Goal: Task Accomplishment & Management: Use online tool/utility

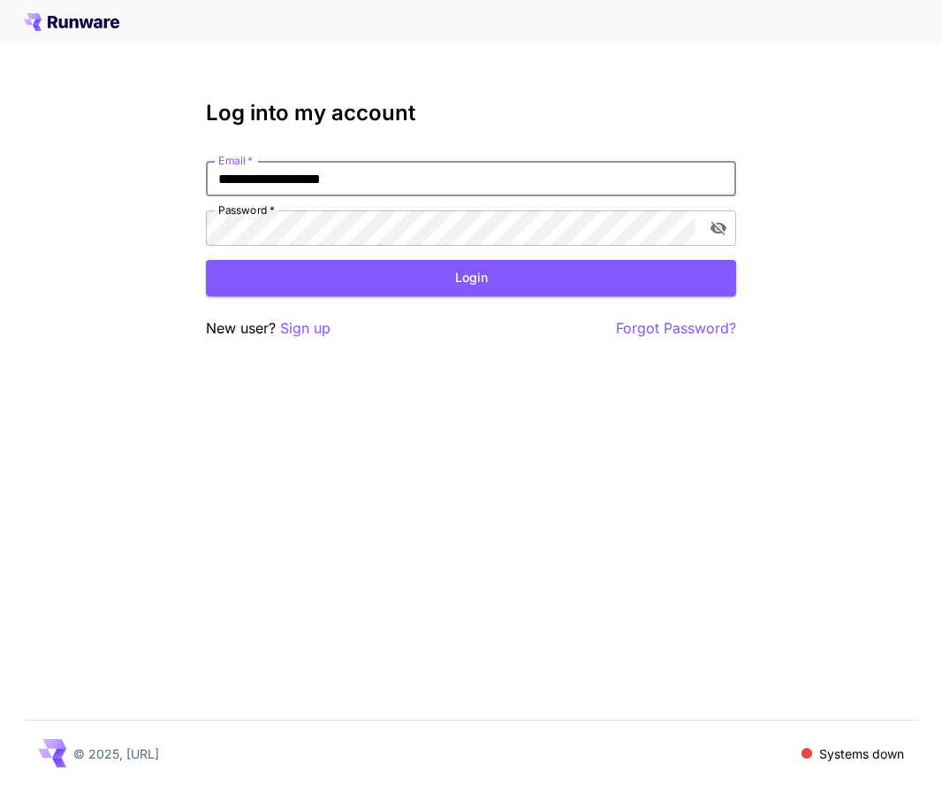
type input "**********"
click at [471, 278] on button "Login" at bounding box center [471, 278] width 530 height 36
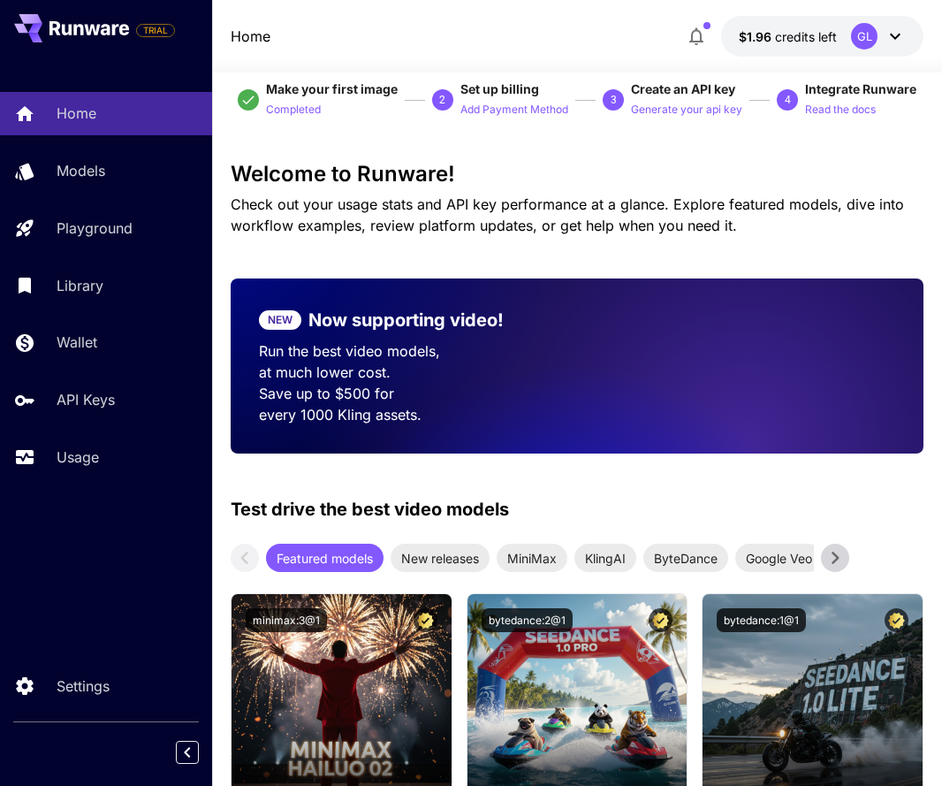
scroll to position [24, 0]
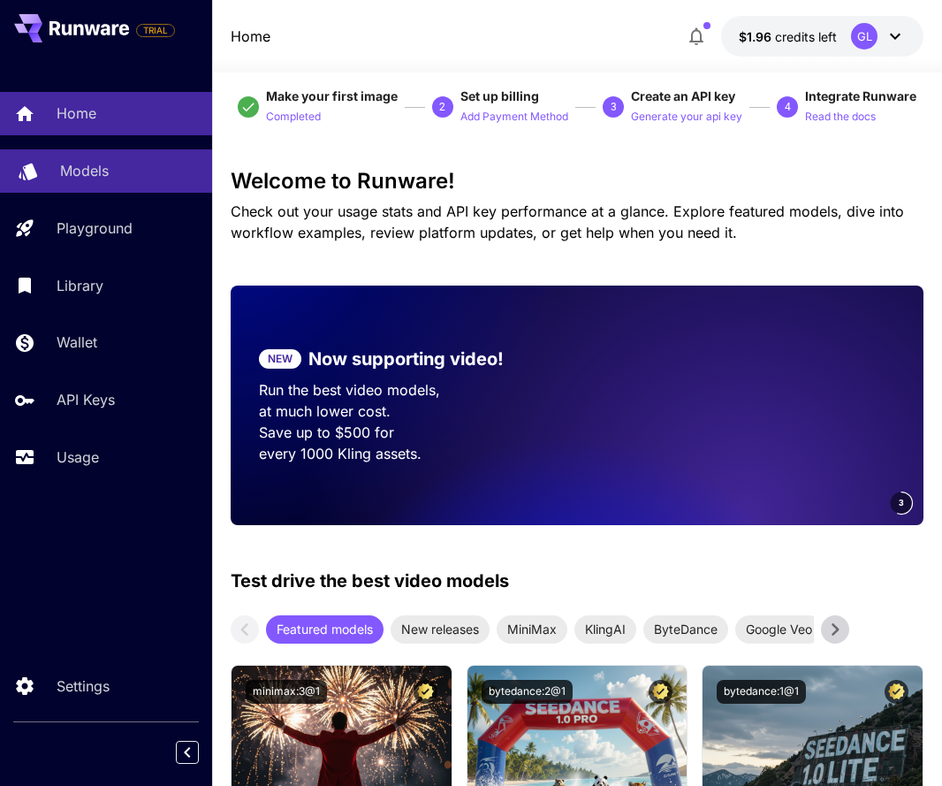
click at [88, 159] on link "Models" at bounding box center [106, 170] width 212 height 43
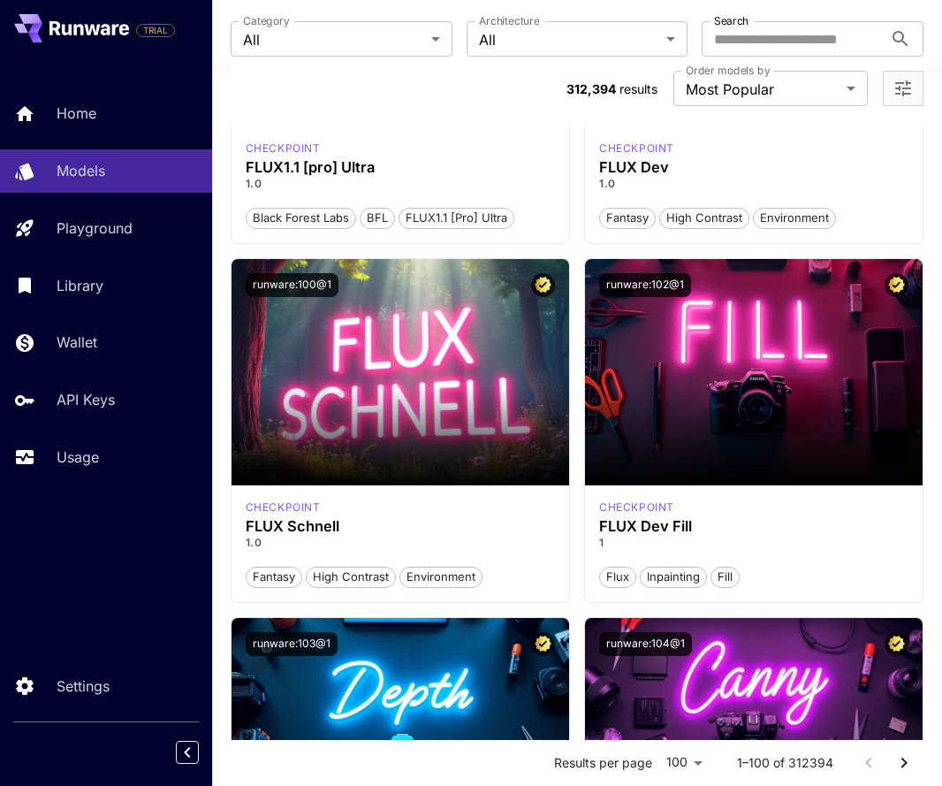
scroll to position [2460, 0]
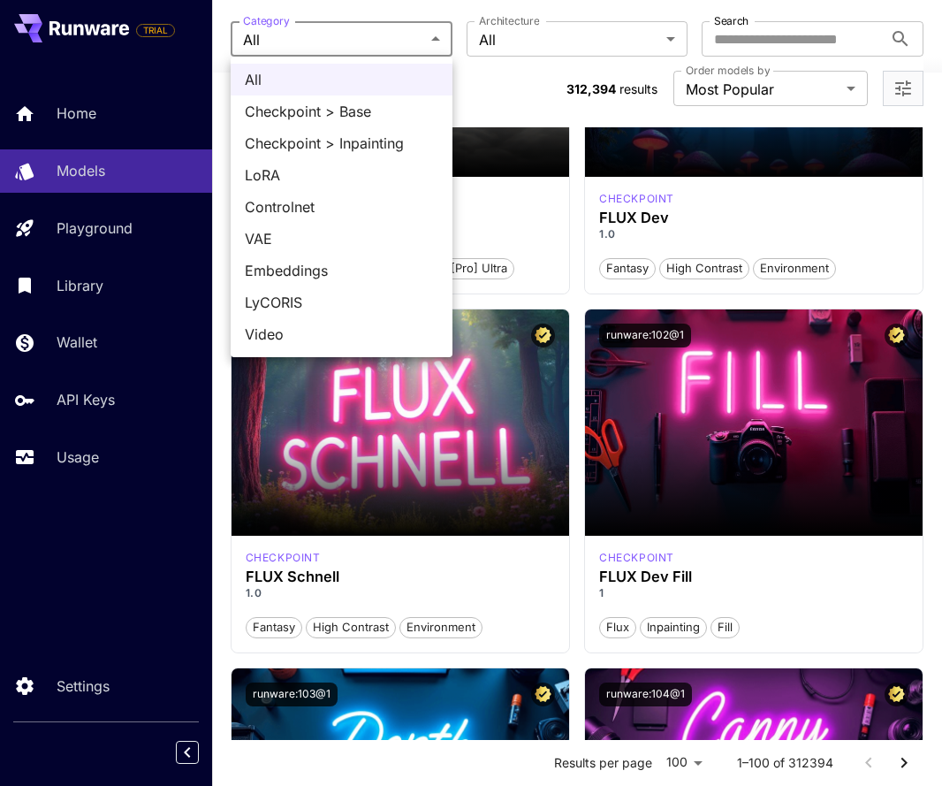
click at [562, 29] on div at bounding box center [471, 393] width 942 height 786
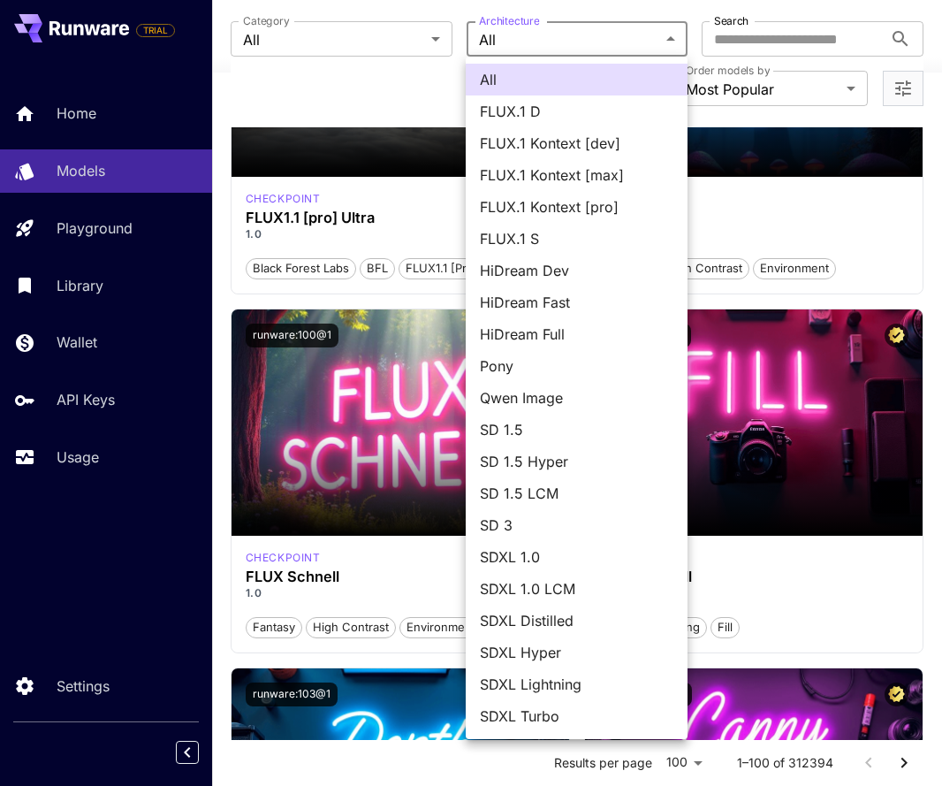
click at [576, 405] on span "Qwen Image" at bounding box center [577, 397] width 194 height 21
type input "**********"
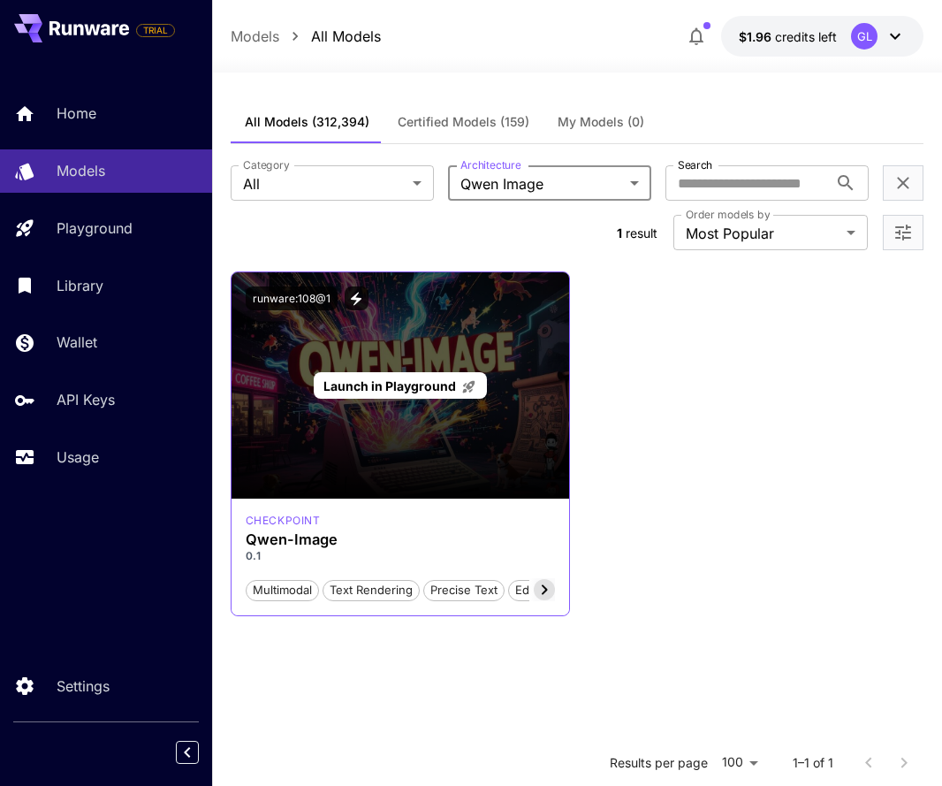
scroll to position [0, 0]
click at [345, 430] on div "Launch in Playground" at bounding box center [401, 385] width 338 height 226
click at [360, 382] on span "Launch in Playground" at bounding box center [390, 385] width 133 height 15
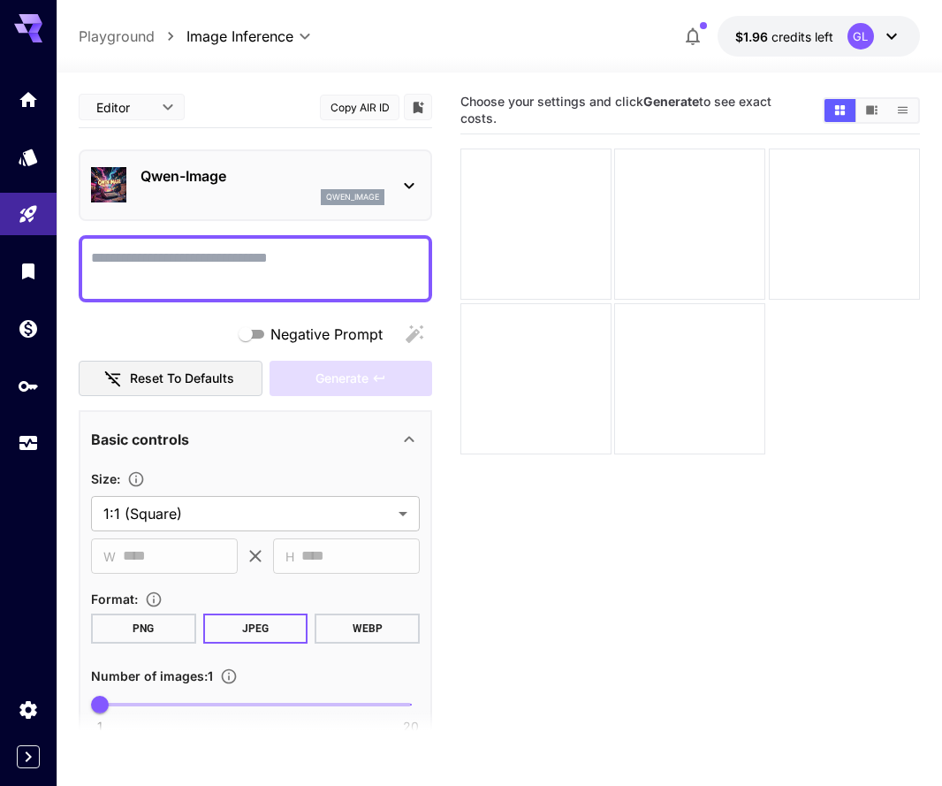
click at [275, 274] on textarea "Negative Prompt" at bounding box center [255, 269] width 329 height 42
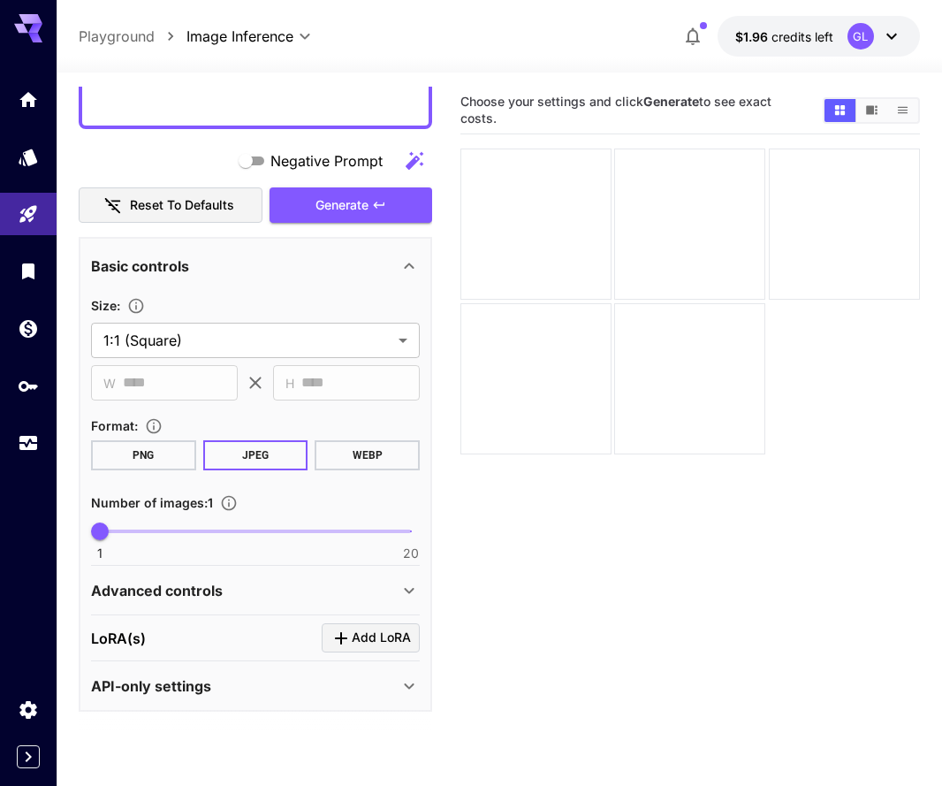
scroll to position [406, 0]
type textarea "**********"
click at [192, 600] on p "Advanced controls" at bounding box center [157, 591] width 132 height 21
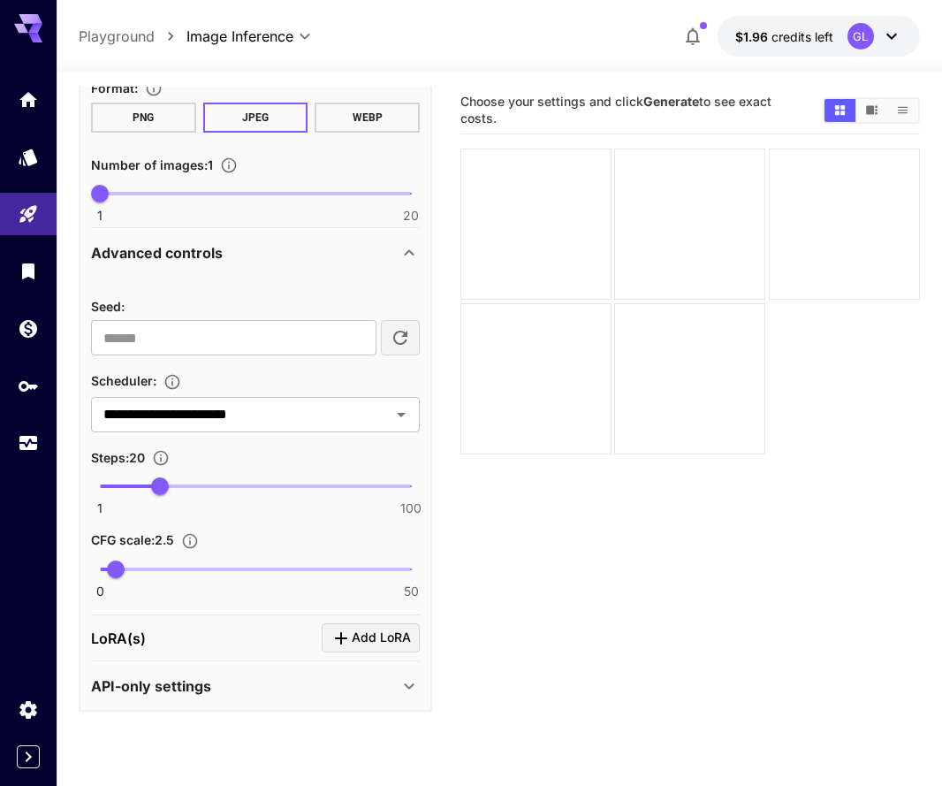
scroll to position [744, 0]
type input "**"
drag, startPoint x: 164, startPoint y: 483, endPoint x: 191, endPoint y: 492, distance: 28.8
click at [191, 492] on span "30" at bounding box center [191, 487] width 18 height 18
type input "*"
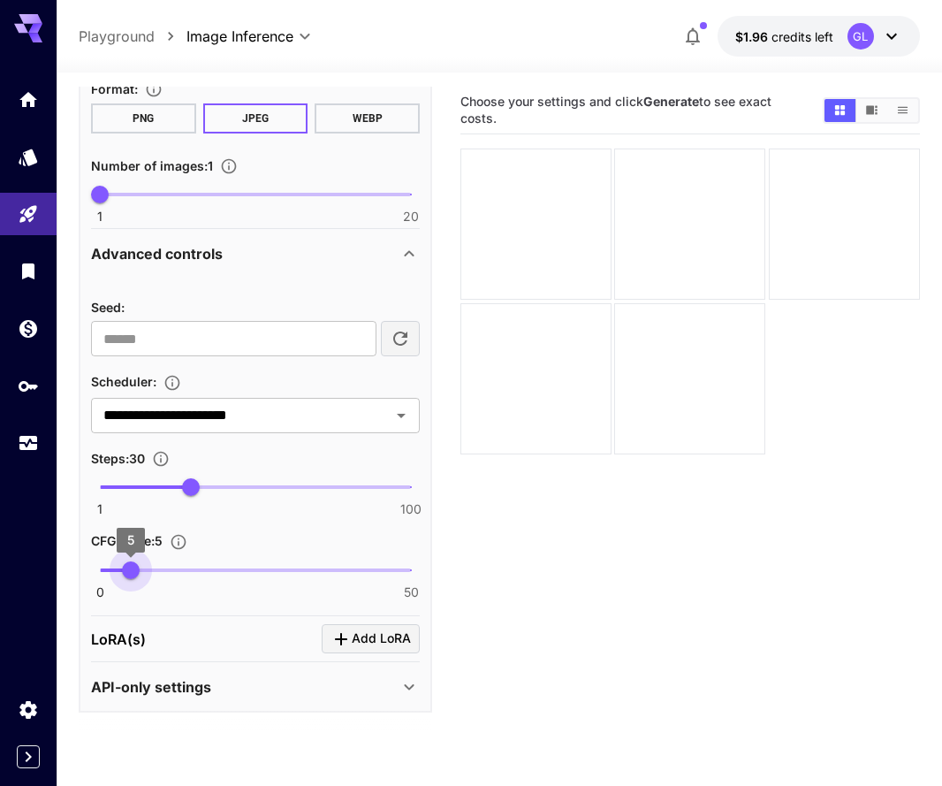
drag, startPoint x: 113, startPoint y: 568, endPoint x: 131, endPoint y: 570, distance: 17.8
click at [131, 570] on span "5" at bounding box center [131, 570] width 18 height 18
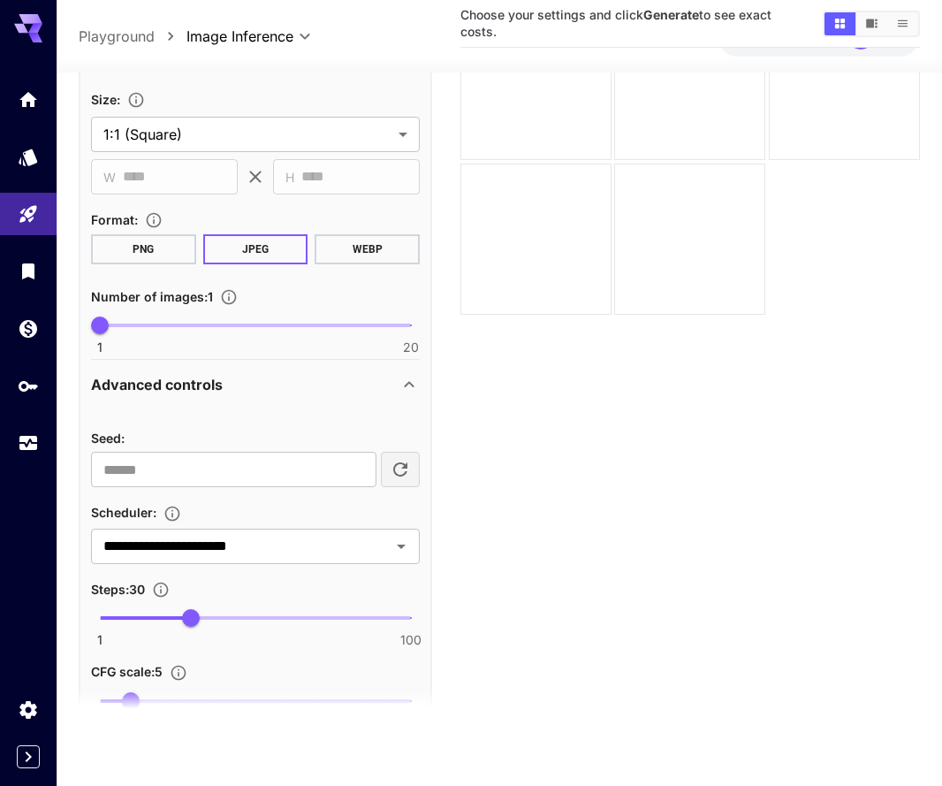
scroll to position [100, 0]
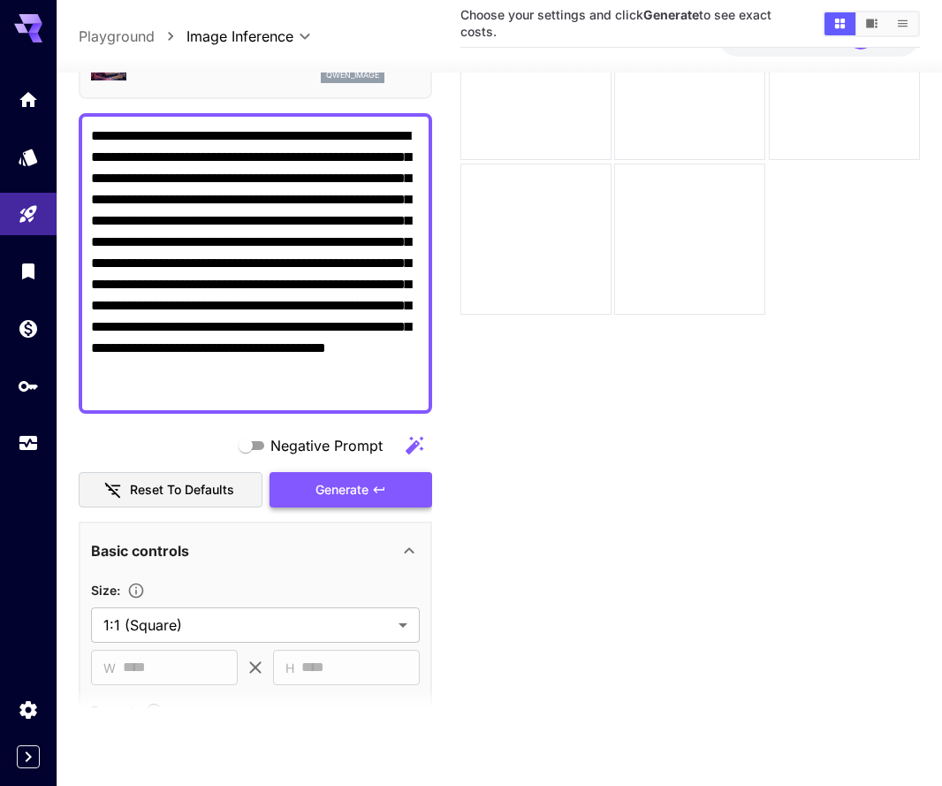
click at [352, 489] on span "Generate" at bounding box center [342, 490] width 53 height 22
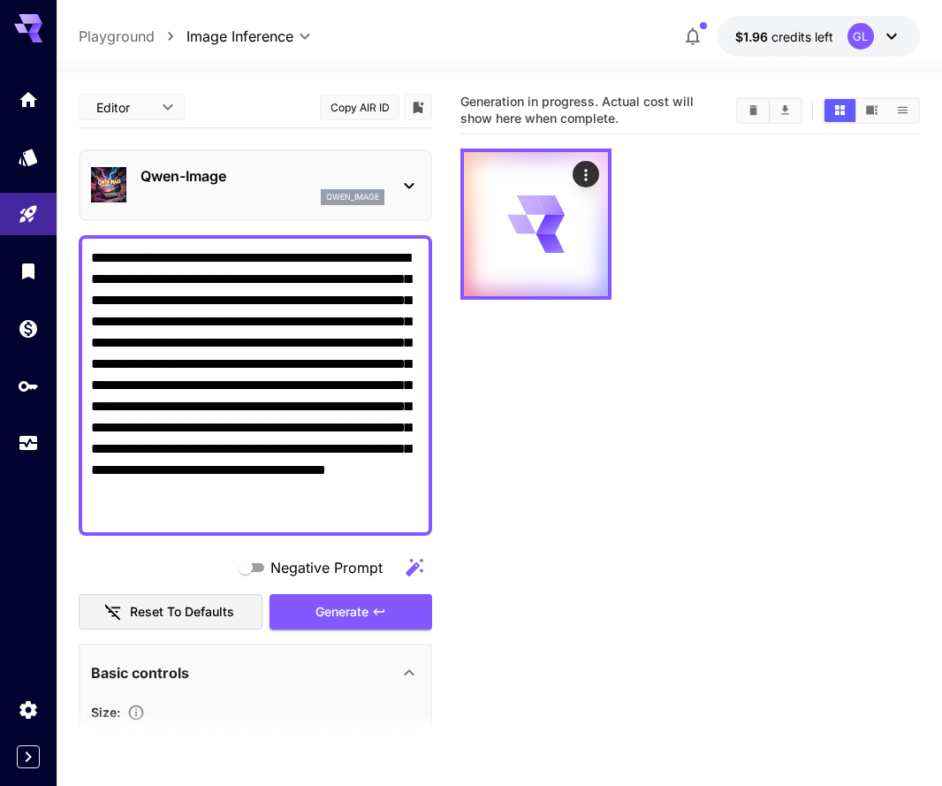
scroll to position [0, 0]
click at [404, 179] on icon at bounding box center [409, 185] width 21 height 21
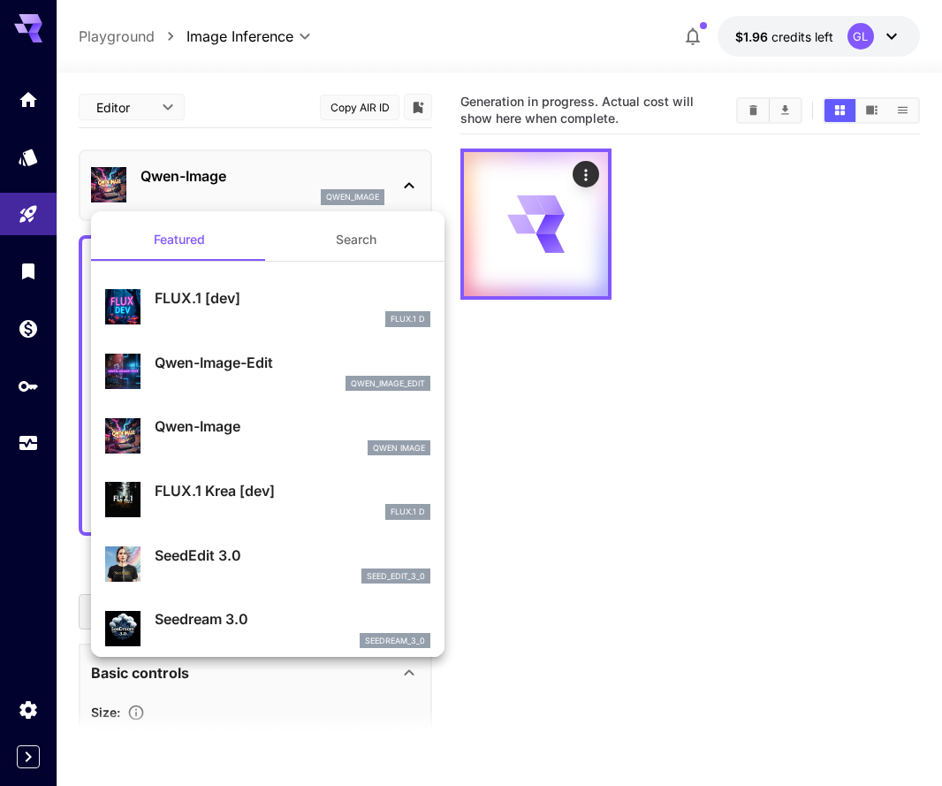
click at [408, 181] on div at bounding box center [471, 393] width 942 height 786
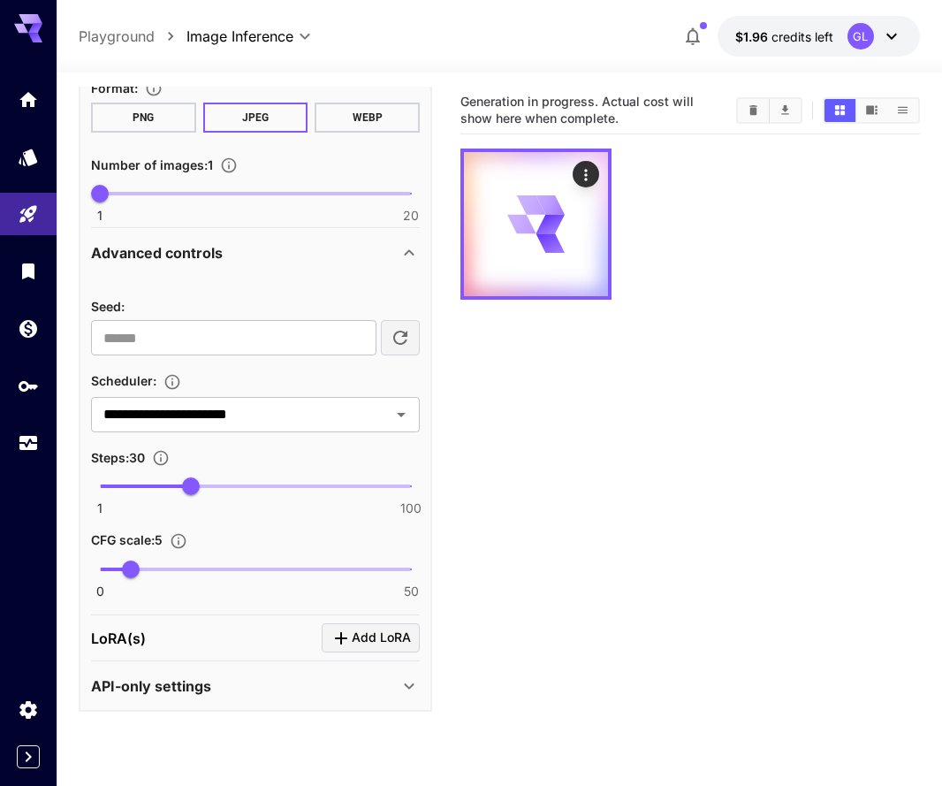
scroll to position [744, 0]
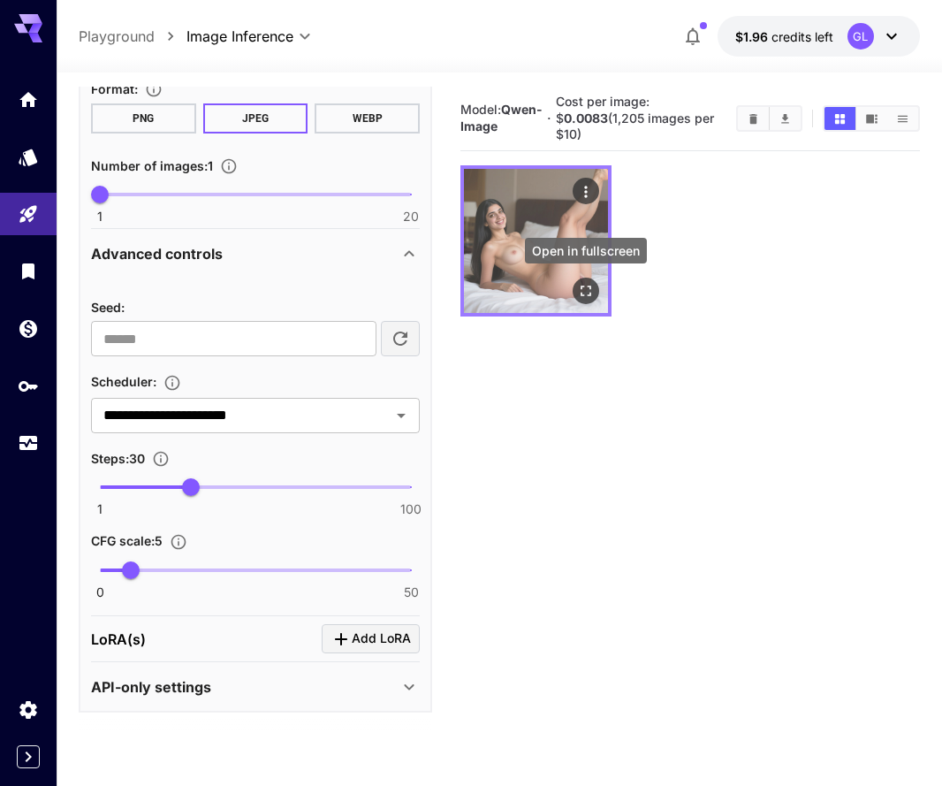
click at [590, 288] on icon "Open in fullscreen" at bounding box center [586, 291] width 18 height 18
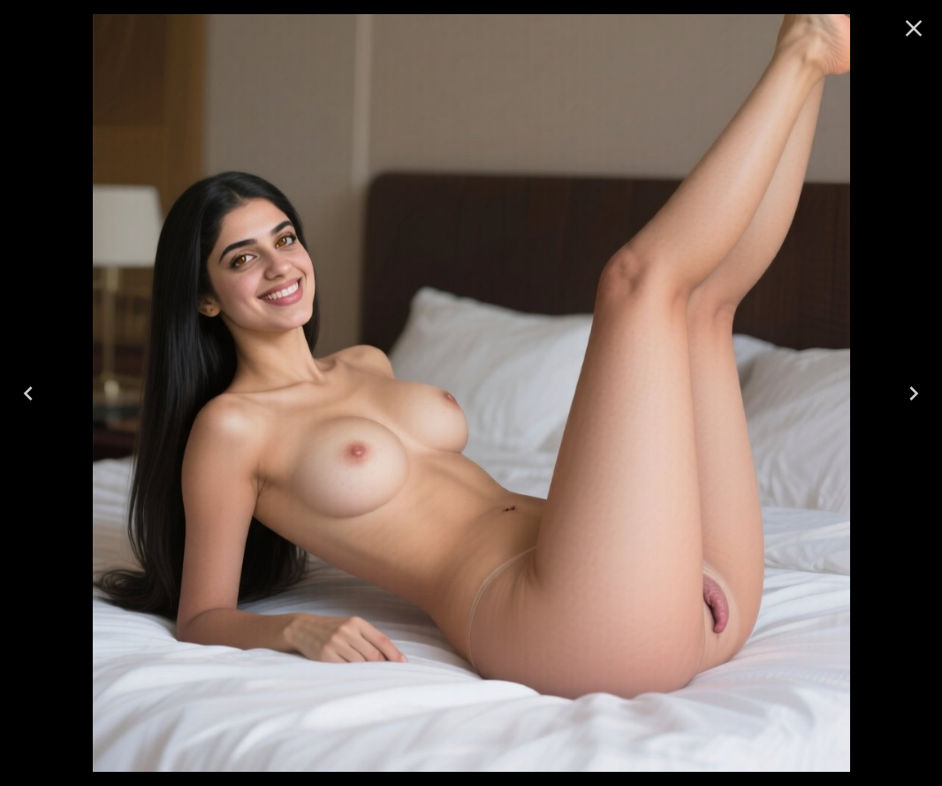
click at [904, 26] on icon "Close" at bounding box center [914, 28] width 28 height 28
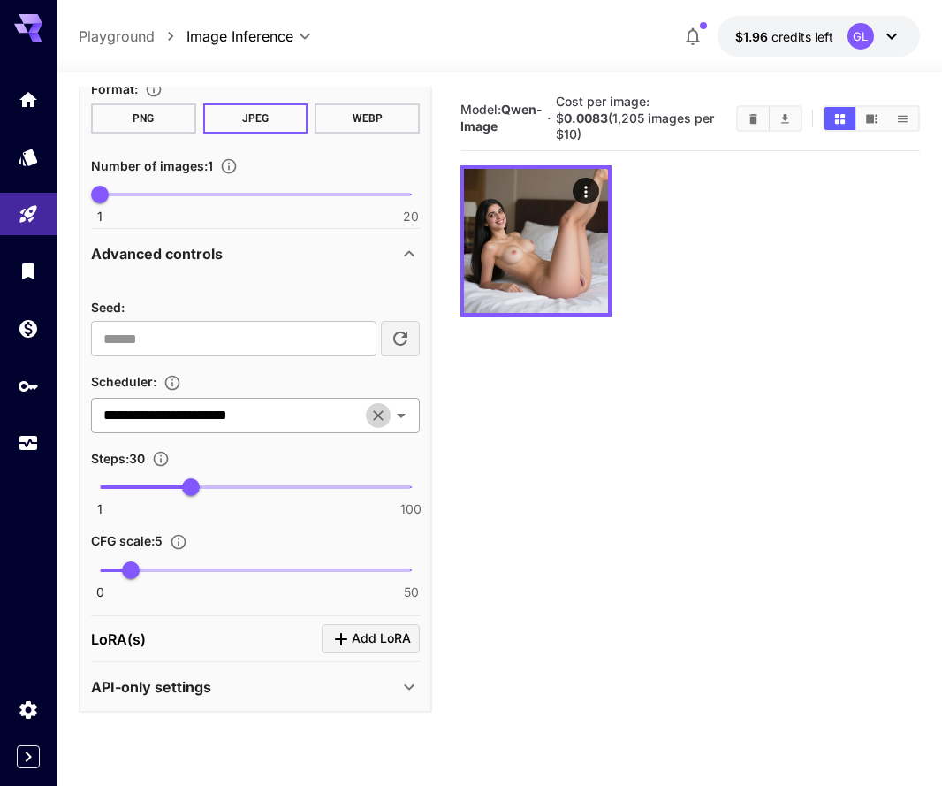
click at [376, 421] on icon "Clear" at bounding box center [379, 416] width 18 height 18
click at [413, 418] on button "Open" at bounding box center [401, 415] width 25 height 25
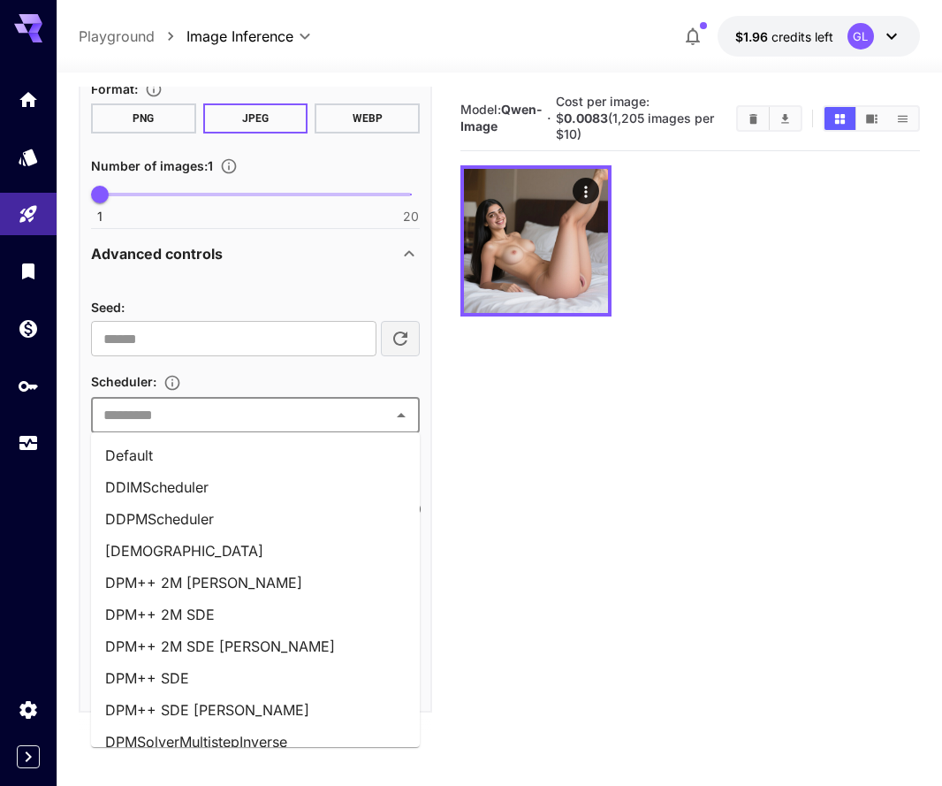
click at [256, 639] on li "DPM++ 2M SDE Karras" at bounding box center [255, 646] width 329 height 32
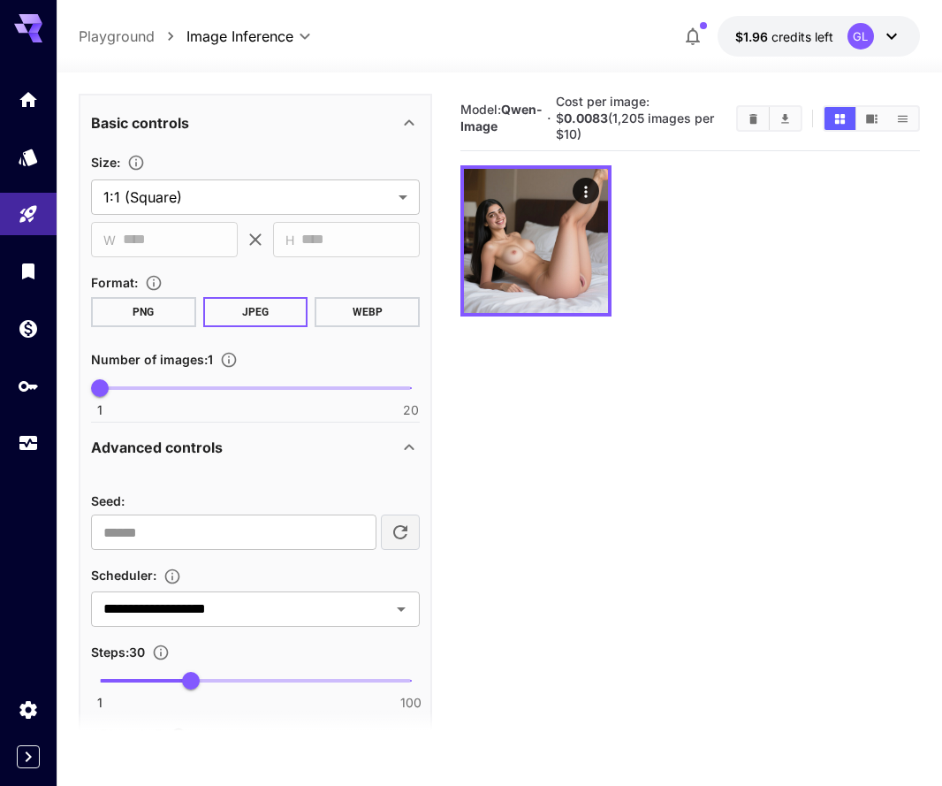
scroll to position [479, 0]
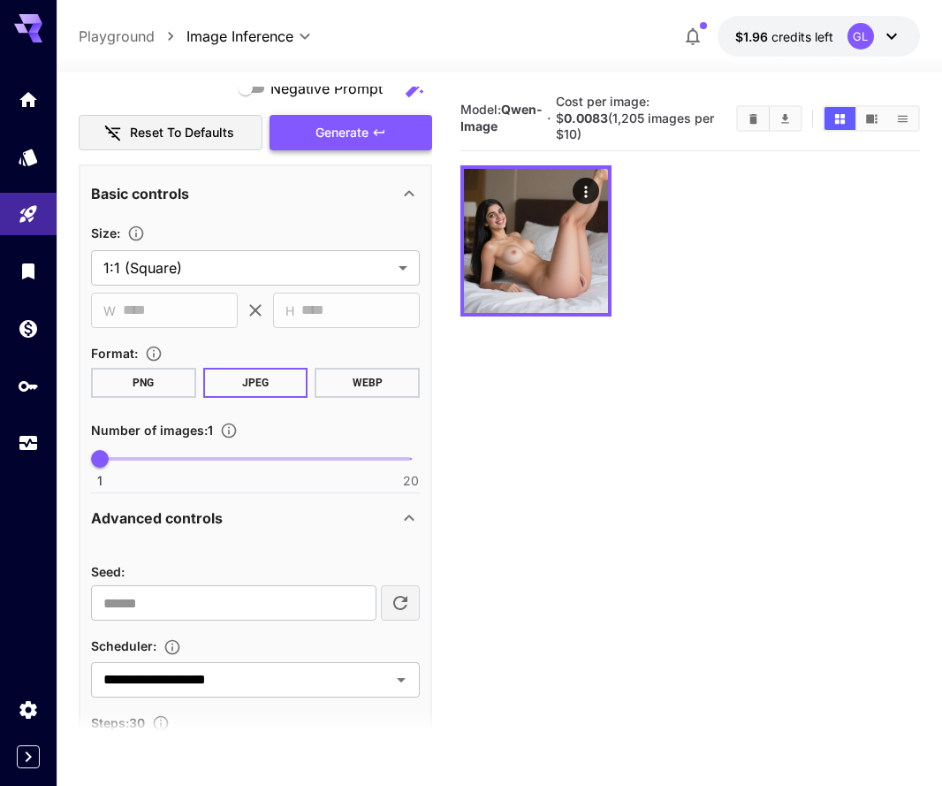
click at [390, 126] on button "Generate" at bounding box center [351, 133] width 163 height 36
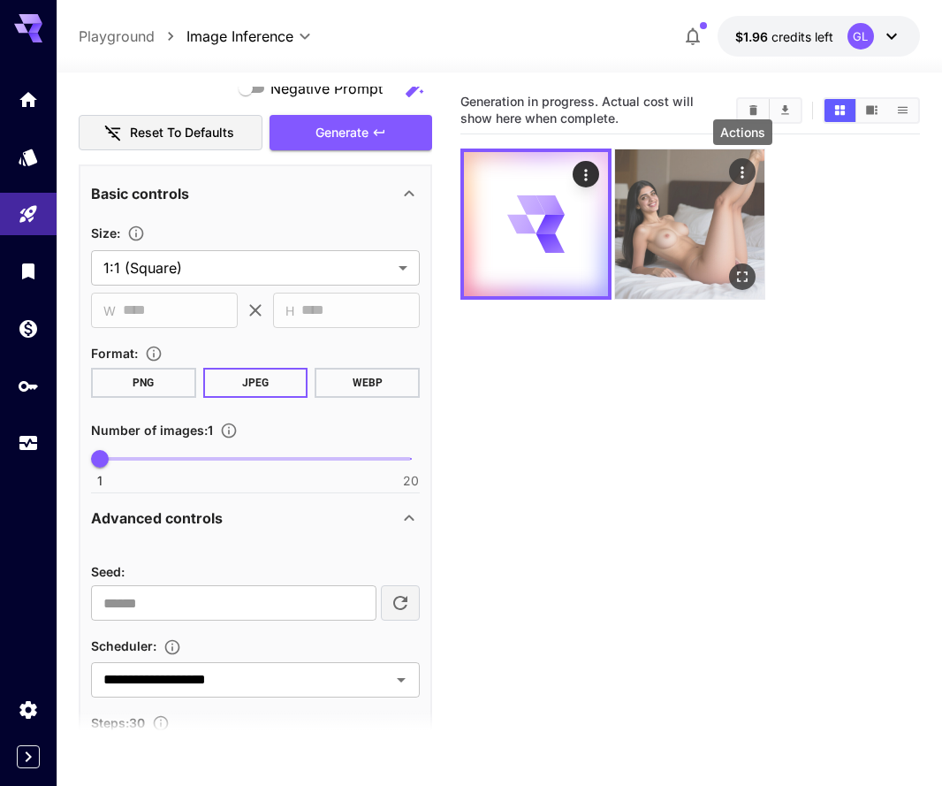
click at [746, 169] on icon "Actions" at bounding box center [744, 173] width 18 height 18
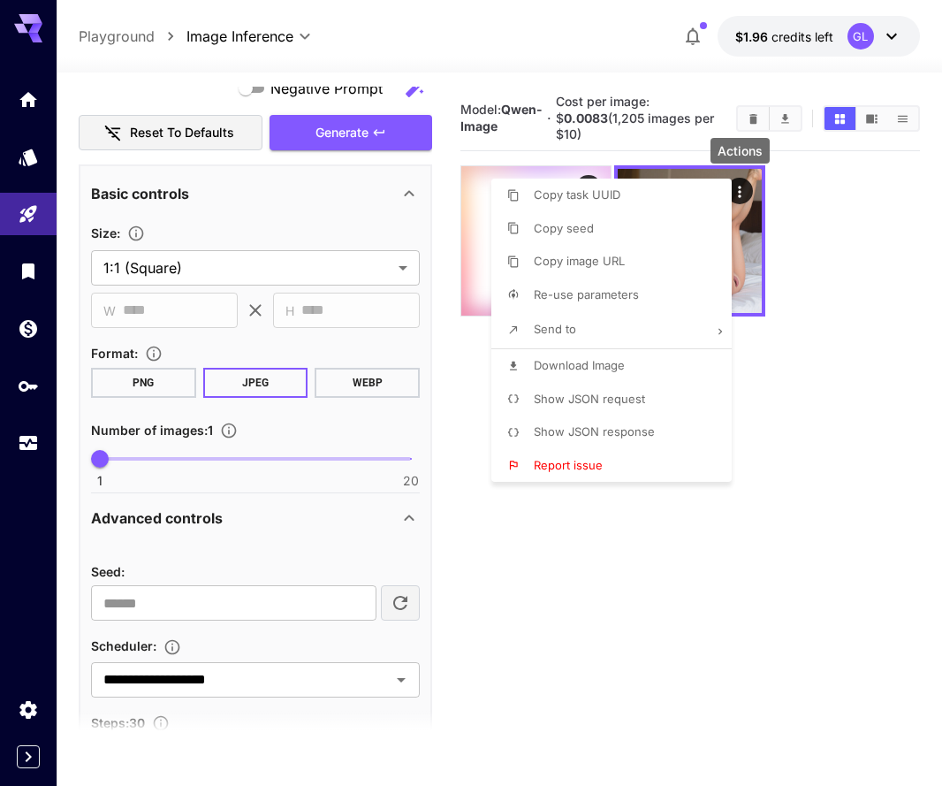
click at [858, 382] on div at bounding box center [471, 393] width 942 height 786
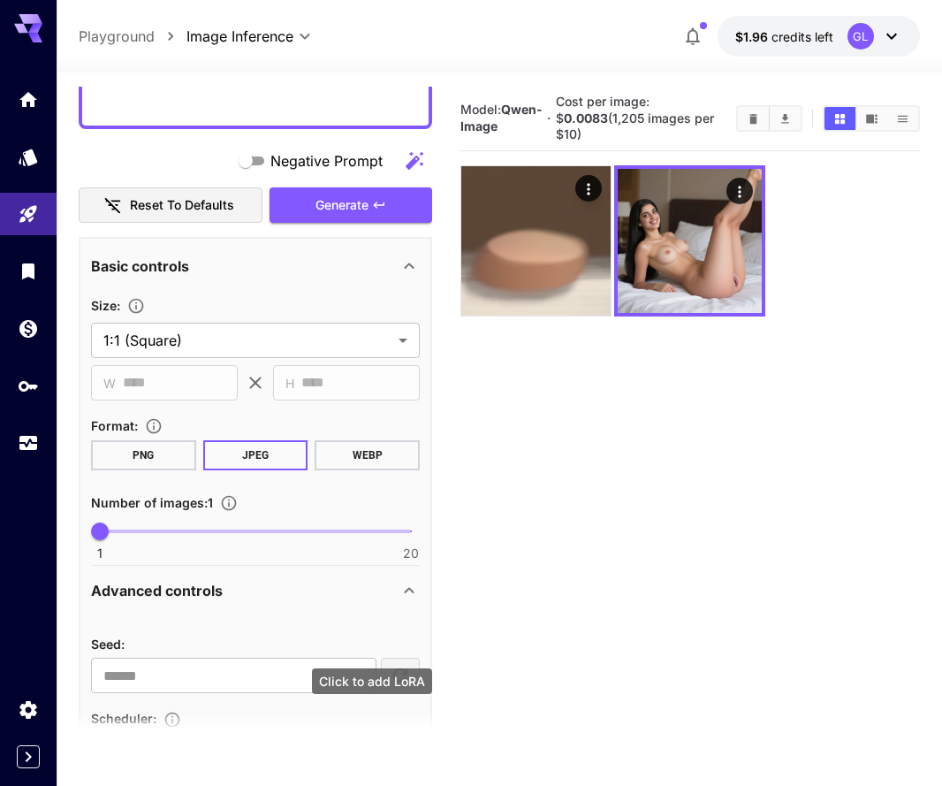
scroll to position [195, 0]
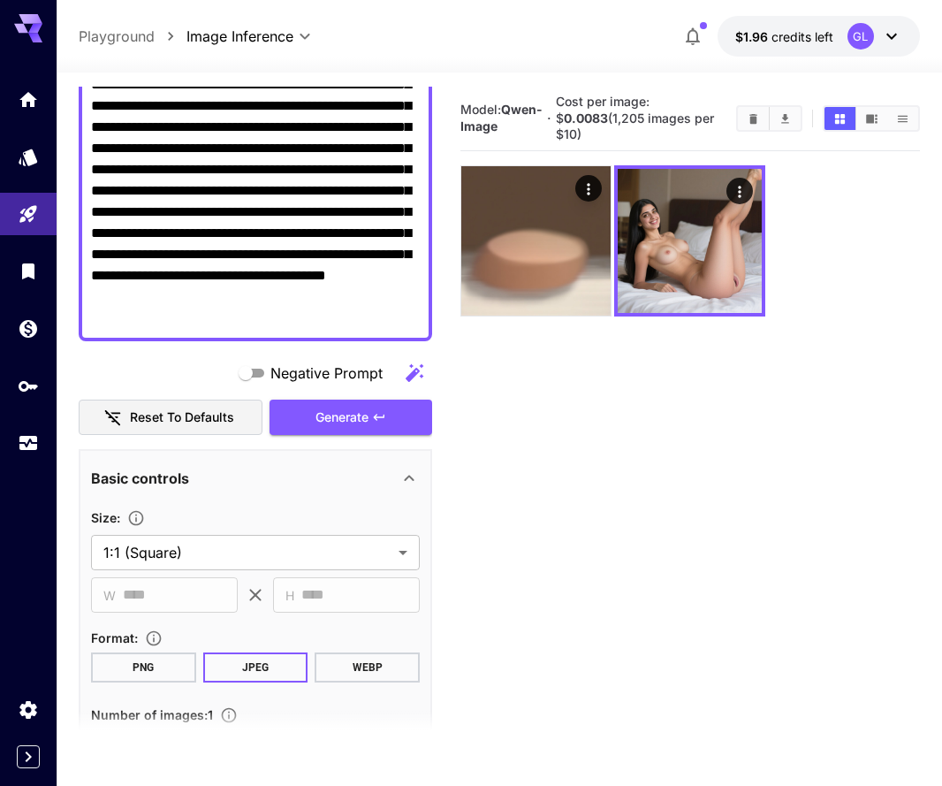
click at [151, 654] on button "PNG" at bounding box center [143, 667] width 105 height 30
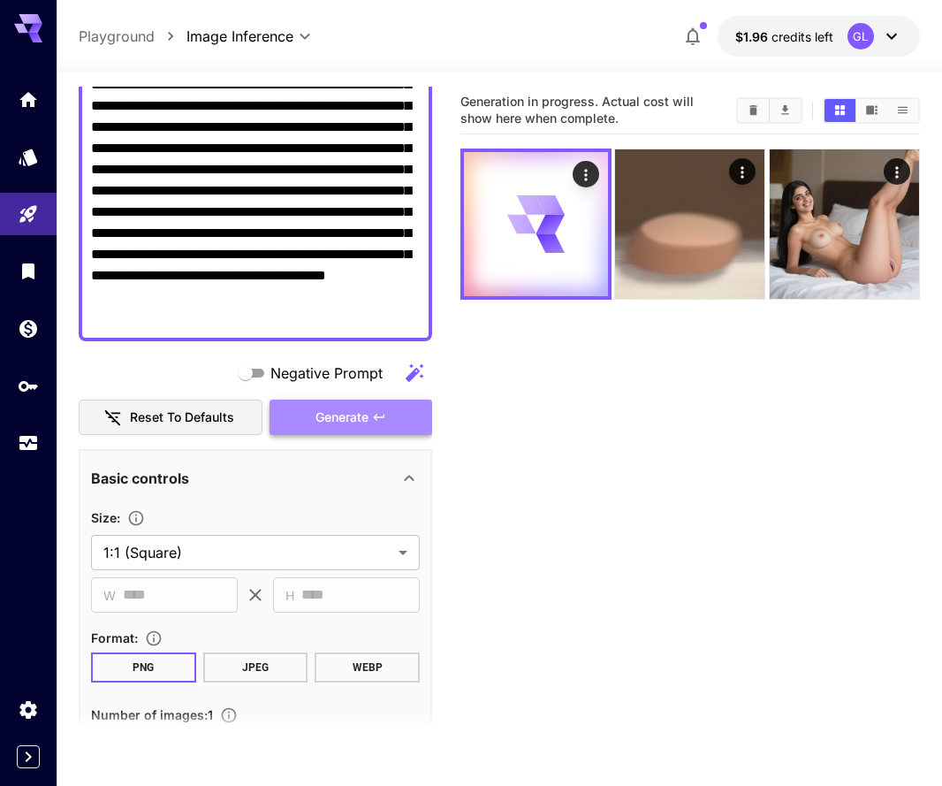
click at [347, 419] on span "Generate" at bounding box center [342, 418] width 53 height 22
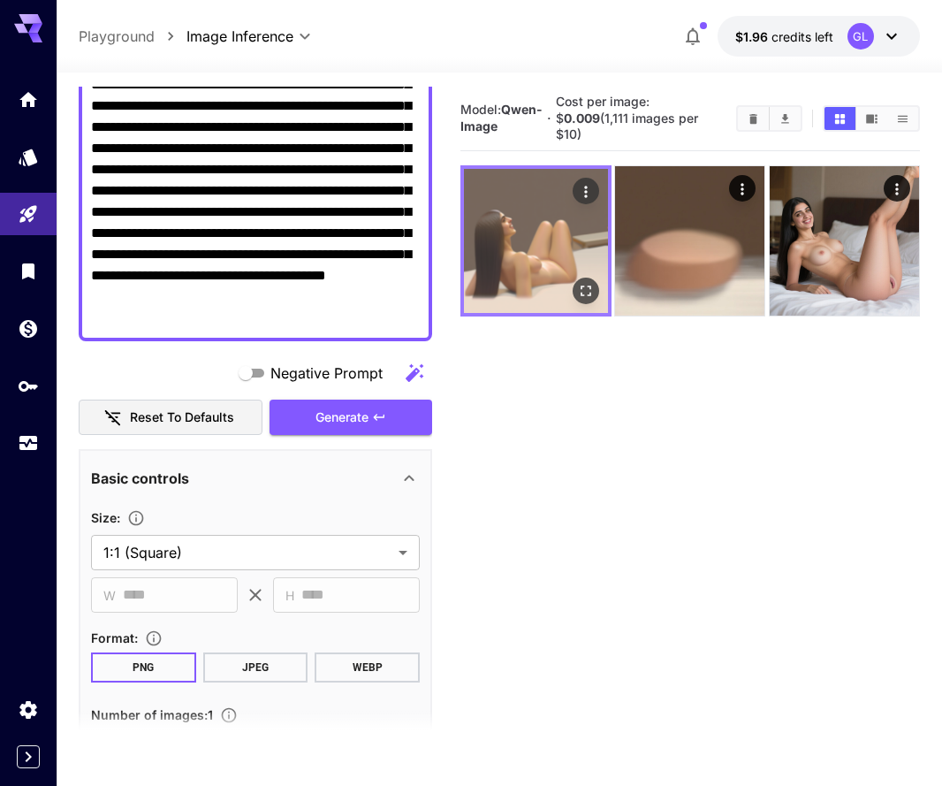
click at [553, 252] on img at bounding box center [536, 241] width 144 height 144
click at [585, 290] on icon "Open in fullscreen" at bounding box center [586, 291] width 18 height 18
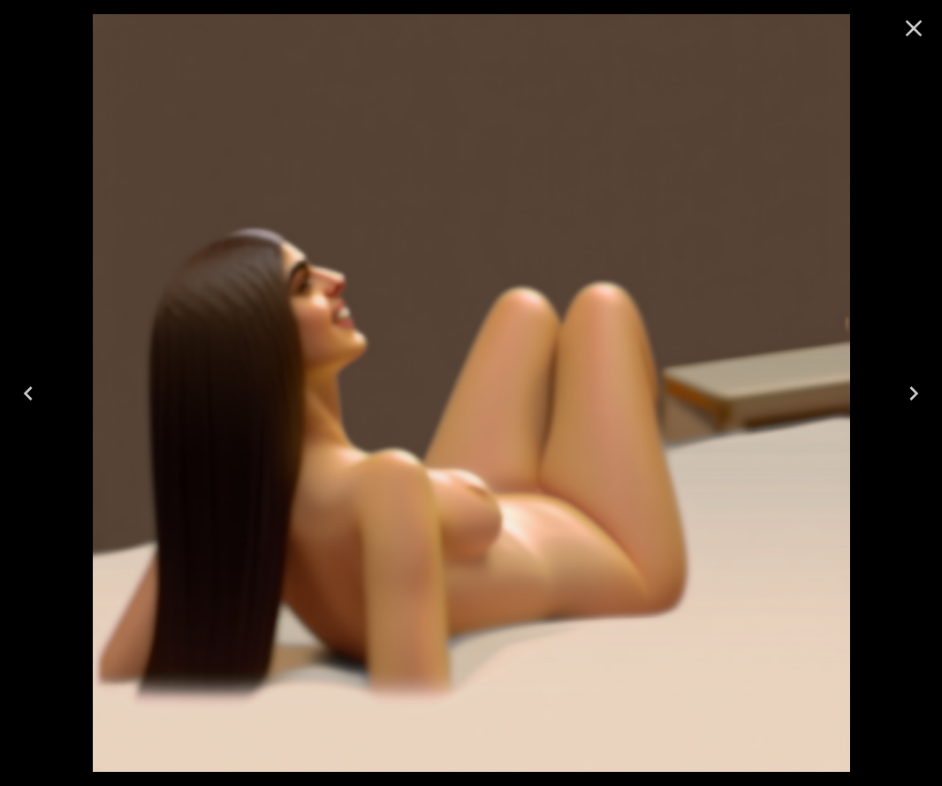
click at [917, 22] on icon "Close" at bounding box center [914, 28] width 28 height 28
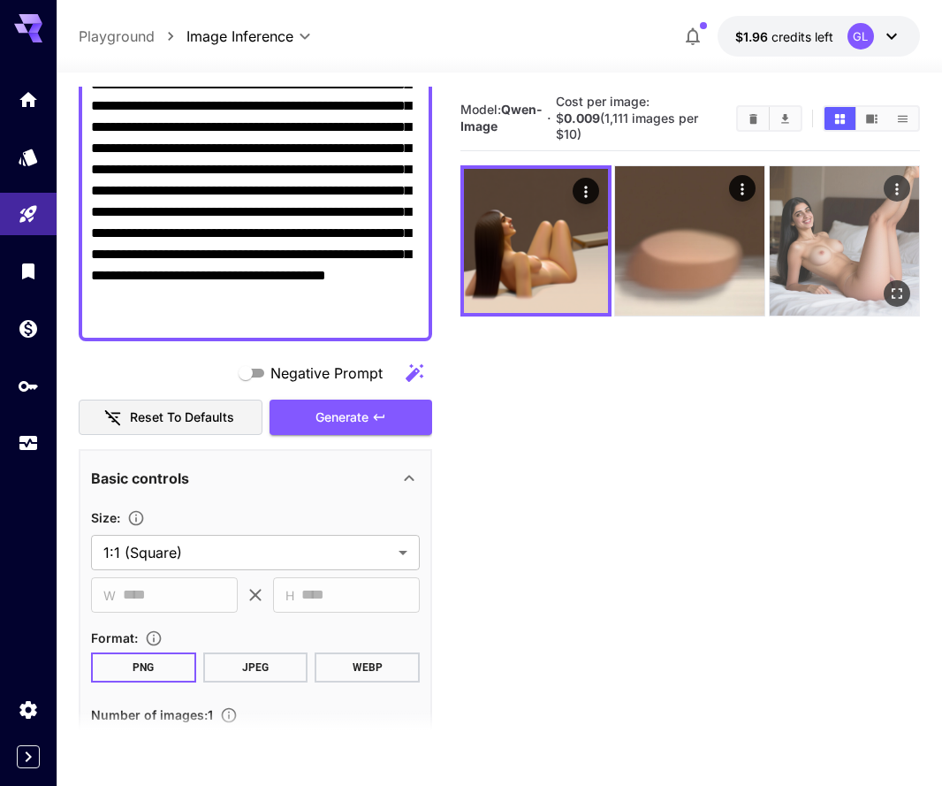
click at [889, 288] on icon "Open in fullscreen" at bounding box center [898, 294] width 18 height 18
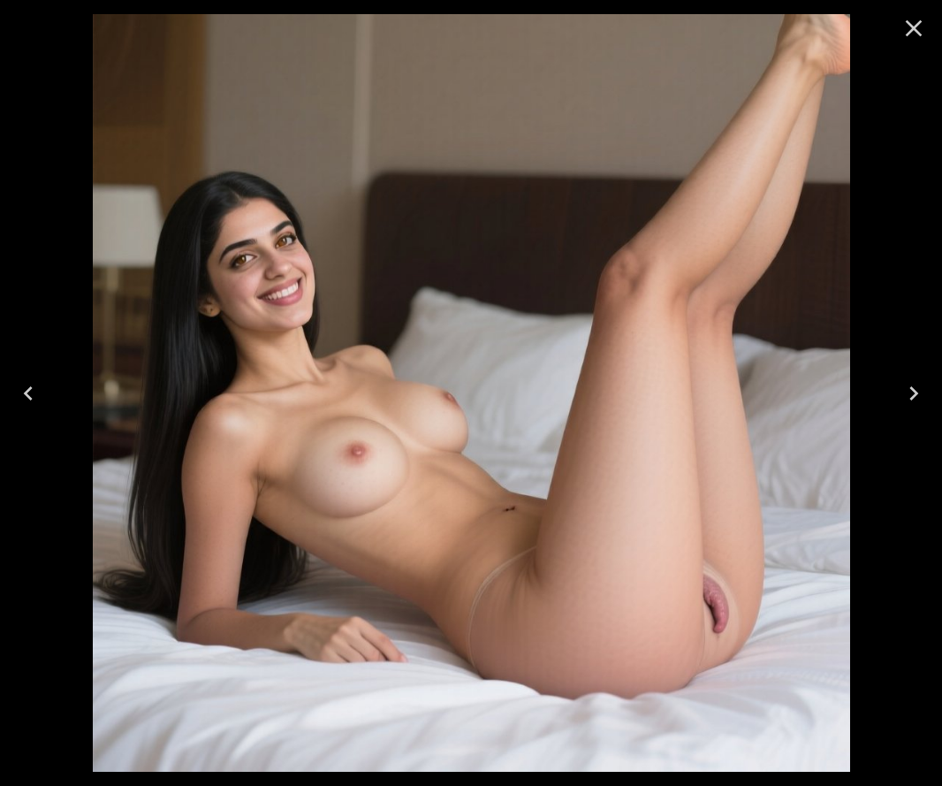
click at [911, 29] on icon "Close" at bounding box center [914, 28] width 28 height 28
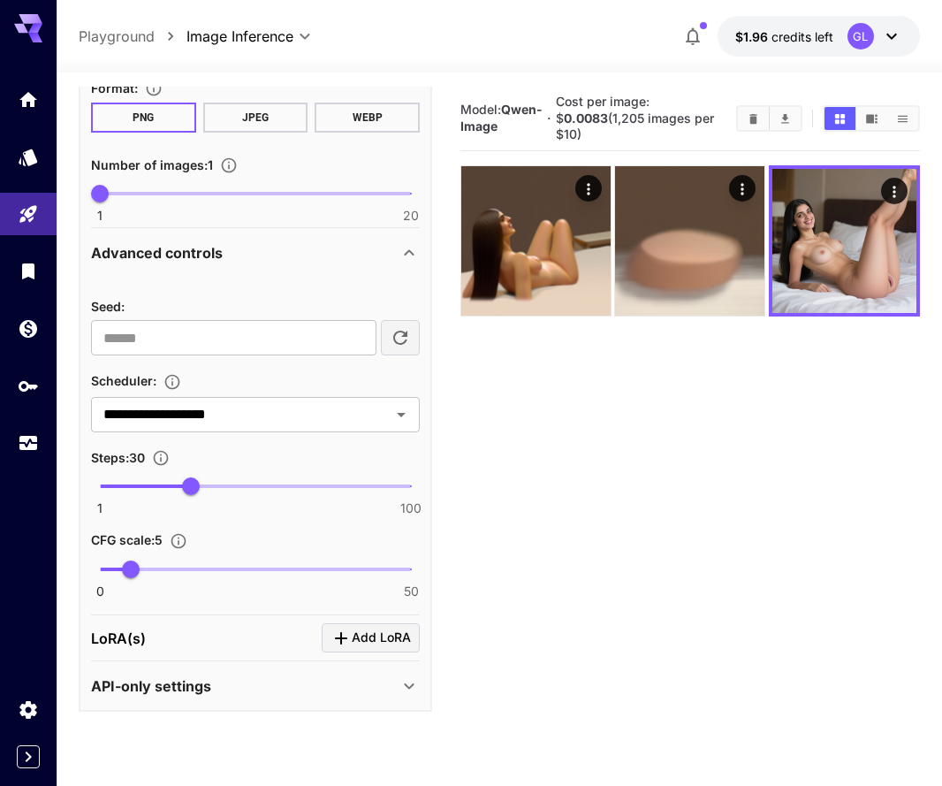
scroll to position [6, 0]
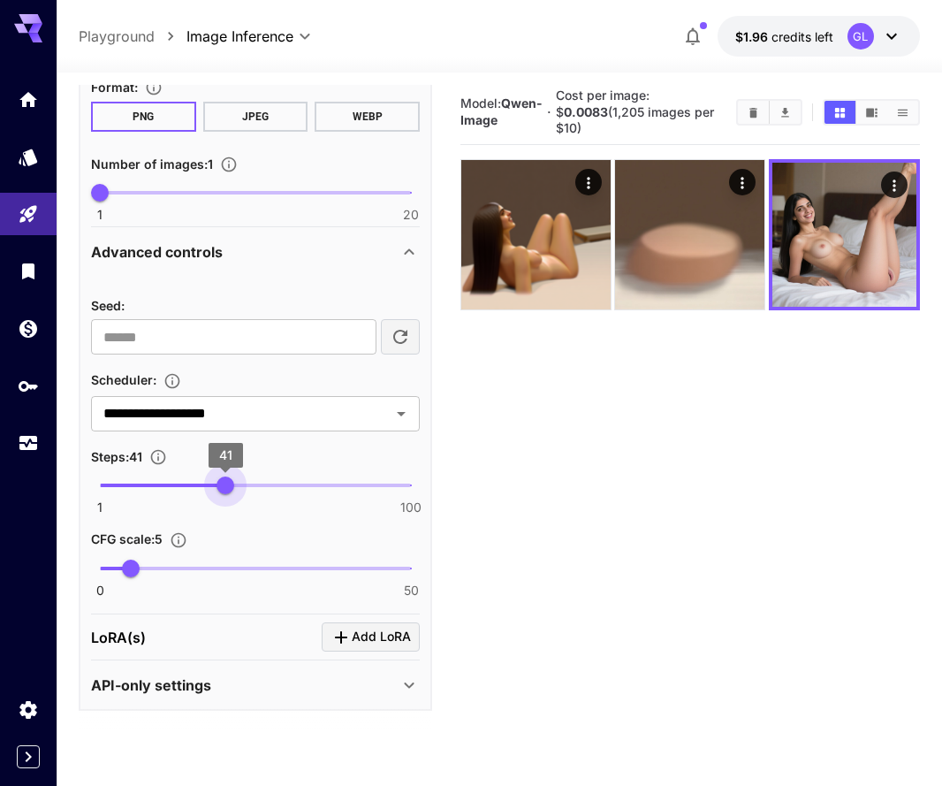
type input "**"
drag, startPoint x: 194, startPoint y: 486, endPoint x: 223, endPoint y: 491, distance: 29.5
click at [223, 491] on span "40" at bounding box center [223, 486] width 18 height 18
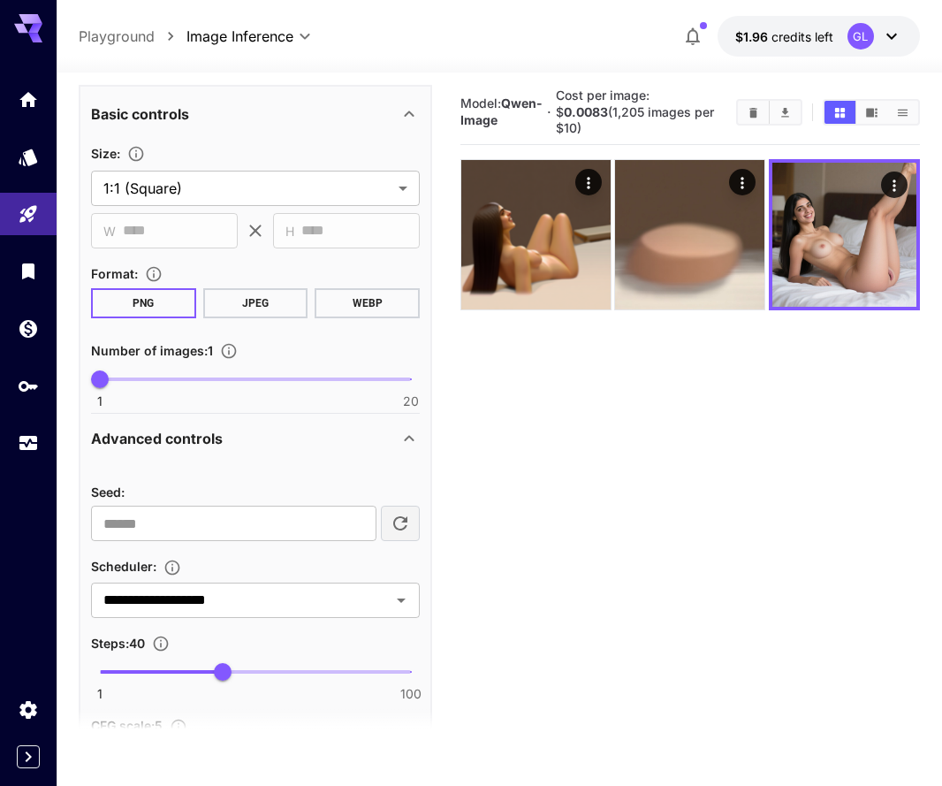
scroll to position [485, 0]
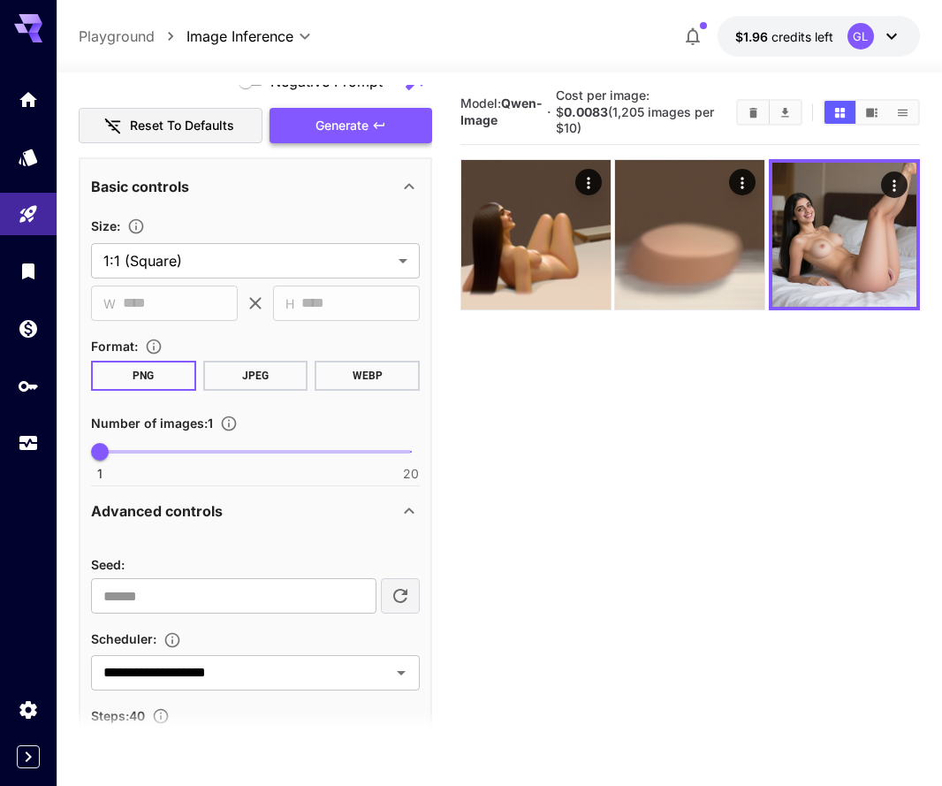
click at [386, 118] on icon "button" at bounding box center [379, 125] width 14 height 14
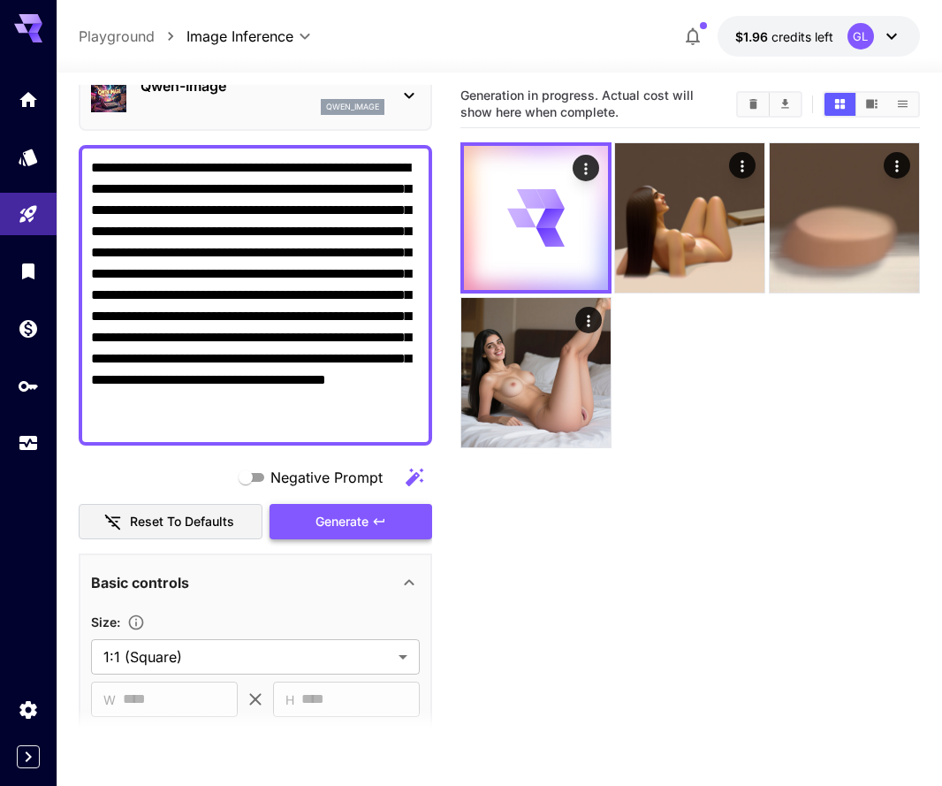
scroll to position [88, 0]
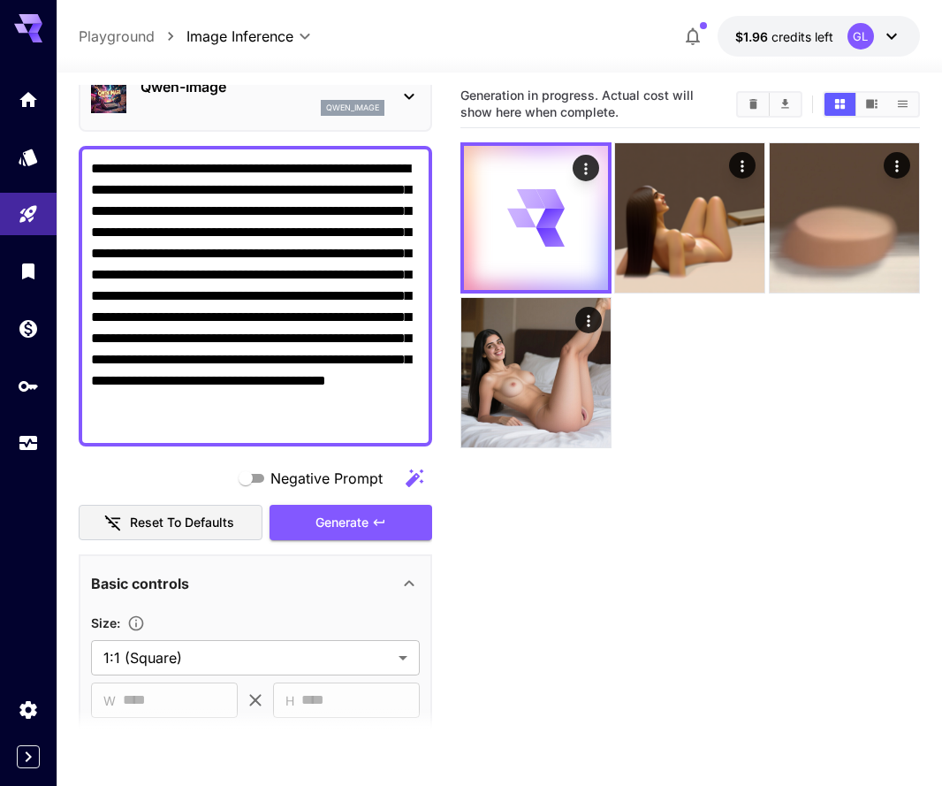
click at [195, 709] on section at bounding box center [256, 731] width 354 height 44
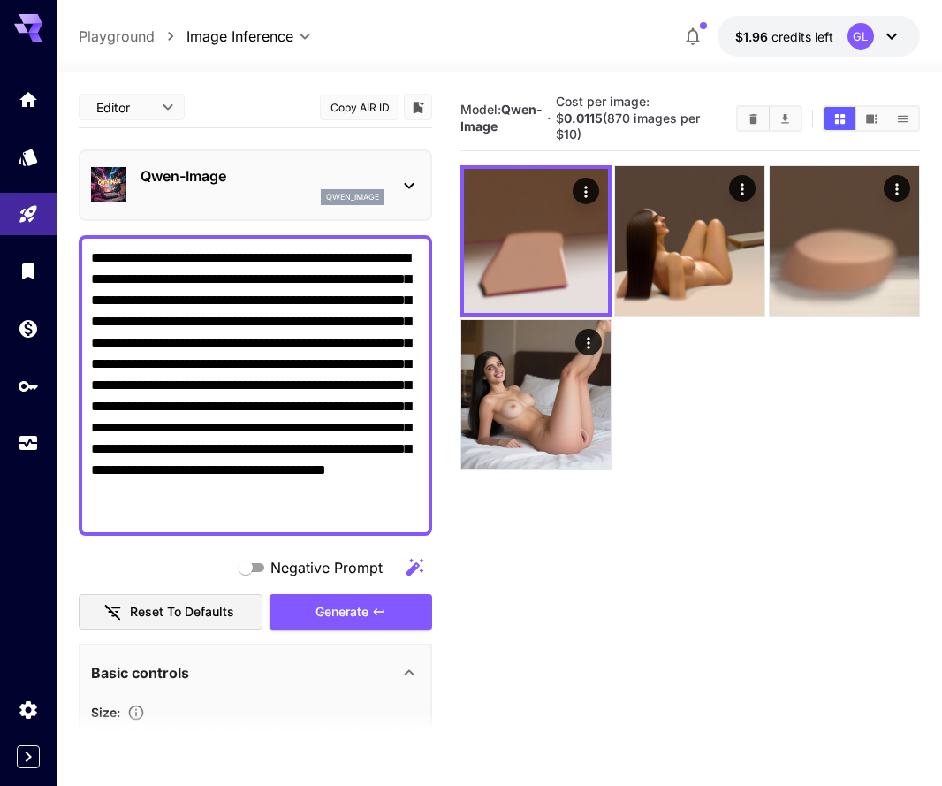
scroll to position [0, 0]
click at [412, 171] on div "Qwen-Image qwen_image" at bounding box center [255, 185] width 329 height 54
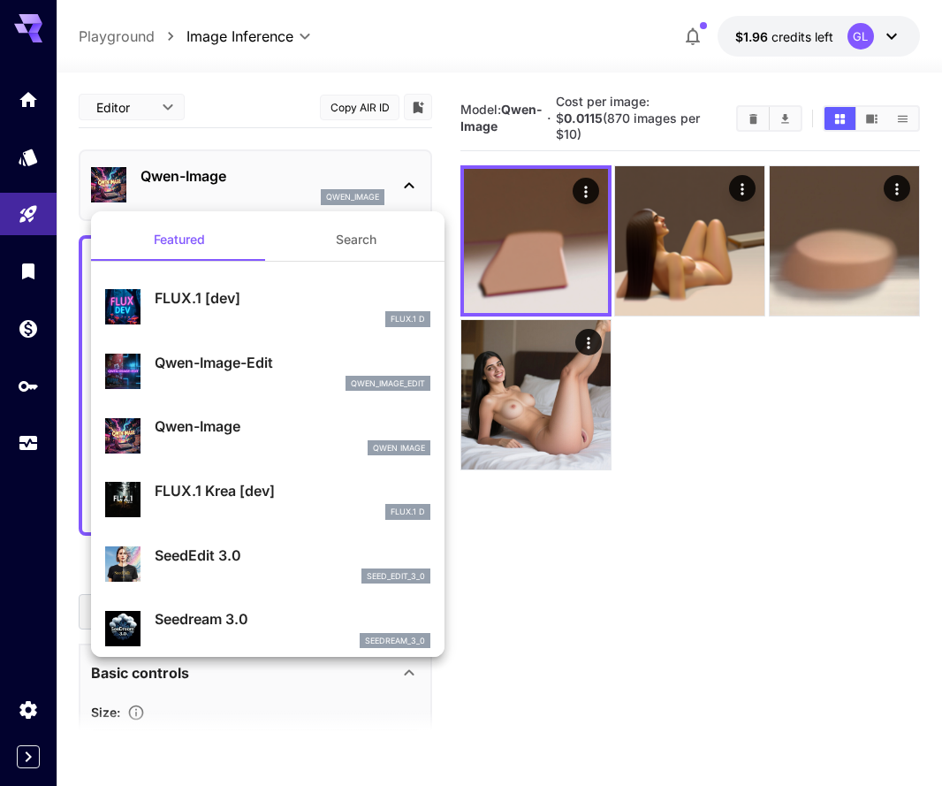
click at [347, 241] on button "Search" at bounding box center [356, 239] width 177 height 42
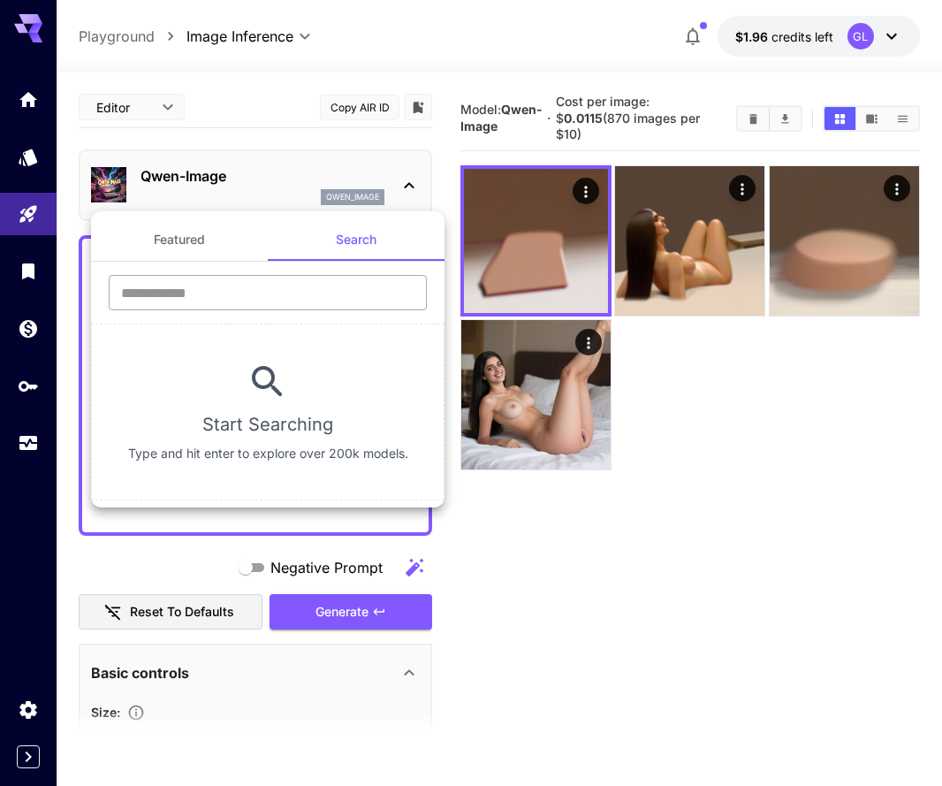
click at [305, 307] on input "text" at bounding box center [268, 292] width 318 height 35
type input "*******"
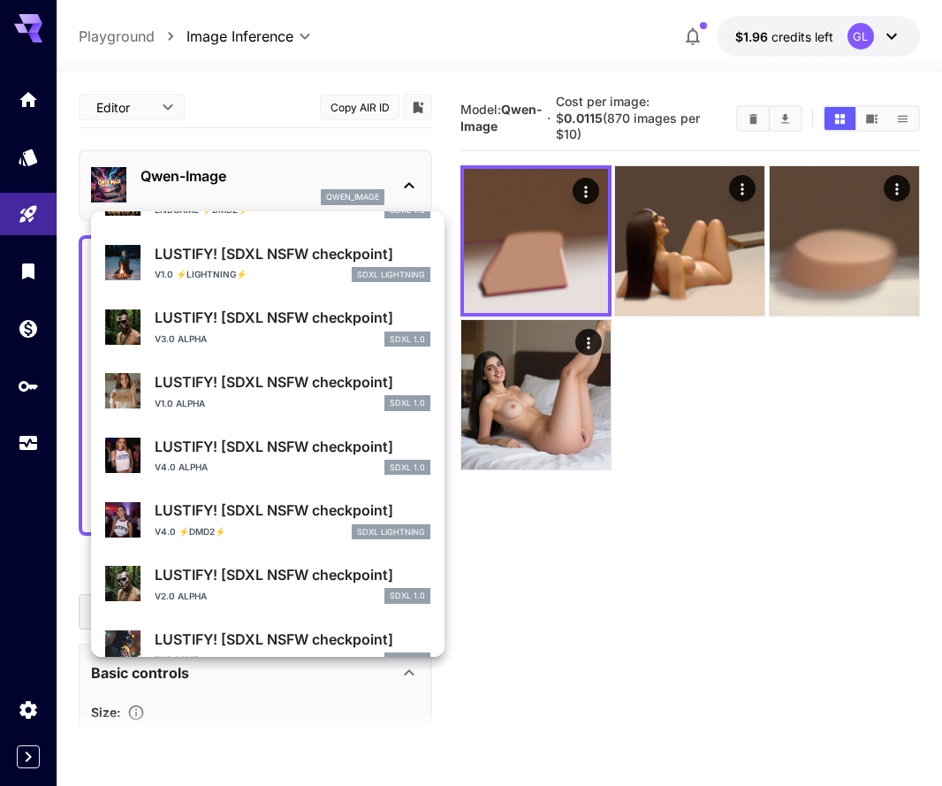
scroll to position [158, 0]
click at [283, 446] on p "LUSTIFY! [SDXL NSFW checkpoint]" at bounding box center [293, 445] width 276 height 21
type input "**"
type input "*"
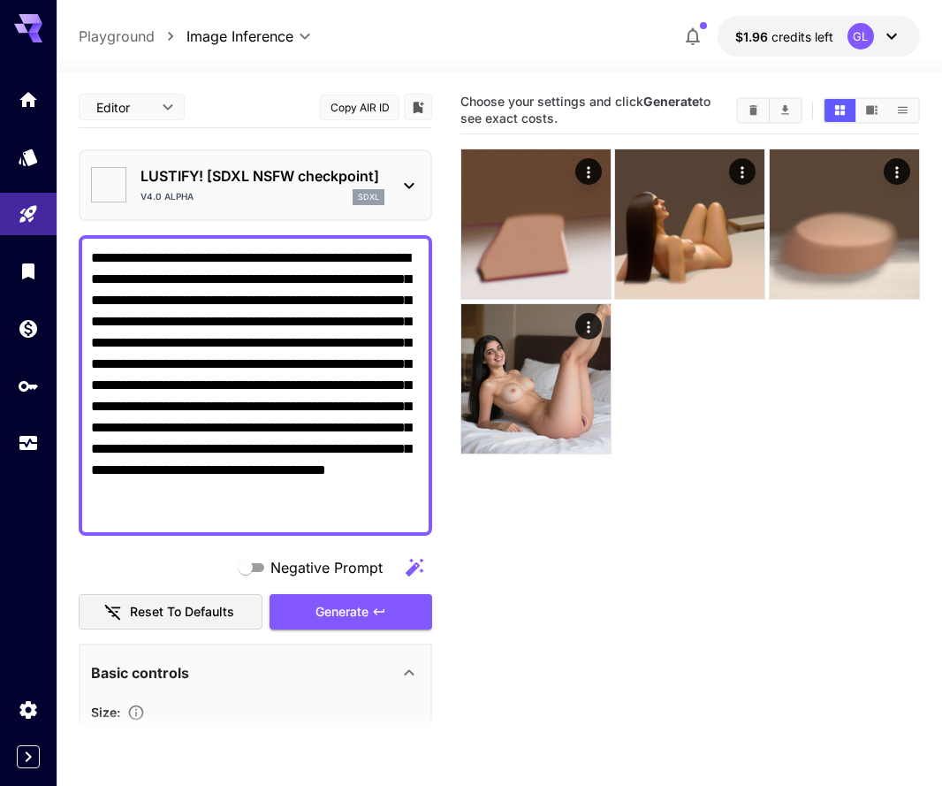
type input "*******"
click at [348, 611] on span "Generate" at bounding box center [342, 612] width 53 height 22
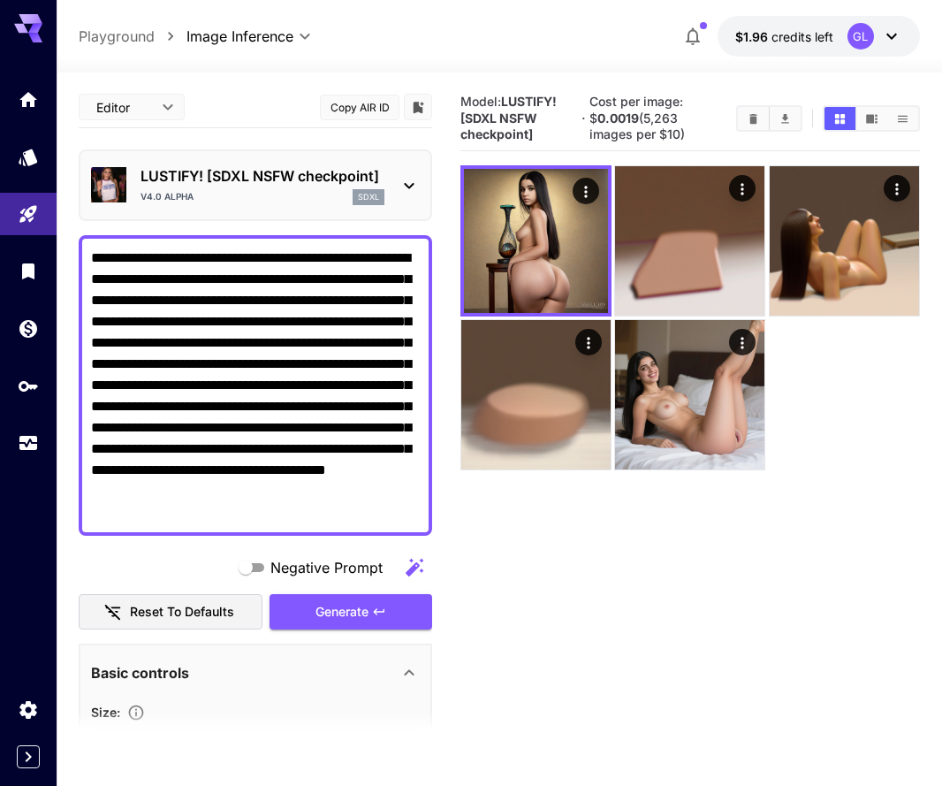
click at [385, 181] on p "LUSTIFY! [SDXL NSFW checkpoint]" at bounding box center [263, 175] width 244 height 21
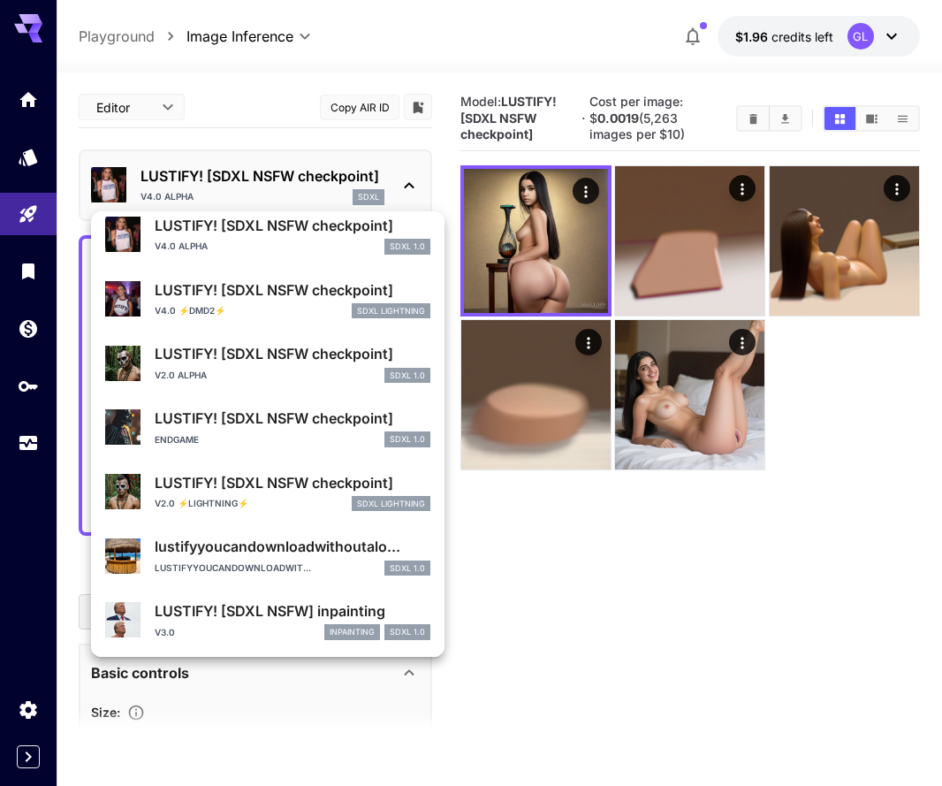
scroll to position [375, 0]
click at [309, 499] on div "v2.0 ⚡LIGHTNING⚡ SDXL Lightning" at bounding box center [293, 505] width 276 height 16
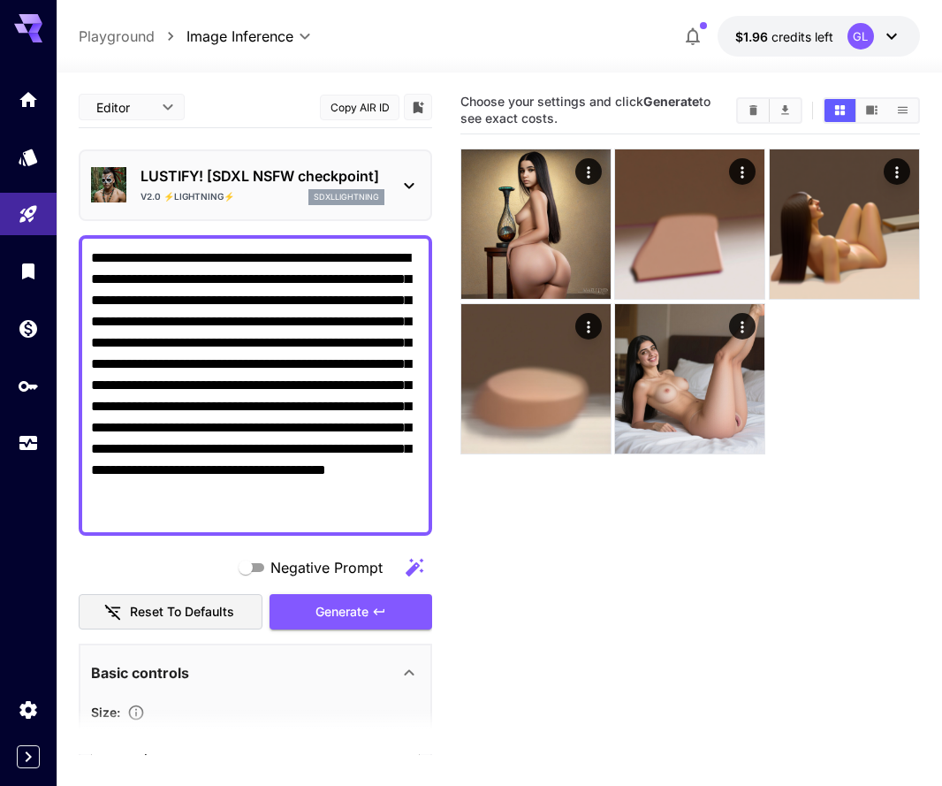
click at [374, 160] on div "LUSTIFY! [SDXL NSFW checkpoint] v2.0 ⚡LIGHTNING⚡ sdxllightning" at bounding box center [255, 185] width 329 height 54
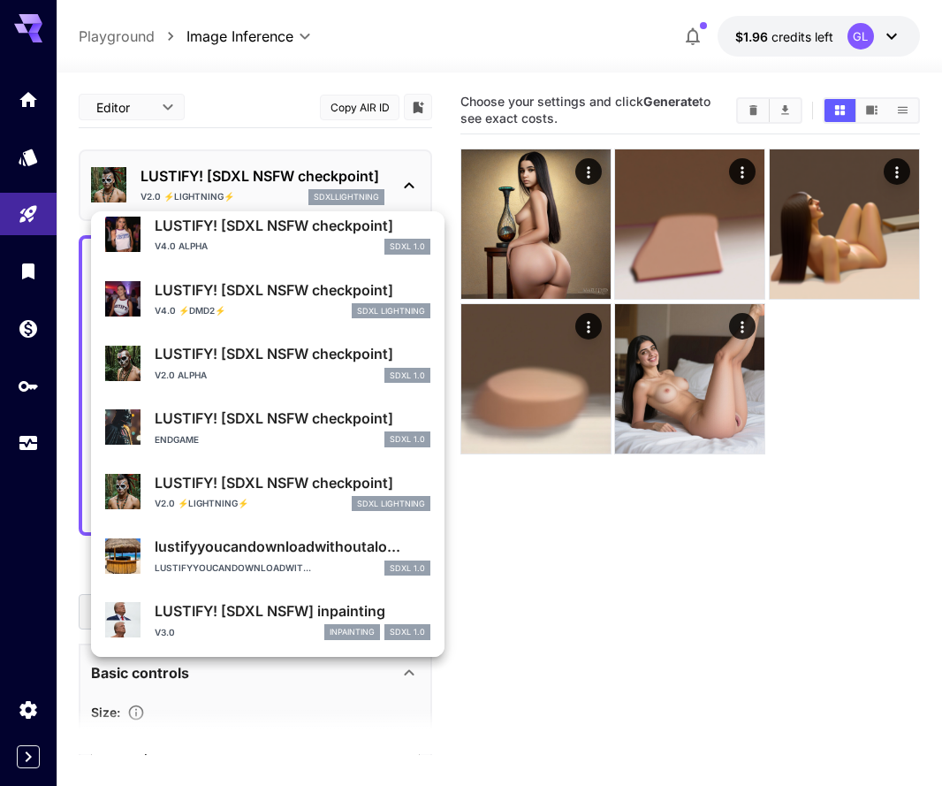
scroll to position [375, 0]
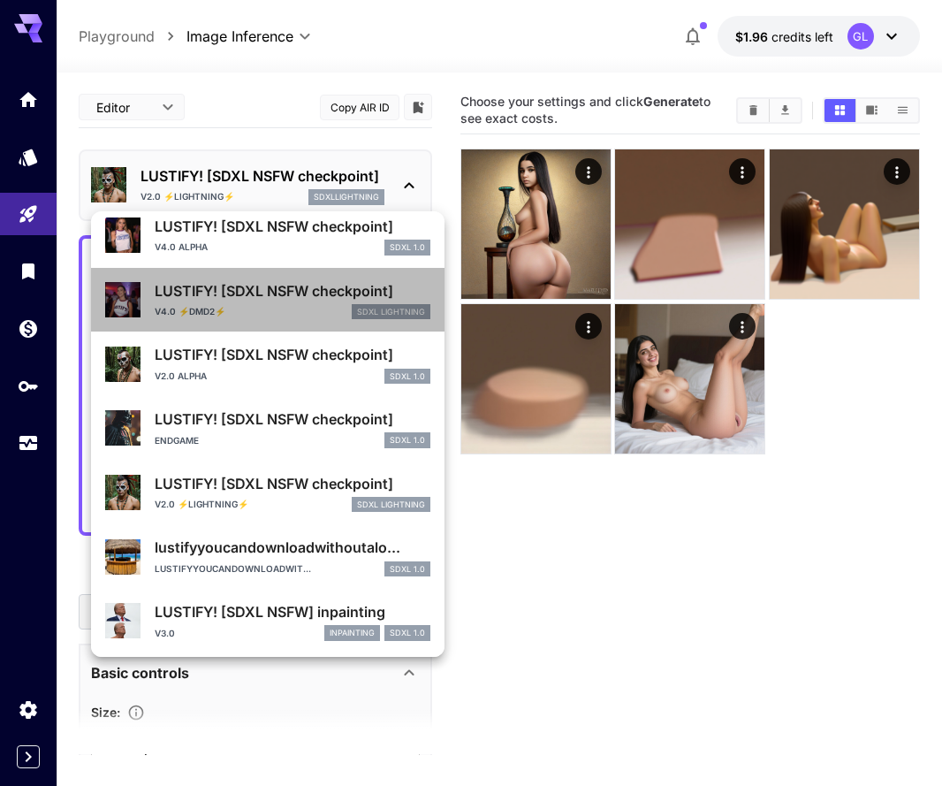
click at [337, 312] on div "v4.0 ⚡DMD2⚡ SDXL Lightning" at bounding box center [293, 312] width 276 height 16
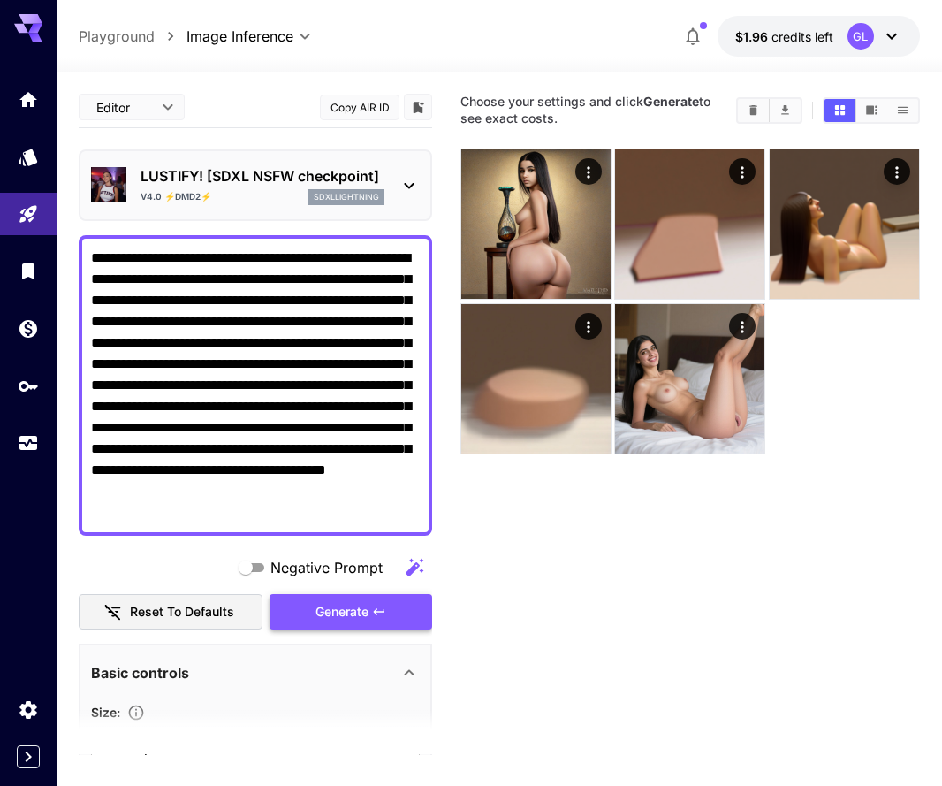
click at [356, 597] on button "Generate" at bounding box center [351, 612] width 163 height 36
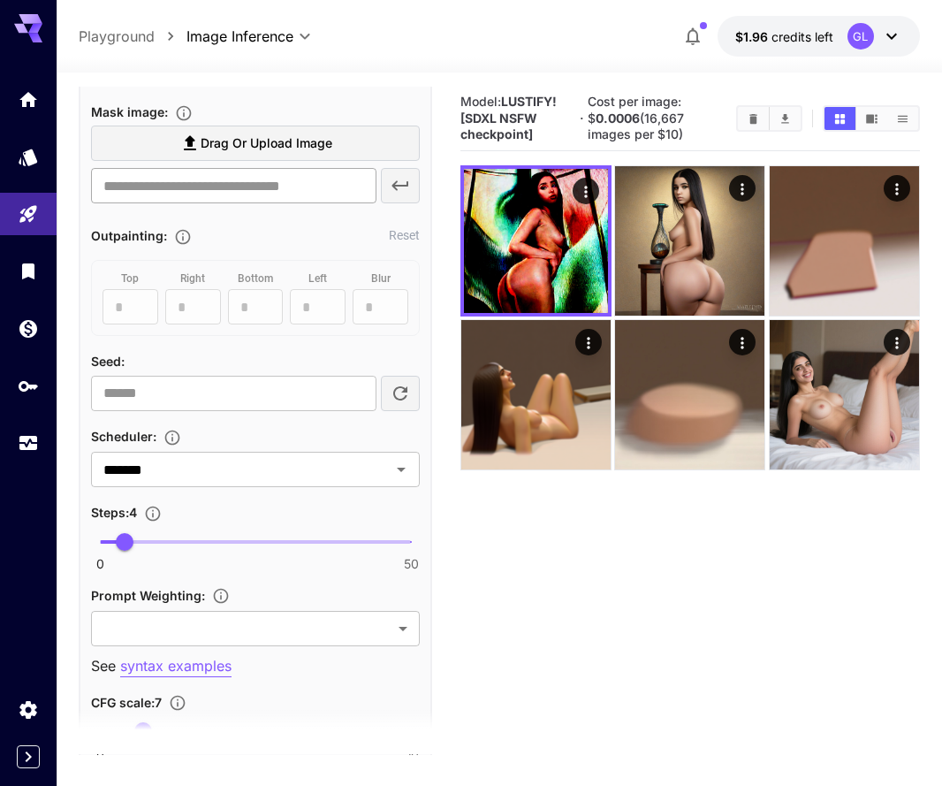
scroll to position [1059, 0]
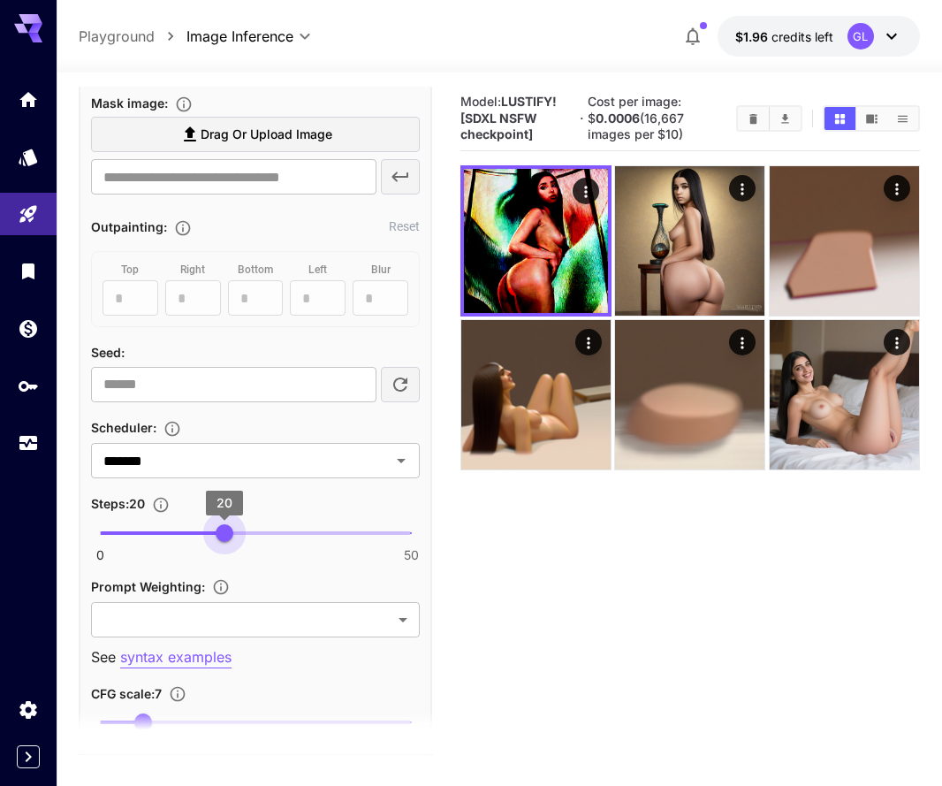
drag, startPoint x: 130, startPoint y: 527, endPoint x: 225, endPoint y: 537, distance: 96.0
click at [226, 537] on span "20" at bounding box center [225, 533] width 18 height 18
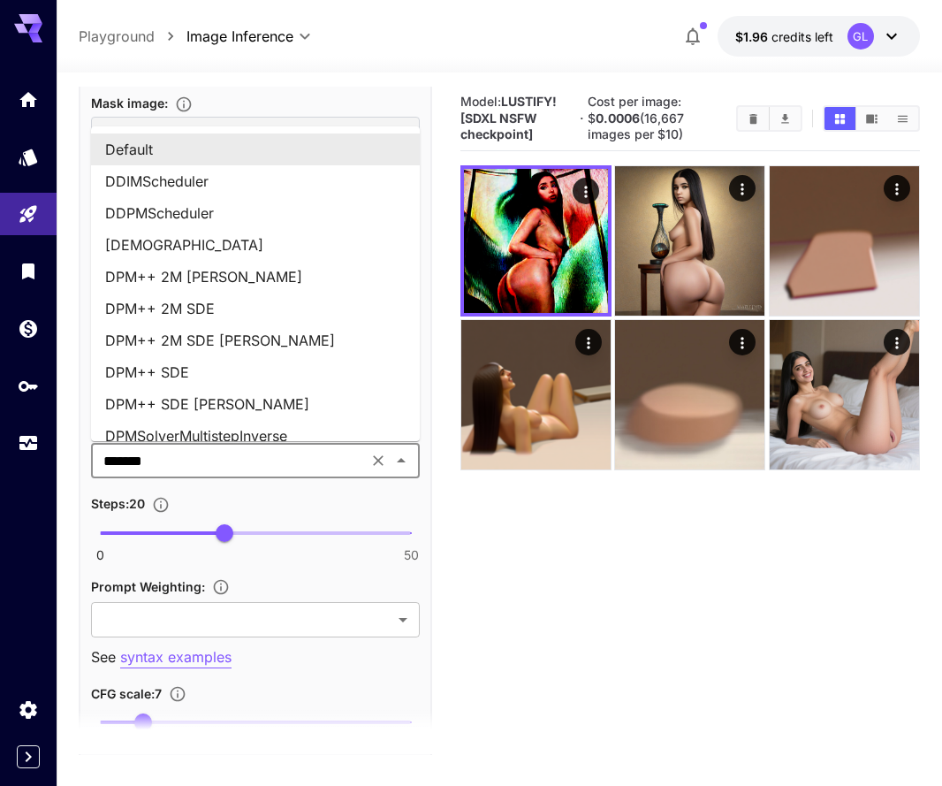
click at [255, 466] on input "*******" at bounding box center [229, 460] width 266 height 25
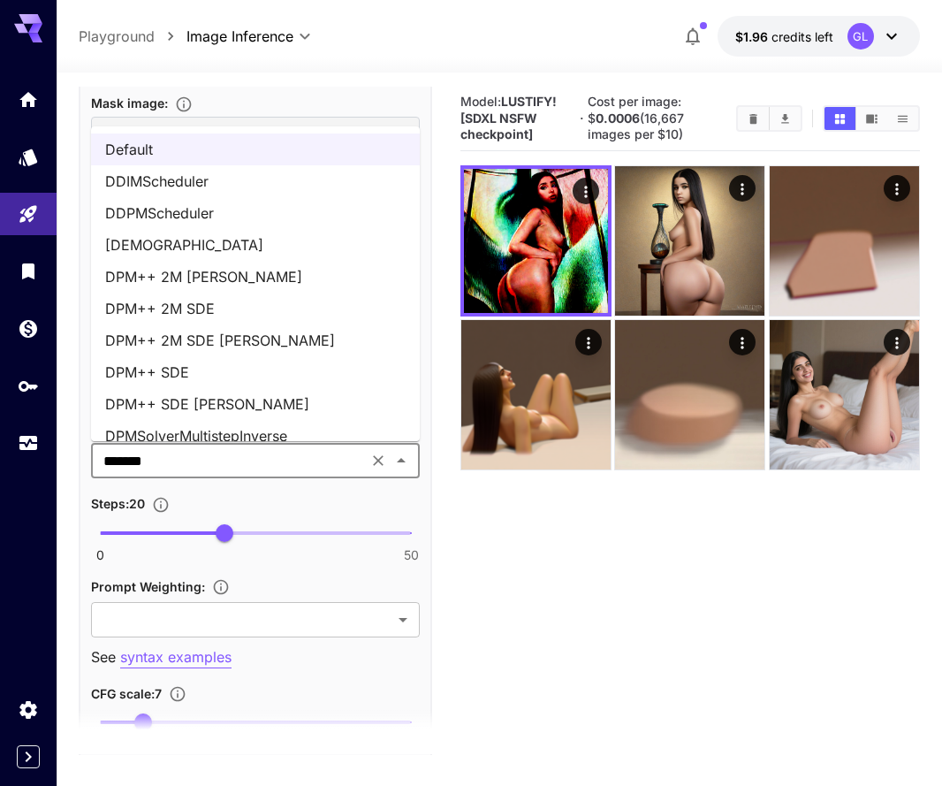
click at [239, 332] on li "DPM++ 2M SDE [PERSON_NAME]" at bounding box center [255, 340] width 329 height 32
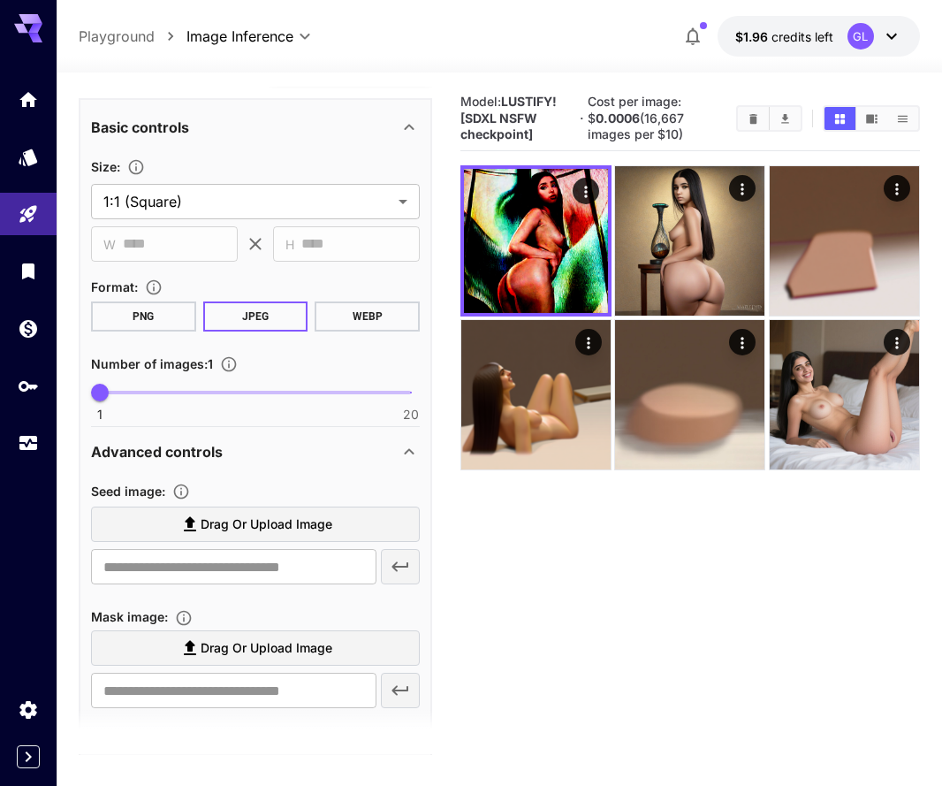
scroll to position [478, 0]
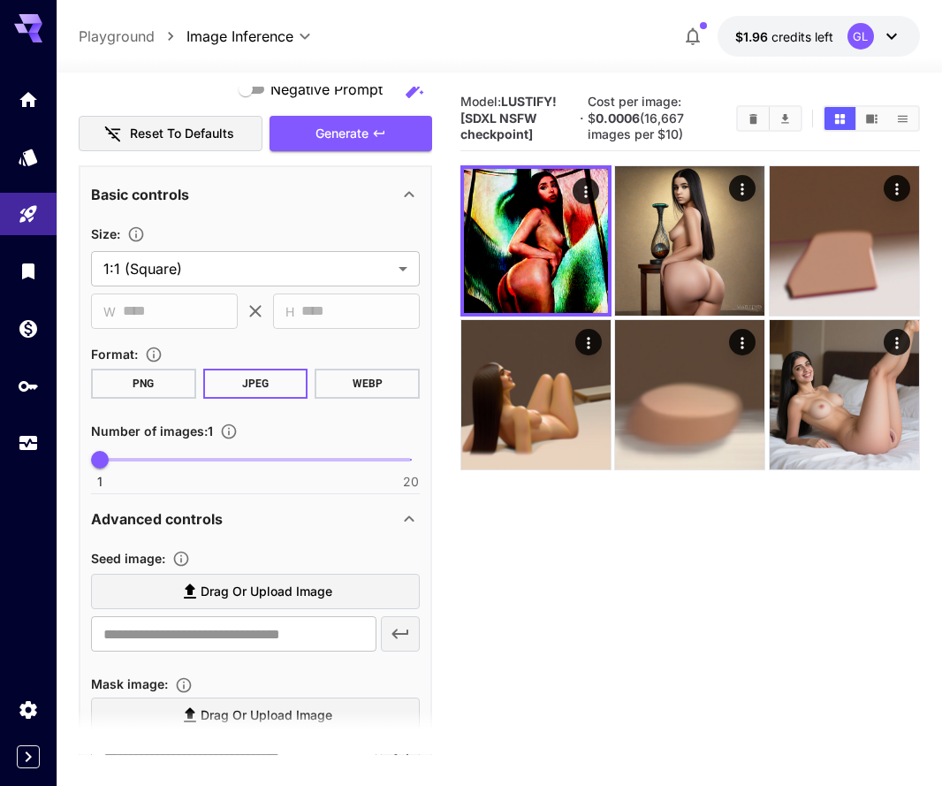
click at [156, 384] on button "PNG" at bounding box center [143, 384] width 105 height 30
click at [342, 136] on span "Generate" at bounding box center [342, 134] width 53 height 22
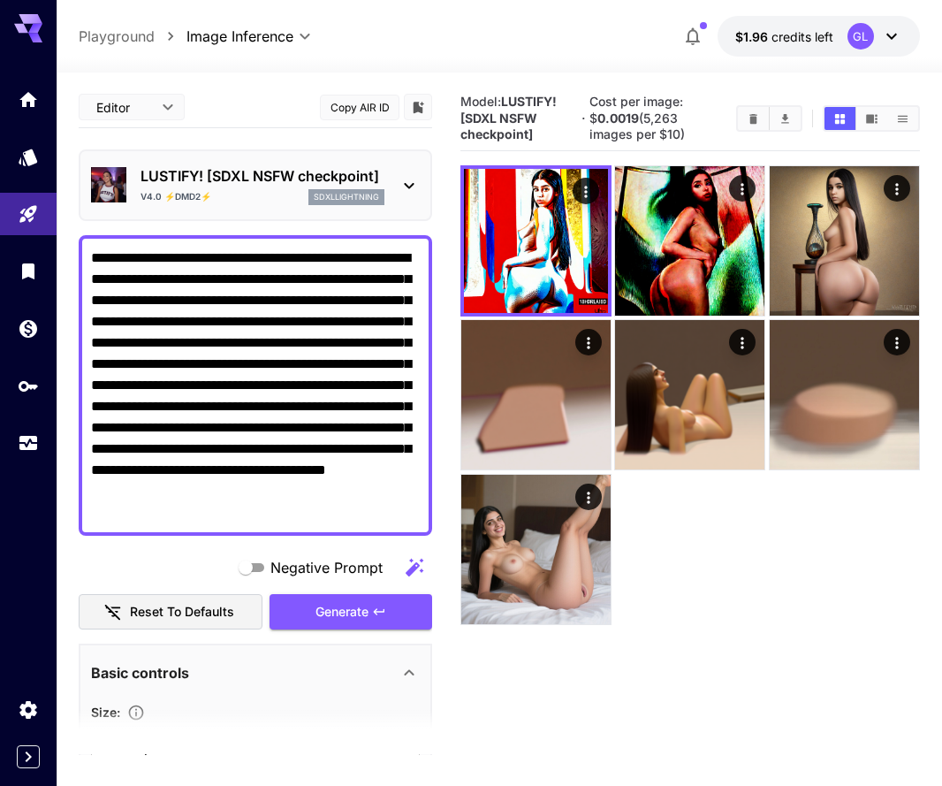
scroll to position [0, 0]
click at [399, 205] on div "LUSTIFY! [SDXL NSFW checkpoint] v4.0 ⚡DMD2⚡ sdxllightning" at bounding box center [255, 185] width 329 height 54
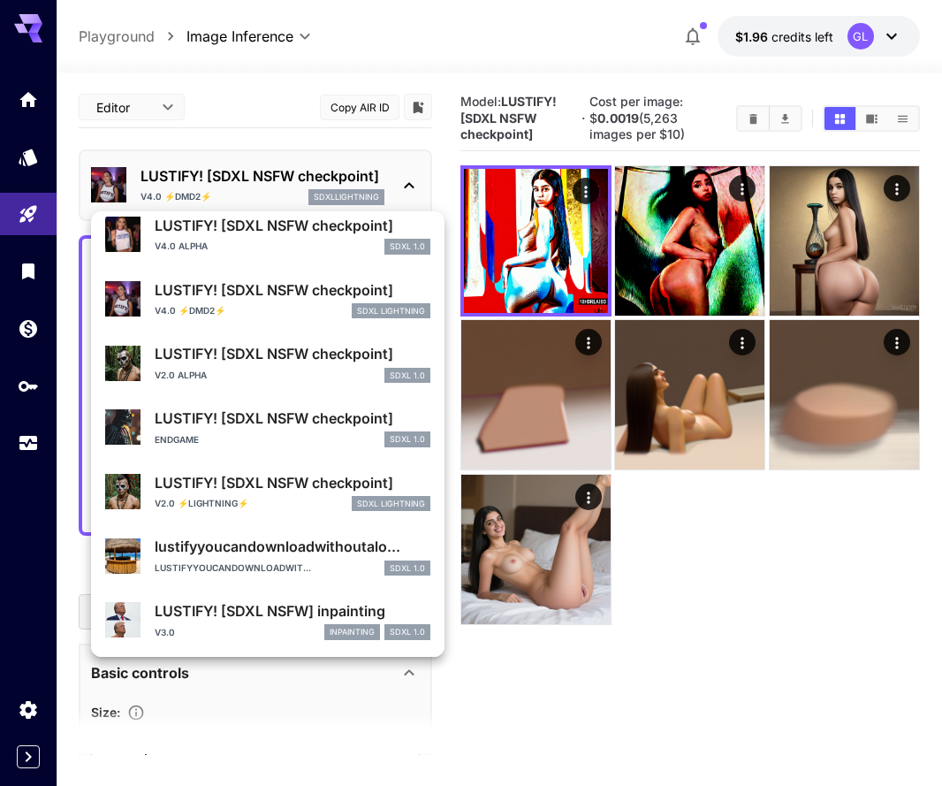
scroll to position [375, 0]
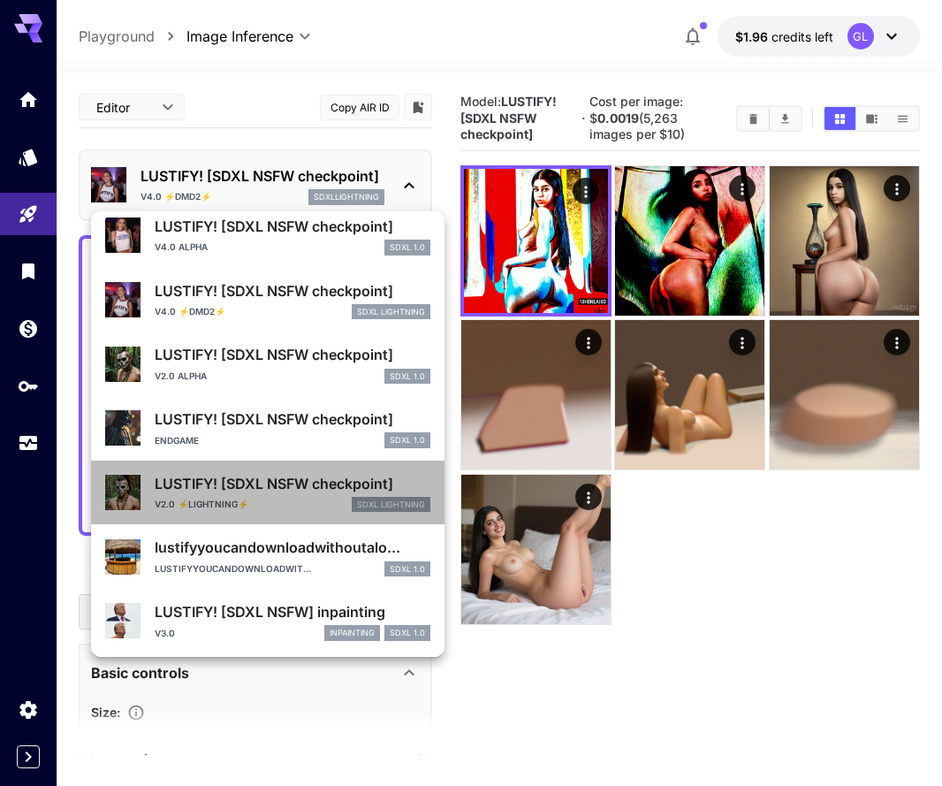
click at [335, 492] on div "LUSTIFY! [SDXL NSFW checkpoint] v2.0 ⚡LIGHTNING⚡ SDXL Lightning" at bounding box center [293, 493] width 276 height 40
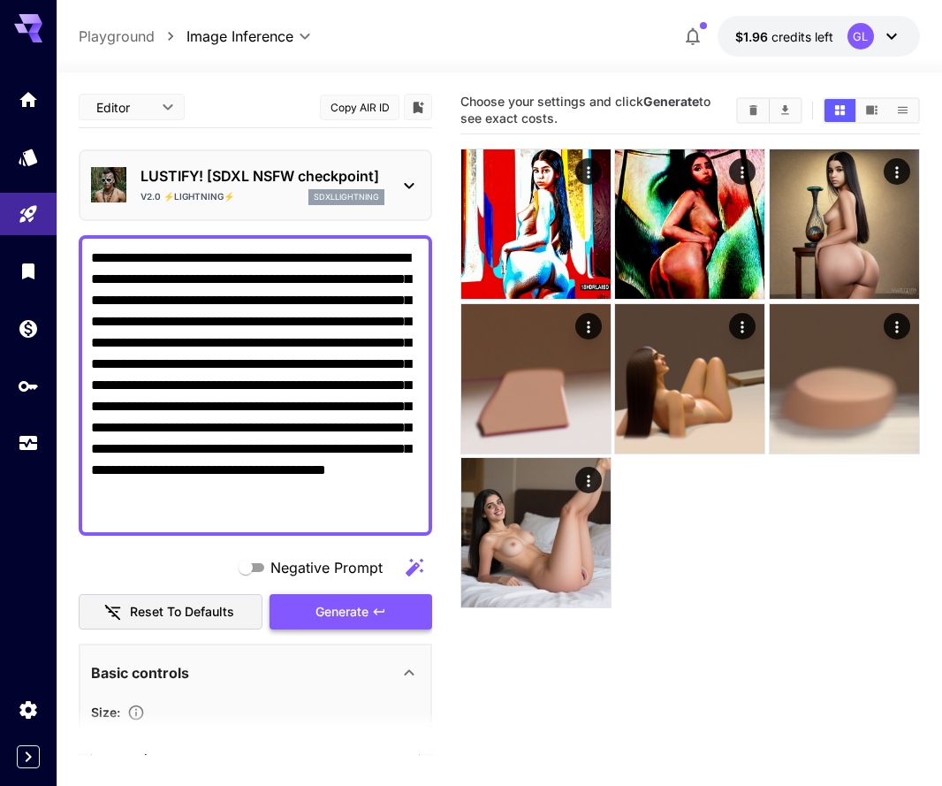
click at [317, 603] on span "Generate" at bounding box center [342, 612] width 53 height 22
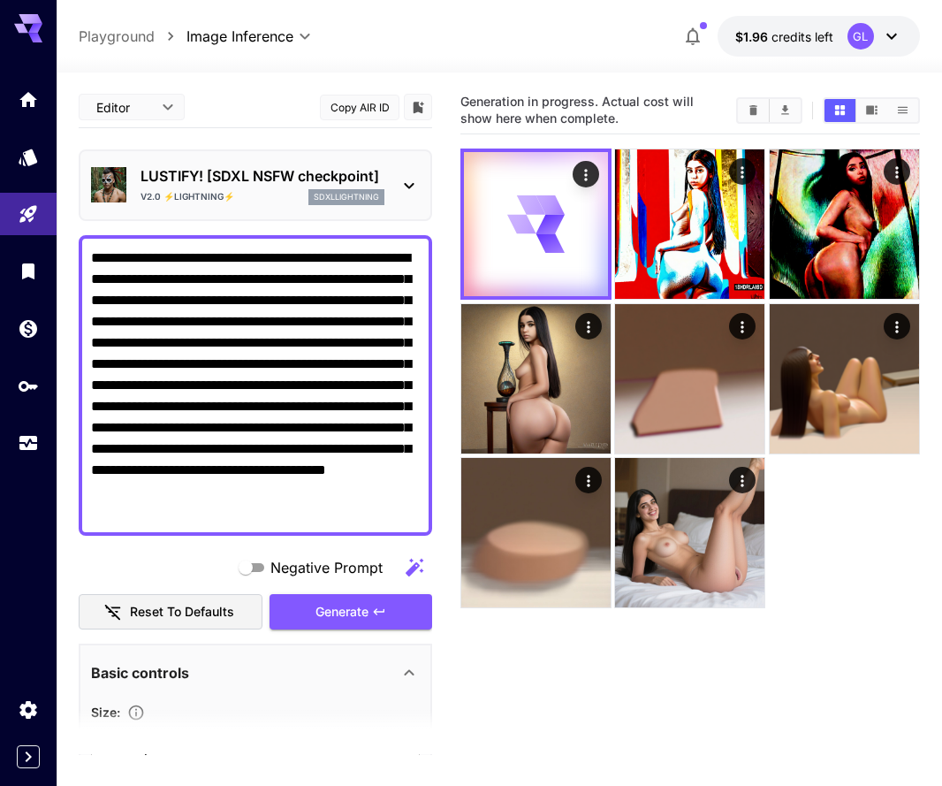
click at [905, 107] on icon "Show images in list view" at bounding box center [903, 110] width 10 height 7
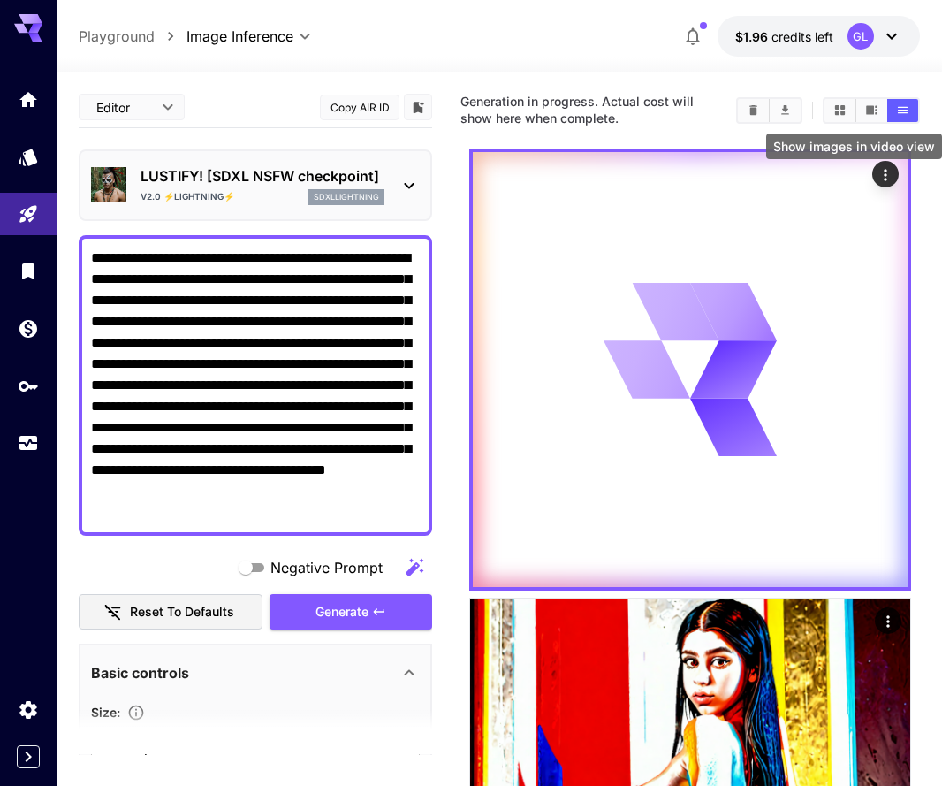
click at [872, 112] on icon "Show images in video view" at bounding box center [871, 110] width 11 height 9
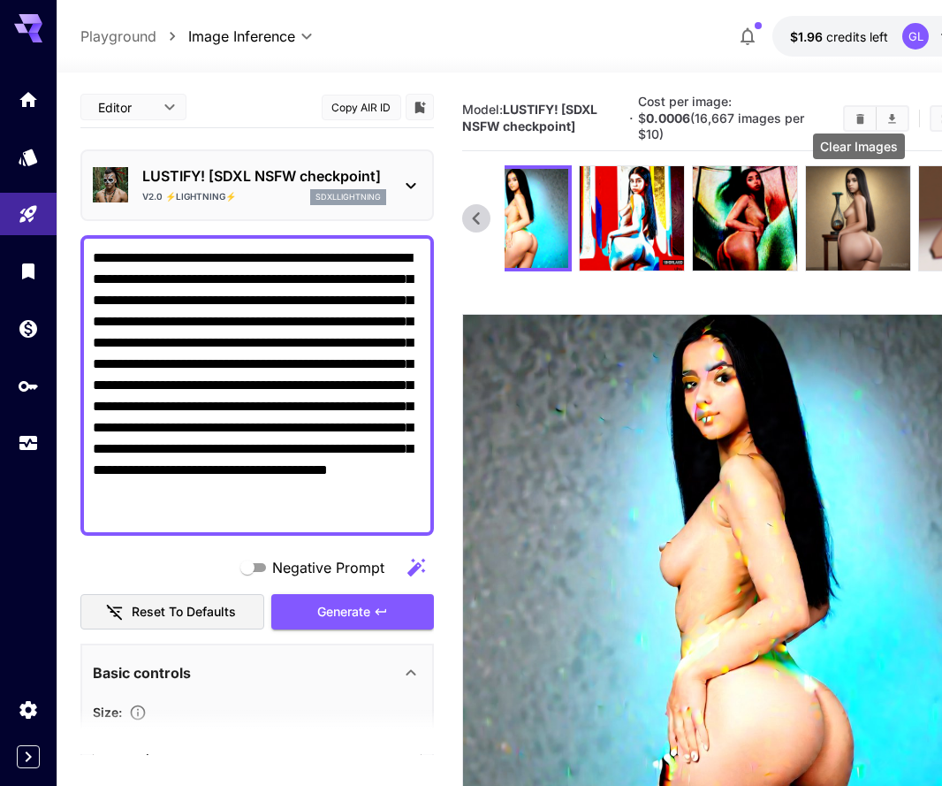
click at [855, 113] on icon "Clear Images" at bounding box center [860, 118] width 13 height 13
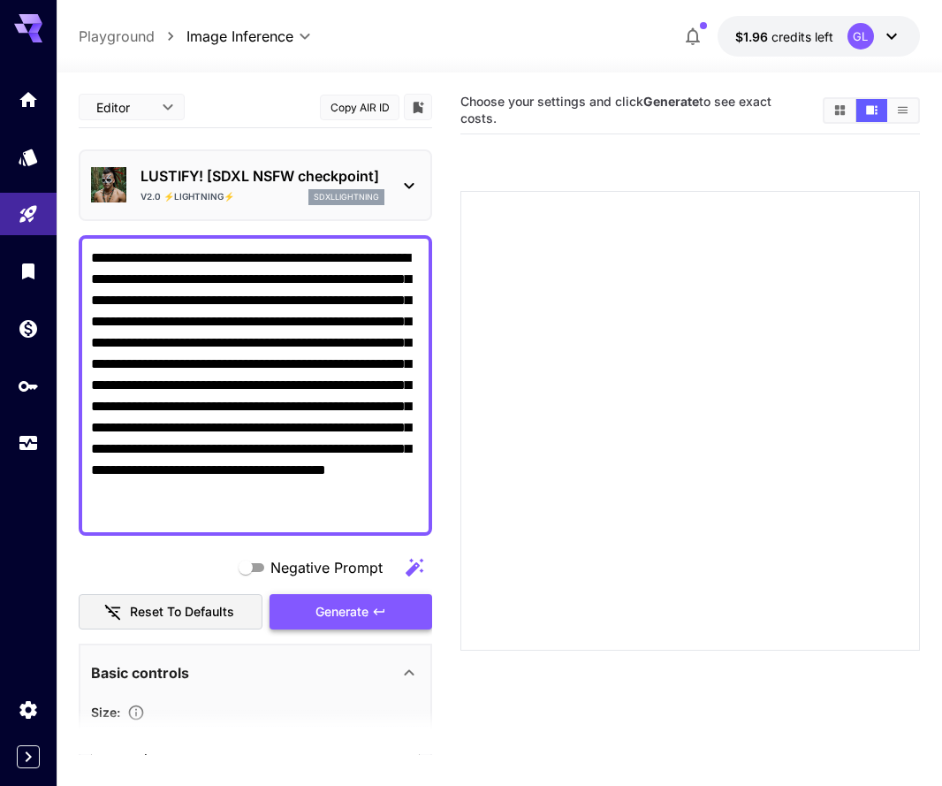
click at [319, 607] on span "Generate" at bounding box center [342, 612] width 53 height 22
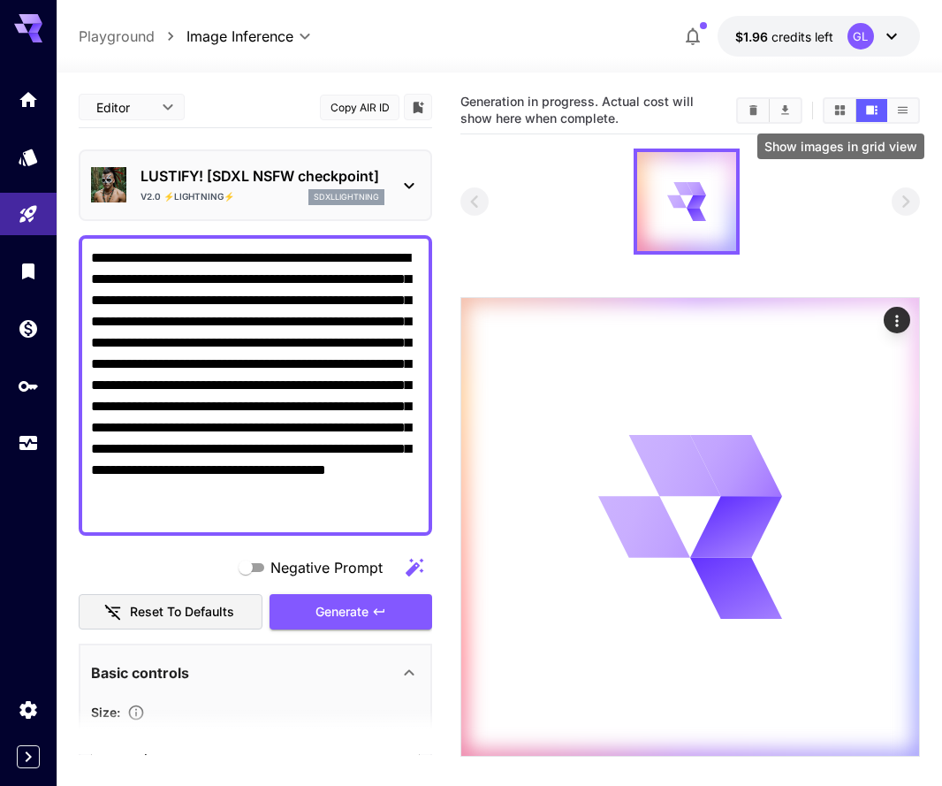
click at [848, 111] on button "Show images in grid view" at bounding box center [840, 110] width 31 height 23
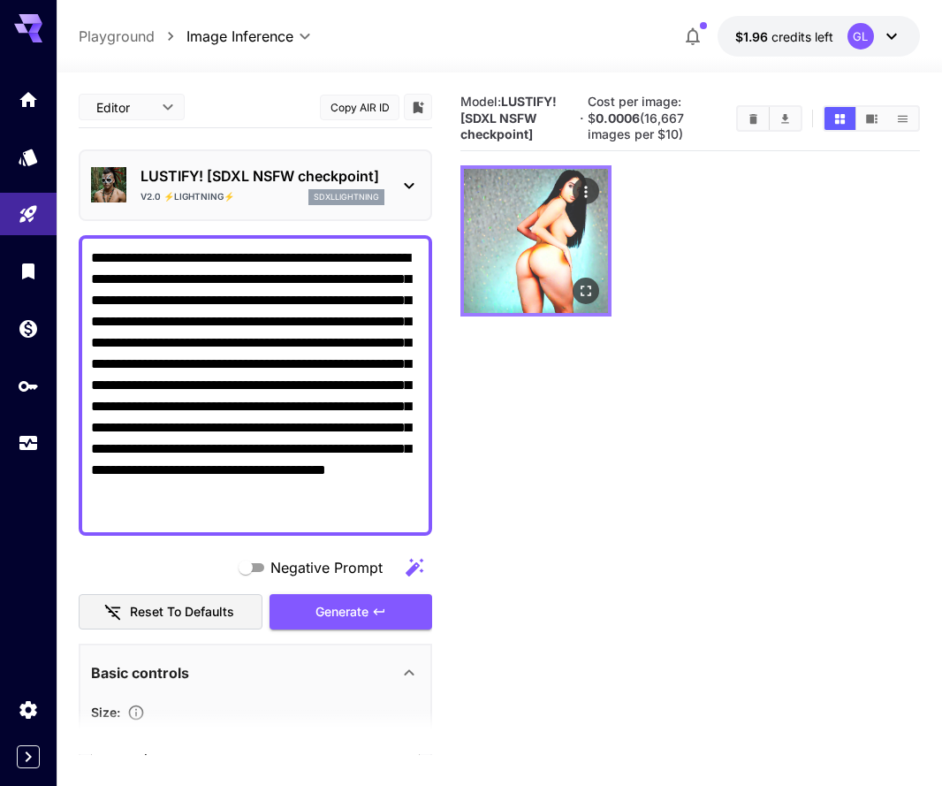
click at [584, 234] on img at bounding box center [536, 241] width 144 height 144
click at [588, 291] on icon "Open in fullscreen" at bounding box center [586, 291] width 18 height 18
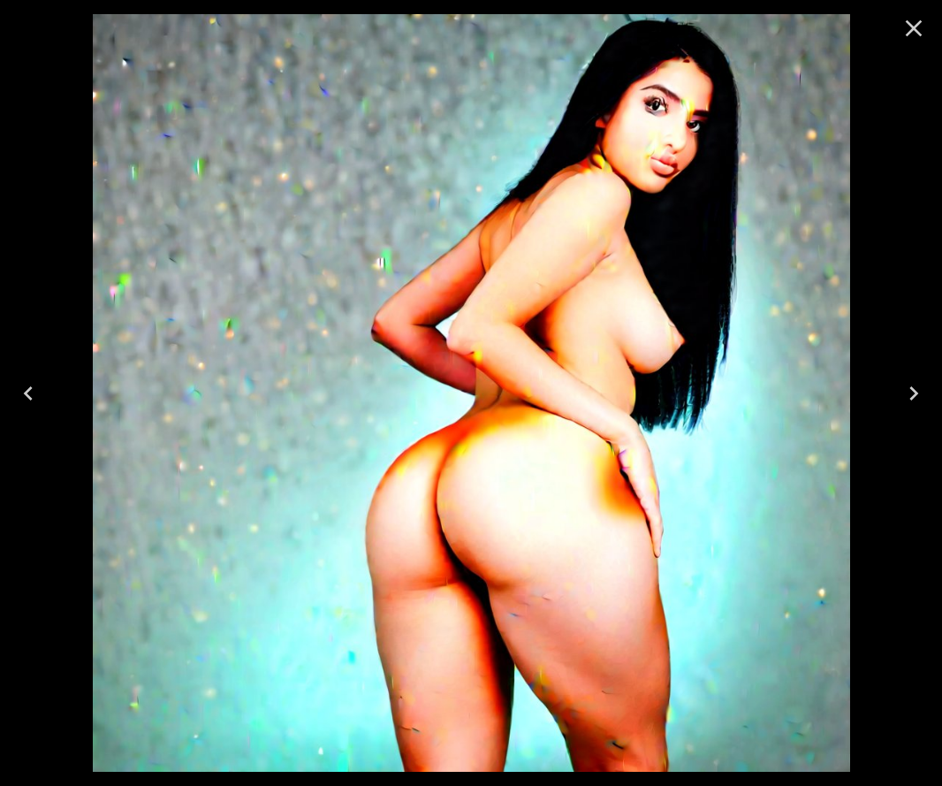
click at [914, 23] on icon "Close" at bounding box center [914, 28] width 28 height 28
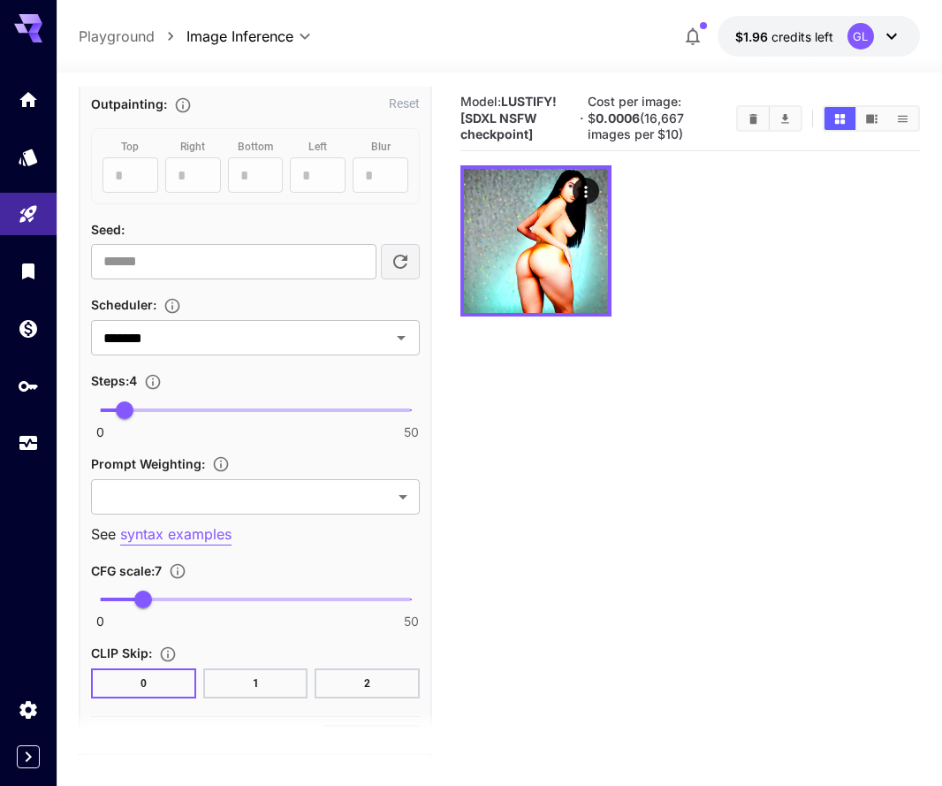
scroll to position [1189, 0]
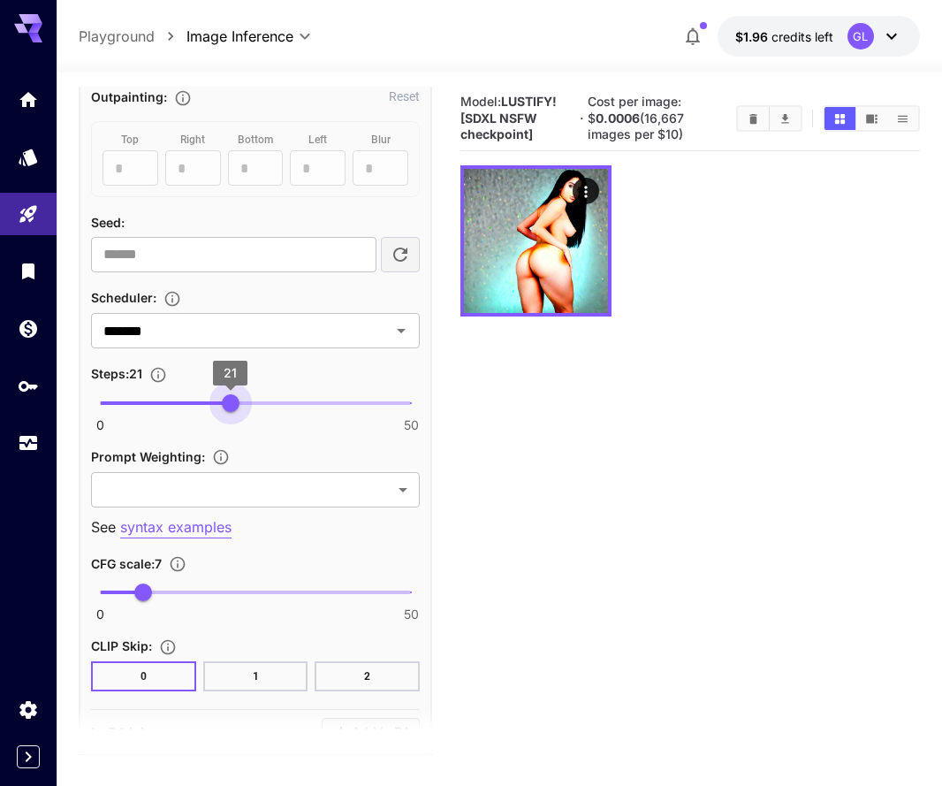
type input "**"
drag, startPoint x: 128, startPoint y: 402, endPoint x: 225, endPoint y: 416, distance: 98.2
click at [225, 412] on span "20" at bounding box center [225, 403] width 18 height 18
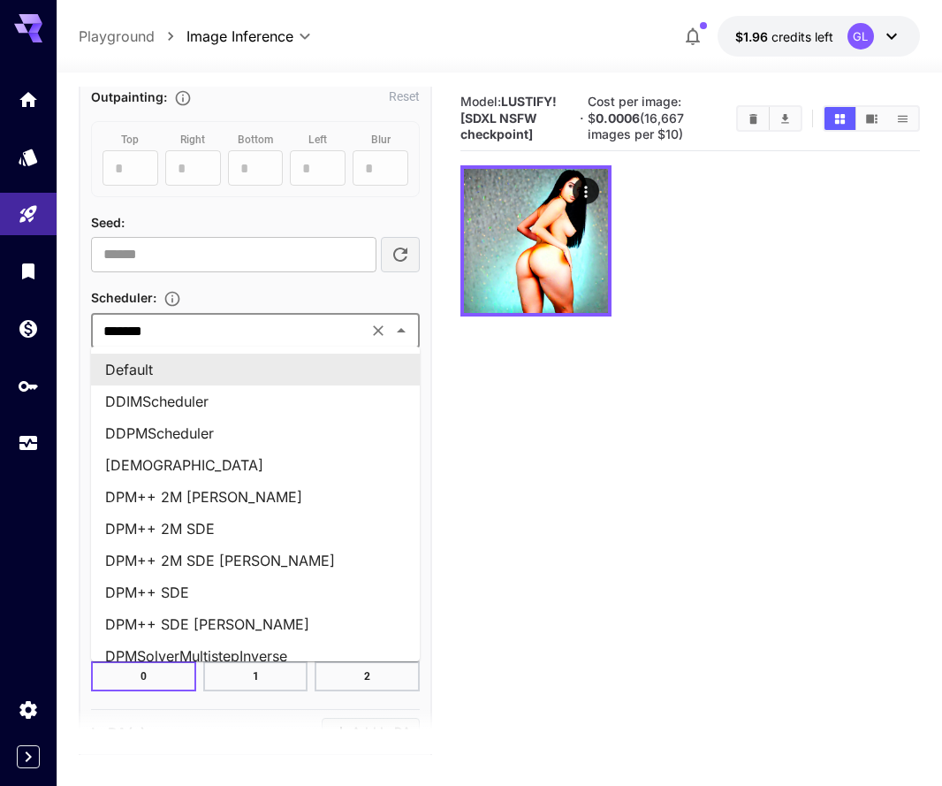
click at [354, 329] on input "*******" at bounding box center [229, 330] width 266 height 25
click at [273, 553] on li "DPM++ 2M SDE [PERSON_NAME]" at bounding box center [255, 561] width 329 height 32
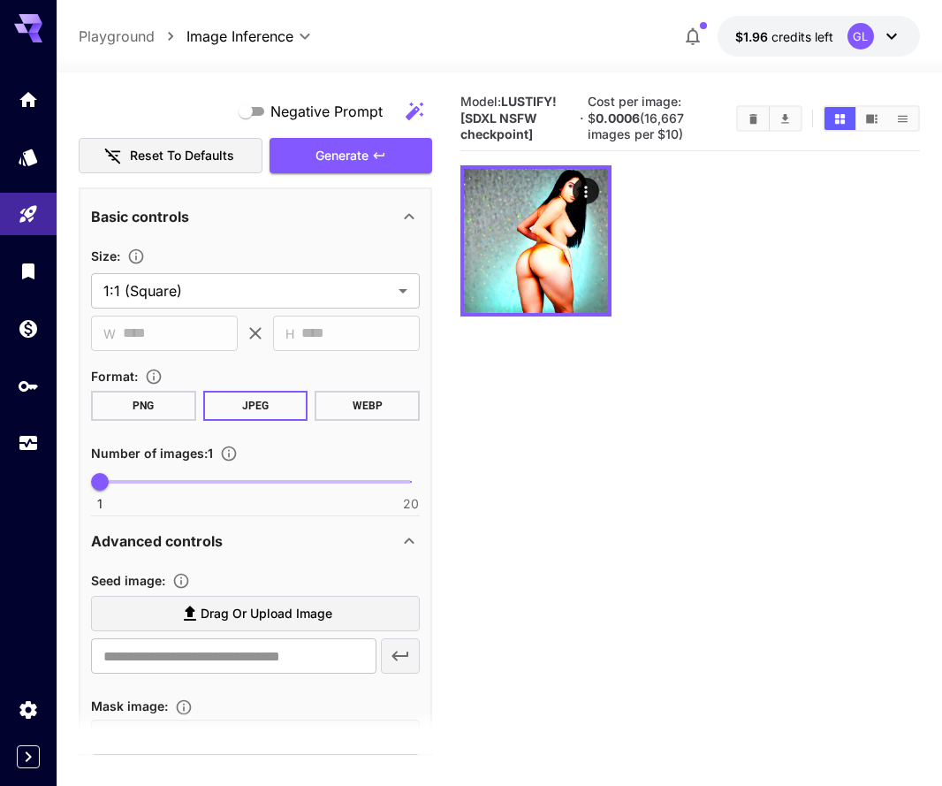
scroll to position [388, 0]
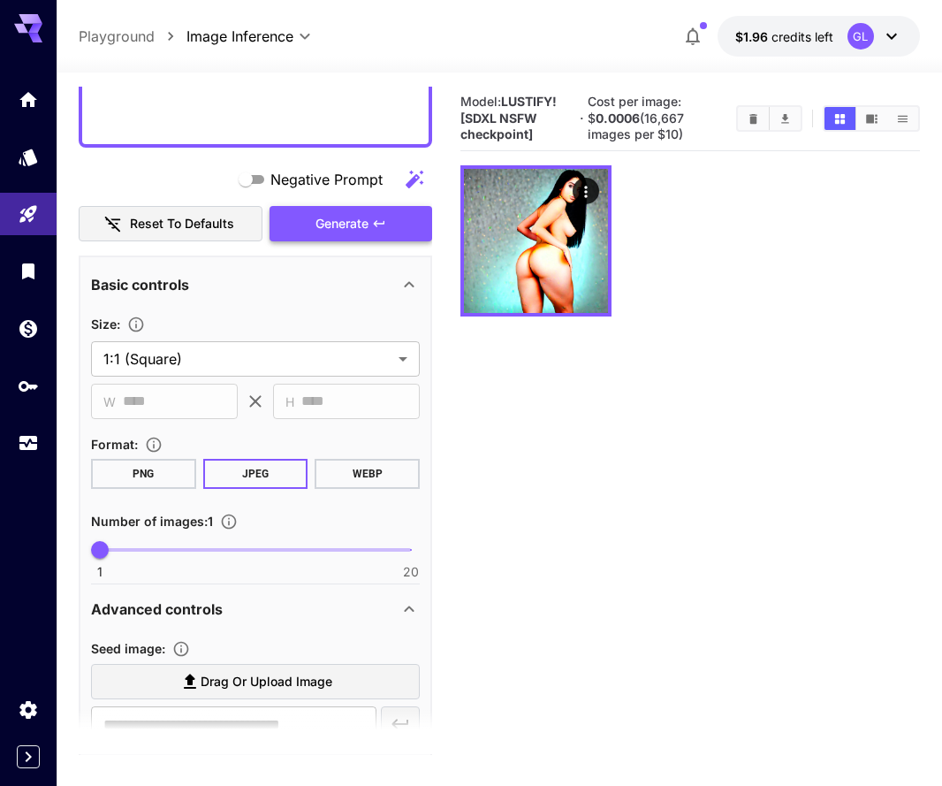
click at [391, 221] on button "Generate" at bounding box center [351, 224] width 163 height 36
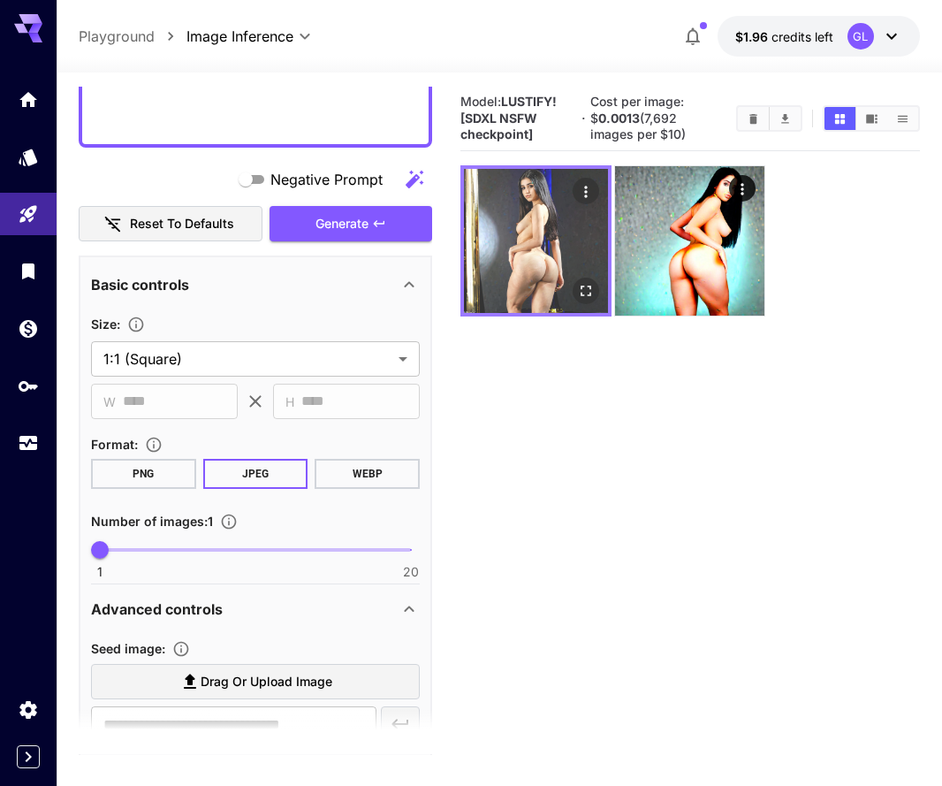
click at [601, 291] on img at bounding box center [536, 241] width 144 height 144
click at [586, 288] on icon "Open in fullscreen" at bounding box center [586, 291] width 18 height 18
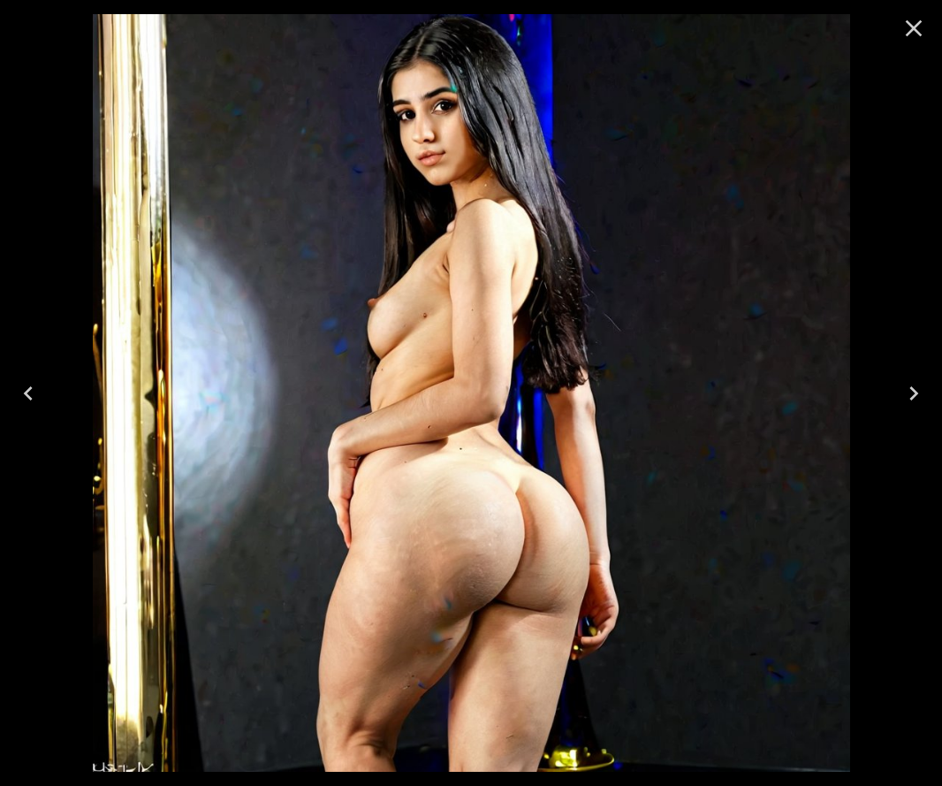
click at [920, 33] on icon "Close" at bounding box center [914, 28] width 28 height 28
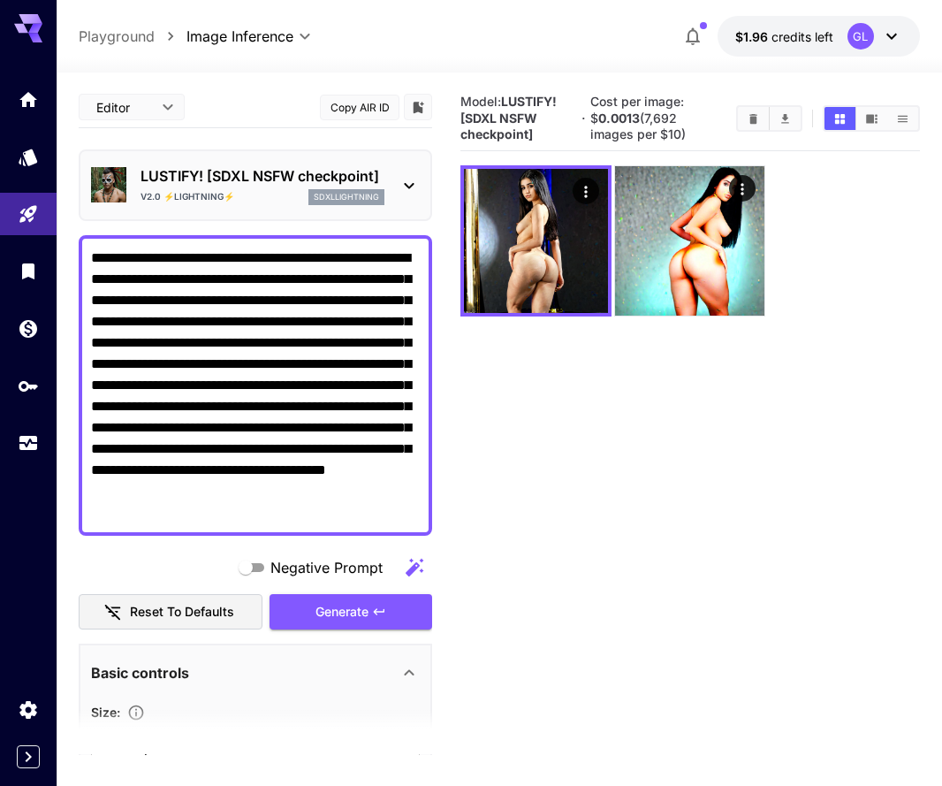
scroll to position [0, 0]
click at [375, 168] on p "LUSTIFY! [SDXL NSFW checkpoint]" at bounding box center [263, 175] width 244 height 21
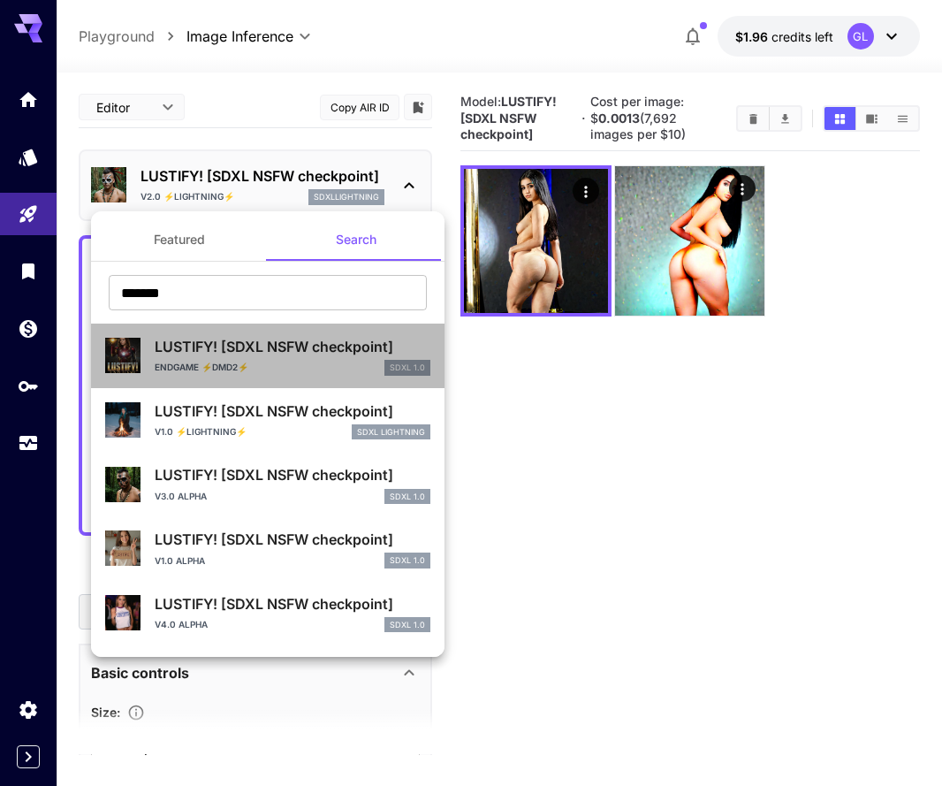
click at [334, 373] on div "ENDGAME ⚡DMD2⚡ SDXL 1.0" at bounding box center [293, 368] width 276 height 16
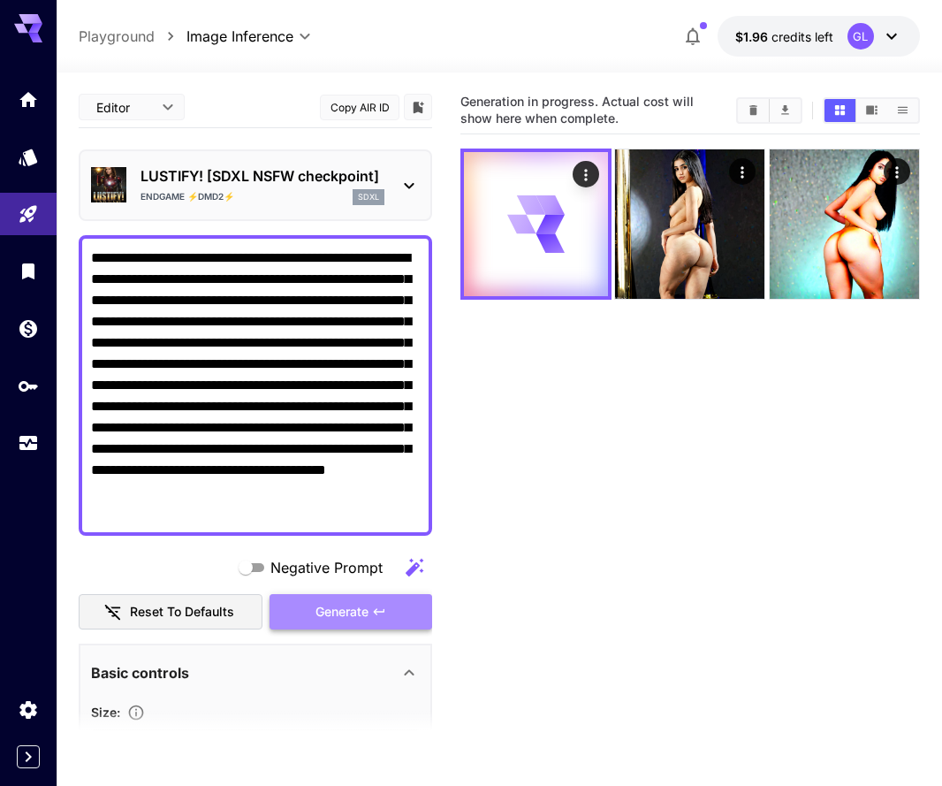
click at [360, 608] on span "Generate" at bounding box center [342, 612] width 53 height 22
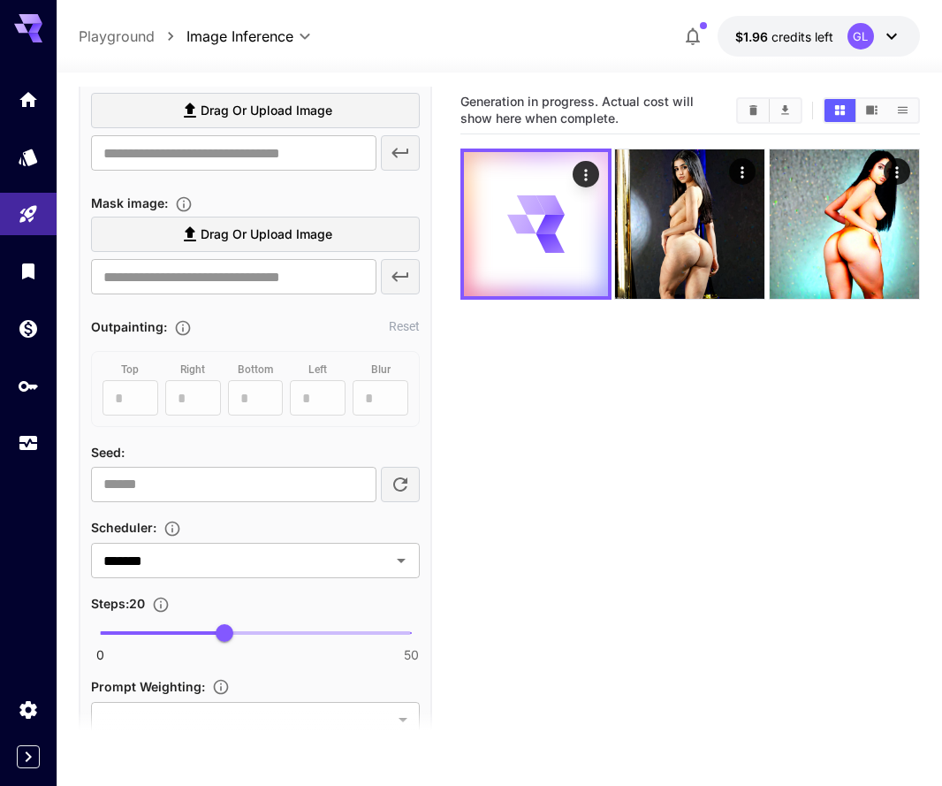
scroll to position [975, 0]
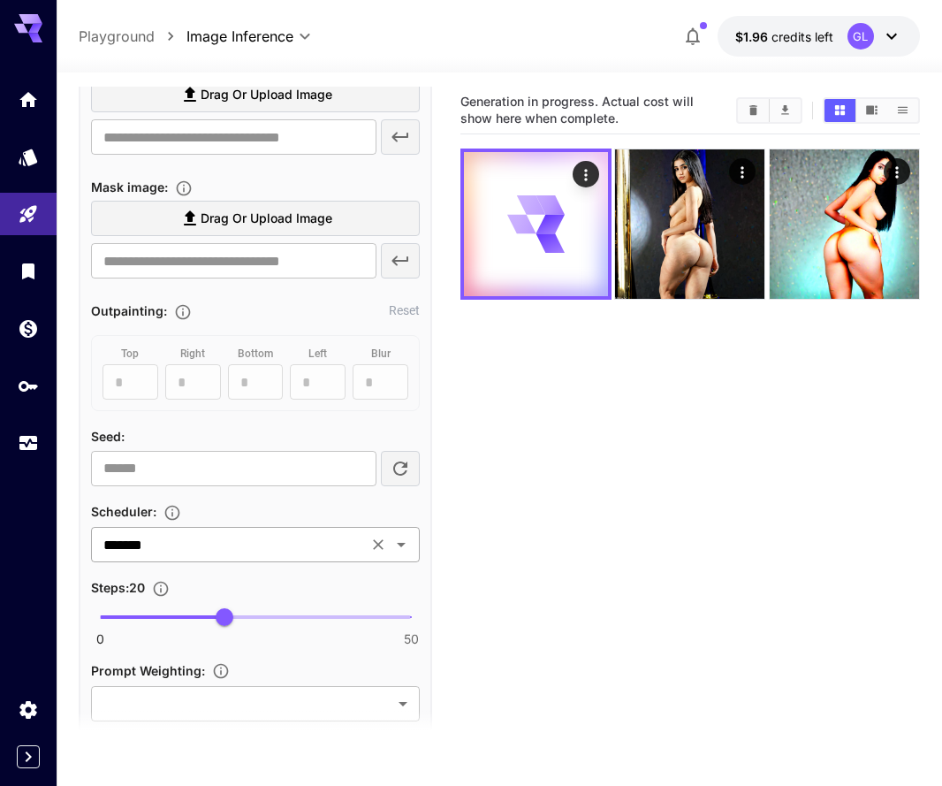
click at [273, 551] on input "*******" at bounding box center [229, 544] width 266 height 25
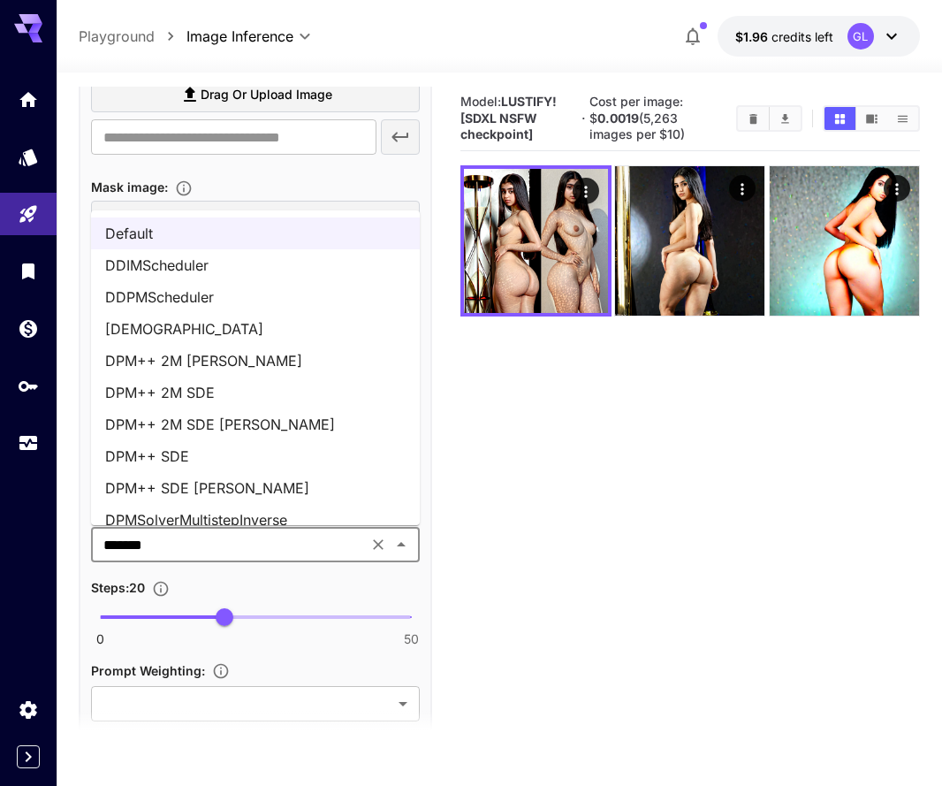
click at [225, 419] on li "DPM++ 2M SDE [PERSON_NAME]" at bounding box center [255, 424] width 329 height 32
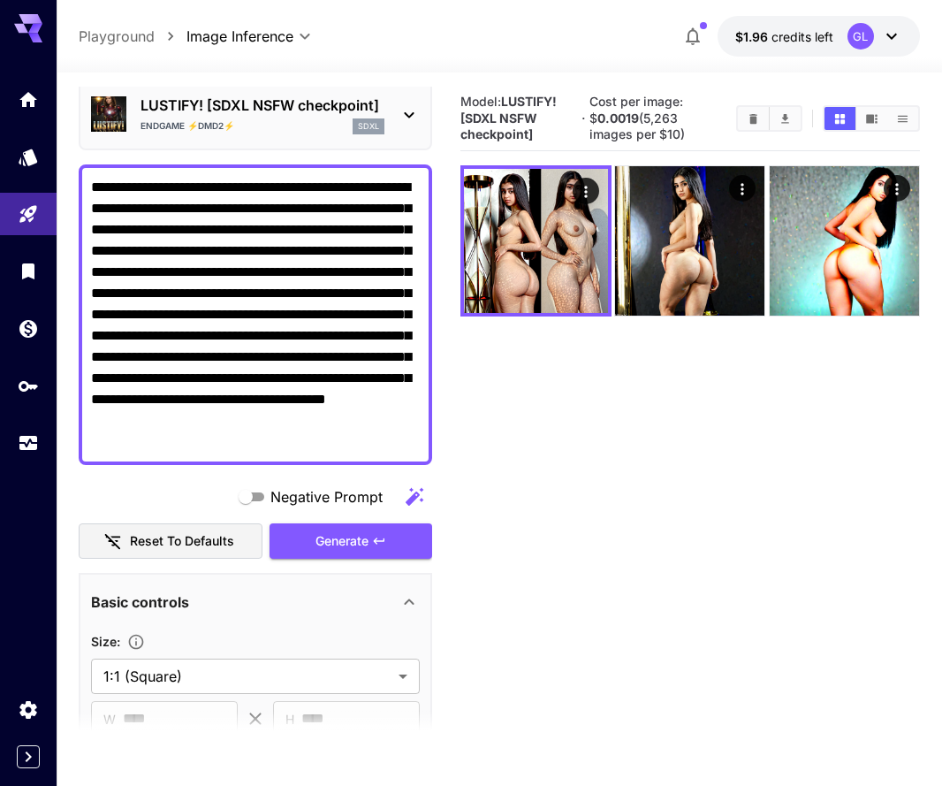
scroll to position [36, 0]
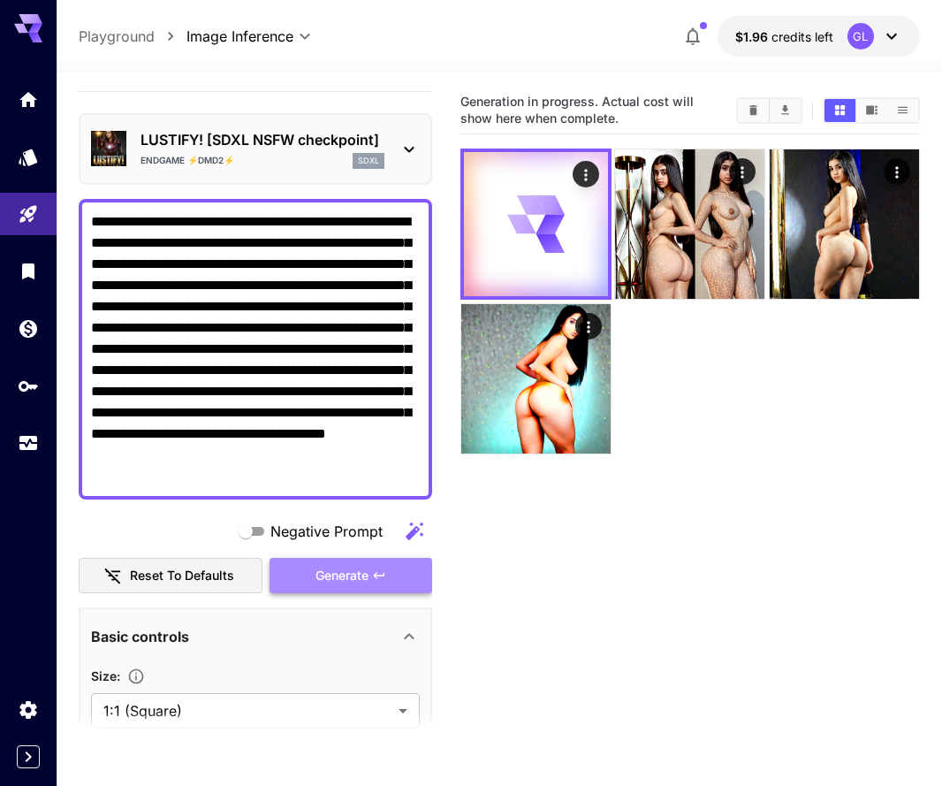
click at [366, 569] on span "Generate" at bounding box center [342, 576] width 53 height 22
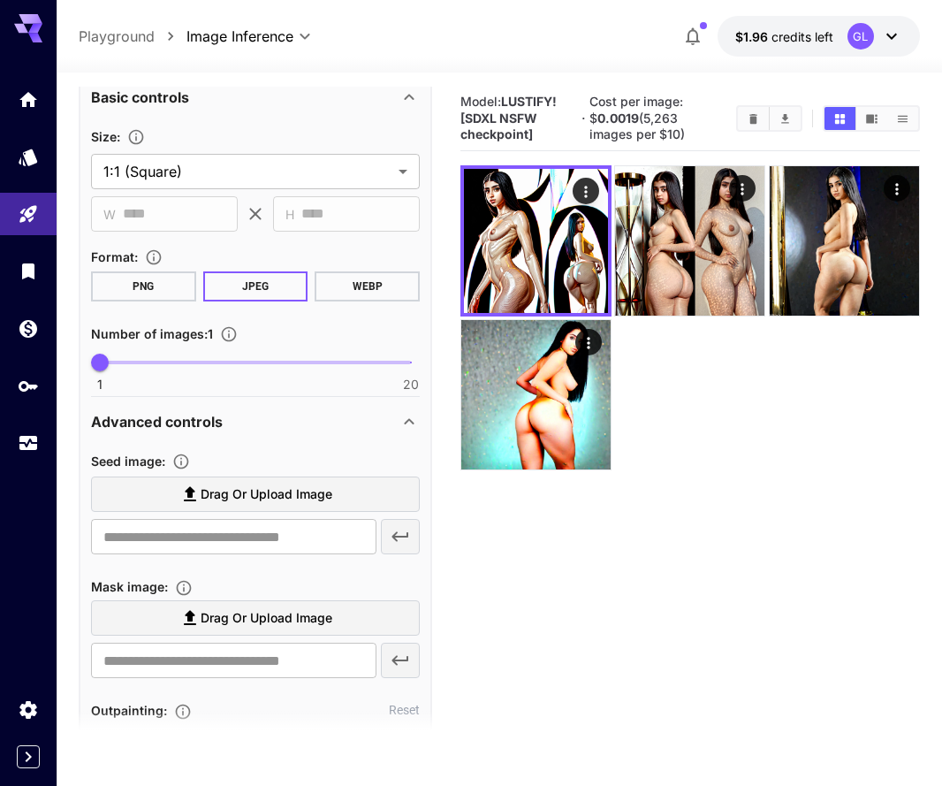
scroll to position [592, 0]
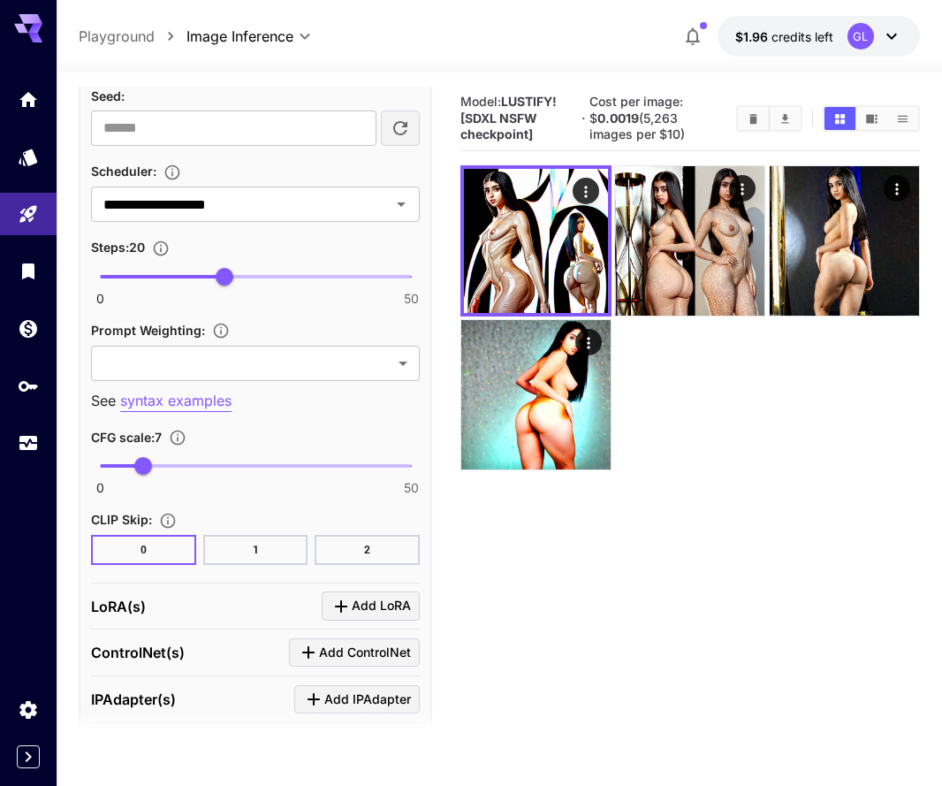
scroll to position [1353, 0]
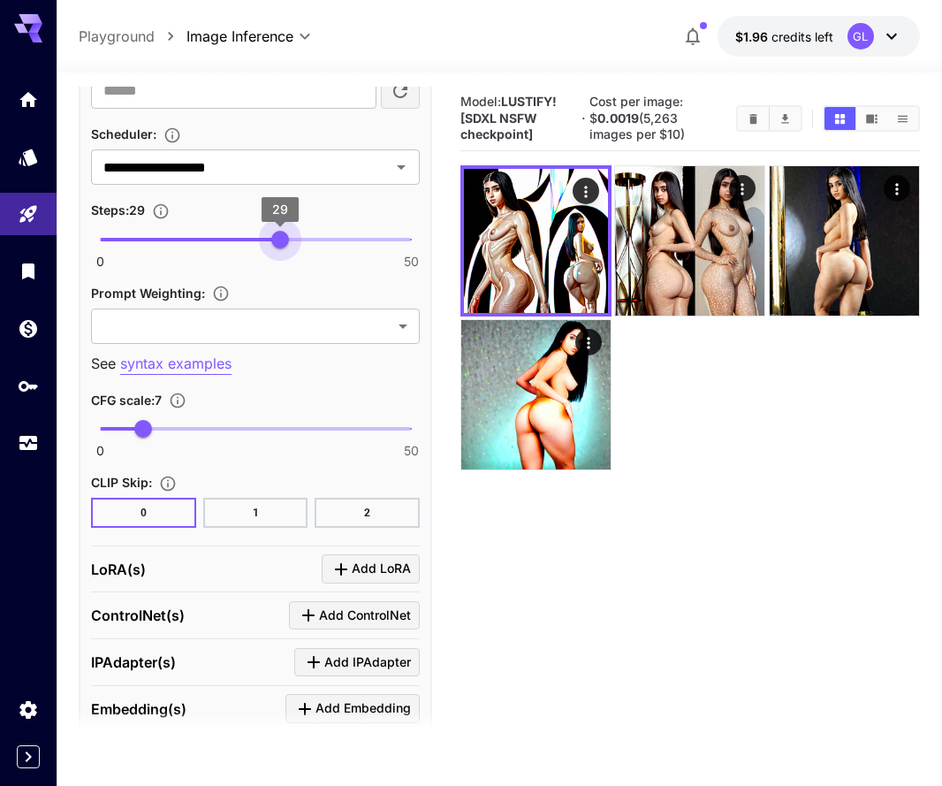
type input "**"
drag, startPoint x: 226, startPoint y: 240, endPoint x: 285, endPoint y: 247, distance: 58.8
click at [286, 247] on span "30" at bounding box center [287, 240] width 18 height 18
type input "*"
drag, startPoint x: 144, startPoint y: 432, endPoint x: 131, endPoint y: 431, distance: 13.3
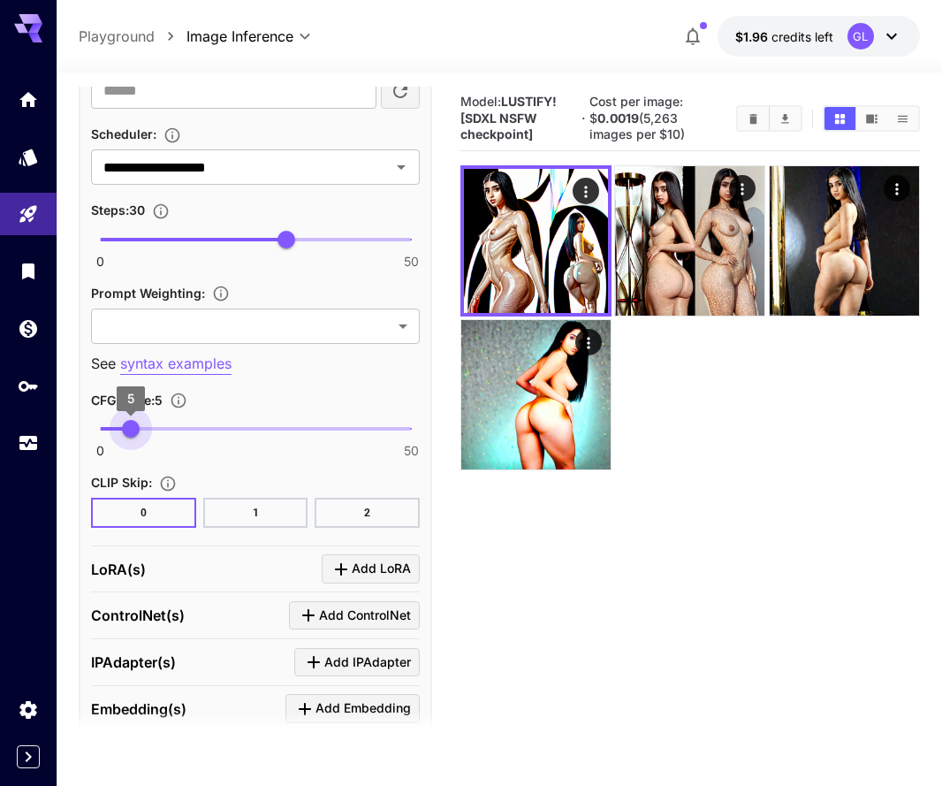
click at [131, 431] on span "5" at bounding box center [131, 429] width 18 height 18
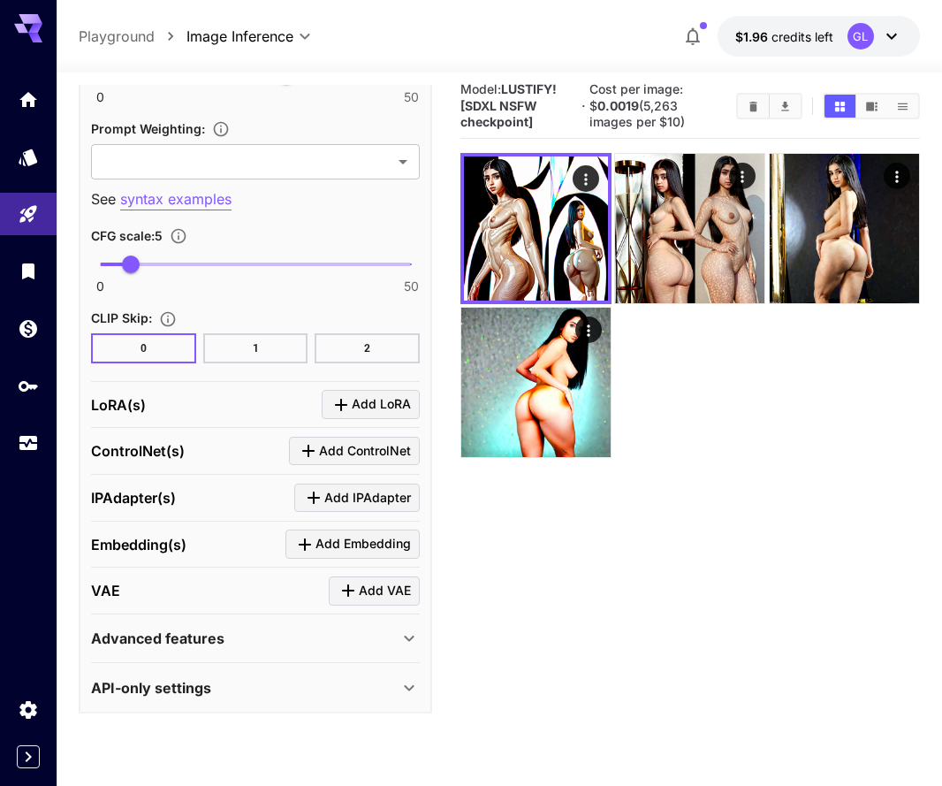
scroll to position [14, 0]
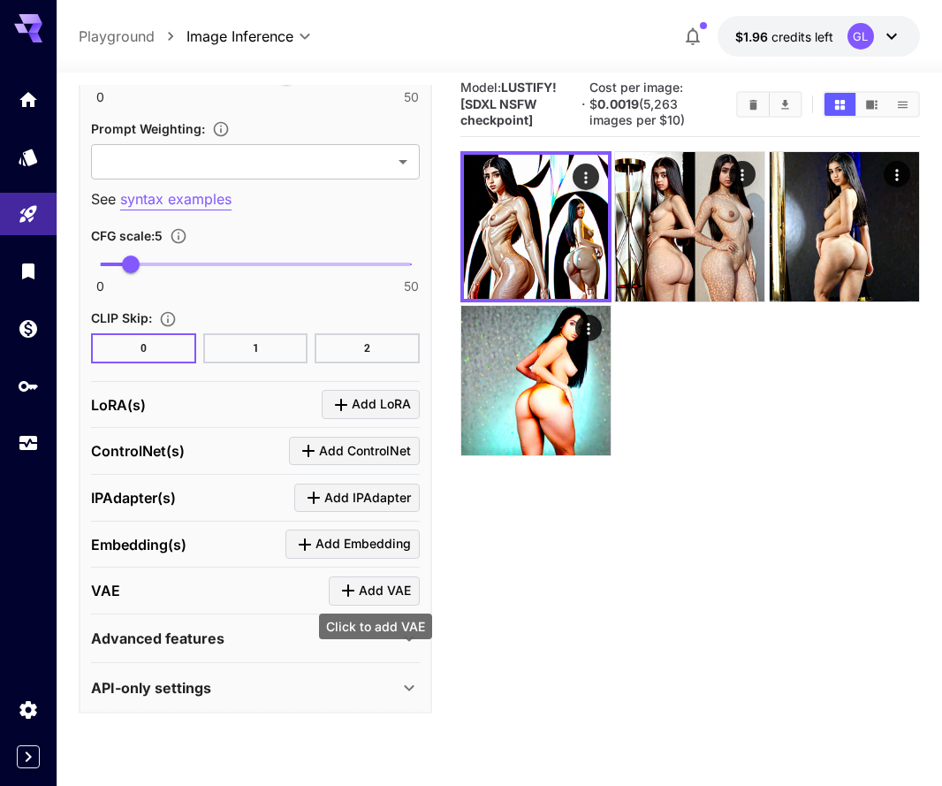
click at [358, 593] on icon "Click to add VAE" at bounding box center [348, 590] width 21 height 21
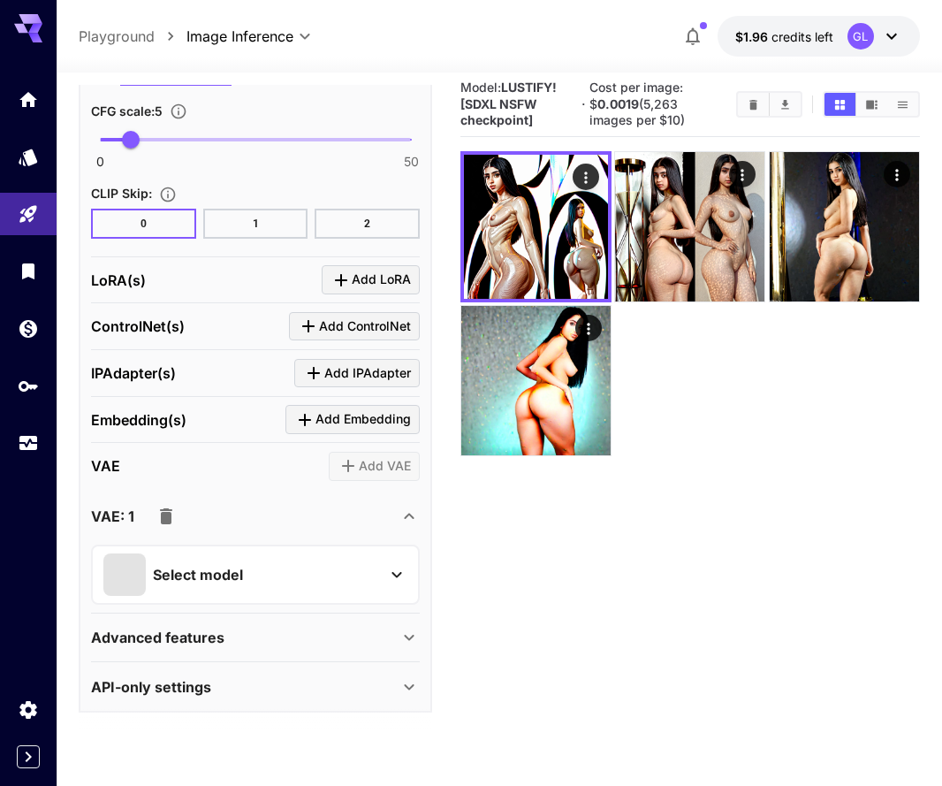
scroll to position [1639, 0]
click at [250, 591] on div "Select model" at bounding box center [241, 575] width 276 height 42
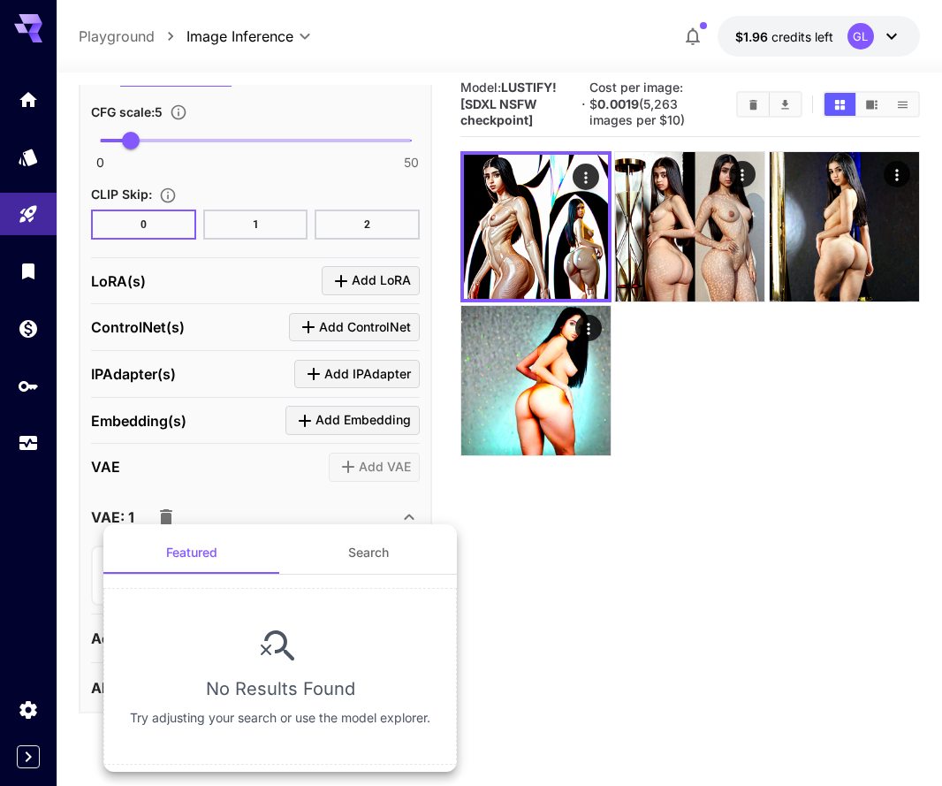
click at [323, 563] on button "Search" at bounding box center [368, 552] width 177 height 42
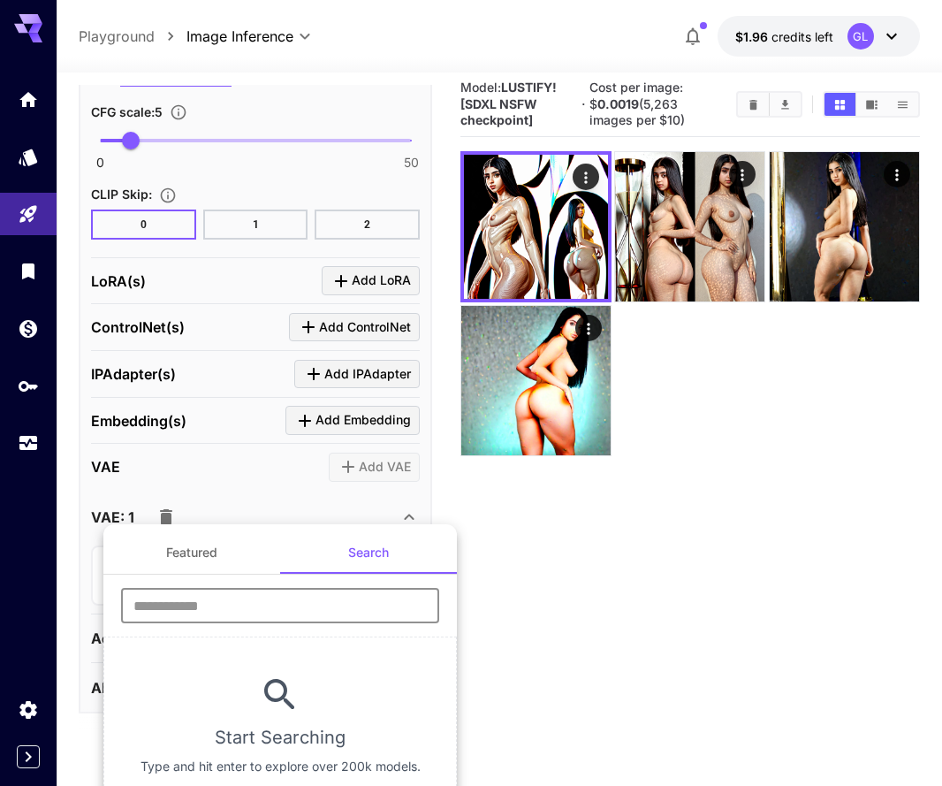
click at [286, 608] on input "text" at bounding box center [280, 605] width 318 height 35
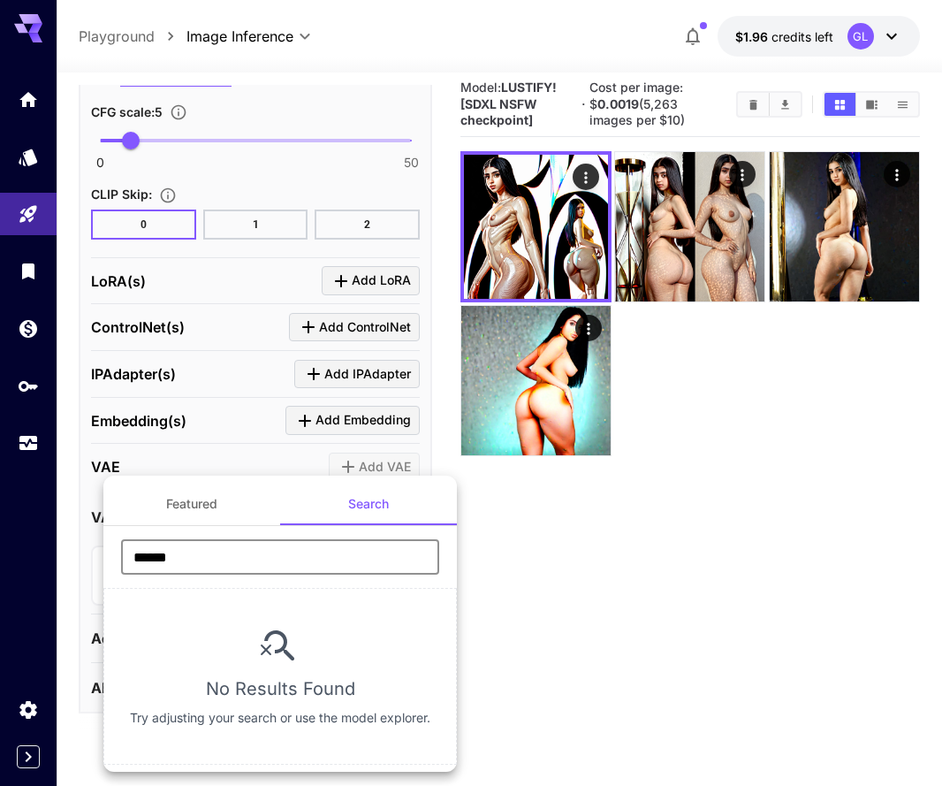
type input "*******"
type input "***"
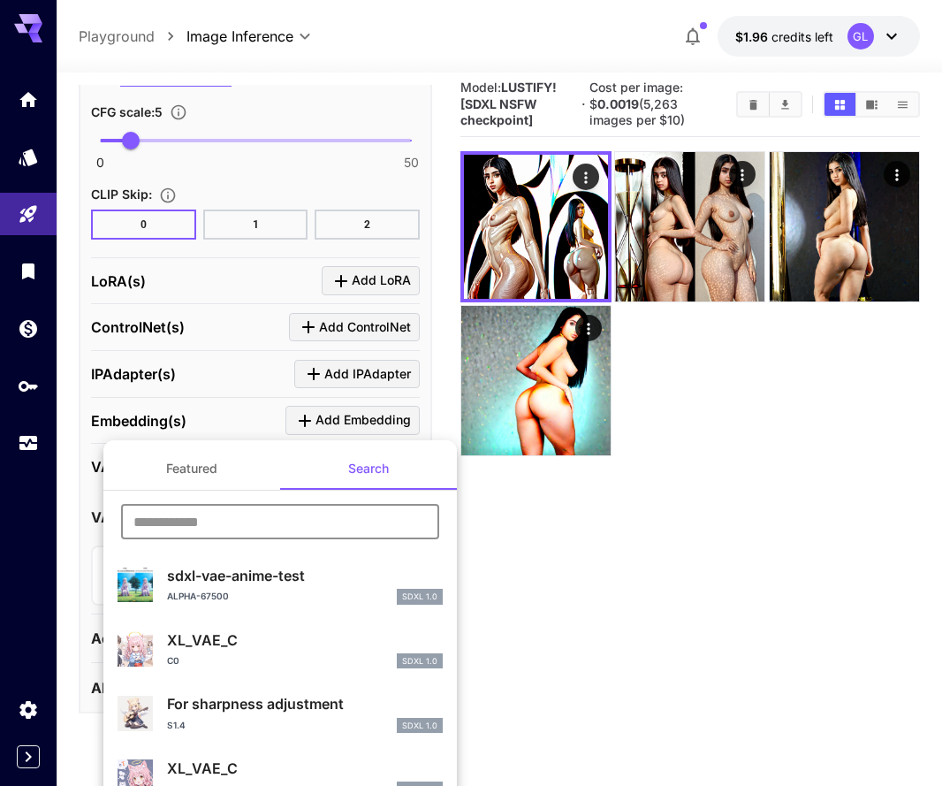
click at [574, 613] on div at bounding box center [471, 393] width 942 height 786
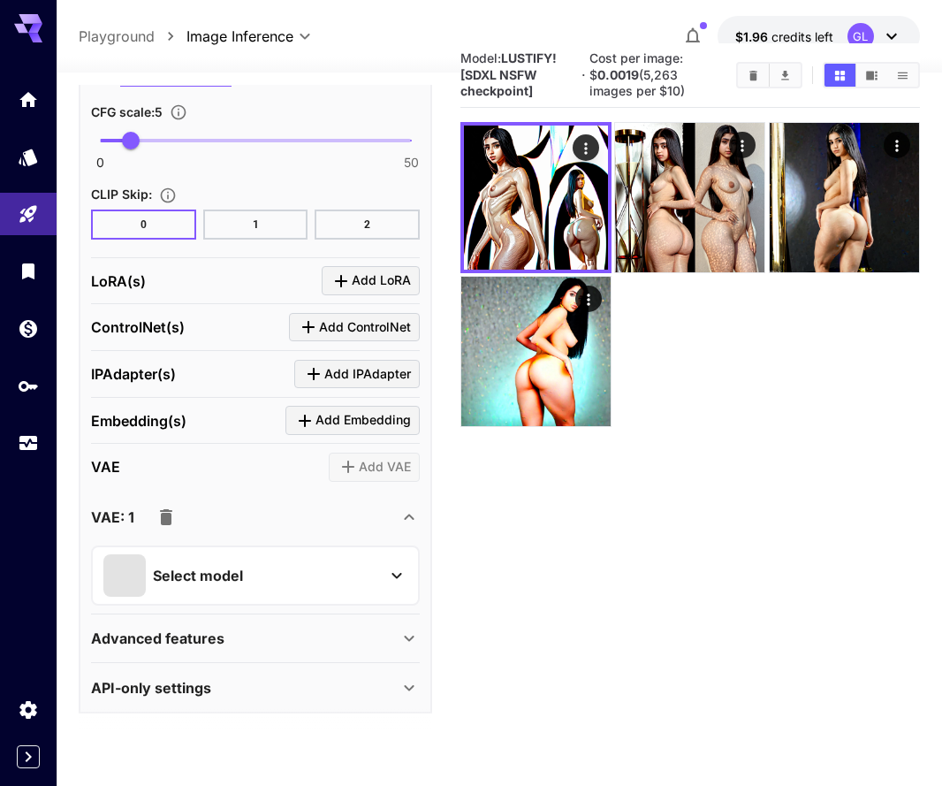
click at [165, 509] on icon "button" at bounding box center [166, 517] width 12 height 16
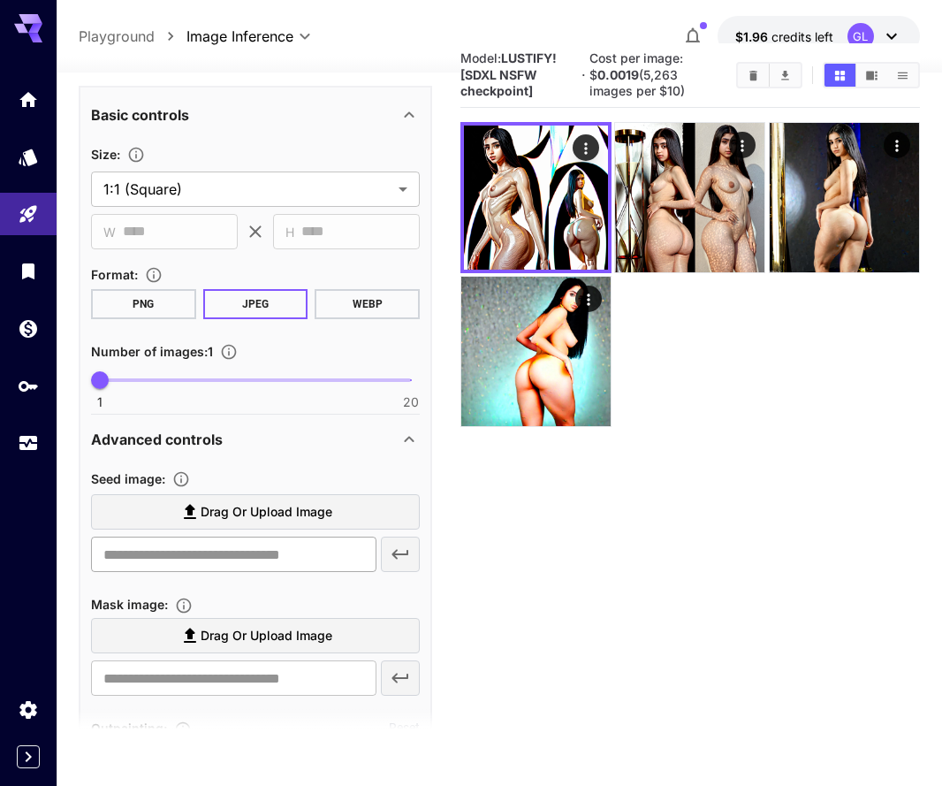
scroll to position [345, 0]
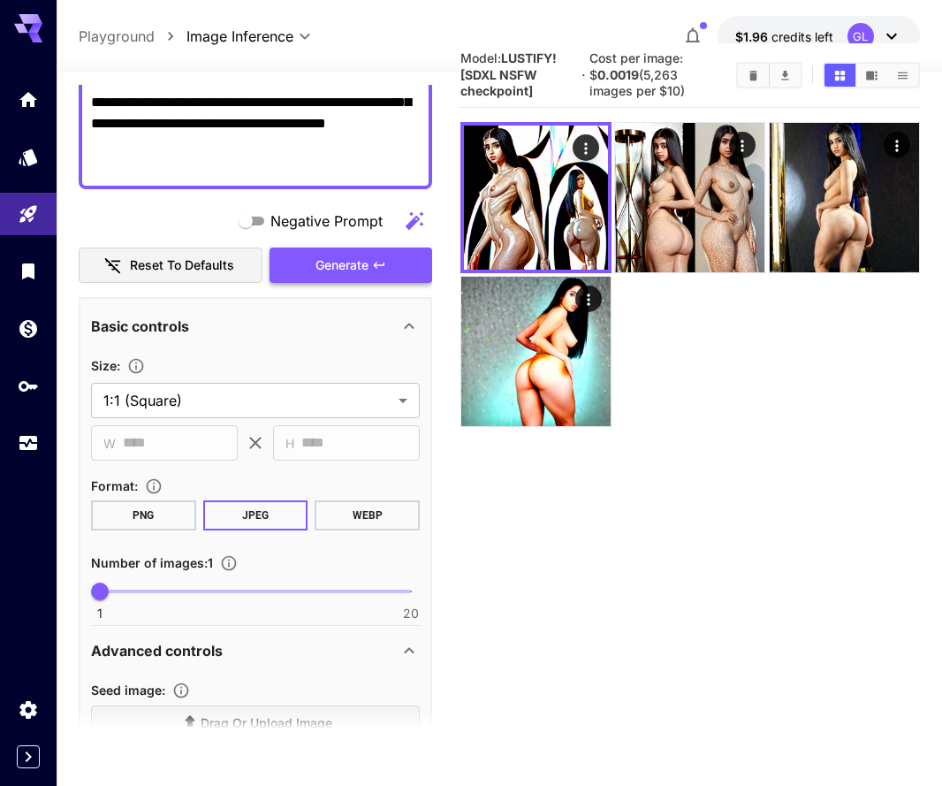
click at [358, 265] on span "Generate" at bounding box center [342, 266] width 53 height 22
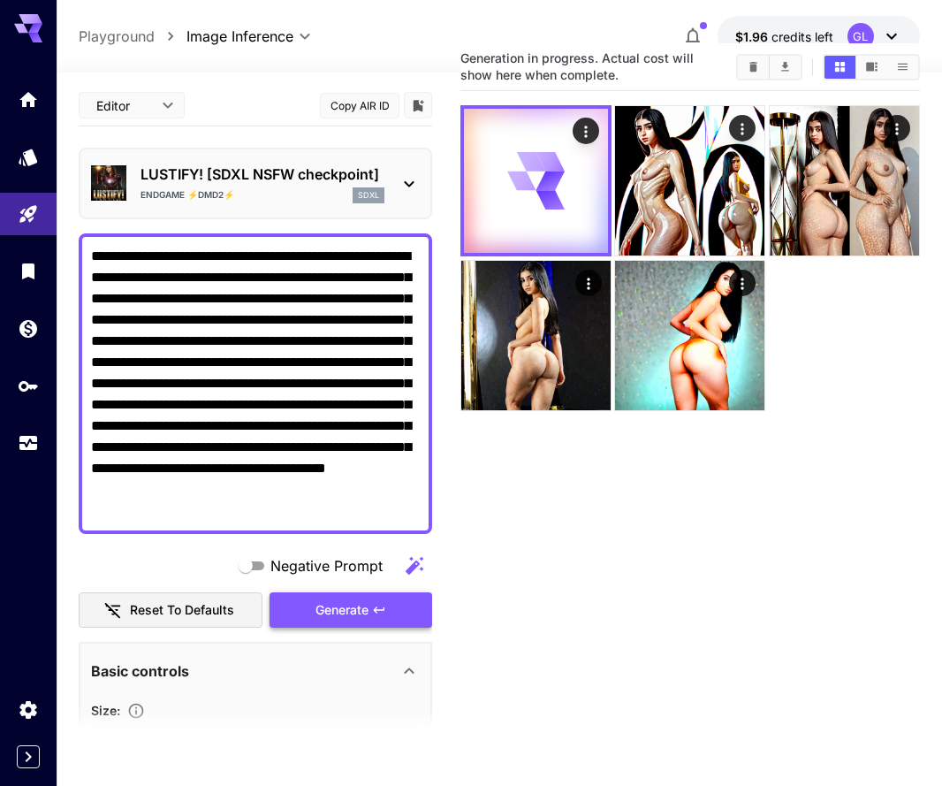
scroll to position [0, 0]
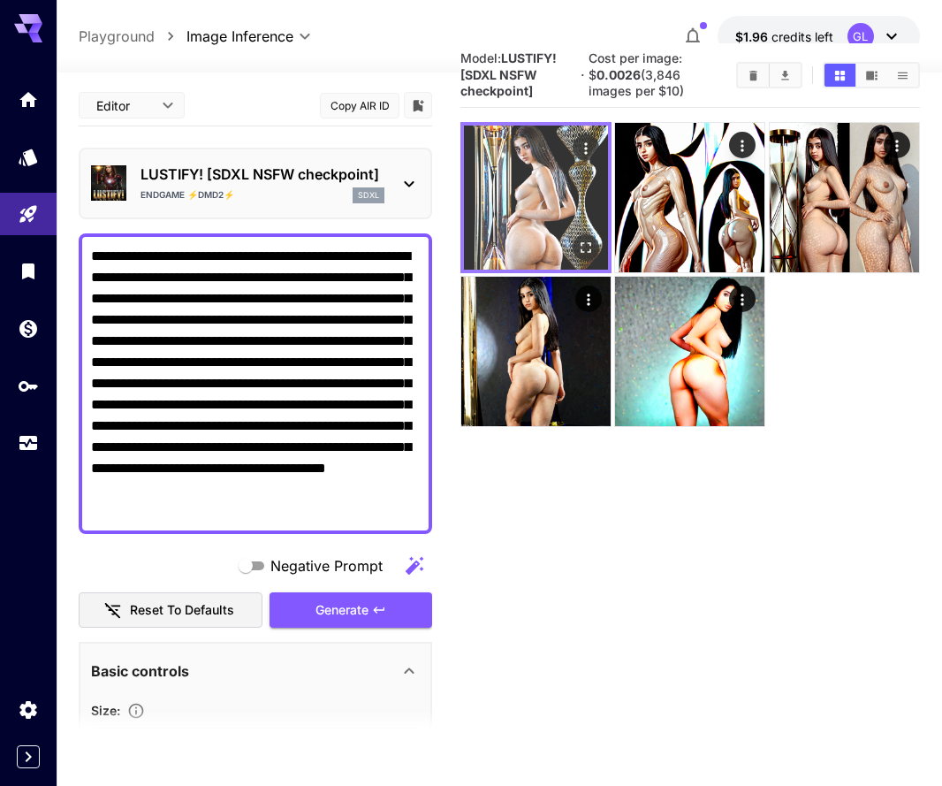
click at [585, 234] on button "Open in fullscreen" at bounding box center [586, 247] width 27 height 27
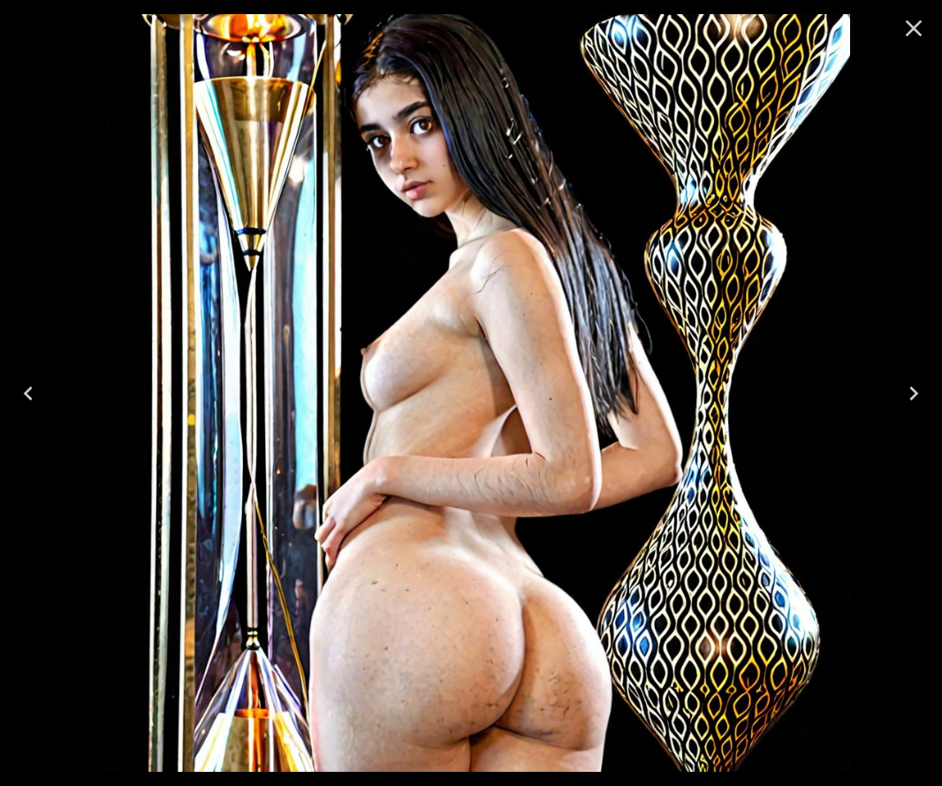
click at [907, 30] on icon "Close" at bounding box center [914, 28] width 28 height 28
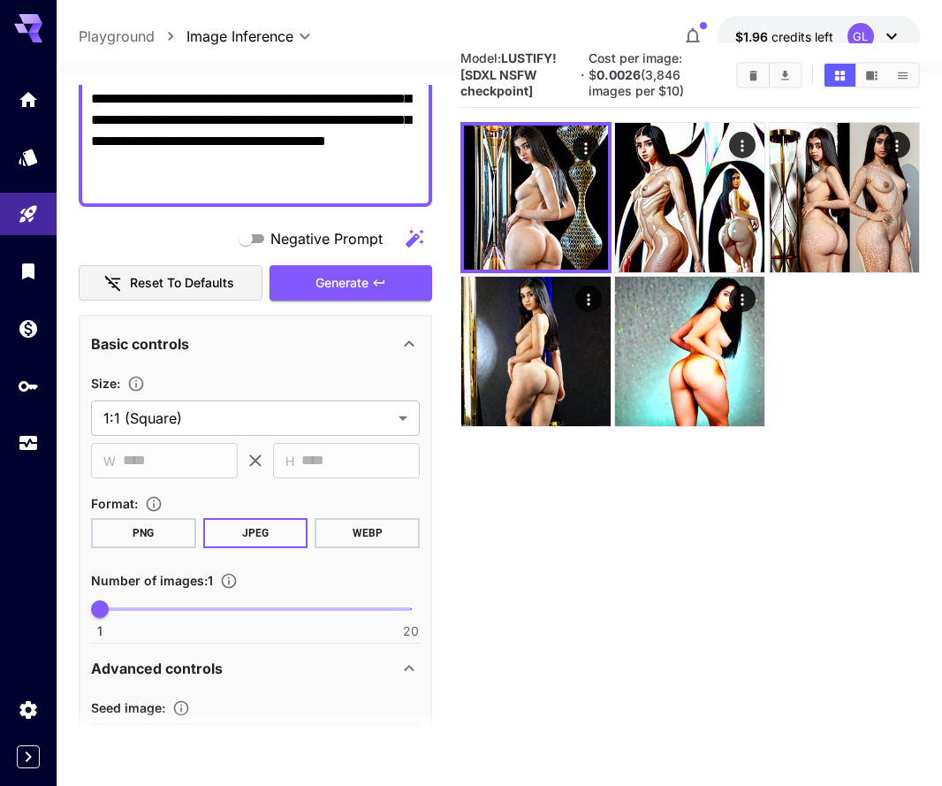
scroll to position [214, 0]
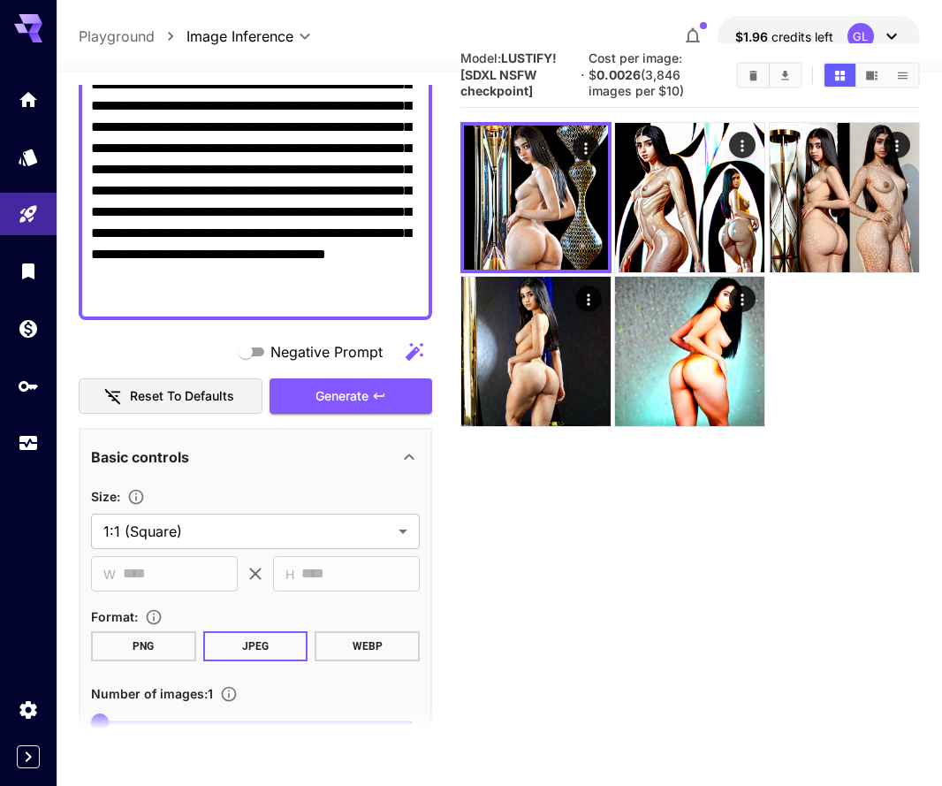
click at [293, 344] on span "Negative Prompt" at bounding box center [327, 351] width 112 height 21
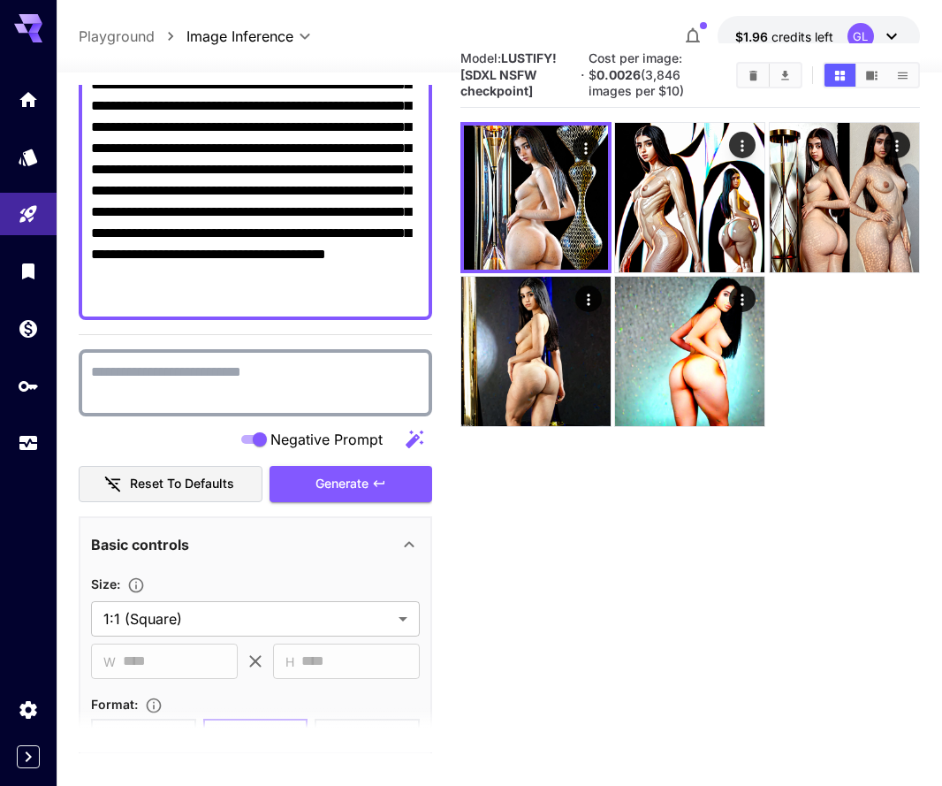
click at [263, 379] on textarea "Negative Prompt" at bounding box center [255, 383] width 329 height 42
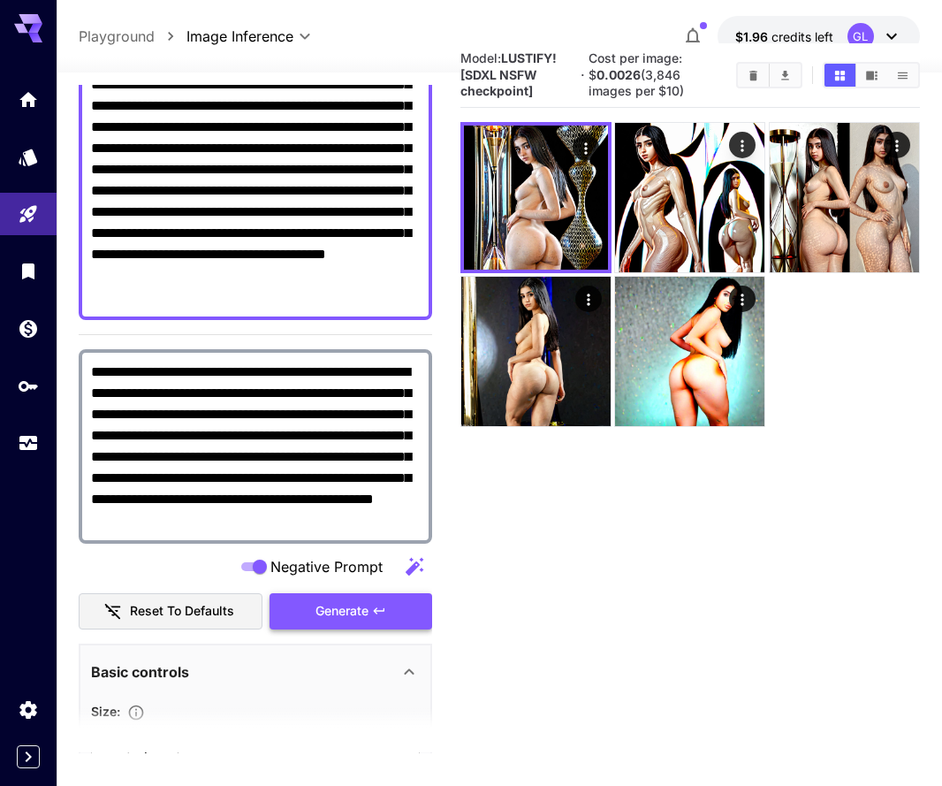
type textarea "**********"
click at [324, 612] on span "Generate" at bounding box center [342, 611] width 53 height 22
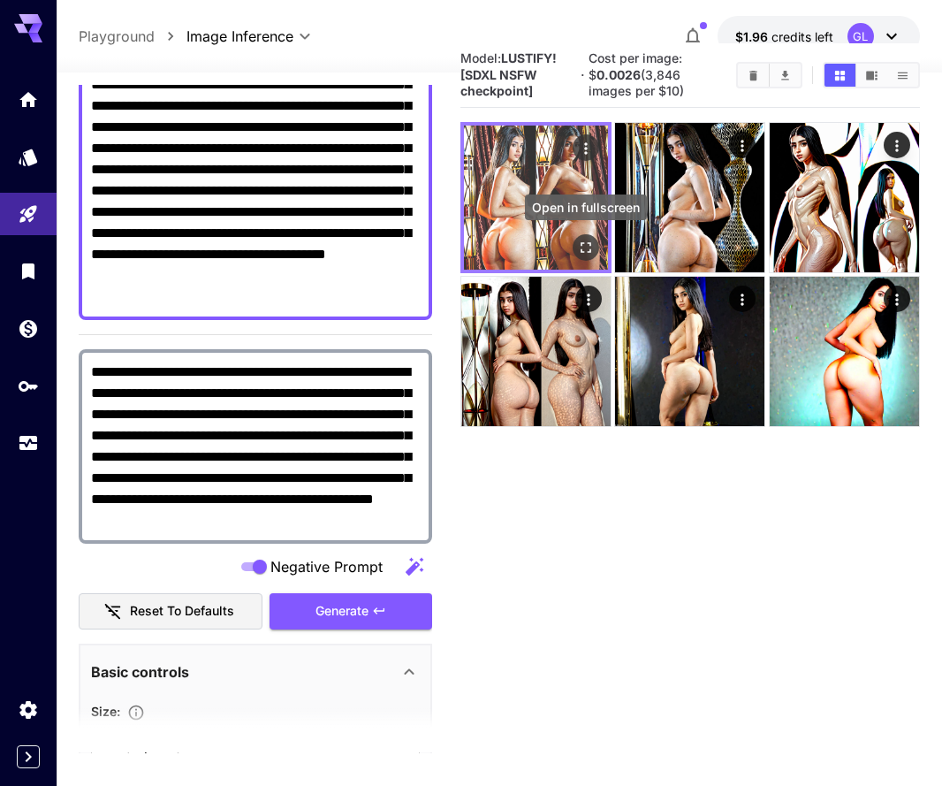
click at [589, 234] on button "Open in fullscreen" at bounding box center [586, 247] width 27 height 27
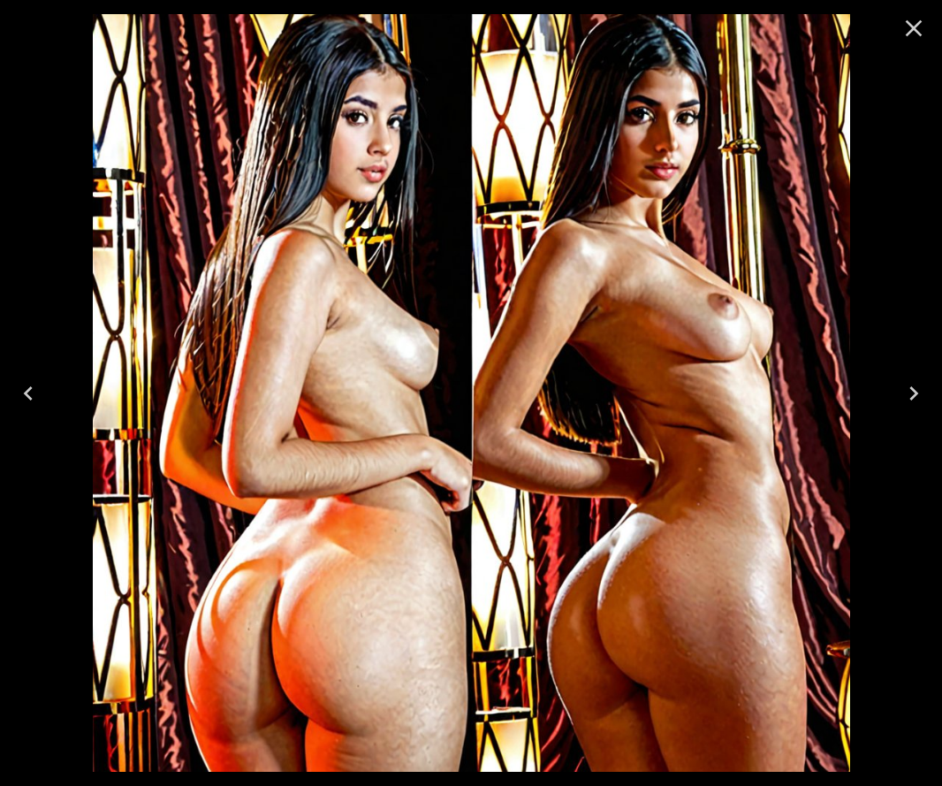
click at [910, 34] on icon "Close" at bounding box center [914, 28] width 28 height 28
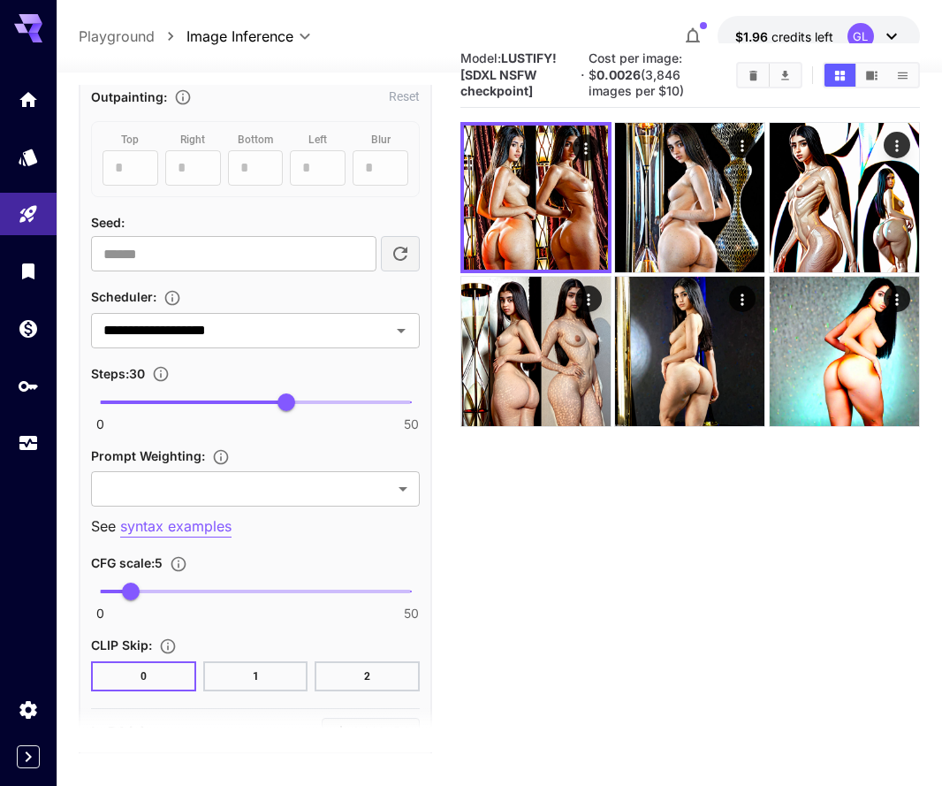
scroll to position [1445, 0]
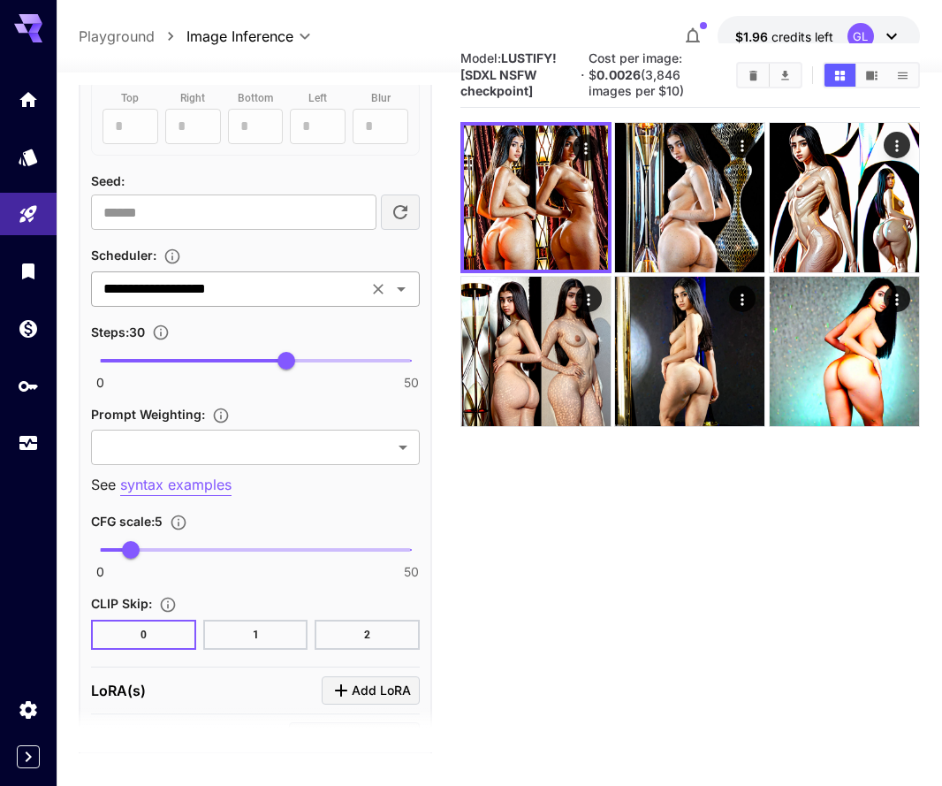
click at [380, 286] on icon "Clear" at bounding box center [379, 289] width 18 height 18
click at [401, 290] on icon "Open" at bounding box center [401, 289] width 21 height 21
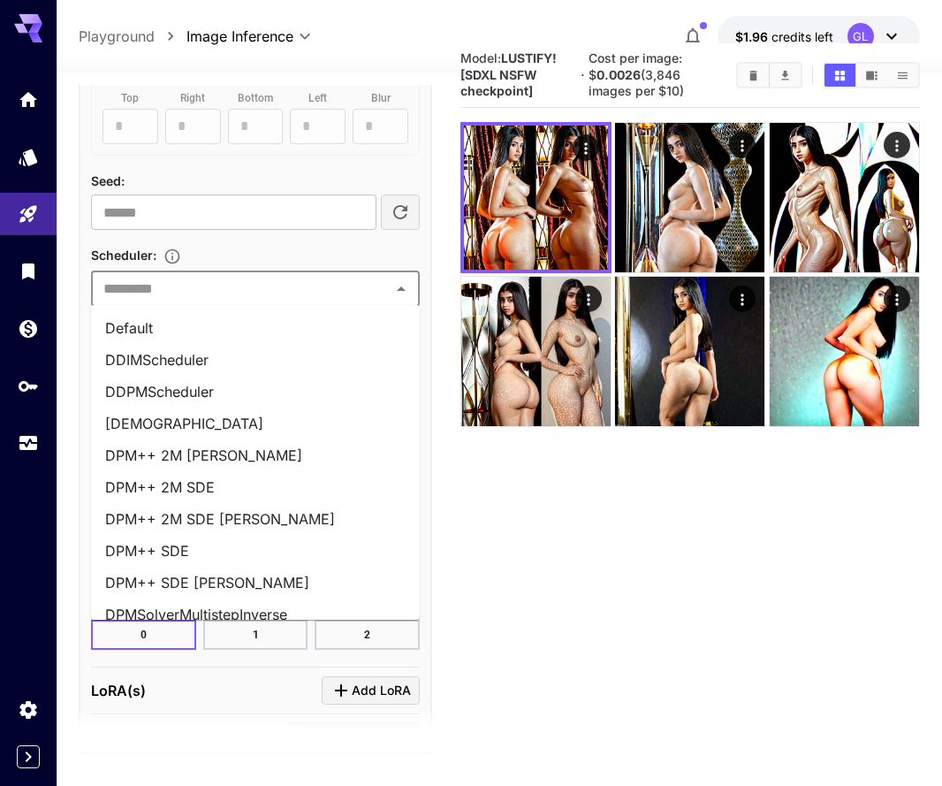
scroll to position [0, 0]
click at [246, 456] on li "DPM++ 2M Karras" at bounding box center [255, 455] width 329 height 32
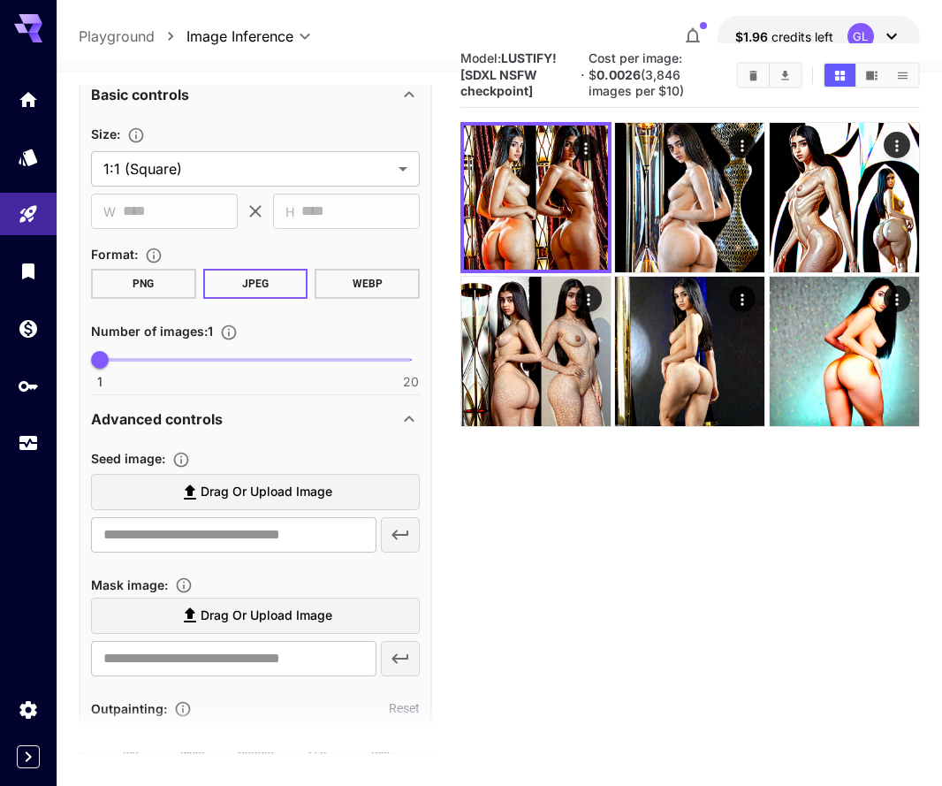
scroll to position [288, 0]
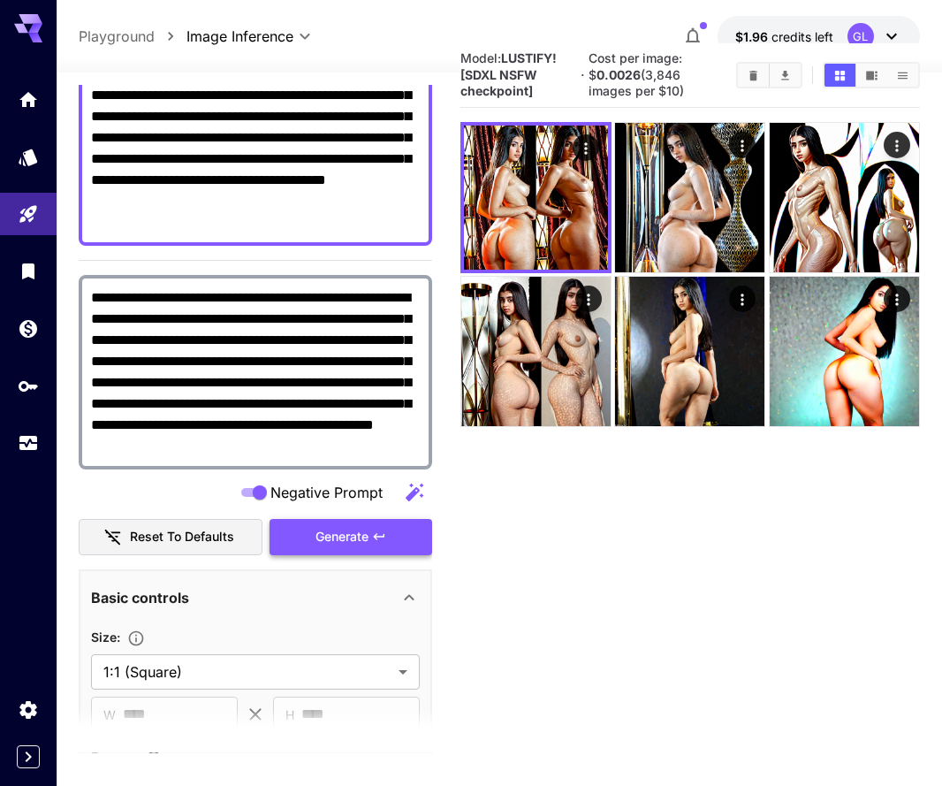
click at [306, 527] on button "Generate" at bounding box center [351, 537] width 163 height 36
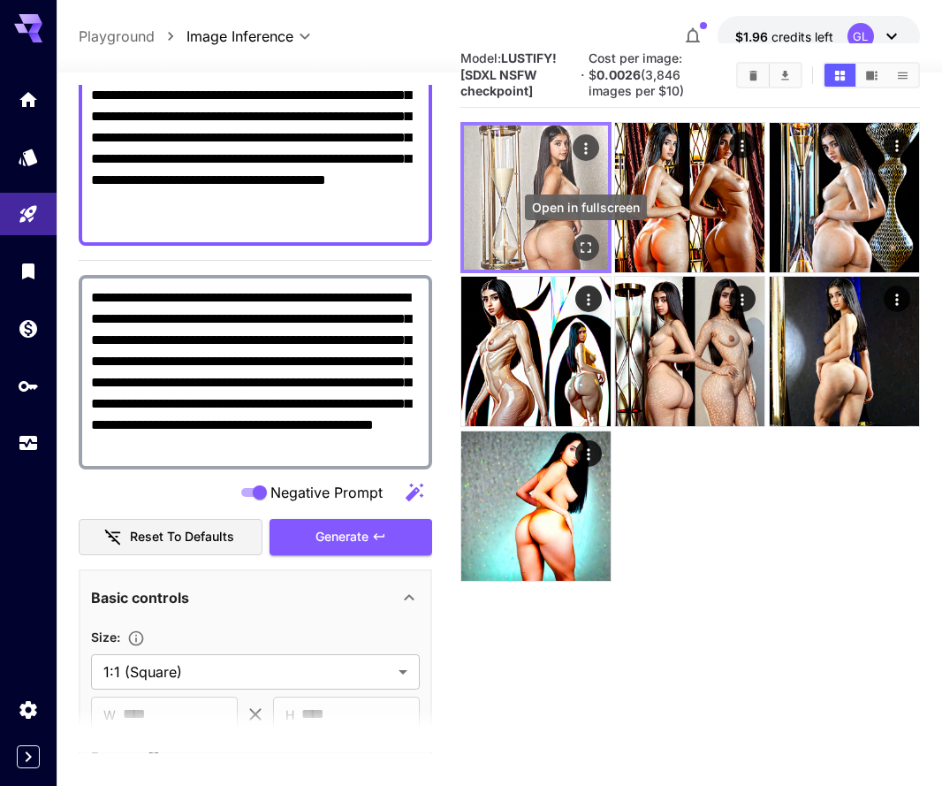
click at [588, 240] on icon "Open in fullscreen" at bounding box center [586, 248] width 18 height 18
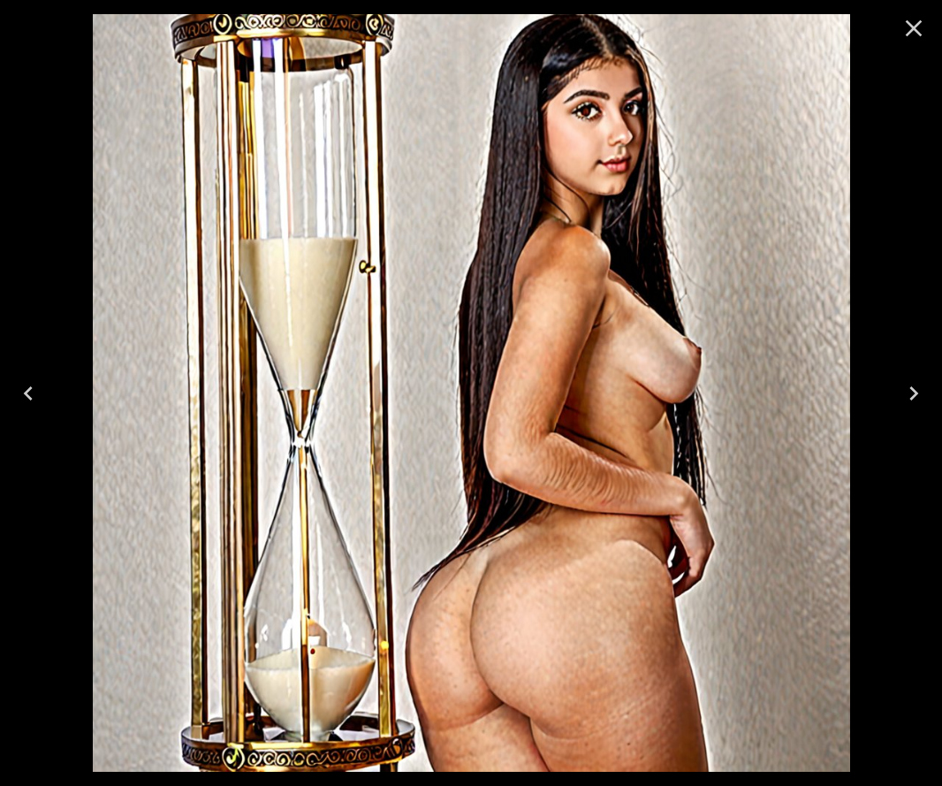
click at [917, 33] on icon "Close" at bounding box center [914, 28] width 28 height 28
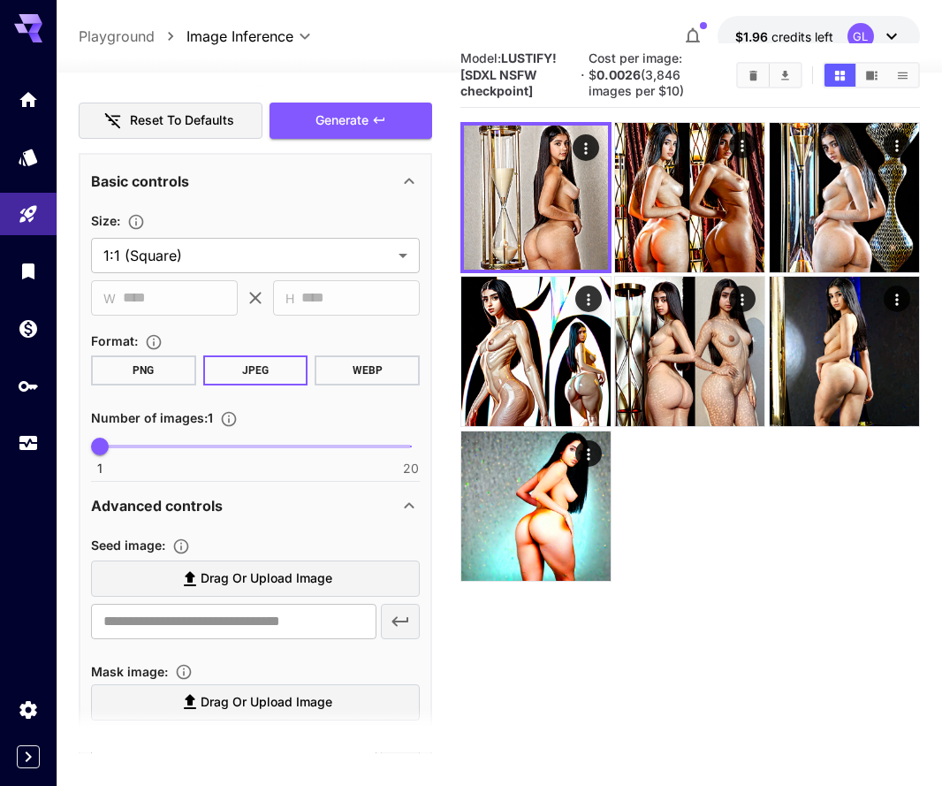
scroll to position [736, 0]
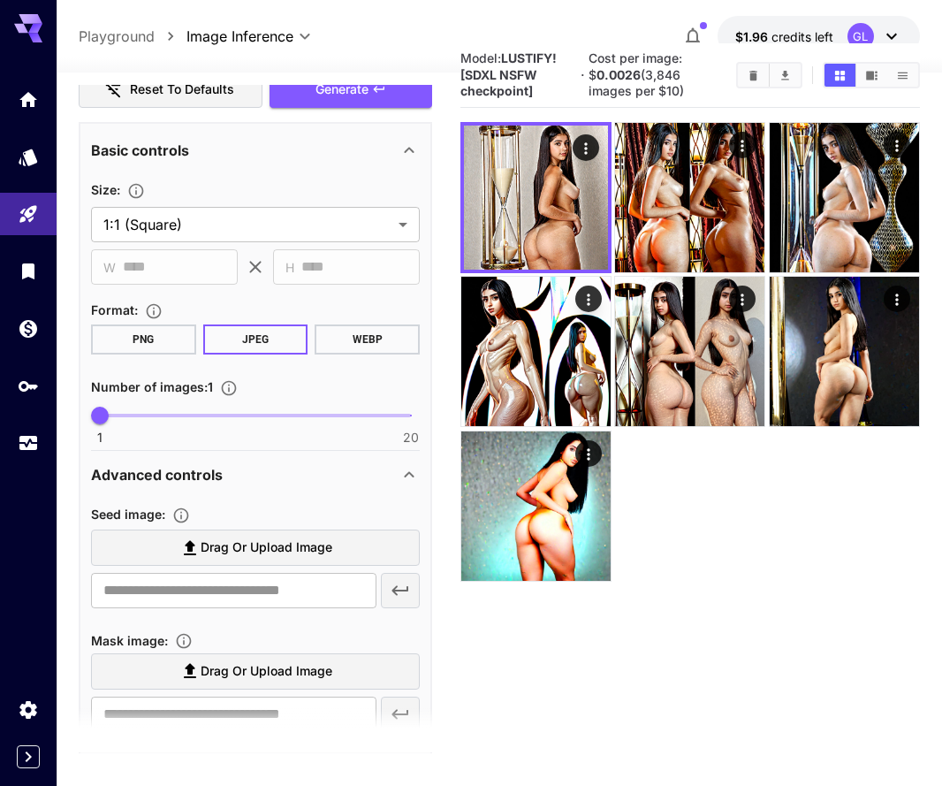
click at [187, 347] on button "PNG" at bounding box center [143, 339] width 105 height 30
click at [355, 96] on span "Generate" at bounding box center [342, 90] width 53 height 22
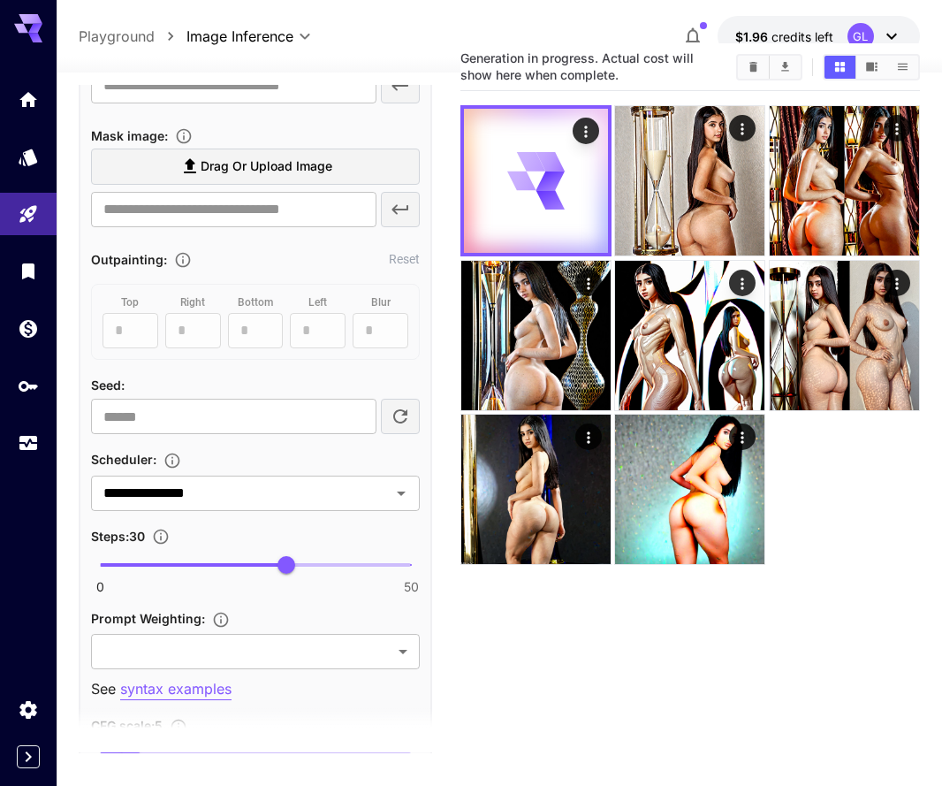
scroll to position [1241, 0]
click at [398, 423] on icon "button" at bounding box center [400, 415] width 21 height 21
type input "**********"
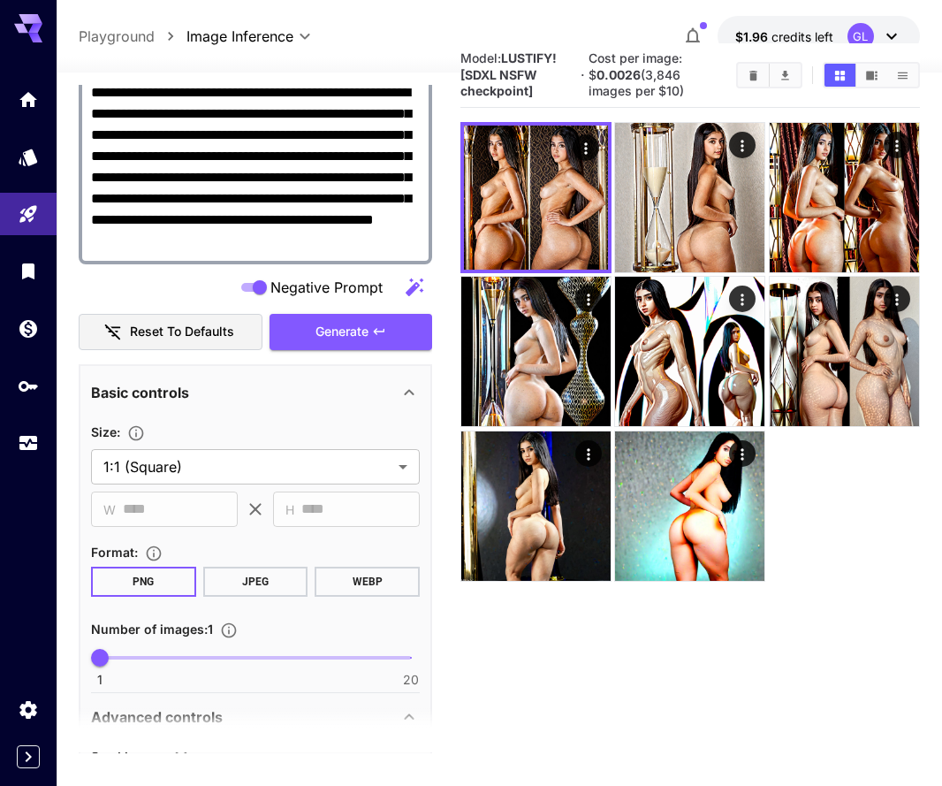
scroll to position [475, 0]
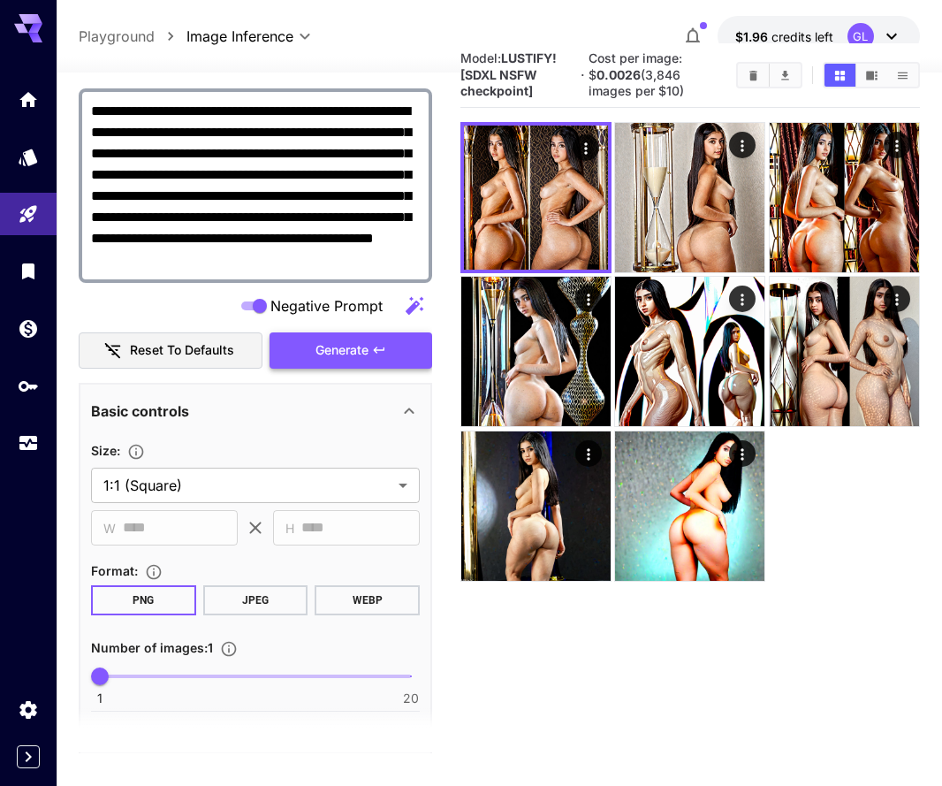
click at [341, 346] on span "Generate" at bounding box center [342, 351] width 53 height 22
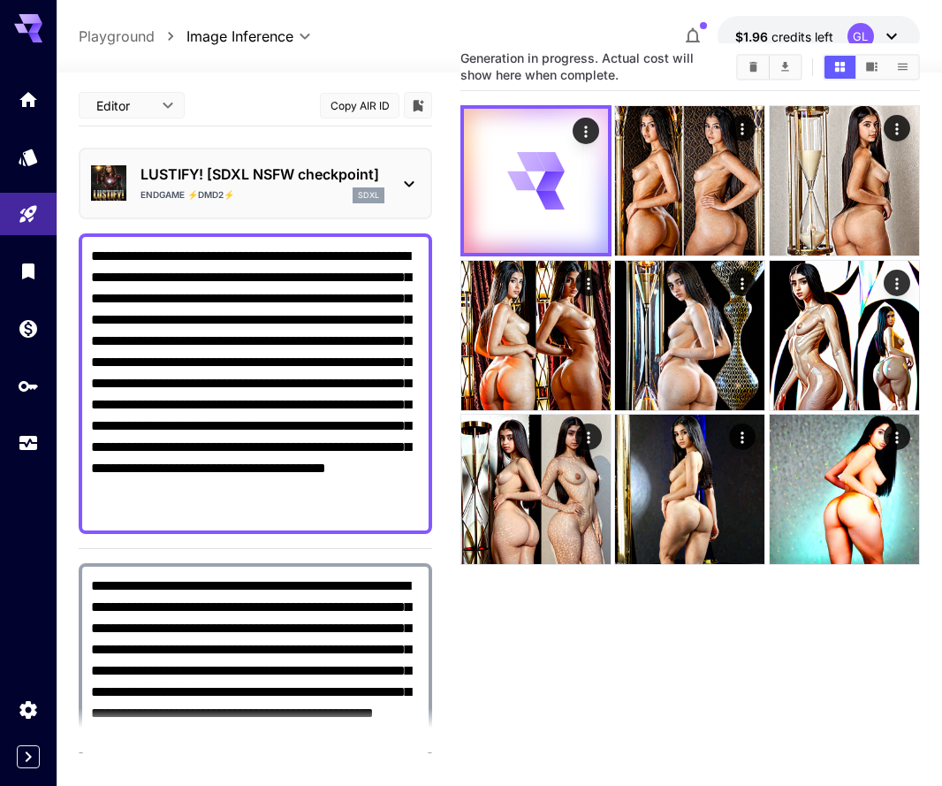
scroll to position [0, 0]
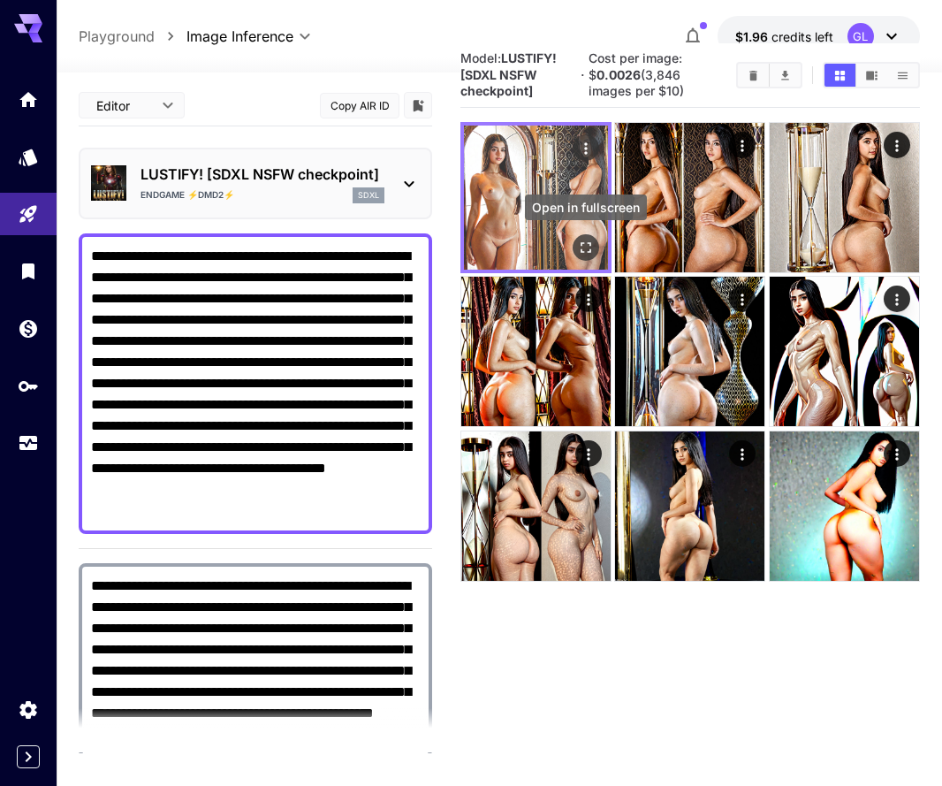
click at [590, 248] on icon "Open in fullscreen" at bounding box center [586, 248] width 18 height 18
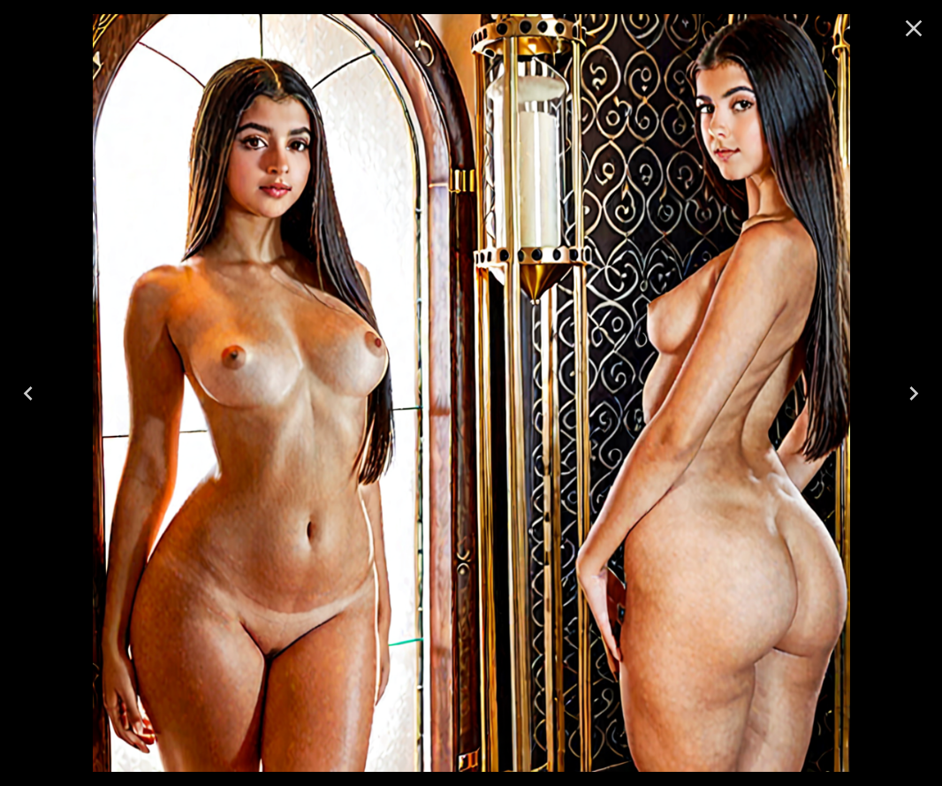
click at [912, 37] on icon "Close" at bounding box center [914, 28] width 28 height 28
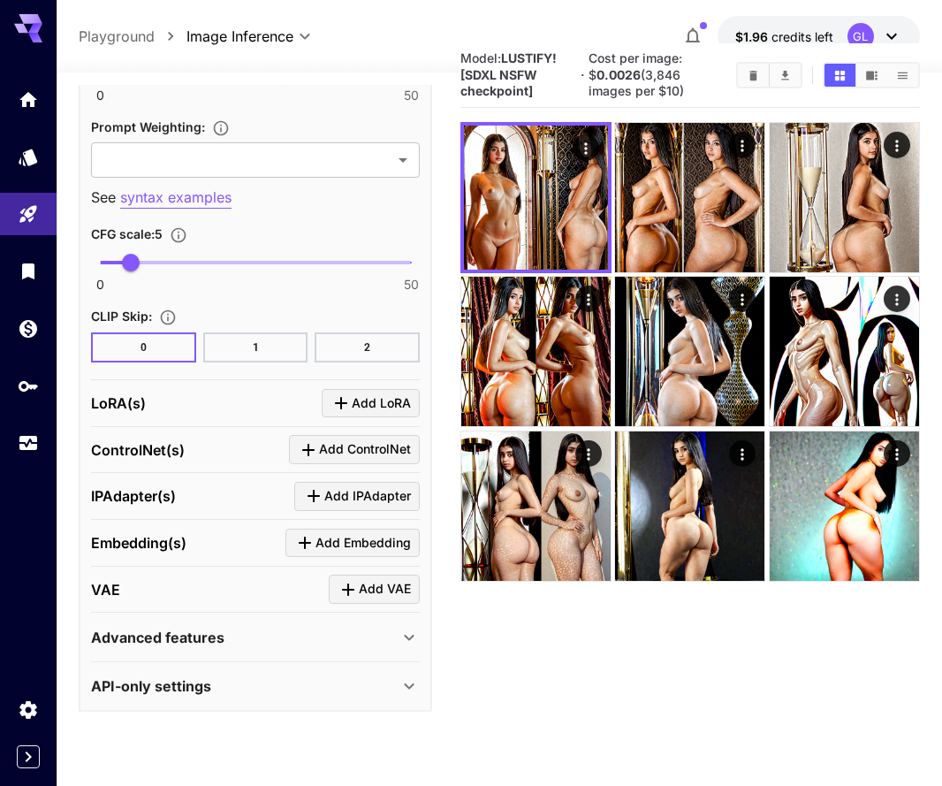
scroll to position [1731, 0]
click at [385, 644] on div "Advanced features" at bounding box center [245, 638] width 308 height 21
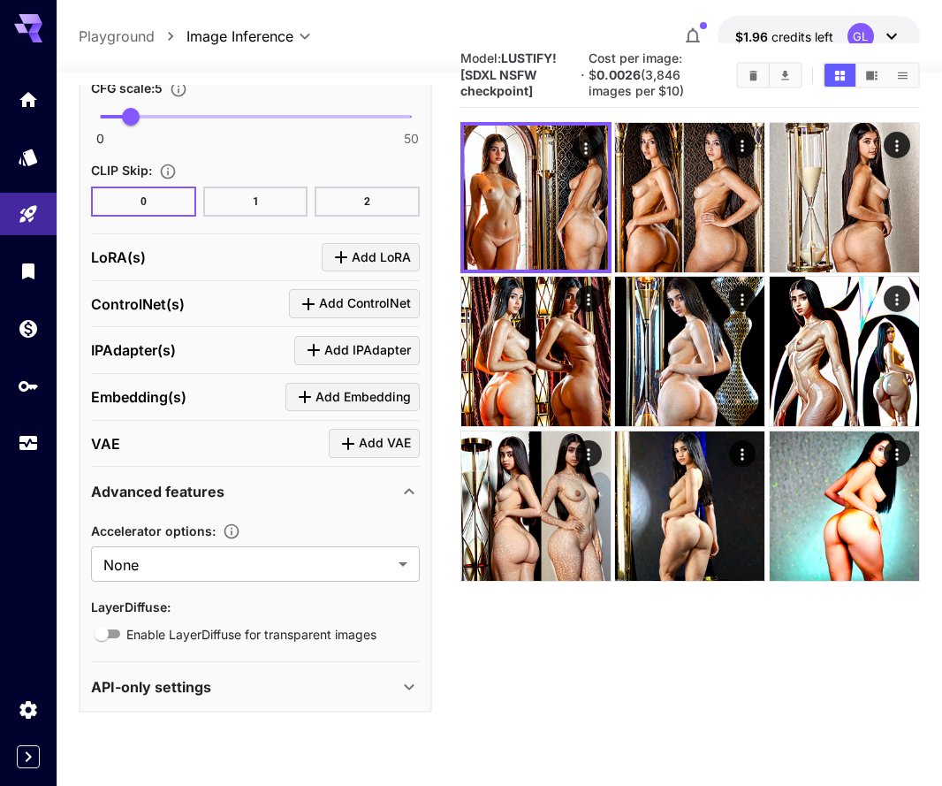
scroll to position [1877, 0]
click at [406, 562] on body "**********" at bounding box center [471, 420] width 942 height 926
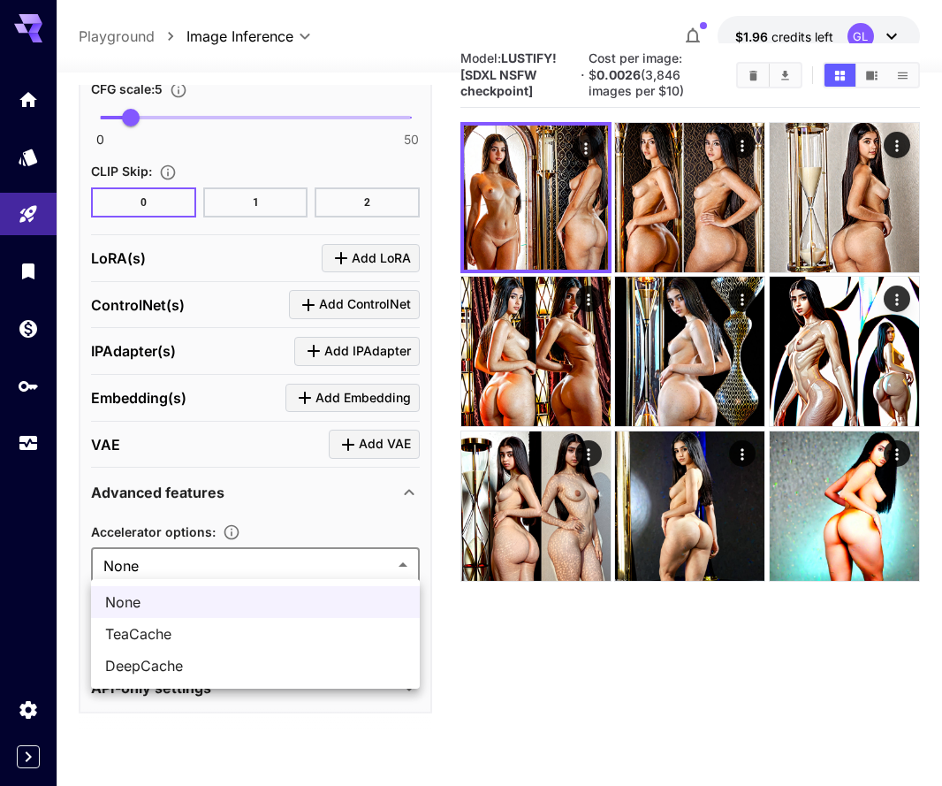
click at [406, 562] on div at bounding box center [471, 393] width 942 height 786
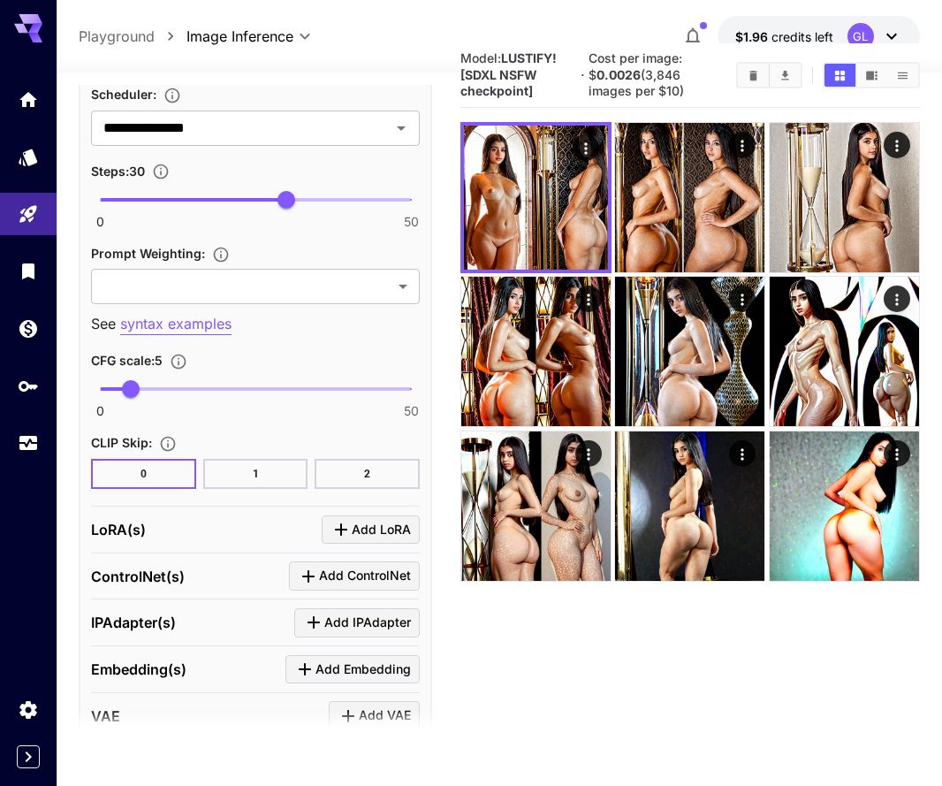
scroll to position [1602, 0]
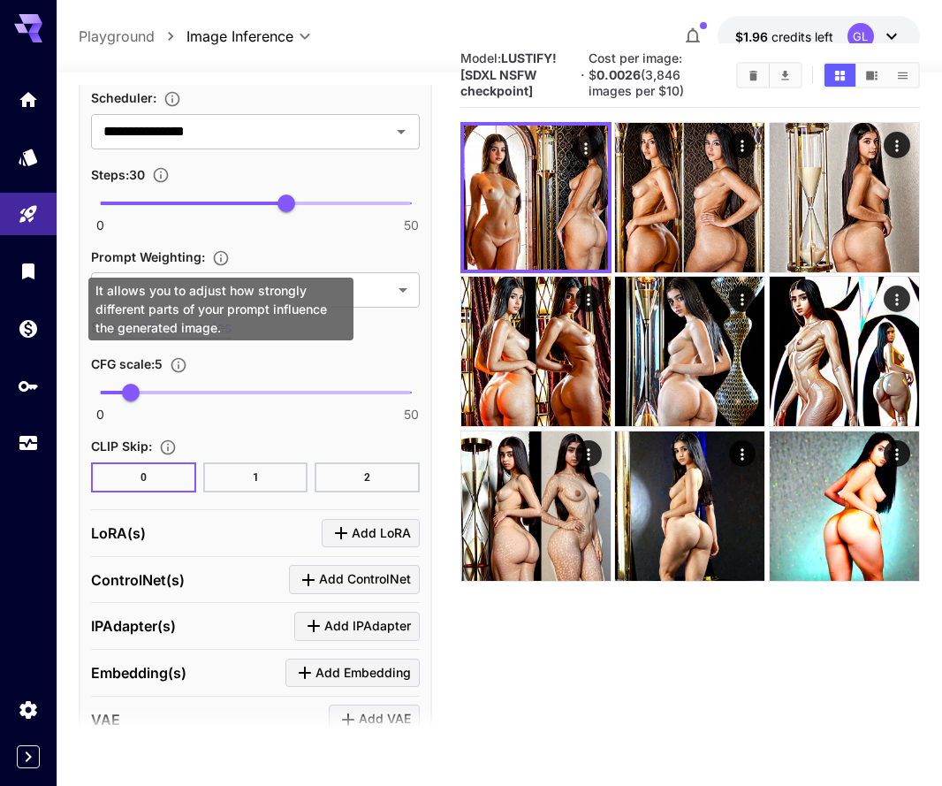
click at [219, 259] on icon "It allows you to adjust how strongly different parts of your prompt influence t…" at bounding box center [221, 258] width 18 height 18
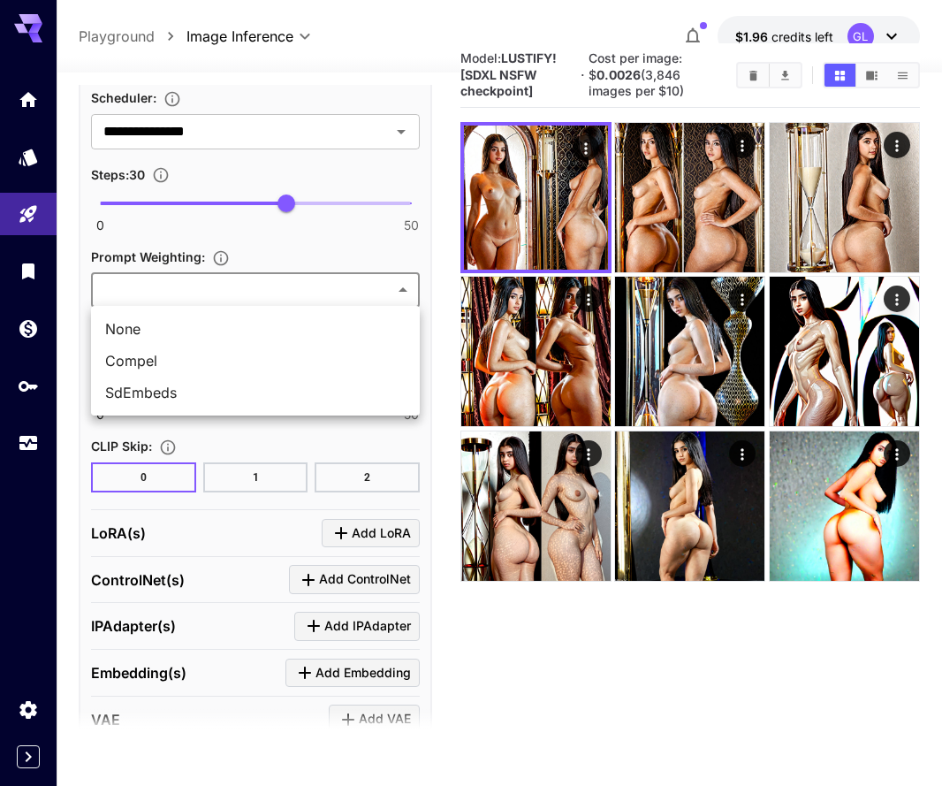
click at [396, 288] on body "**********" at bounding box center [471, 420] width 942 height 926
click at [328, 248] on div at bounding box center [471, 393] width 942 height 786
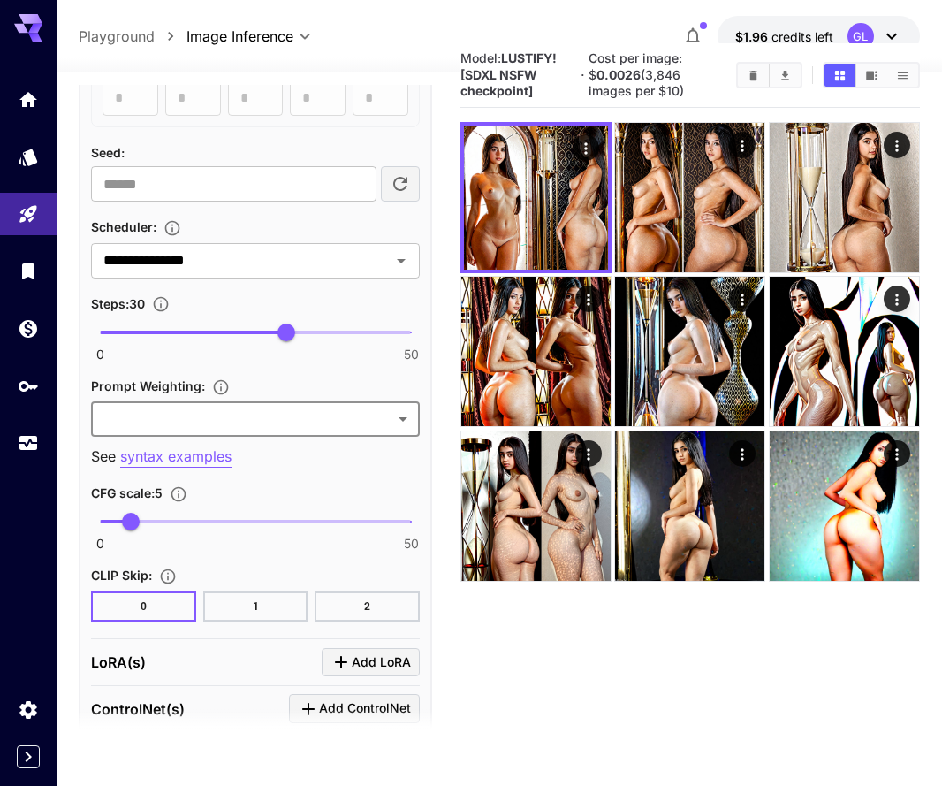
scroll to position [1469, 0]
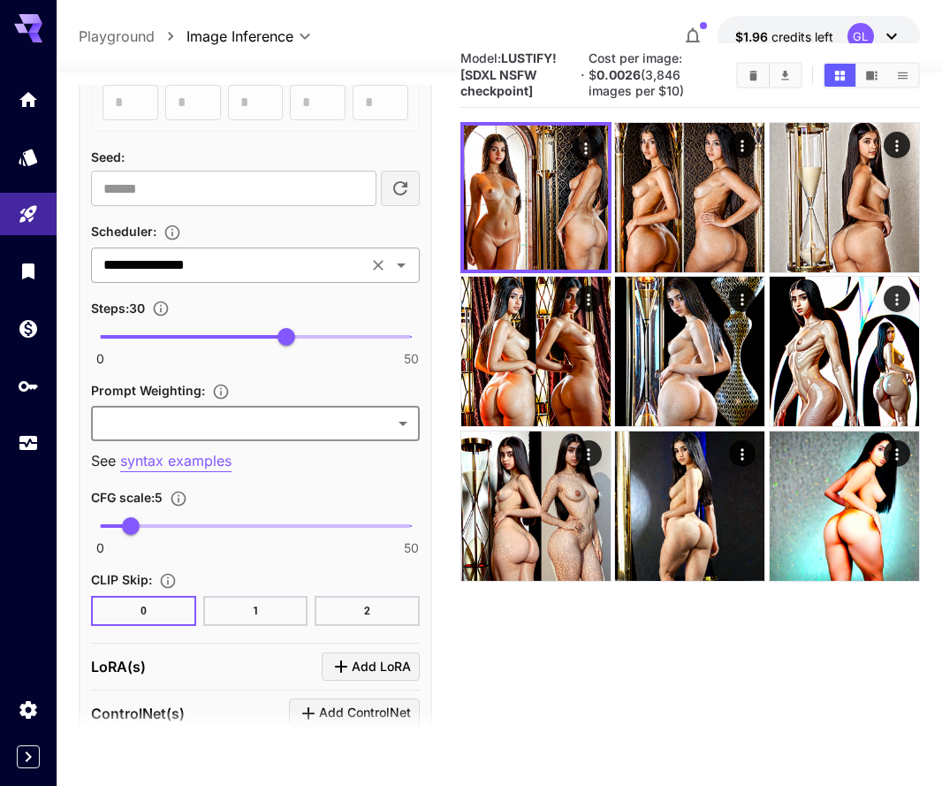
click at [378, 256] on icon "Clear" at bounding box center [379, 265] width 18 height 18
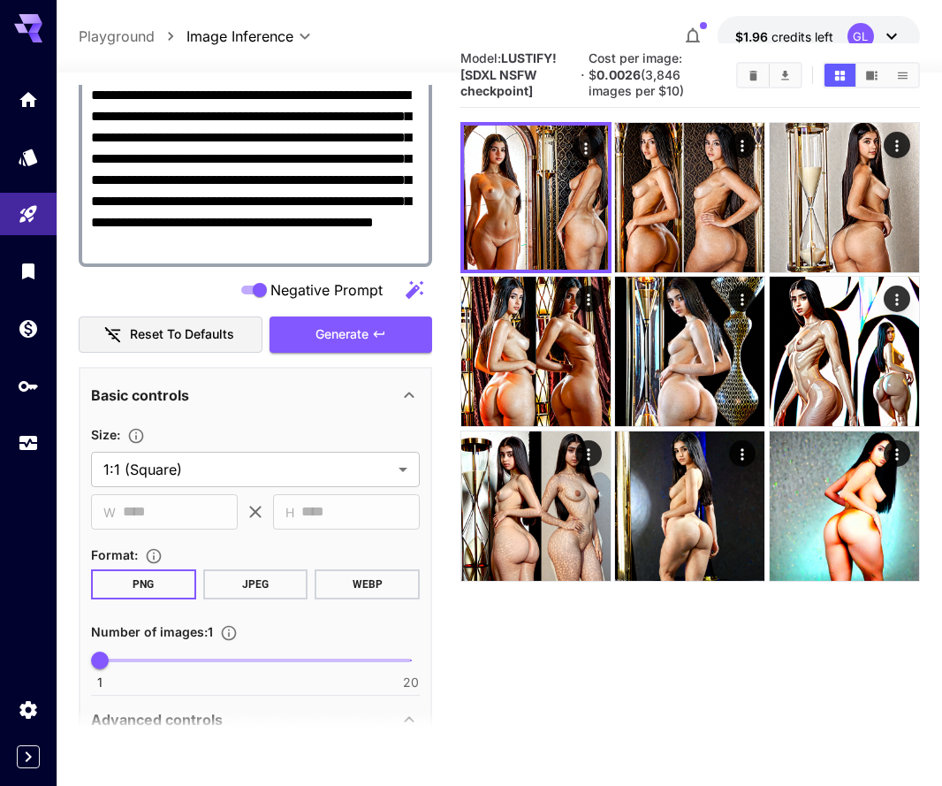
scroll to position [469, 0]
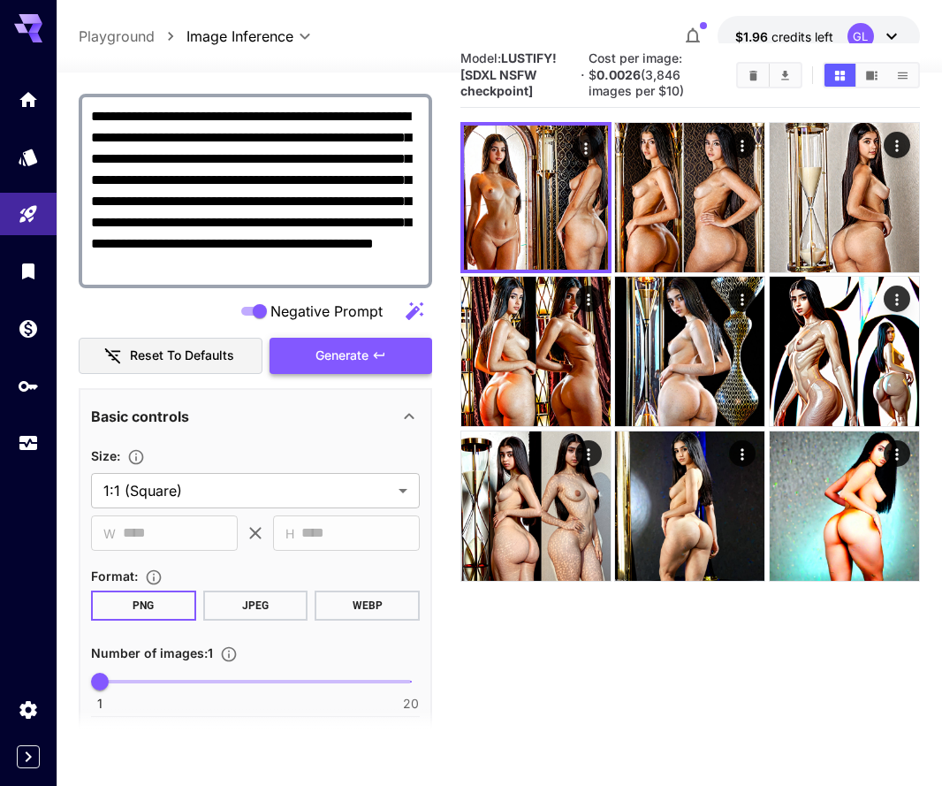
click at [301, 352] on button "Generate" at bounding box center [351, 356] width 163 height 36
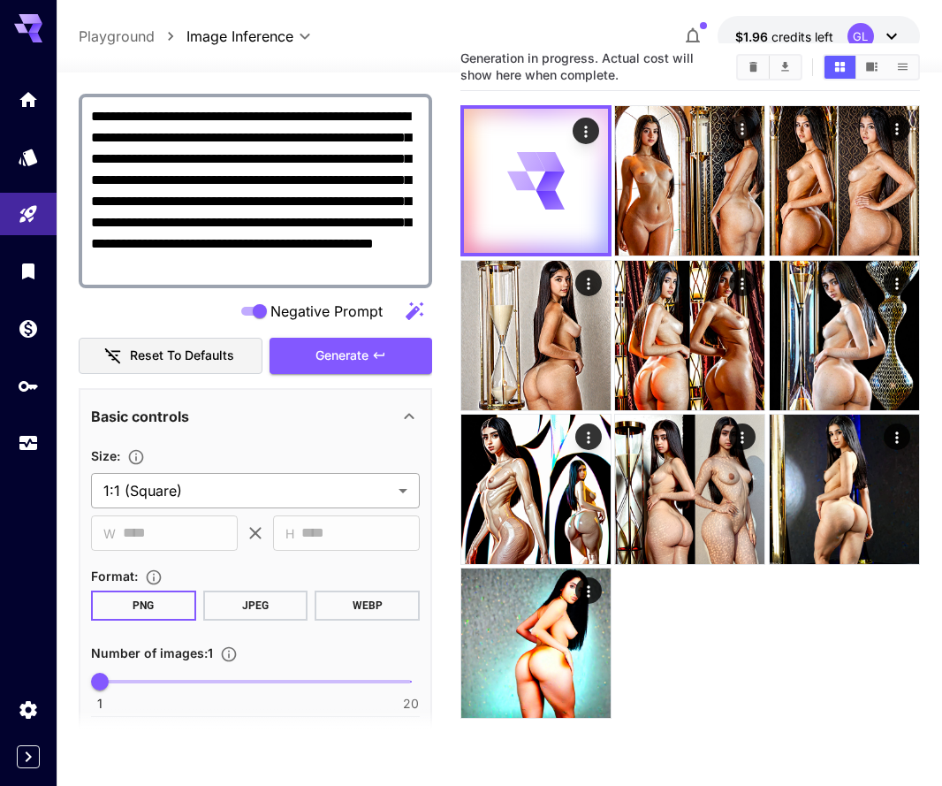
click at [343, 490] on body "**********" at bounding box center [471, 420] width 942 height 926
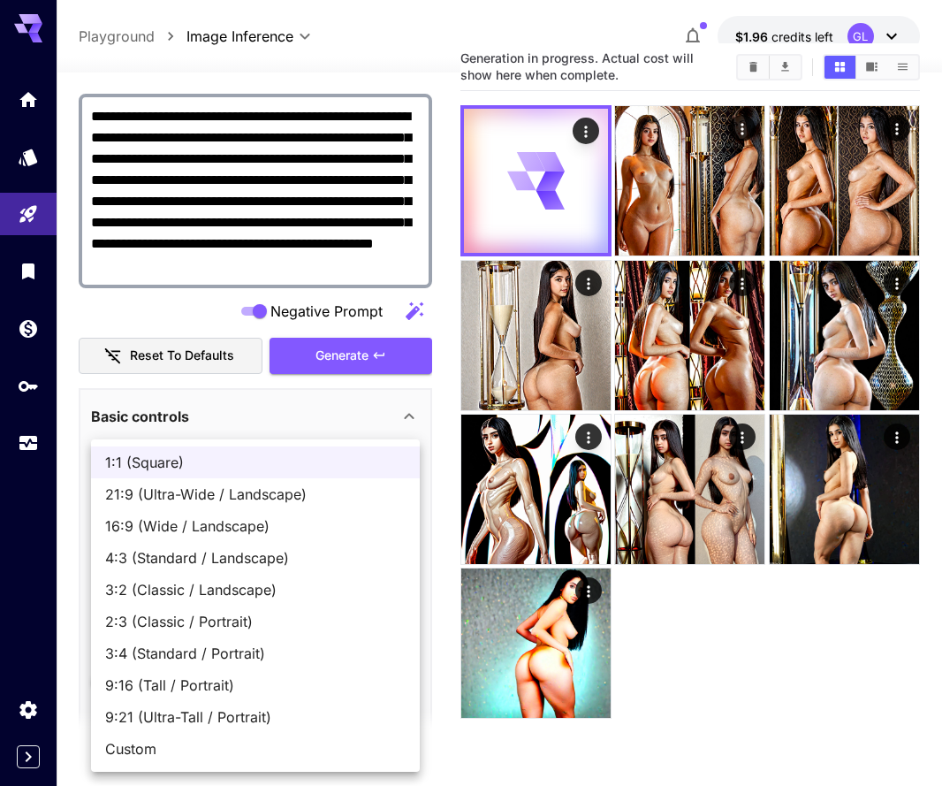
click at [331, 409] on div at bounding box center [471, 393] width 942 height 786
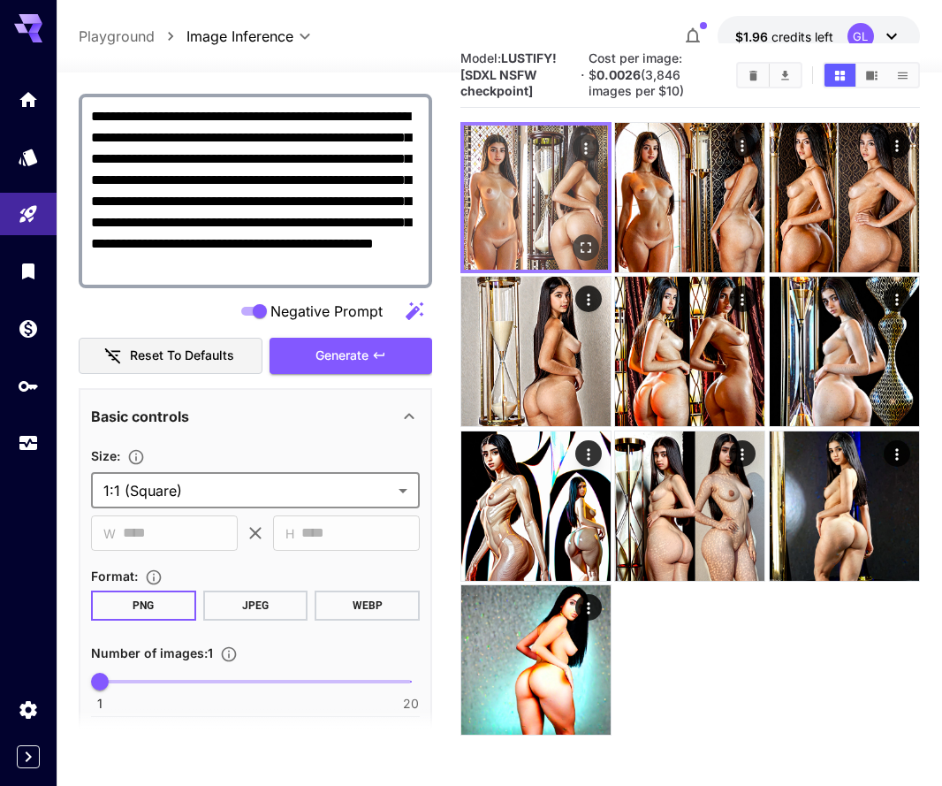
click at [551, 221] on img at bounding box center [536, 198] width 144 height 144
click at [584, 240] on icon "Open in fullscreen" at bounding box center [586, 248] width 18 height 18
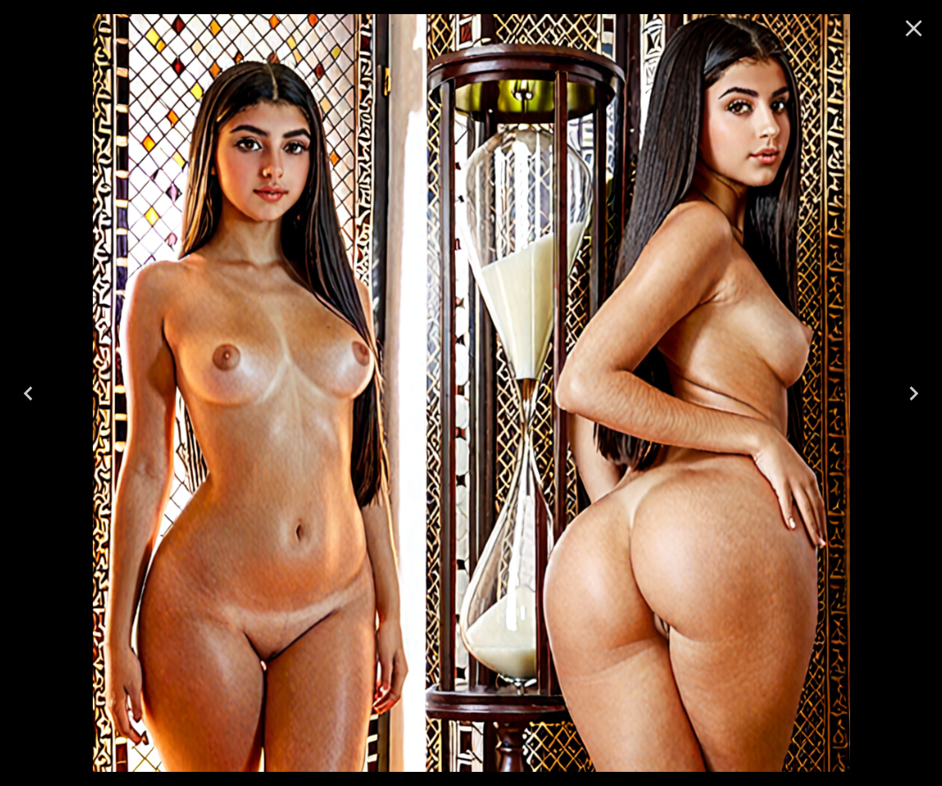
click at [912, 25] on icon "Close" at bounding box center [914, 28] width 17 height 17
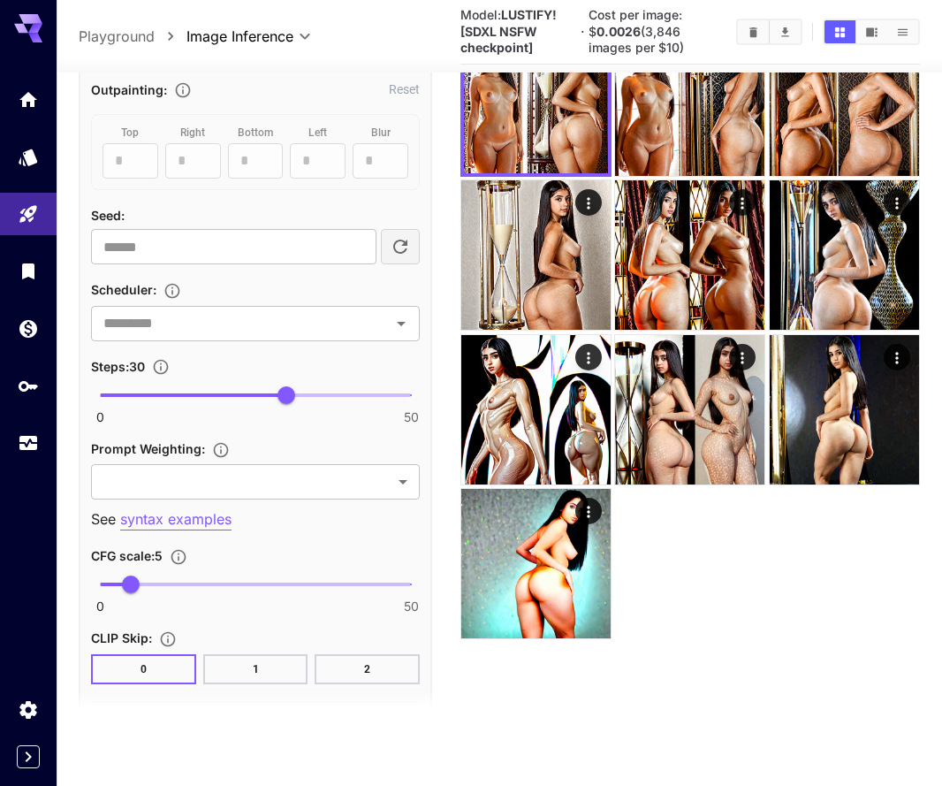
scroll to position [1393, 0]
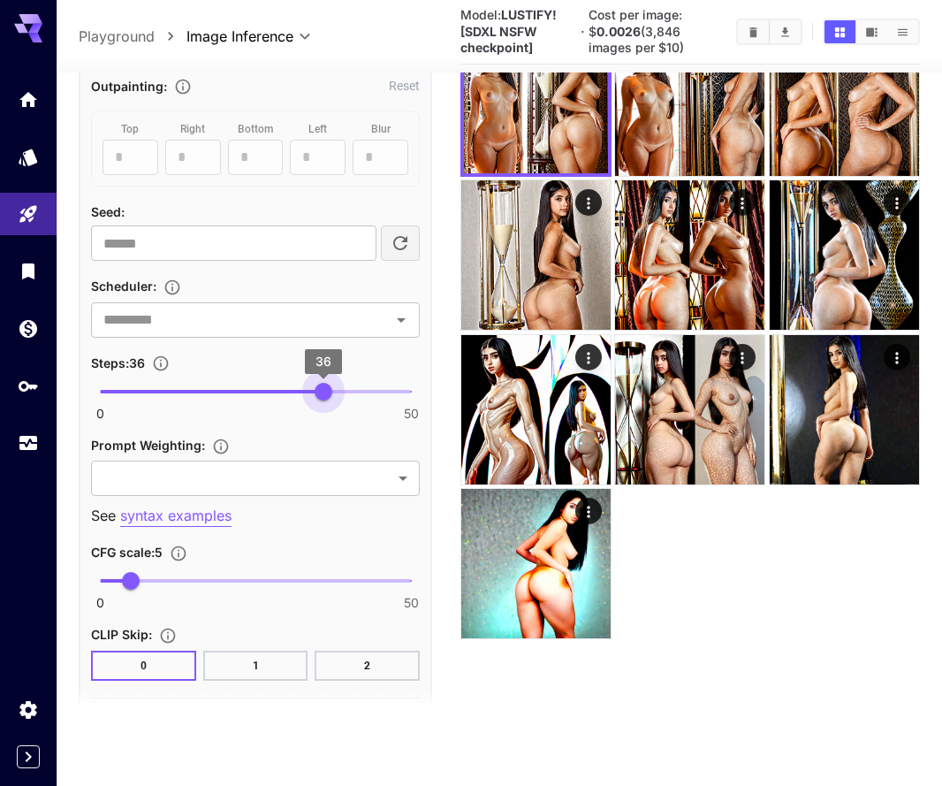
type input "**"
drag, startPoint x: 284, startPoint y: 388, endPoint x: 439, endPoint y: 387, distance: 154.7
click at [439, 388] on main "**********" at bounding box center [500, 347] width 842 height 800
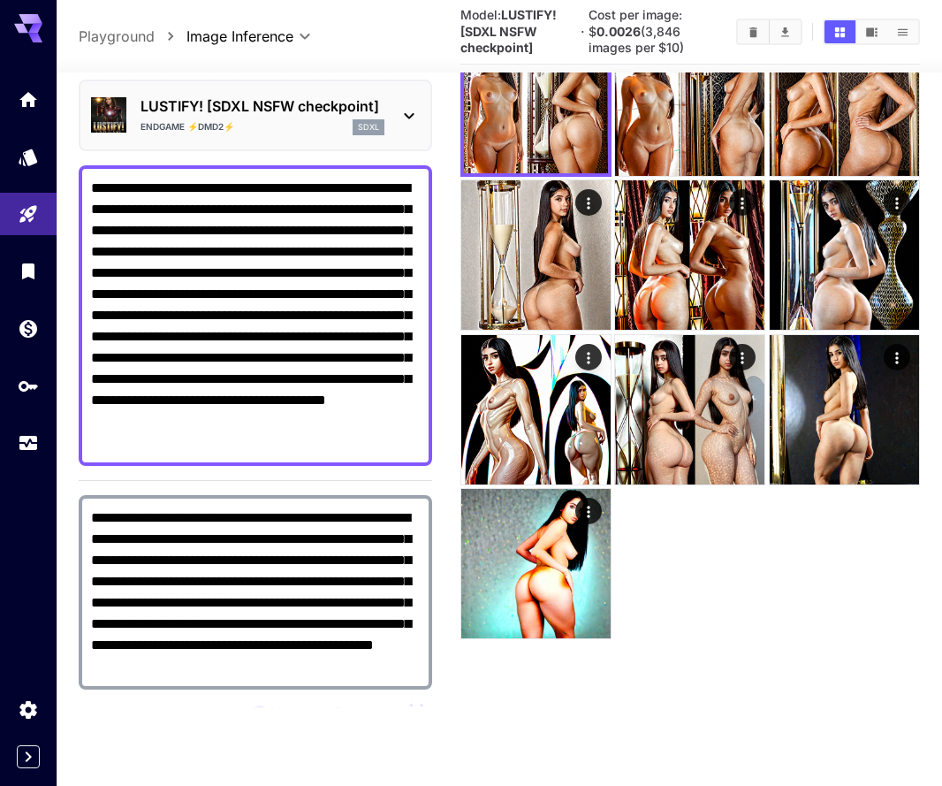
scroll to position [412, 0]
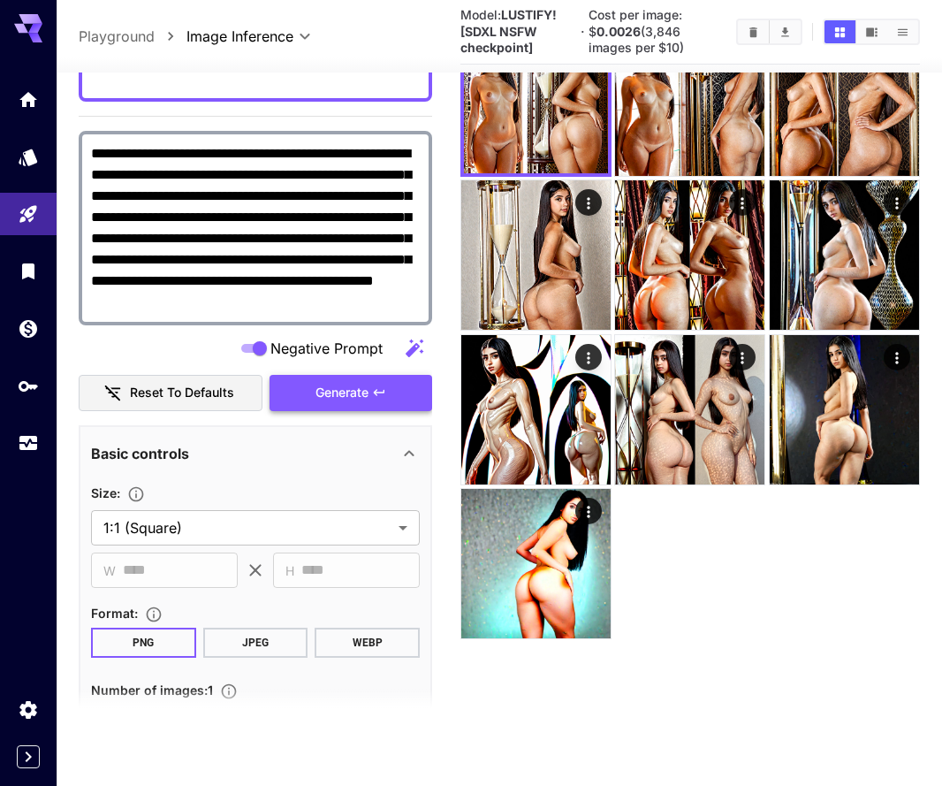
click at [342, 377] on button "Generate" at bounding box center [351, 393] width 163 height 36
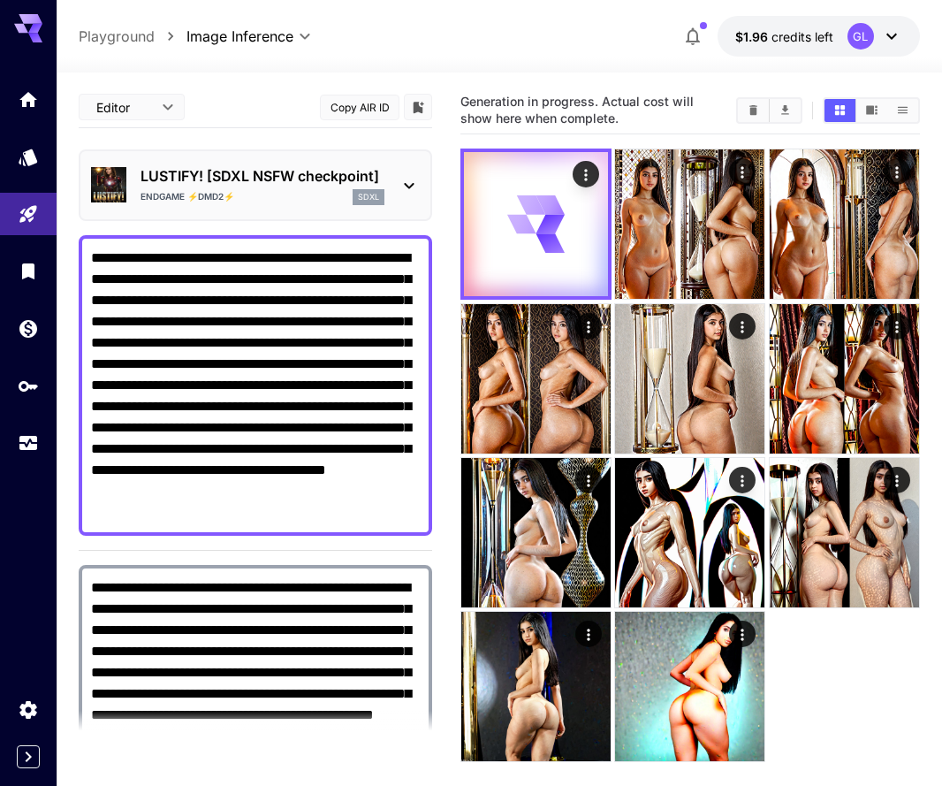
scroll to position [0, 0]
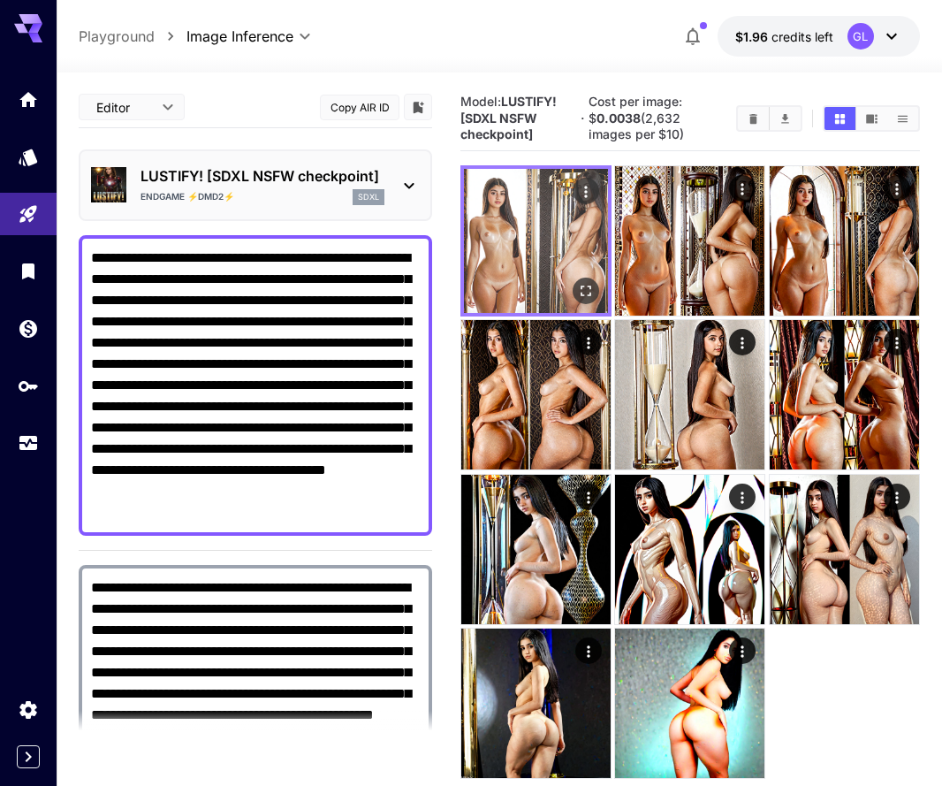
click at [585, 282] on icon "Open in fullscreen" at bounding box center [586, 291] width 18 height 18
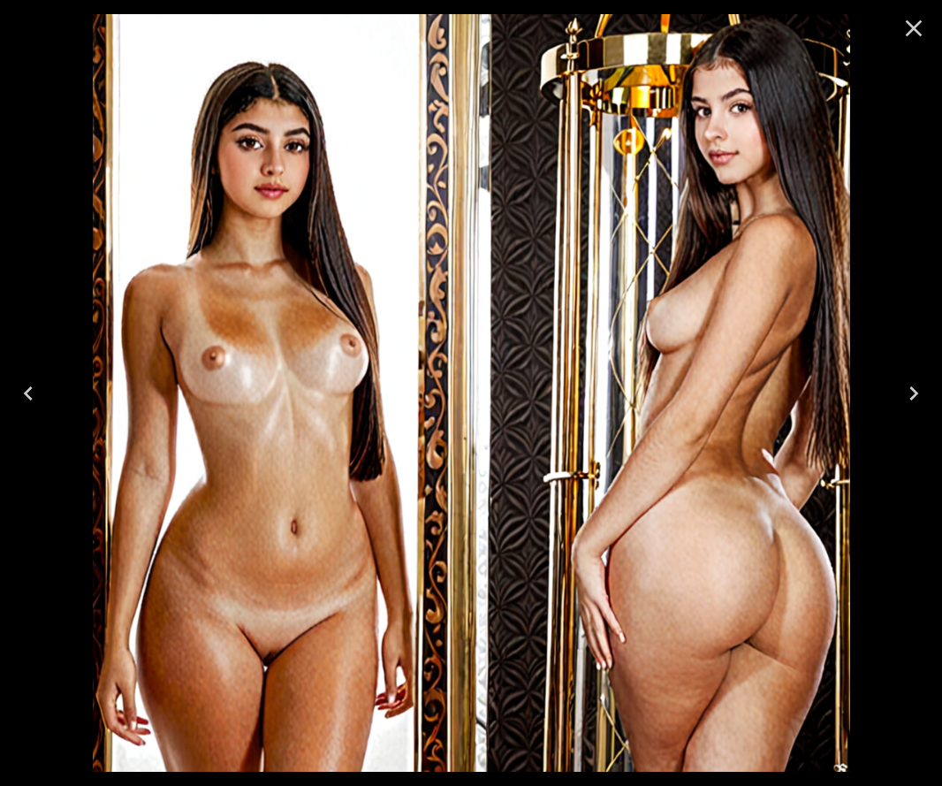
click at [912, 21] on icon "Close" at bounding box center [914, 28] width 28 height 28
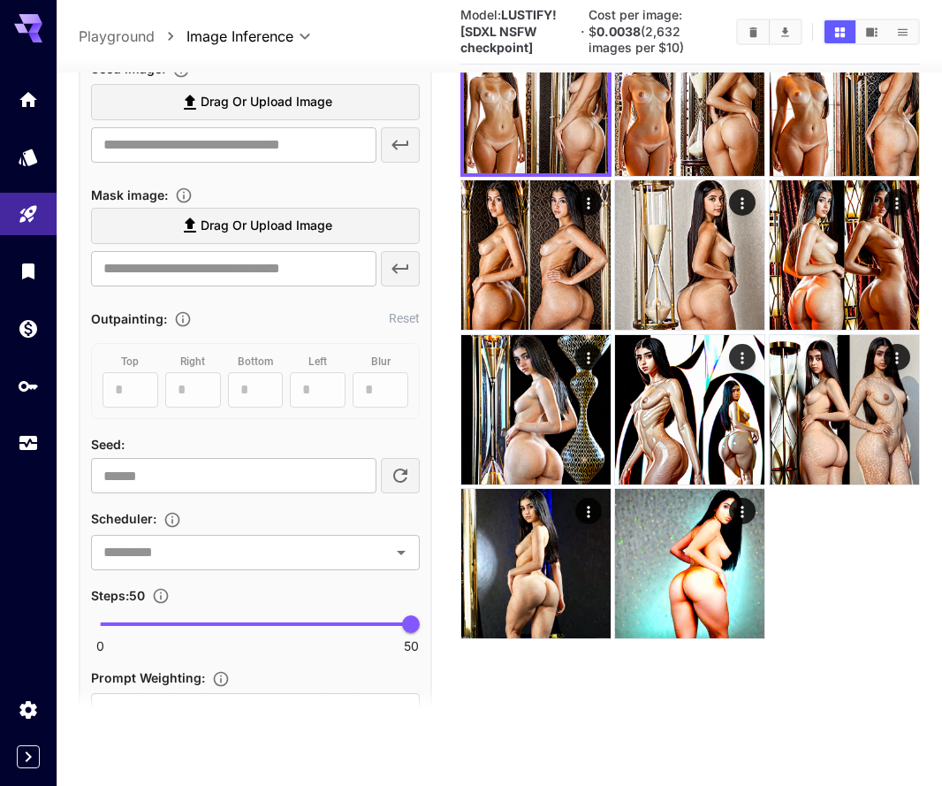
scroll to position [1179, 0]
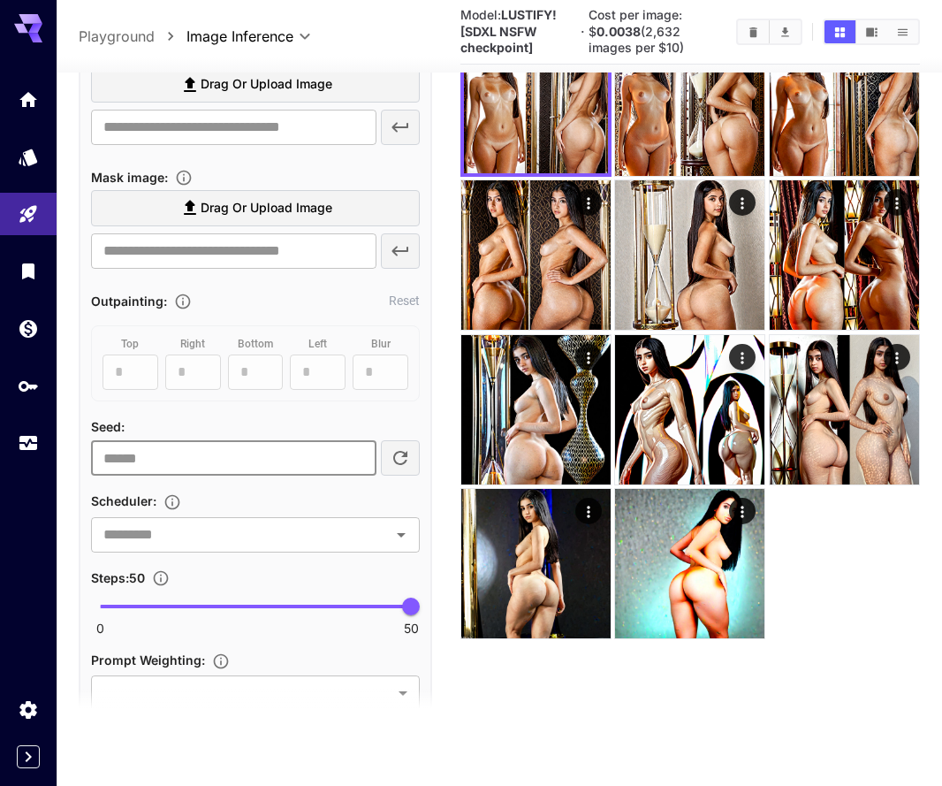
click at [361, 451] on input "**********" at bounding box center [234, 458] width 286 height 35
click at [407, 462] on icon "button" at bounding box center [400, 458] width 21 height 21
type input "**********"
click at [359, 463] on input "**********" at bounding box center [234, 458] width 286 height 35
drag, startPoint x: 286, startPoint y: 467, endPoint x: -30, endPoint y: 455, distance: 315.8
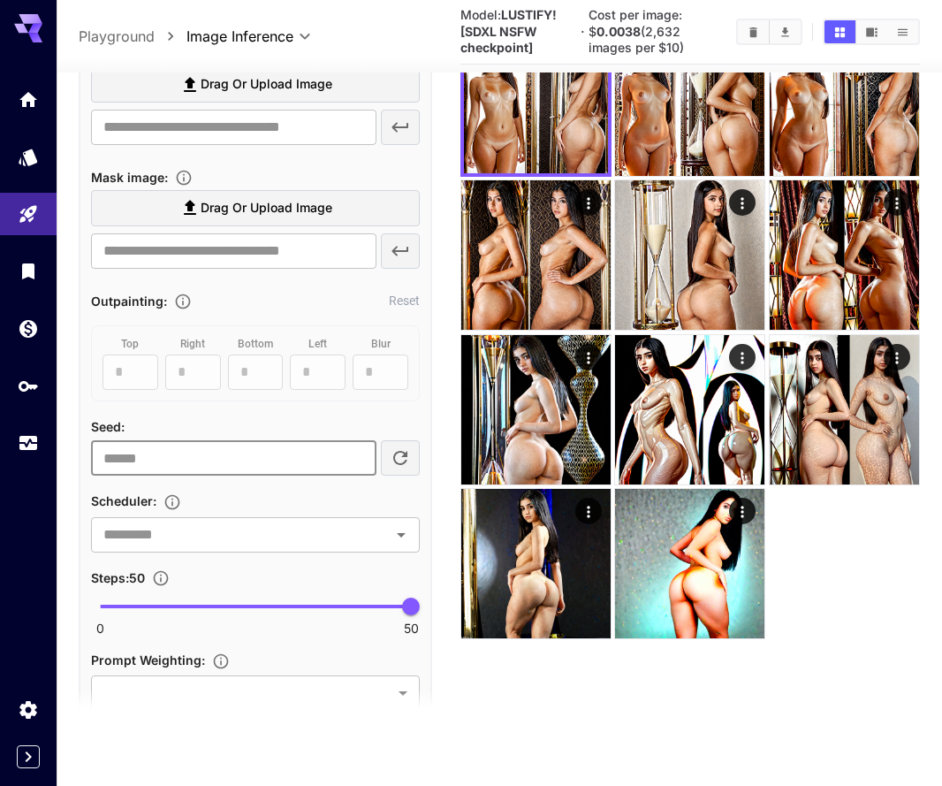
click at [0, 455] on html "**********" at bounding box center [471, 323] width 942 height 926
click at [206, 486] on div "Seed image : Drag or upload image ​ Mask image : Drag or upload image ​ Outpain…" at bounding box center [255, 468] width 329 height 856
click at [401, 528] on icon "Open" at bounding box center [401, 534] width 21 height 21
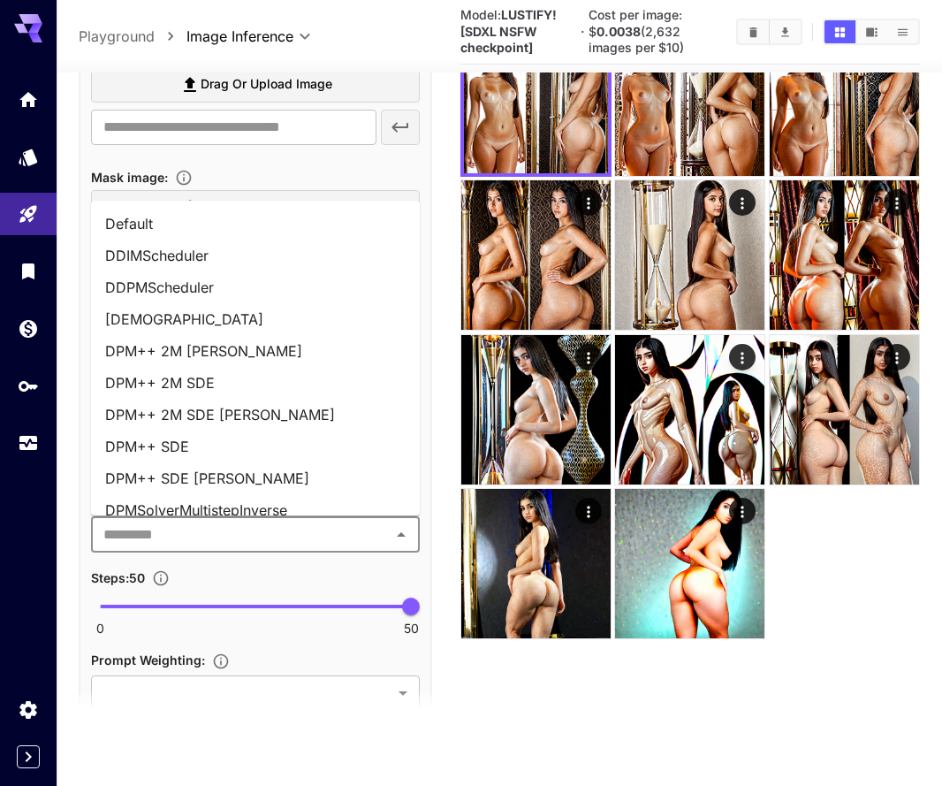
click at [249, 472] on li "DPM++ SDE [PERSON_NAME]" at bounding box center [255, 478] width 329 height 32
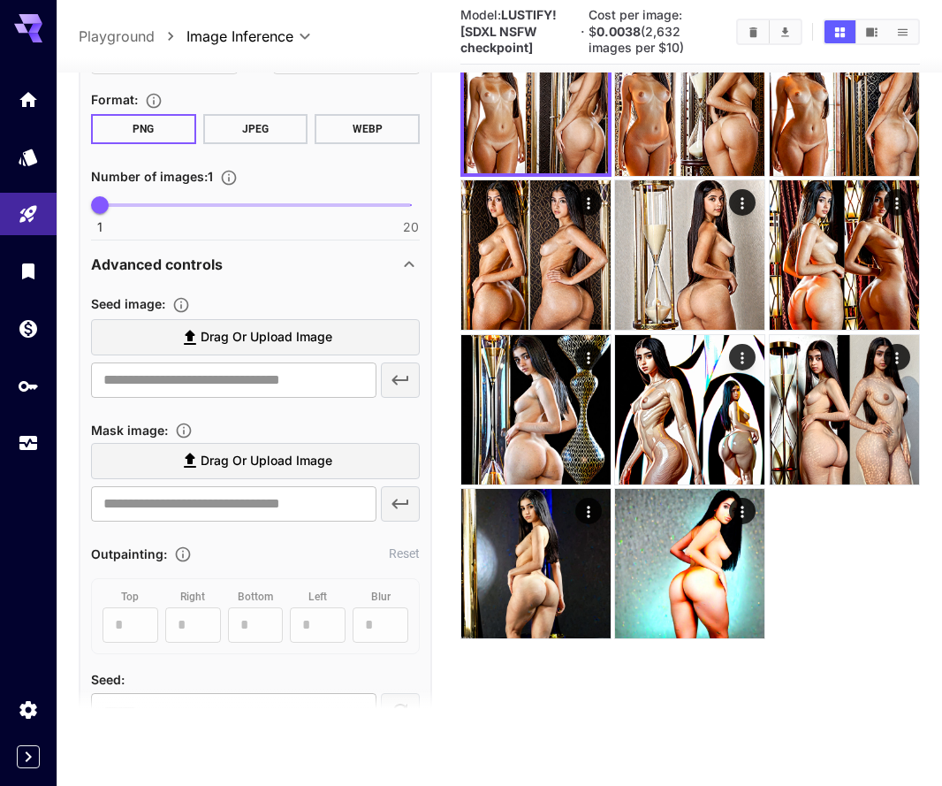
scroll to position [1143, 0]
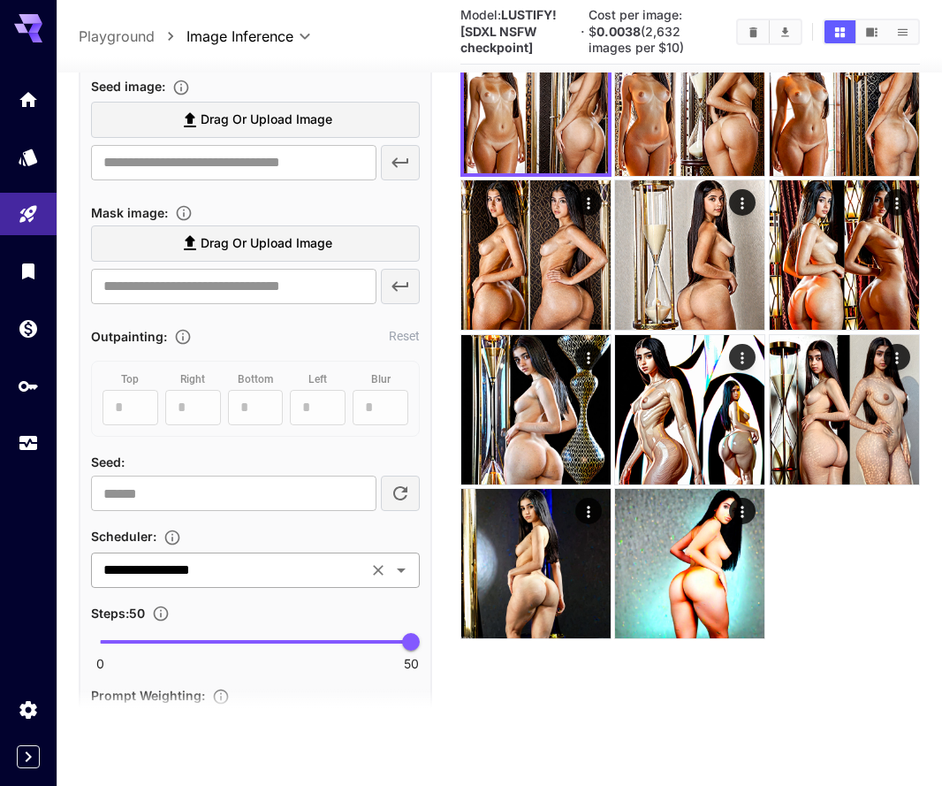
click at [391, 571] on icon "Open" at bounding box center [401, 570] width 21 height 21
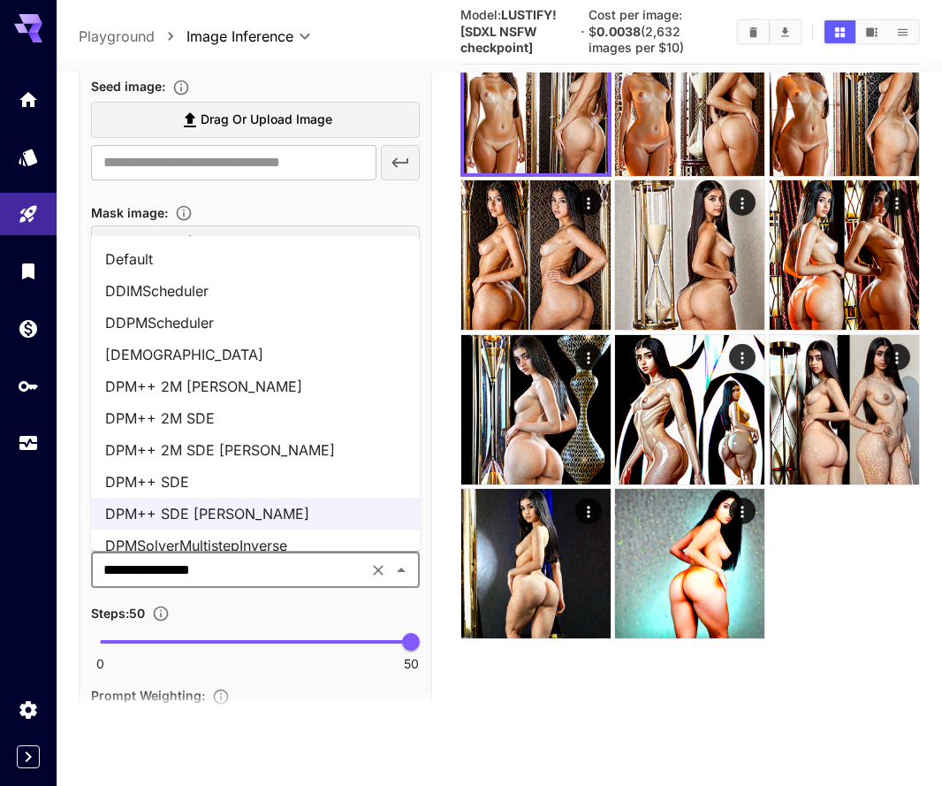
scroll to position [0, 0]
click at [248, 270] on li "Default" at bounding box center [255, 259] width 329 height 32
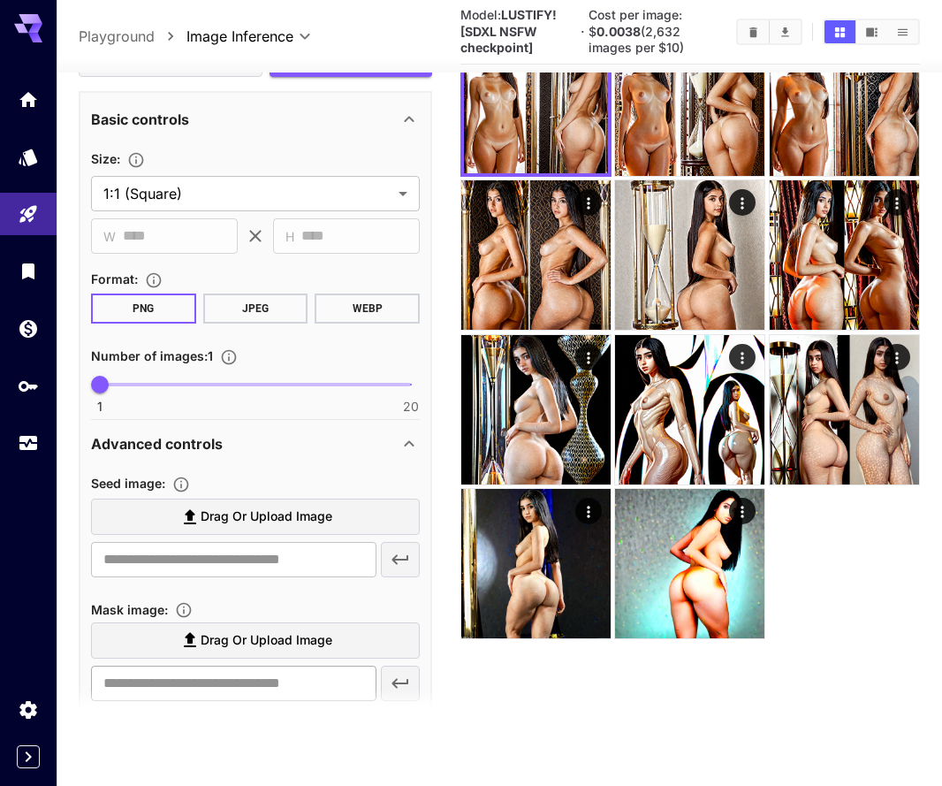
scroll to position [711, 0]
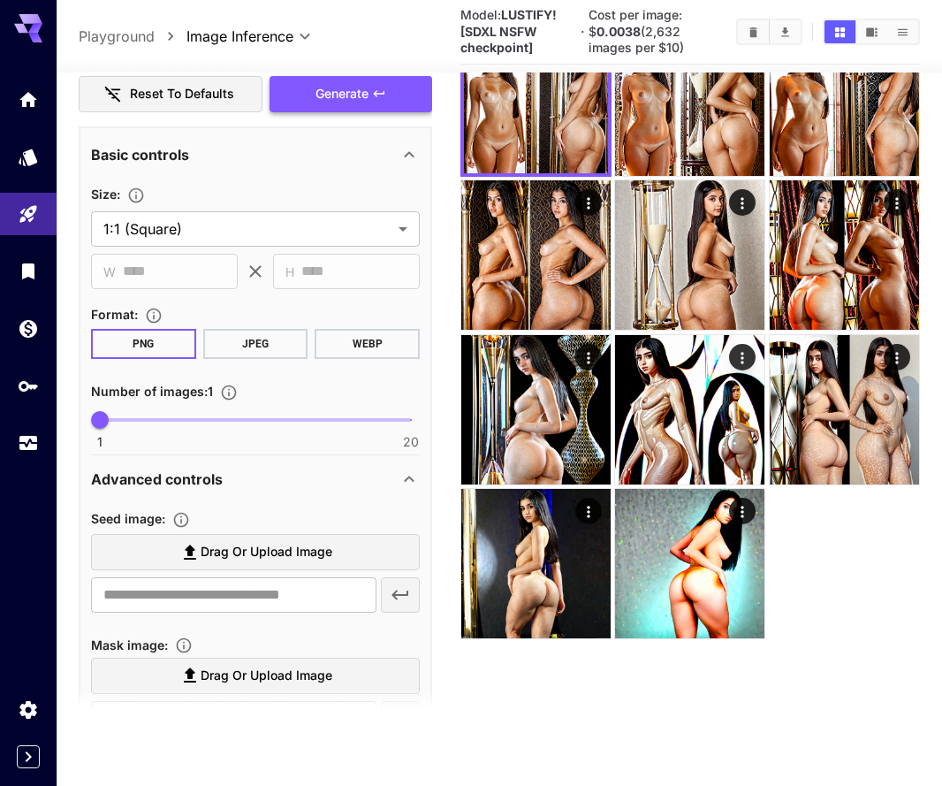
click at [361, 97] on span "Generate" at bounding box center [342, 94] width 53 height 22
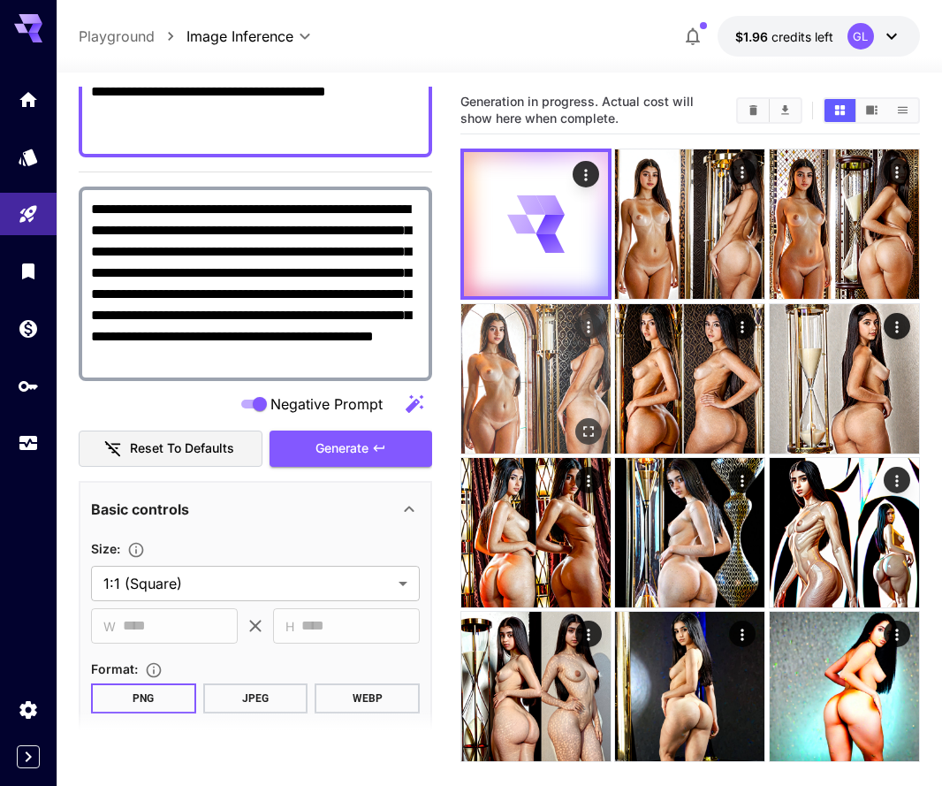
scroll to position [0, 0]
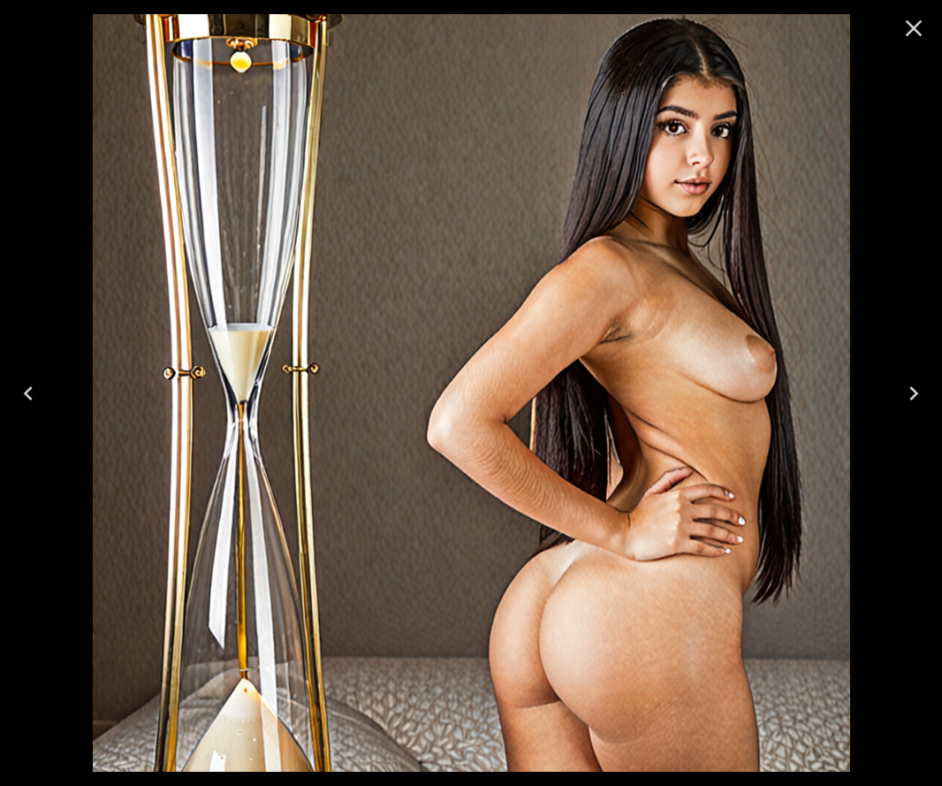
scroll to position [378, 0]
click at [906, 32] on icon "Close" at bounding box center [914, 28] width 28 height 28
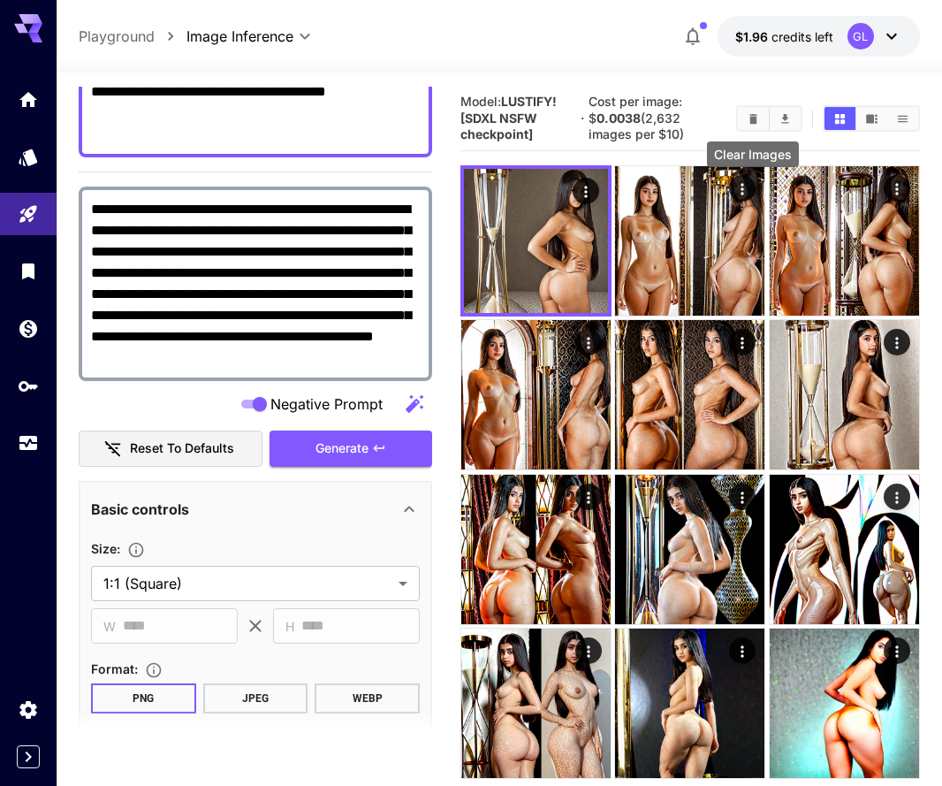
click at [758, 121] on icon "Clear Images" at bounding box center [753, 118] width 13 height 13
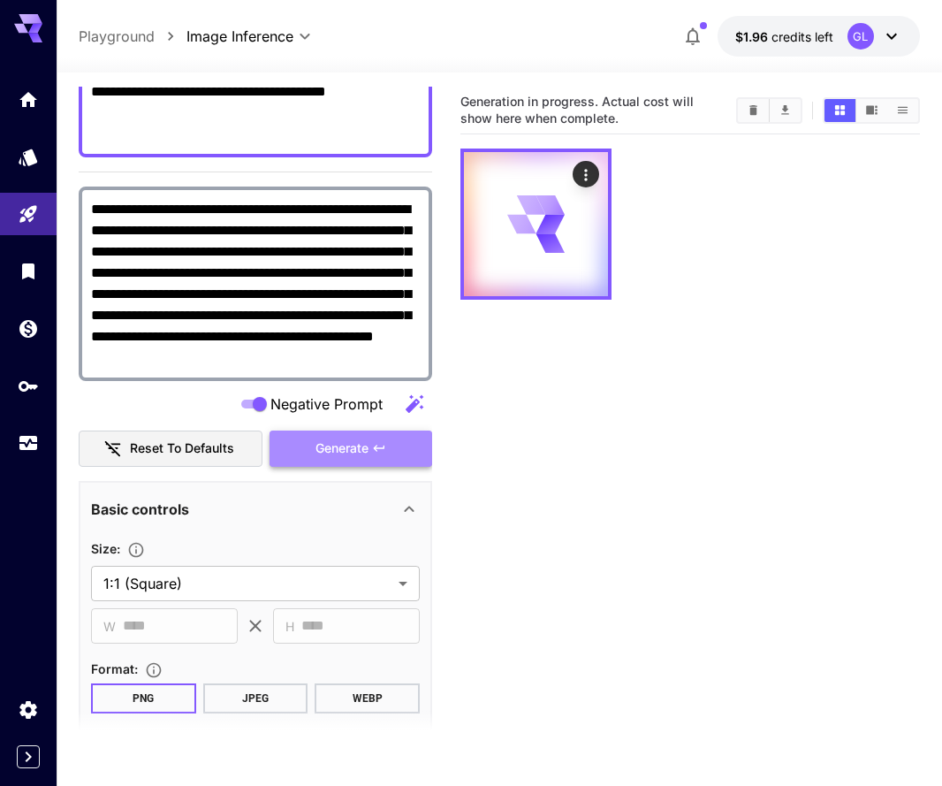
click at [377, 431] on button "Generate" at bounding box center [351, 449] width 163 height 36
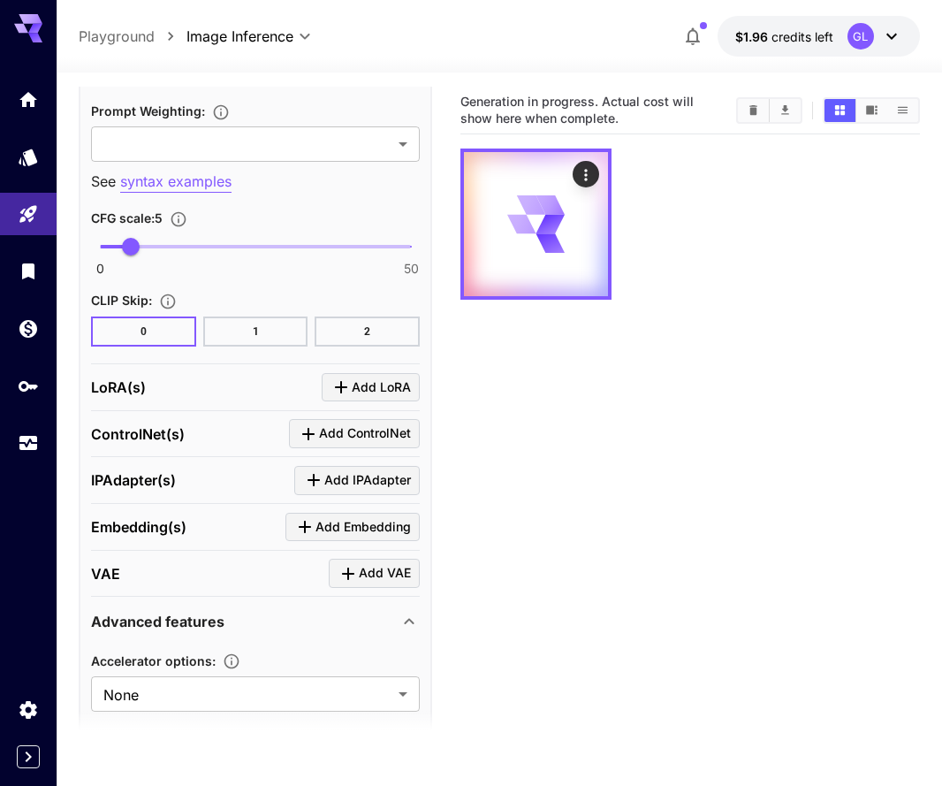
scroll to position [1751, 0]
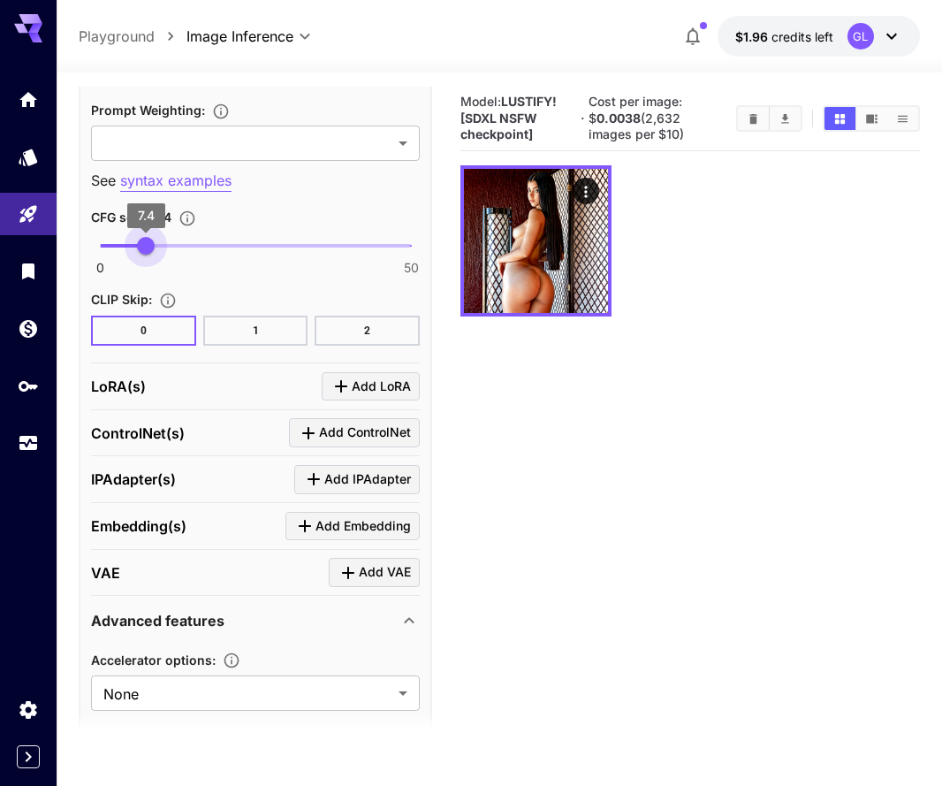
type input "***"
drag, startPoint x: 136, startPoint y: 244, endPoint x: 147, endPoint y: 247, distance: 10.9
click at [147, 247] on span "7.5" at bounding box center [147, 246] width 18 height 18
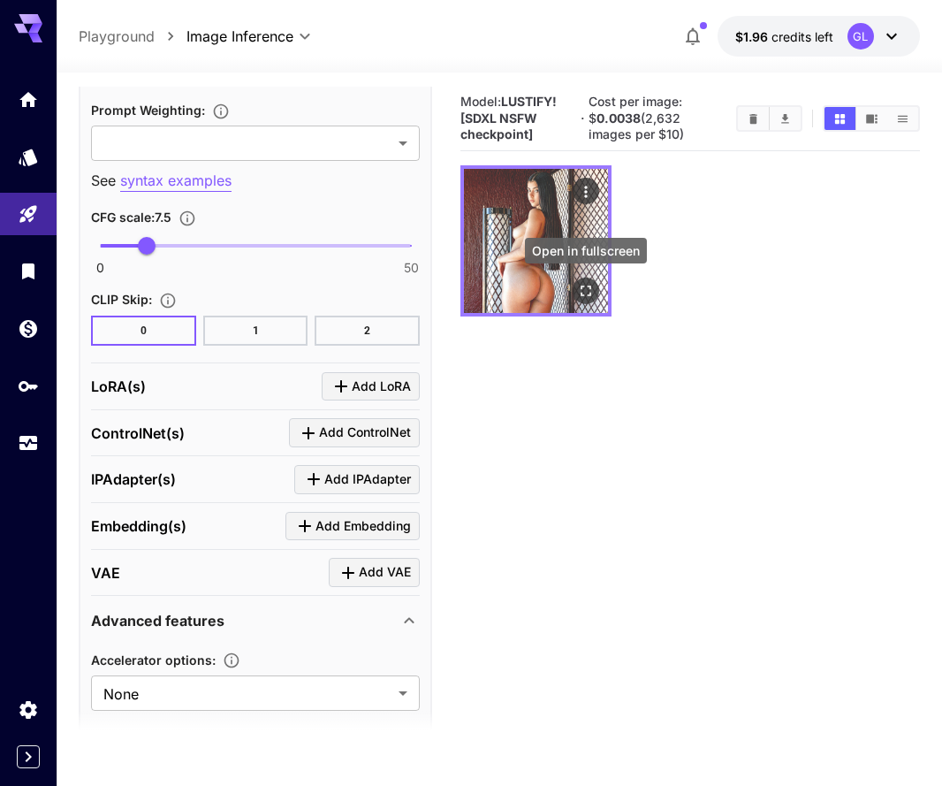
click at [583, 294] on icon "Open in fullscreen" at bounding box center [586, 291] width 11 height 11
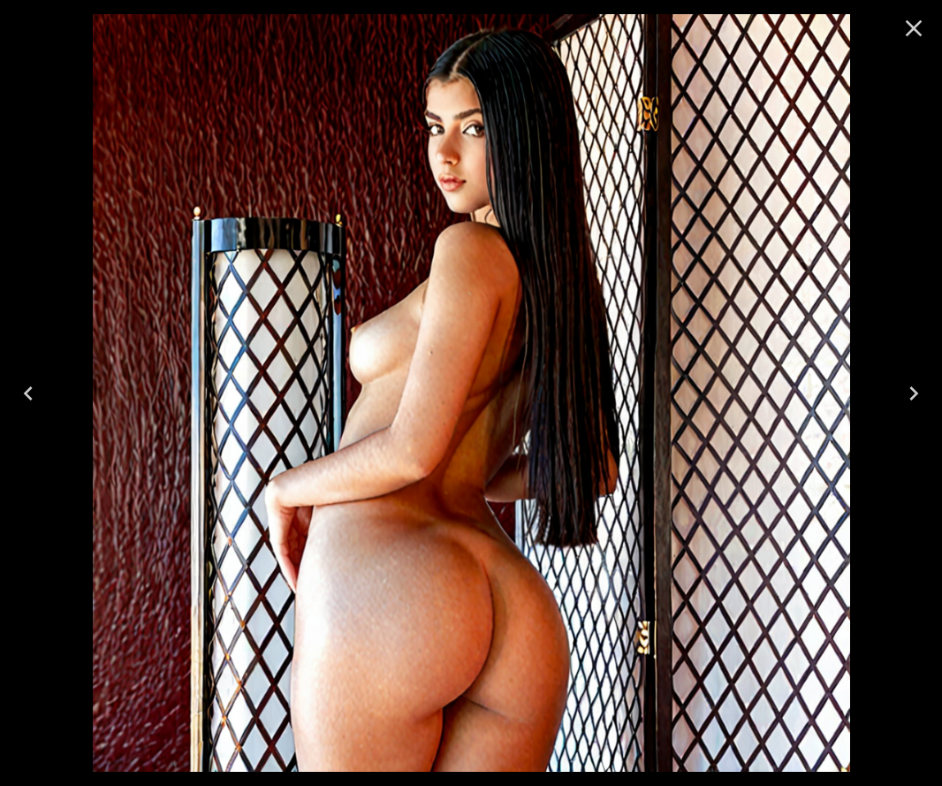
click at [915, 35] on icon "Close" at bounding box center [914, 28] width 28 height 28
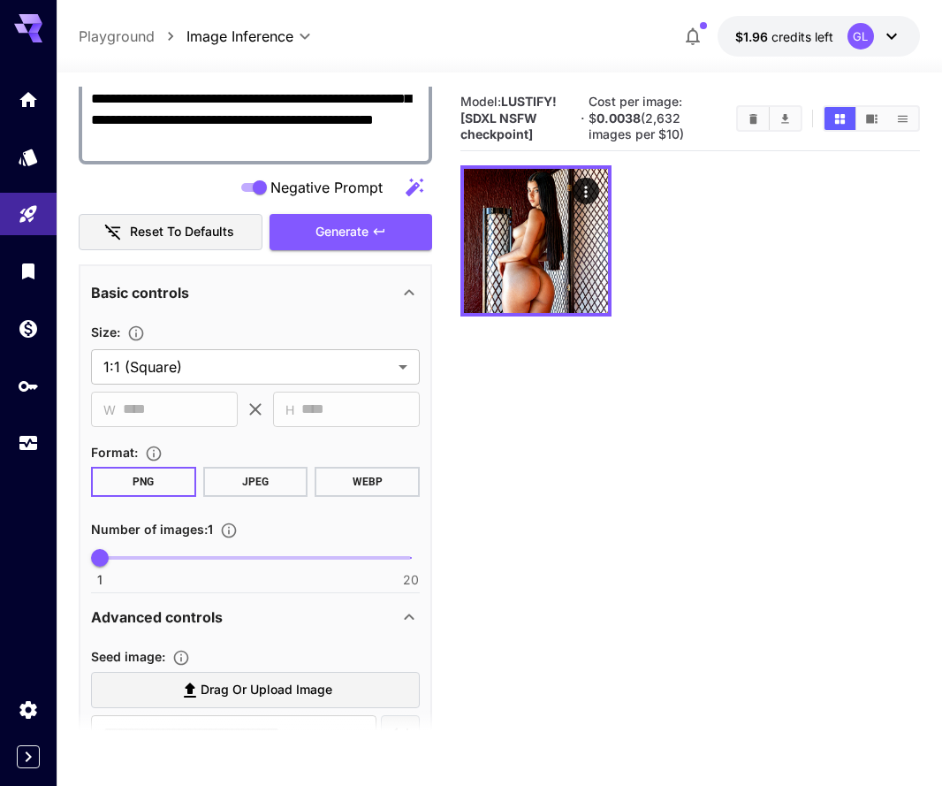
scroll to position [174, 0]
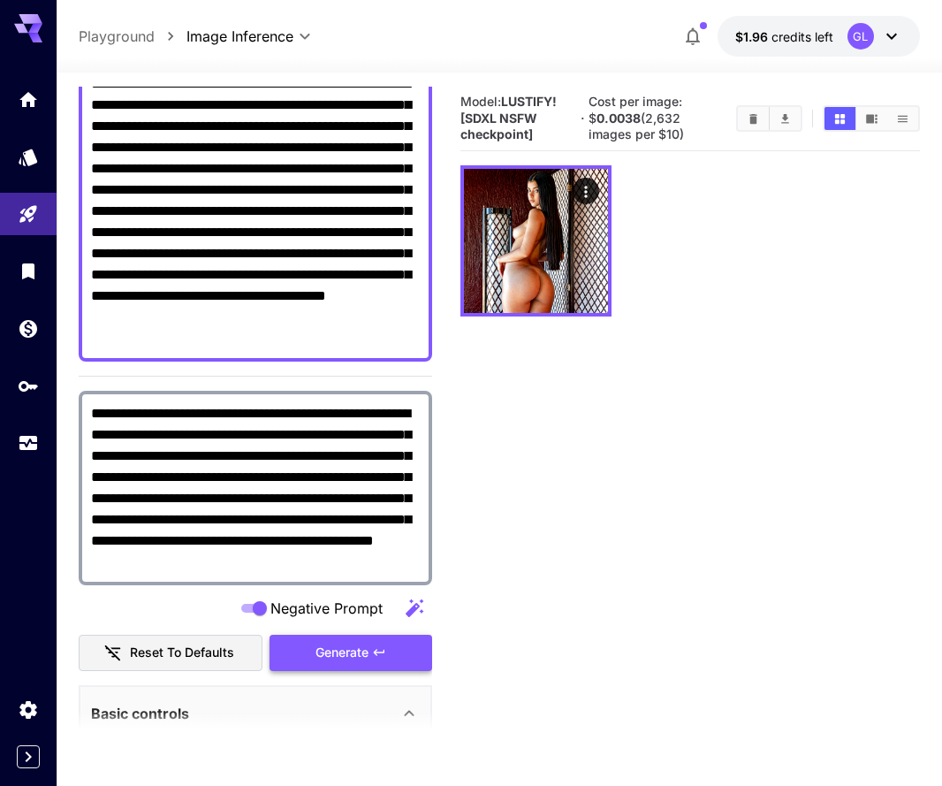
click at [329, 643] on span "Generate" at bounding box center [342, 653] width 53 height 22
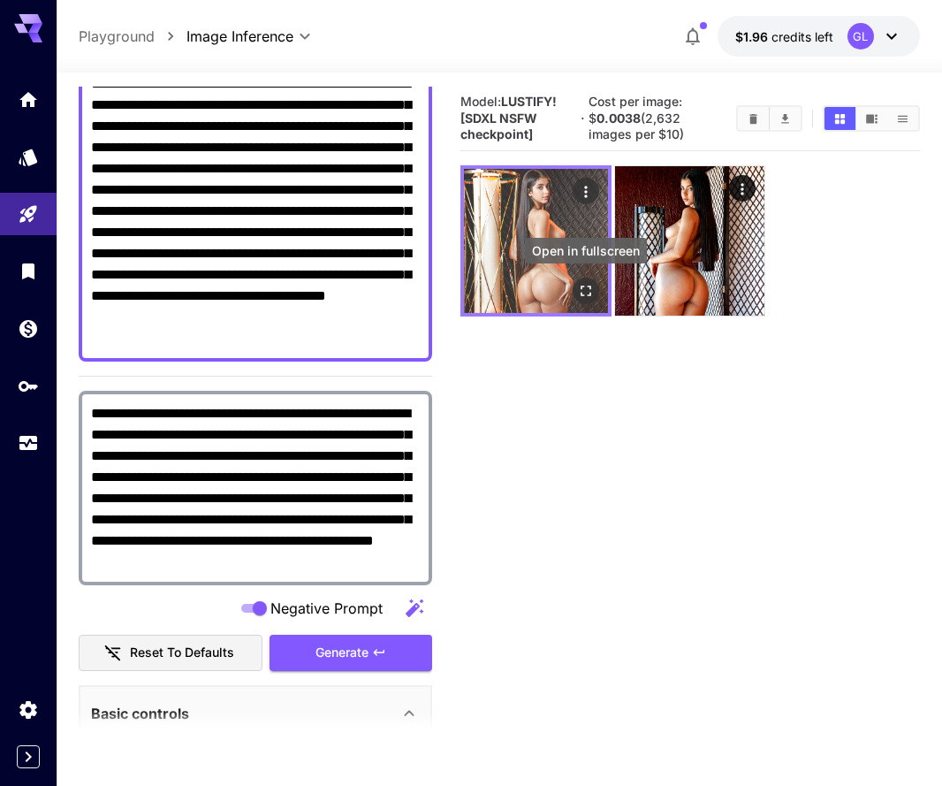
click at [584, 282] on icon "Open in fullscreen" at bounding box center [586, 291] width 18 height 18
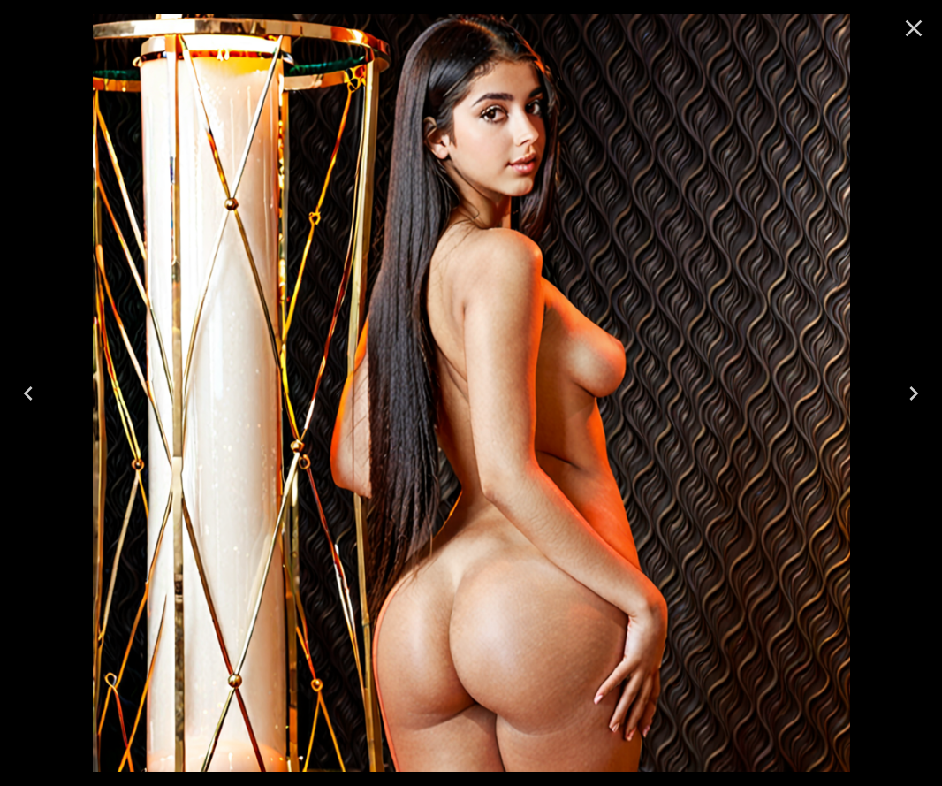
click at [913, 32] on icon "Close" at bounding box center [914, 28] width 28 height 28
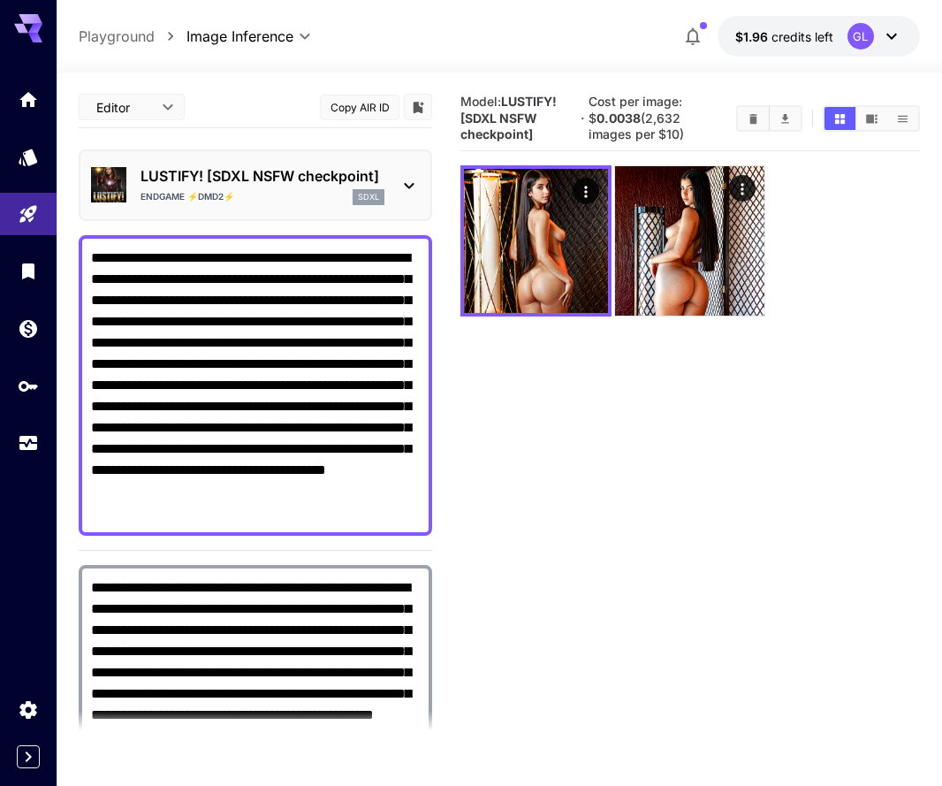
scroll to position [0, 0]
click at [390, 178] on div "LUSTIFY! [SDXL NSFW checkpoint] ENDGAME ⚡DMD2⚡ sdxl" at bounding box center [255, 185] width 329 height 54
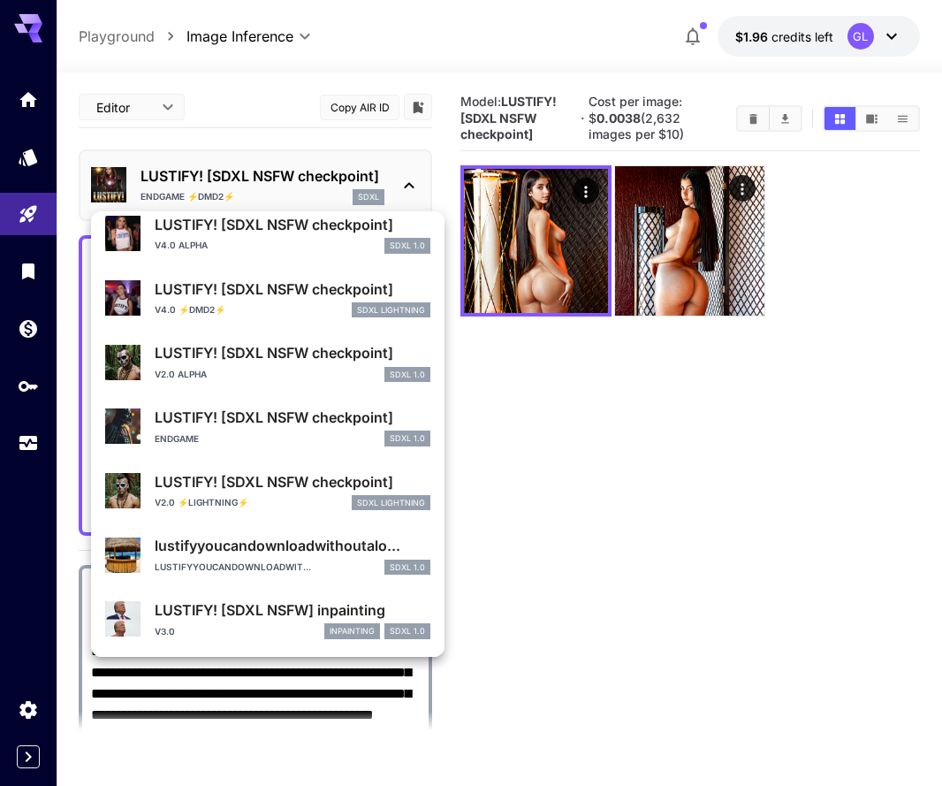
scroll to position [375, 0]
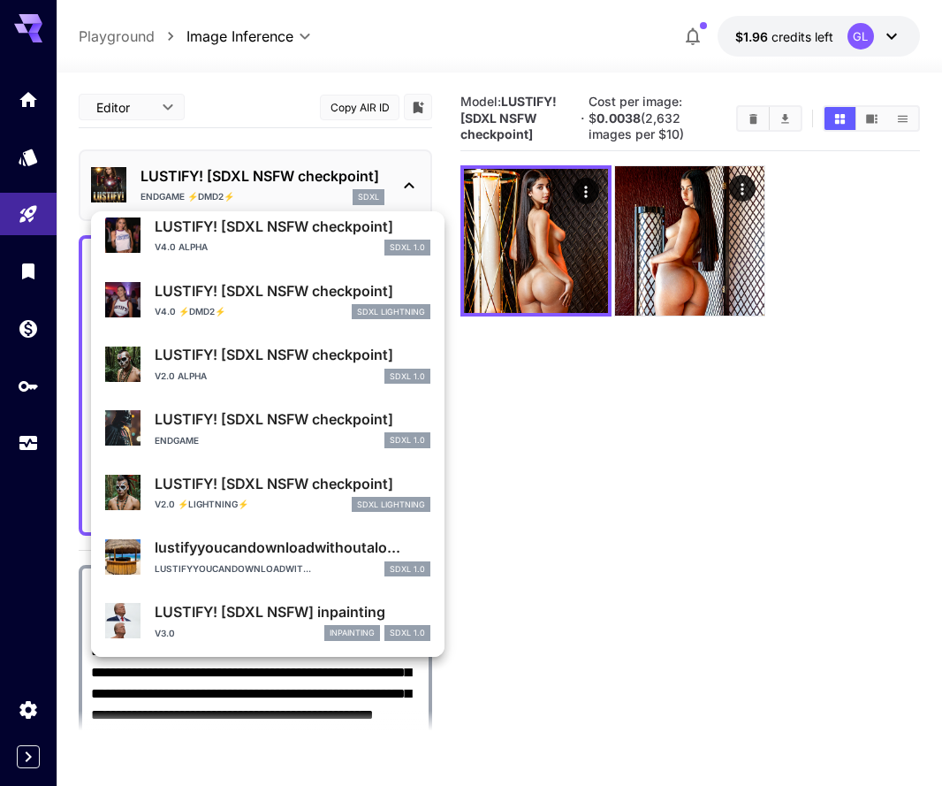
click at [252, 437] on div "ENDGAME SDXL 1.0" at bounding box center [293, 440] width 276 height 16
type input "**"
type input "*"
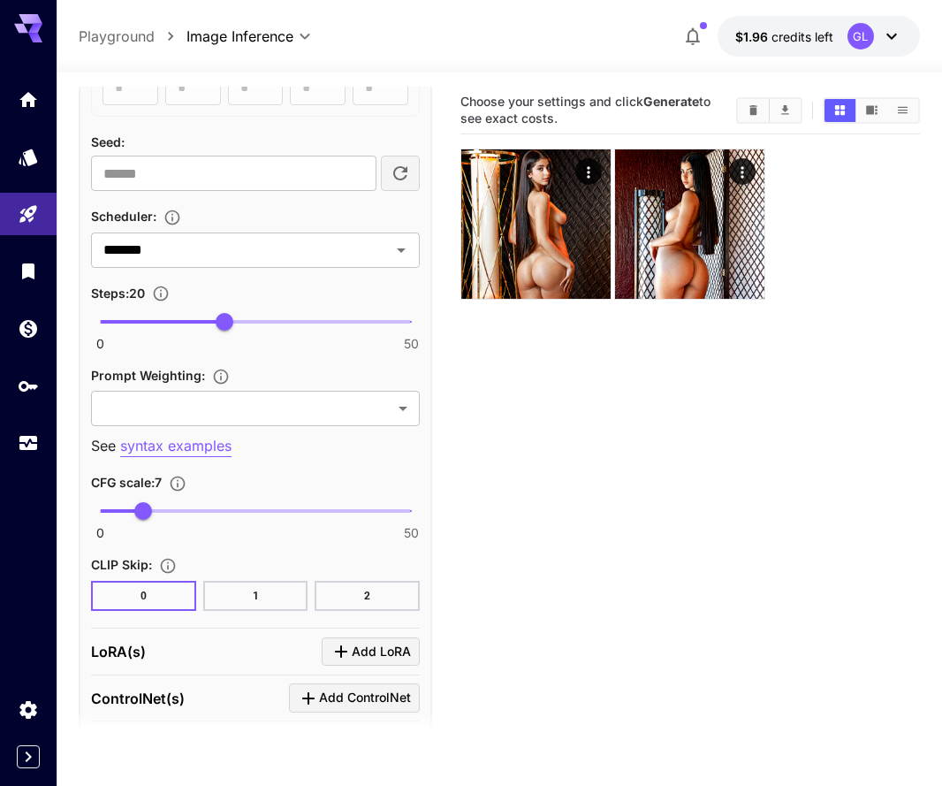
scroll to position [1496, 0]
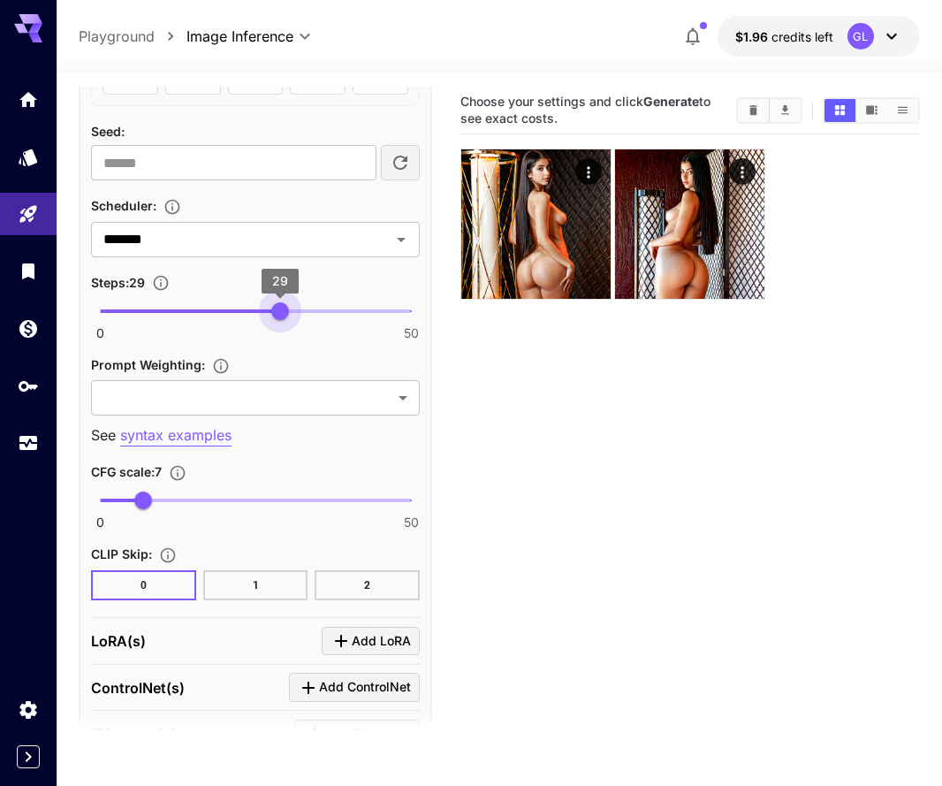
drag, startPoint x: 225, startPoint y: 307, endPoint x: 280, endPoint y: 315, distance: 55.4
click at [280, 315] on span "29" at bounding box center [280, 311] width 18 height 18
type input "**"
click at [288, 315] on span "30" at bounding box center [287, 311] width 18 height 18
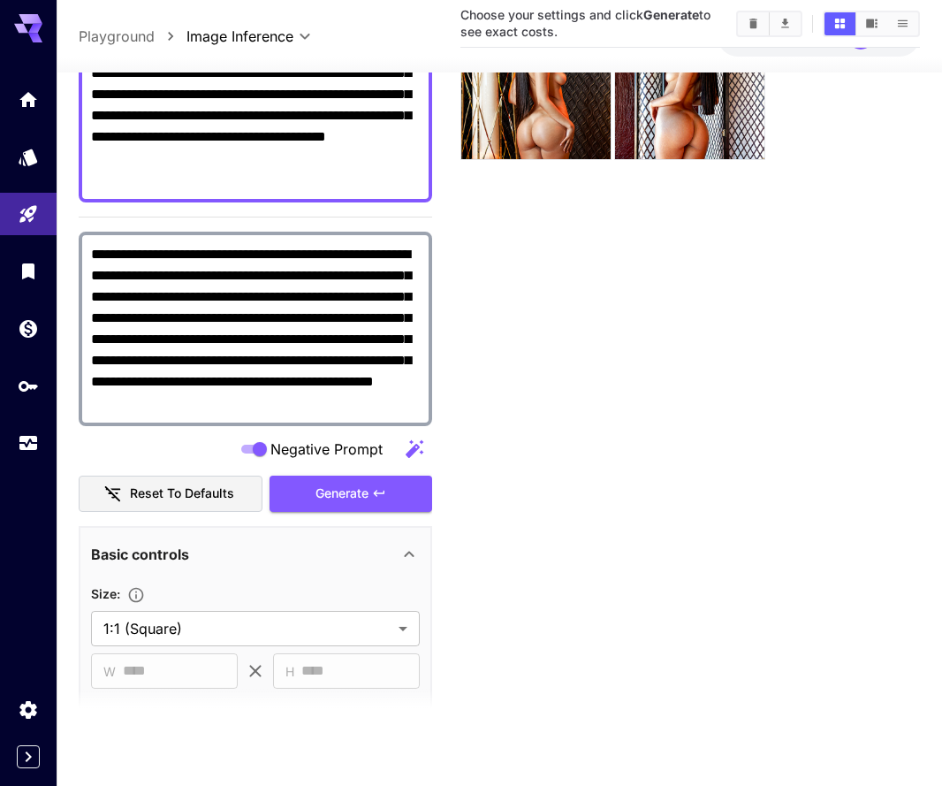
scroll to position [140, 0]
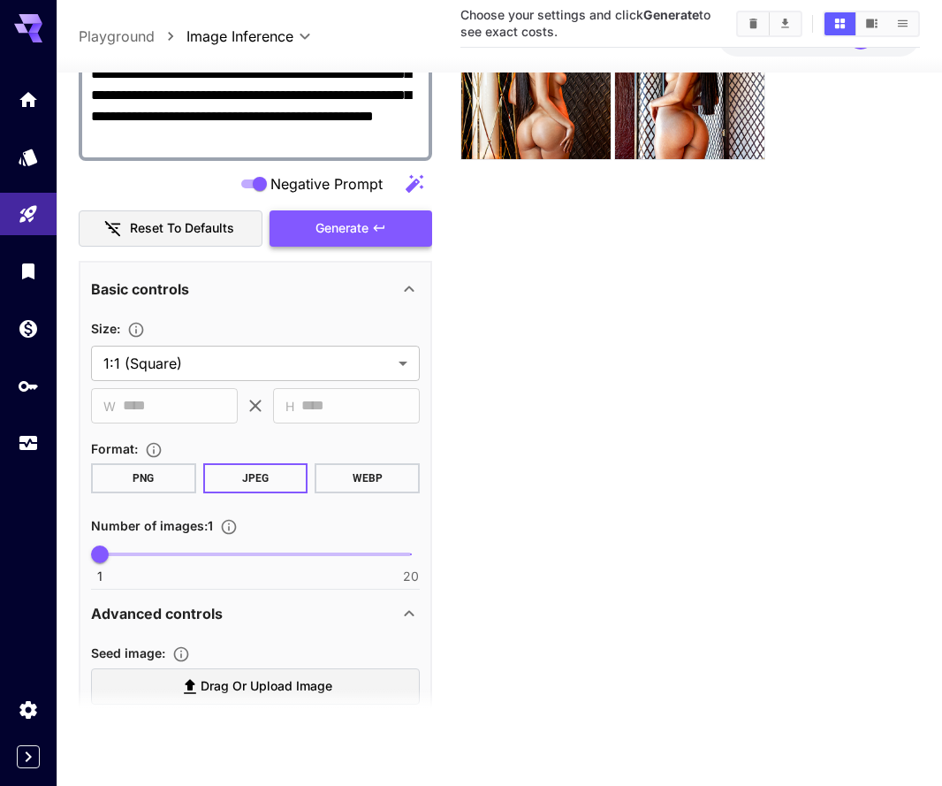
click at [382, 233] on icon "button" at bounding box center [379, 229] width 14 height 14
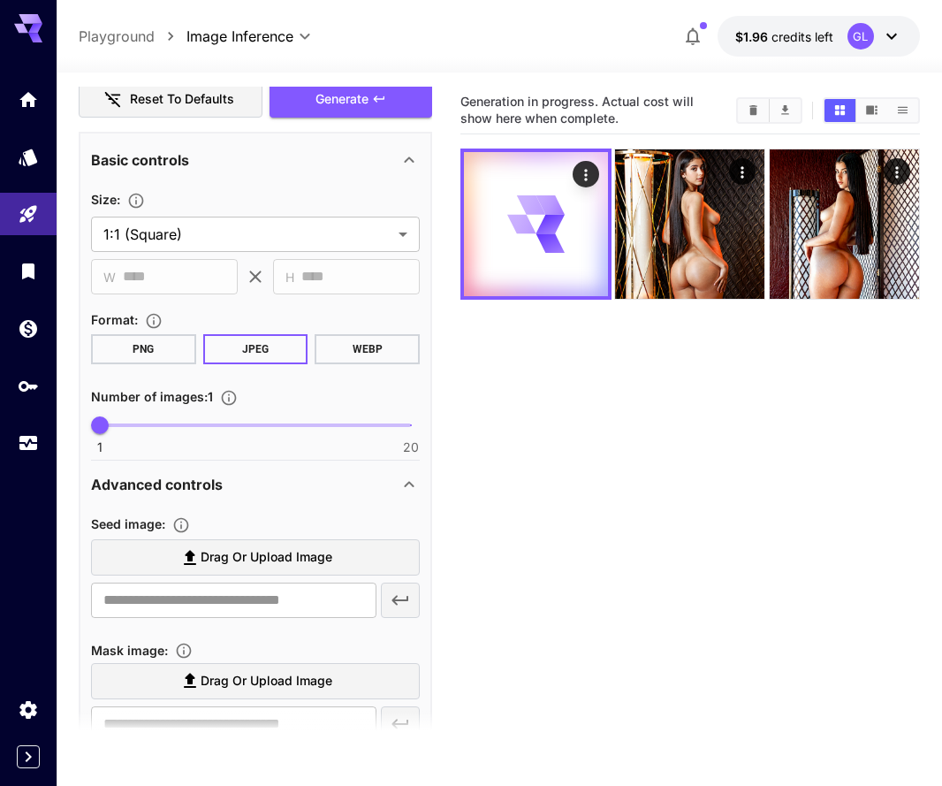
scroll to position [0, 0]
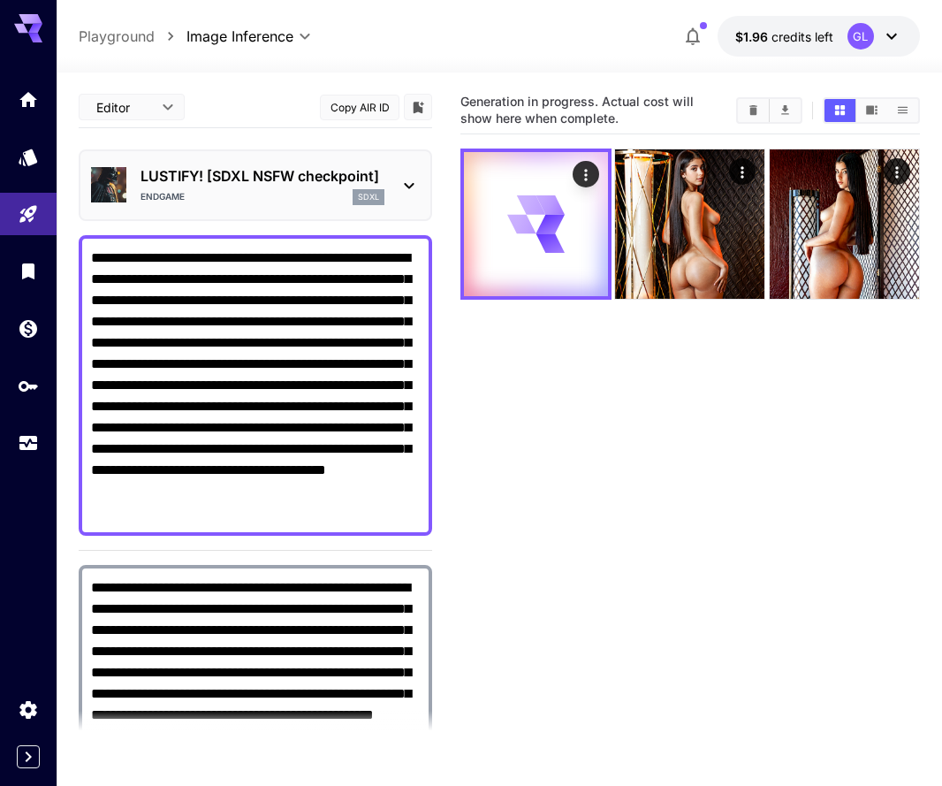
scroll to position [728, 0]
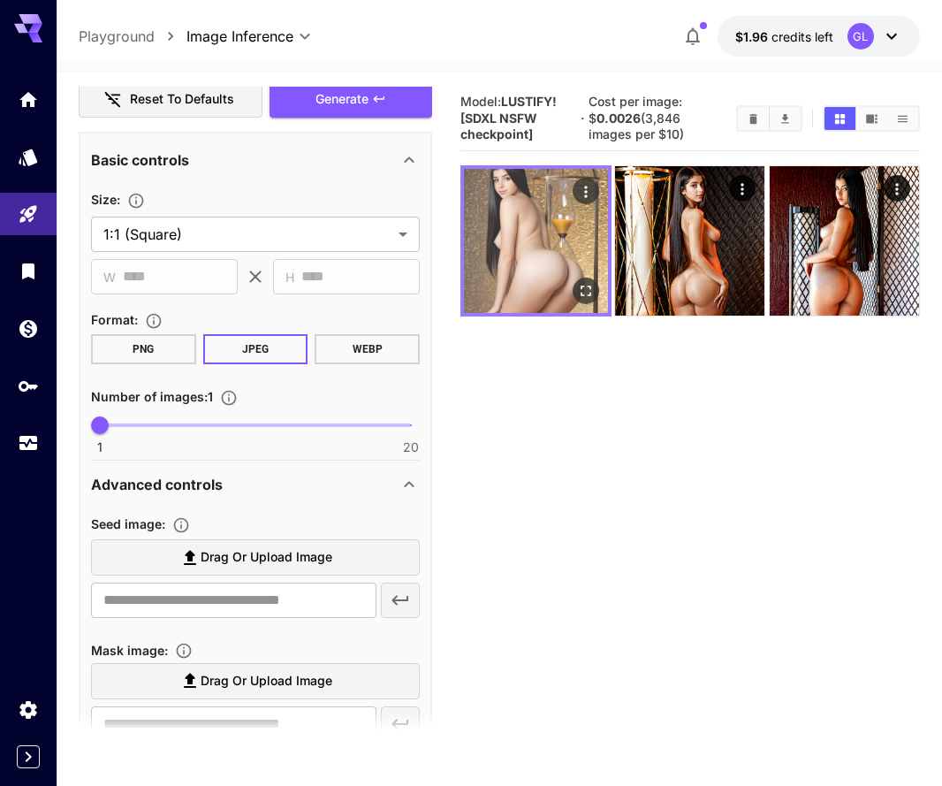
click at [541, 256] on img at bounding box center [536, 241] width 144 height 144
click at [599, 291] on button "Open in fullscreen" at bounding box center [586, 291] width 27 height 27
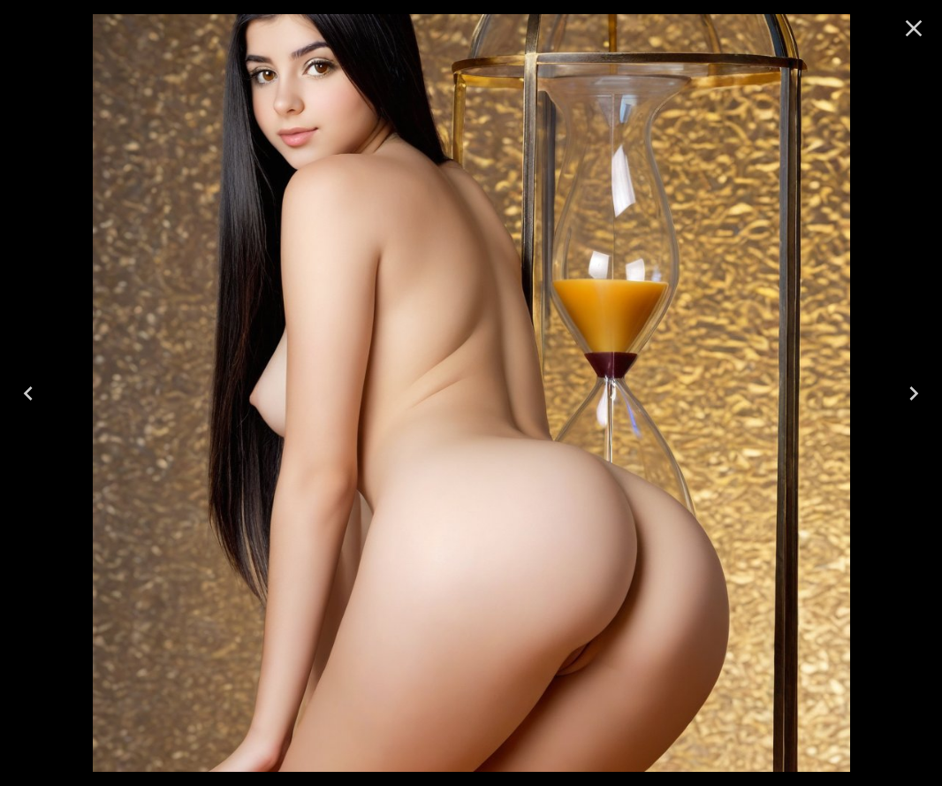
click at [904, 26] on icon "Close" at bounding box center [914, 28] width 28 height 28
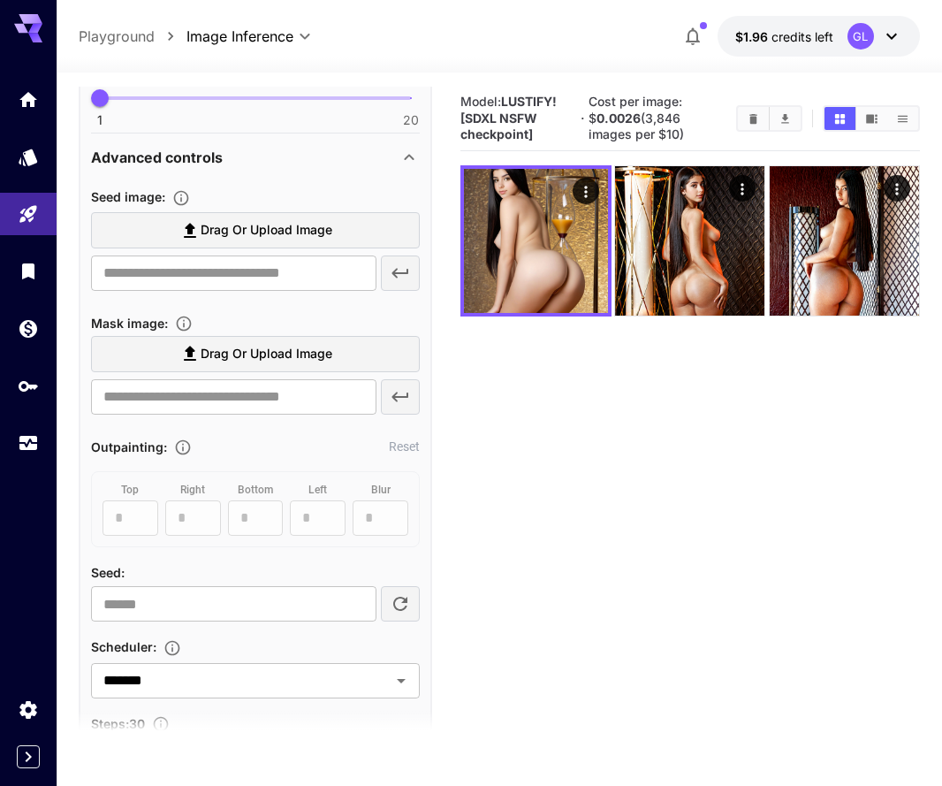
scroll to position [1093, 0]
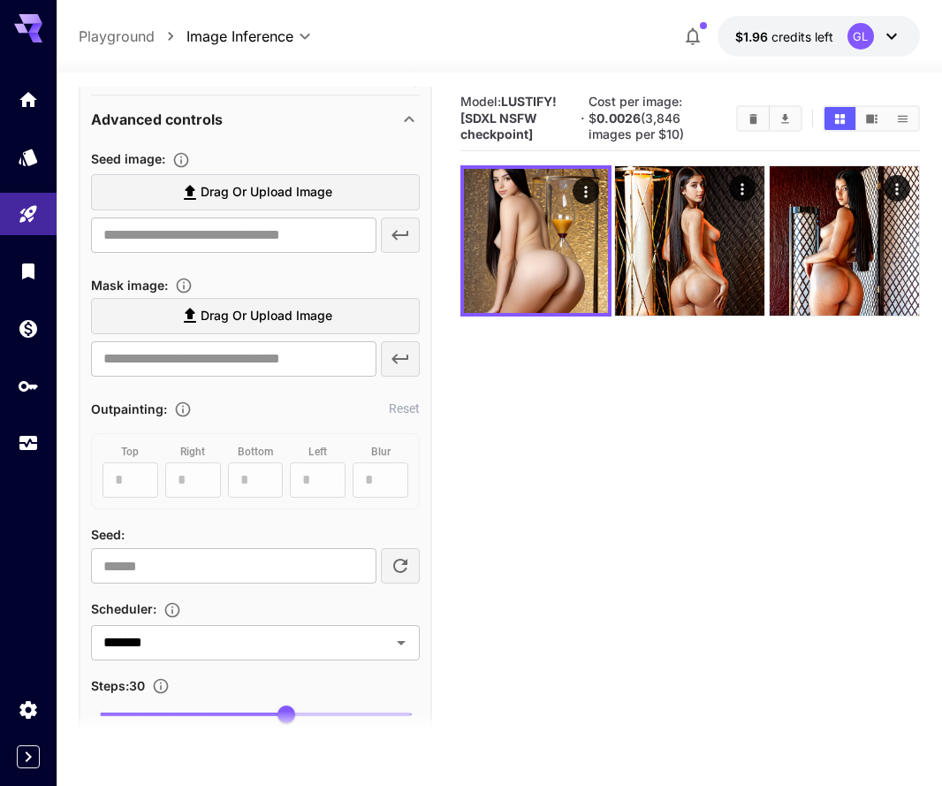
click at [406, 568] on icon "button" at bounding box center [400, 566] width 14 height 14
type input "**********"
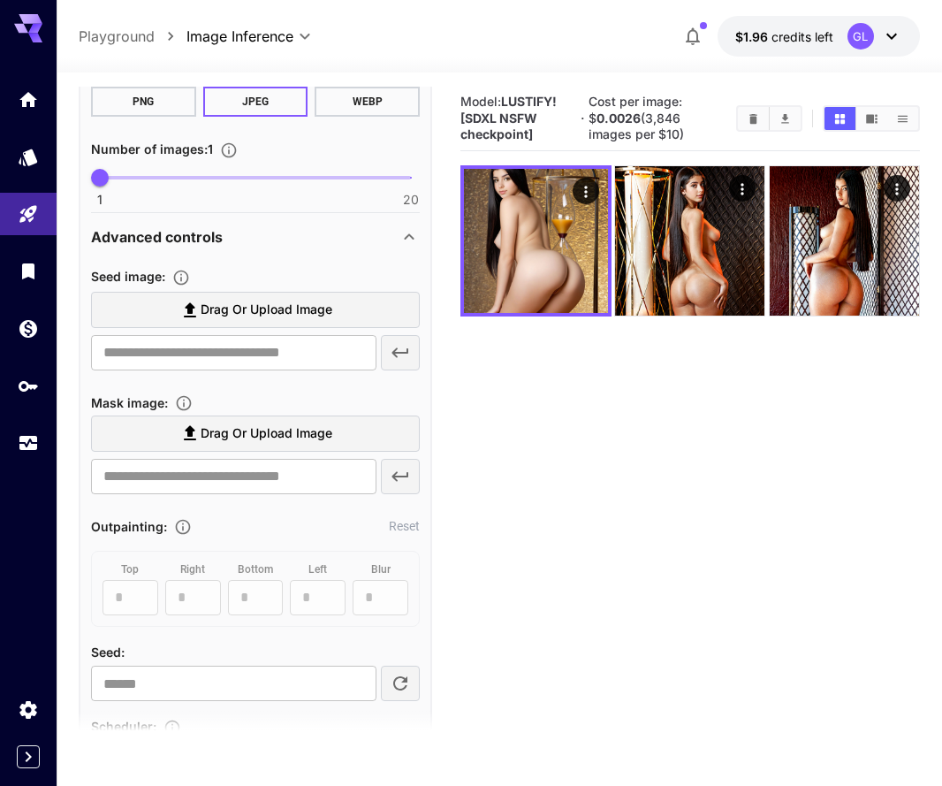
scroll to position [523, 0]
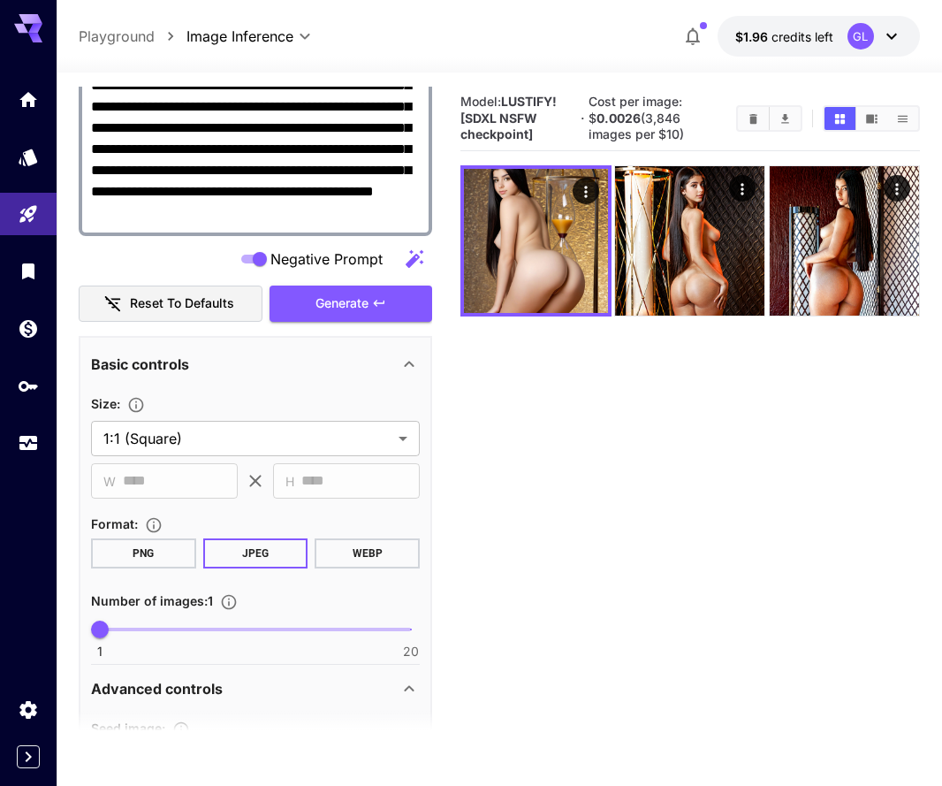
click at [341, 284] on div "**********" at bounding box center [256, 174] width 354 height 295
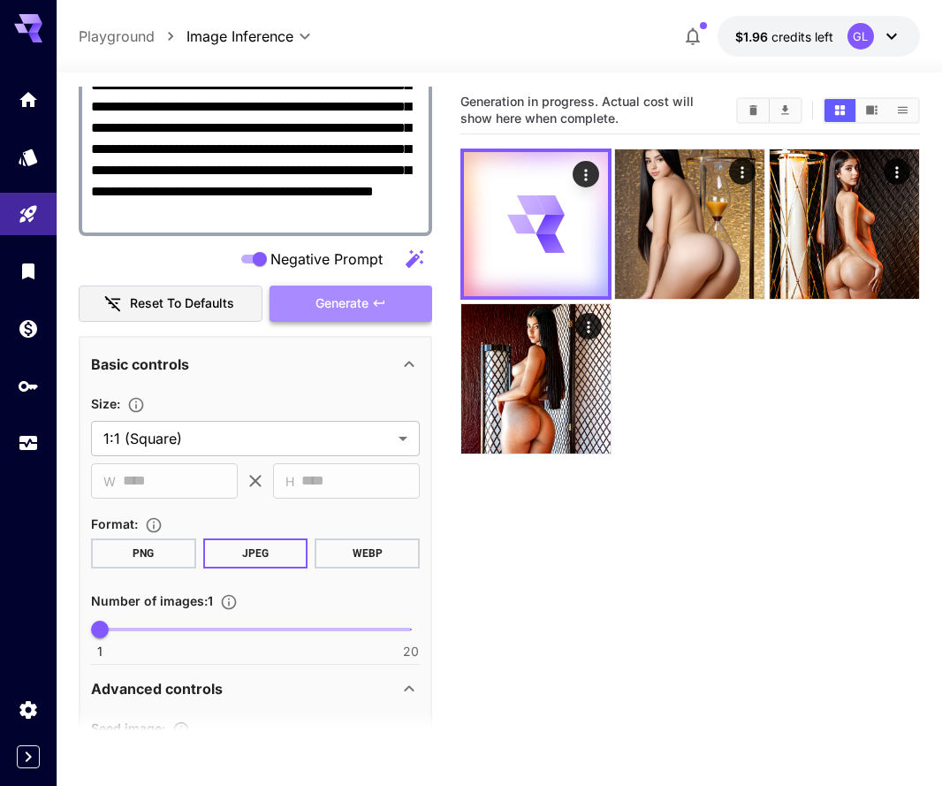
click at [340, 300] on span "Generate" at bounding box center [342, 304] width 53 height 22
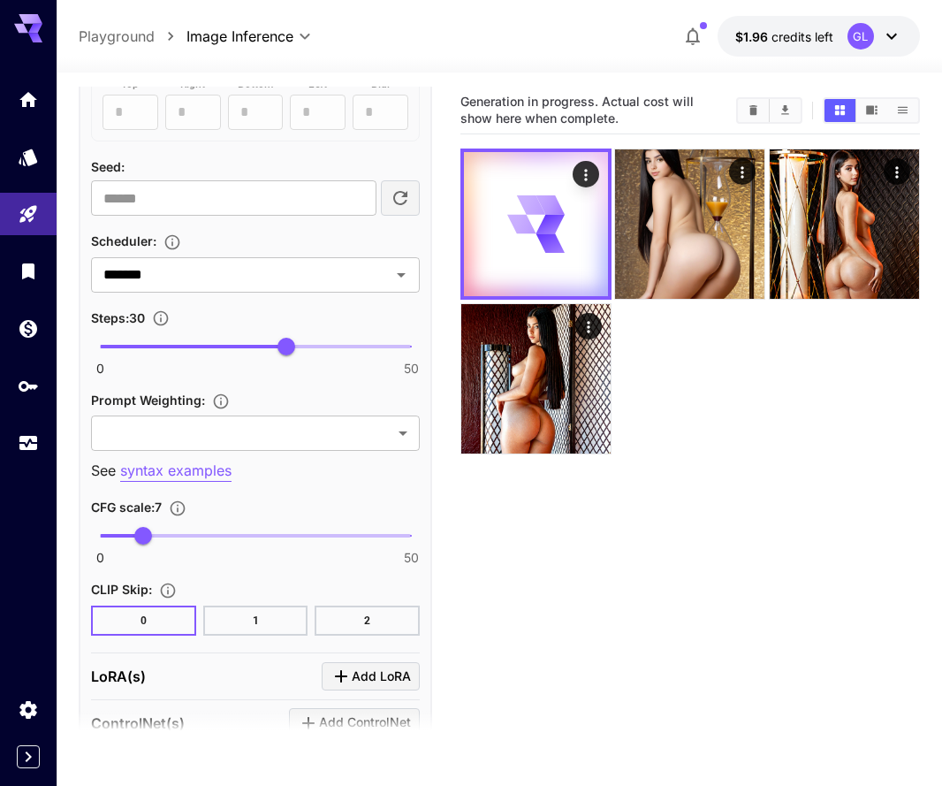
scroll to position [1476, 0]
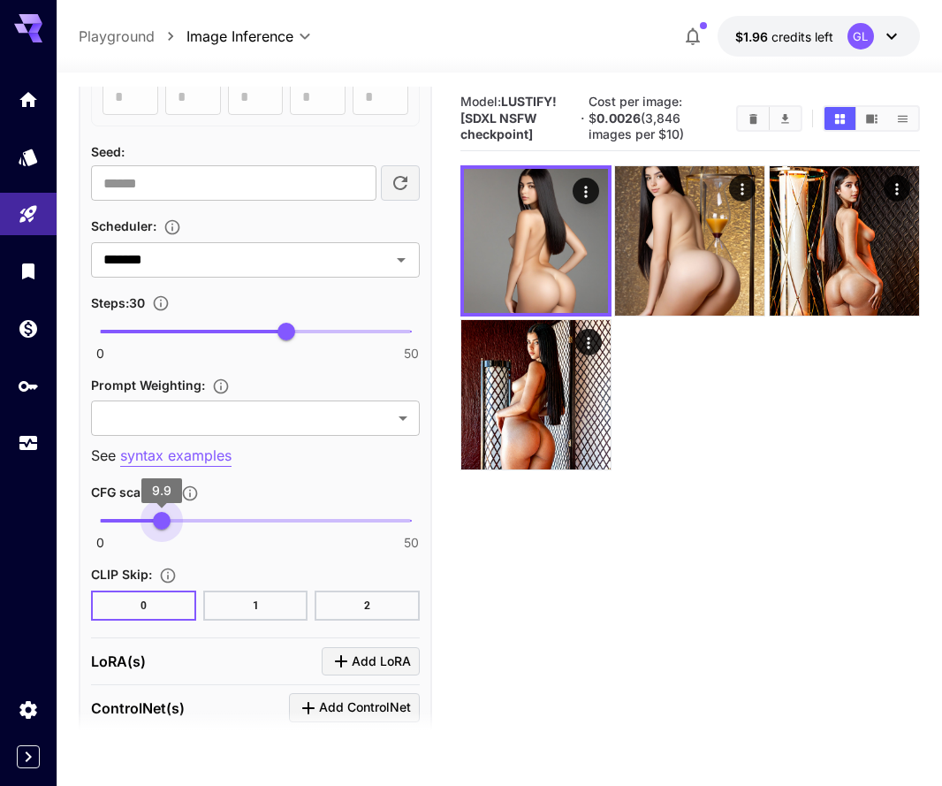
type input "****"
drag, startPoint x: 143, startPoint y: 517, endPoint x: 163, endPoint y: 523, distance: 20.4
click at [163, 523] on span "10.1" at bounding box center [163, 521] width 18 height 18
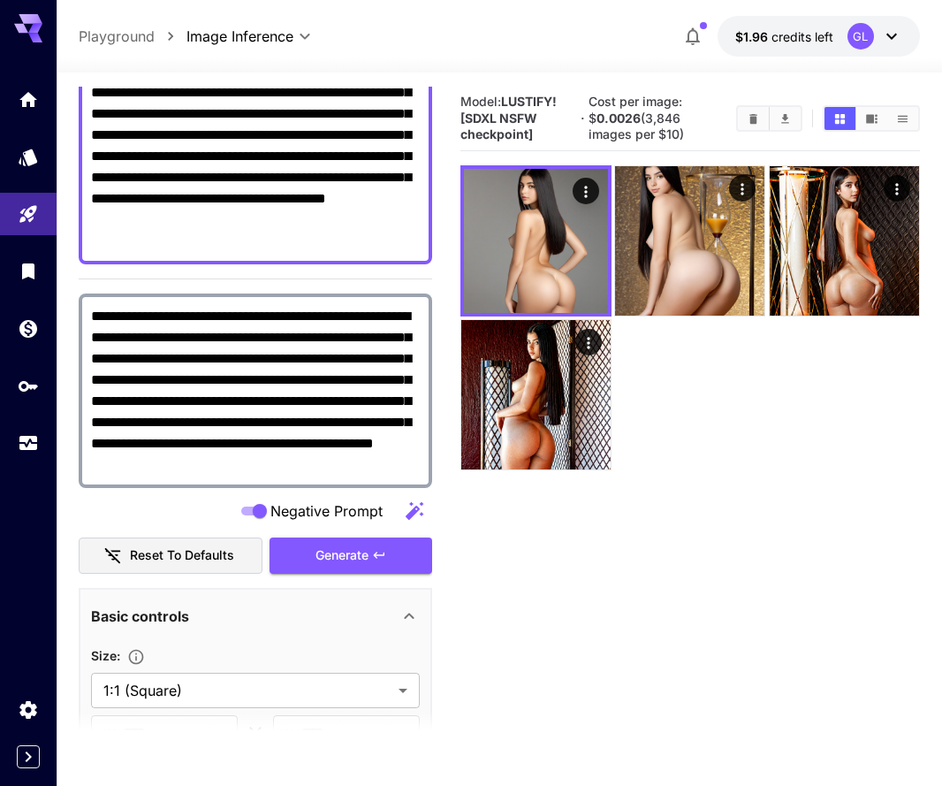
scroll to position [269, 0]
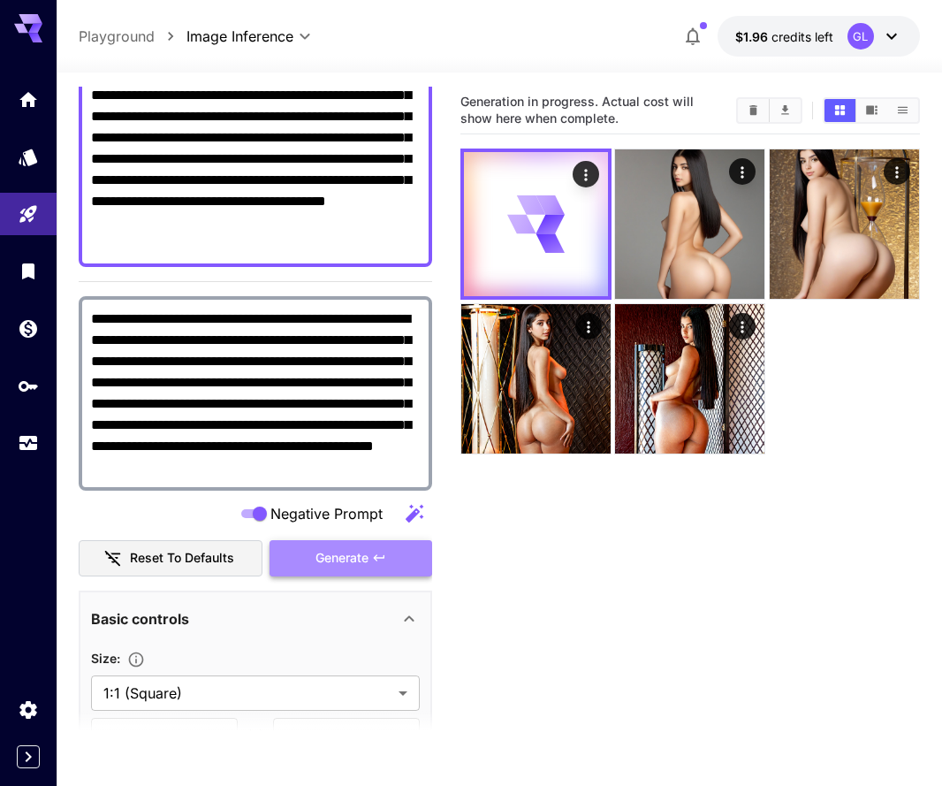
click at [327, 561] on span "Generate" at bounding box center [342, 558] width 53 height 22
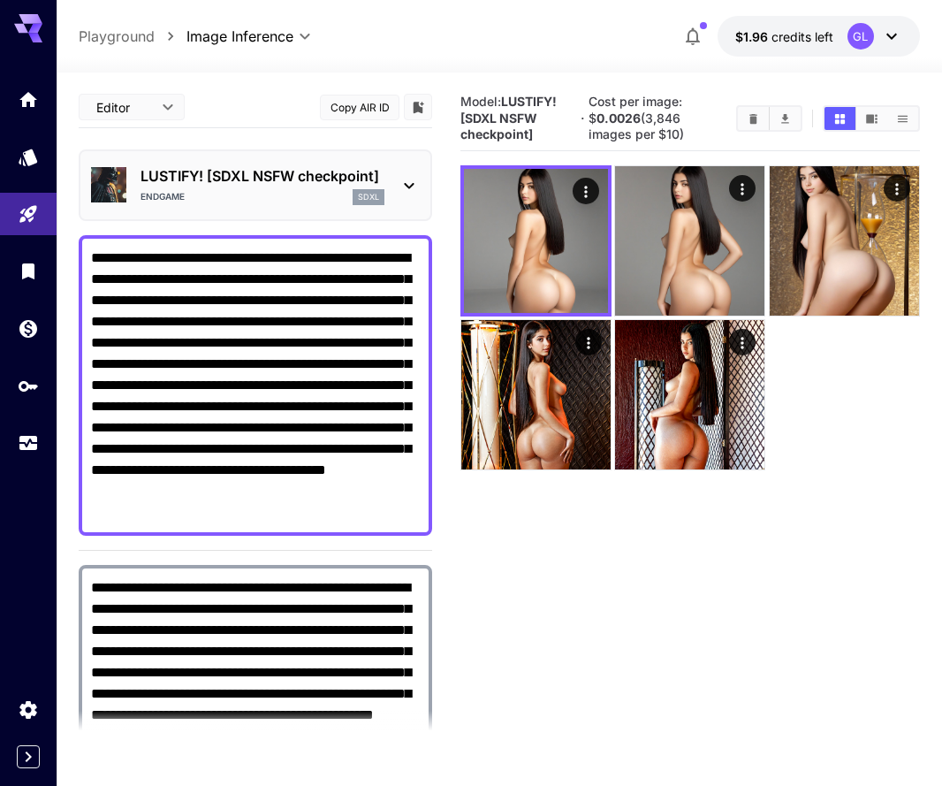
scroll to position [0, 0]
click at [393, 181] on div "LUSTIFY! [SDXL NSFW checkpoint] ENDGAME sdxl" at bounding box center [255, 185] width 329 height 54
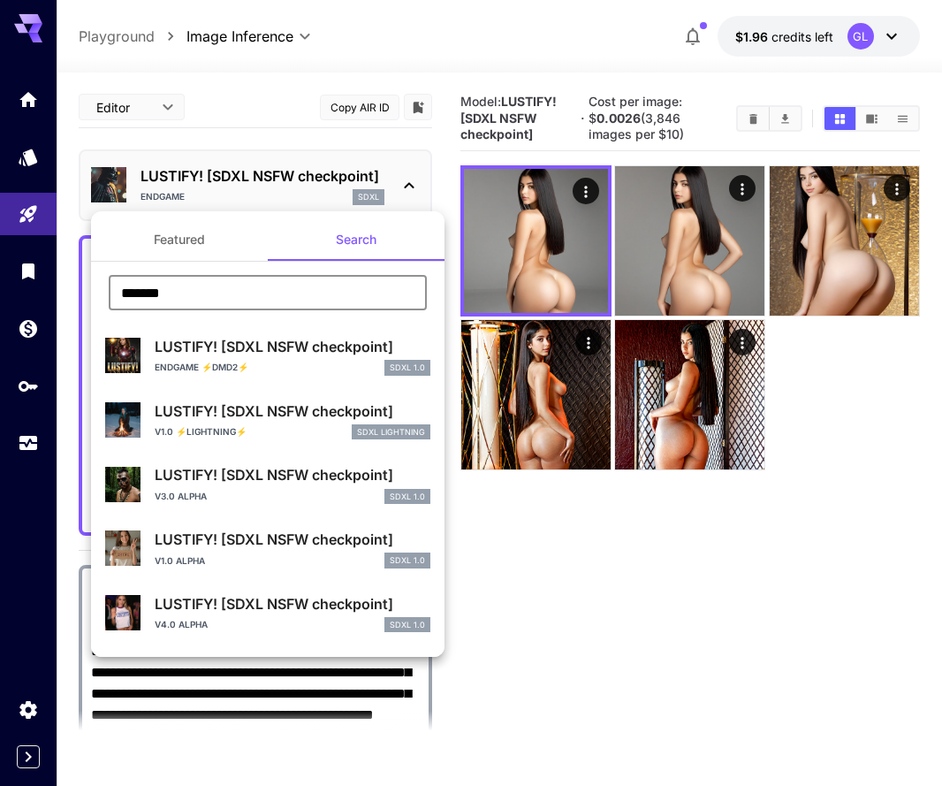
drag, startPoint x: 271, startPoint y: 305, endPoint x: 172, endPoint y: 274, distance: 103.7
click at [172, 274] on section "******* ​ LUSTIFY! [SDXL NSFW checkpoint] ENDGAME ⚡DMD2⚡ SDXL 1.0 LUSTIFY! [SDX…" at bounding box center [268, 645] width 354 height 766
type input "****"
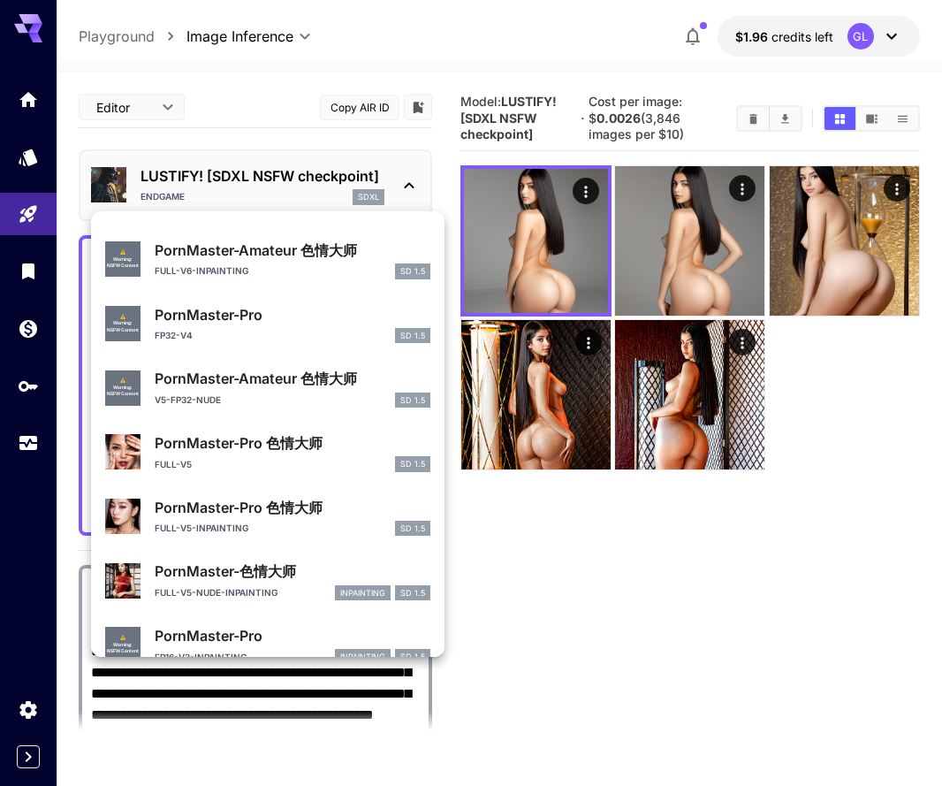
scroll to position [1546, 0]
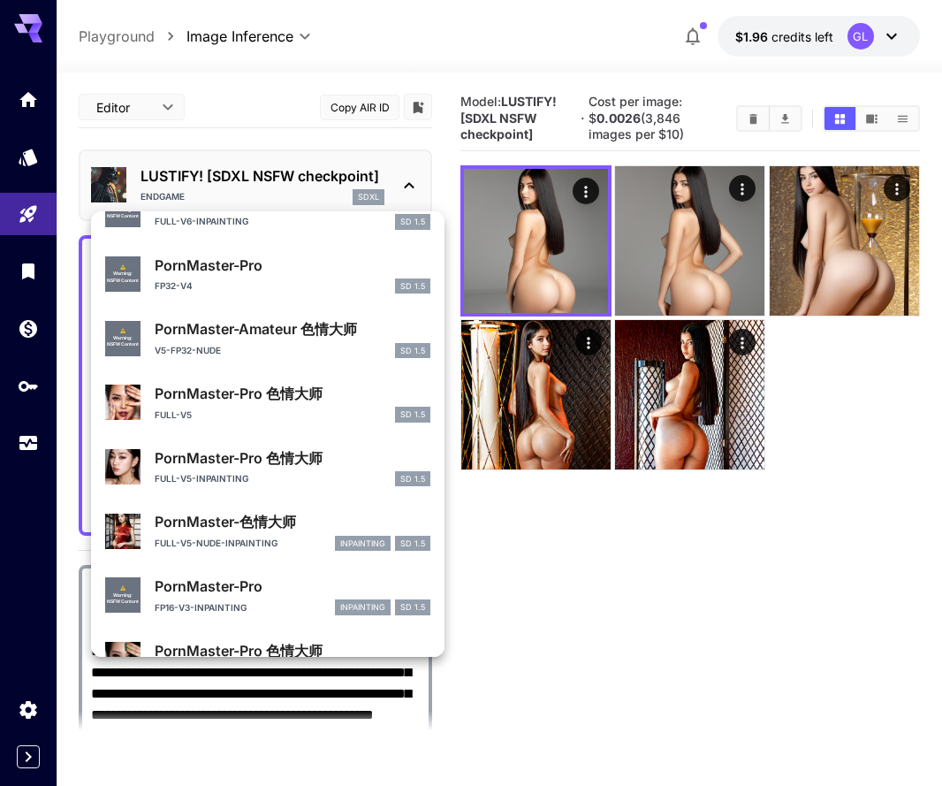
click at [218, 408] on div "FULL-V5 SD 1.5" at bounding box center [293, 415] width 276 height 16
type input "**********"
type input "***"
type input "**"
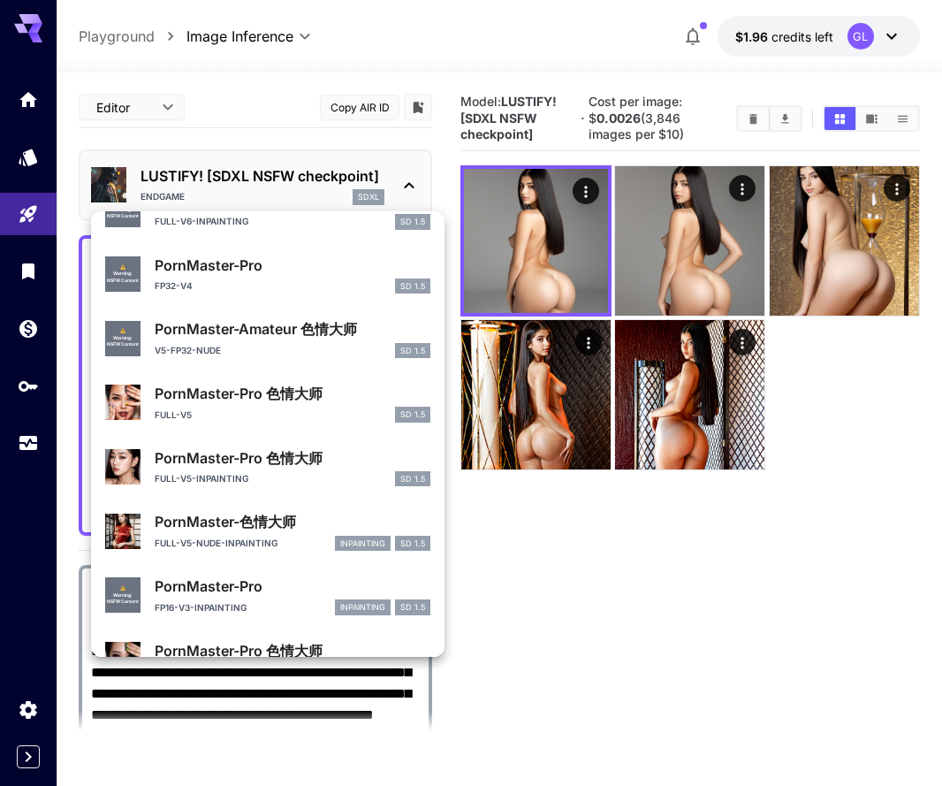
type input "***"
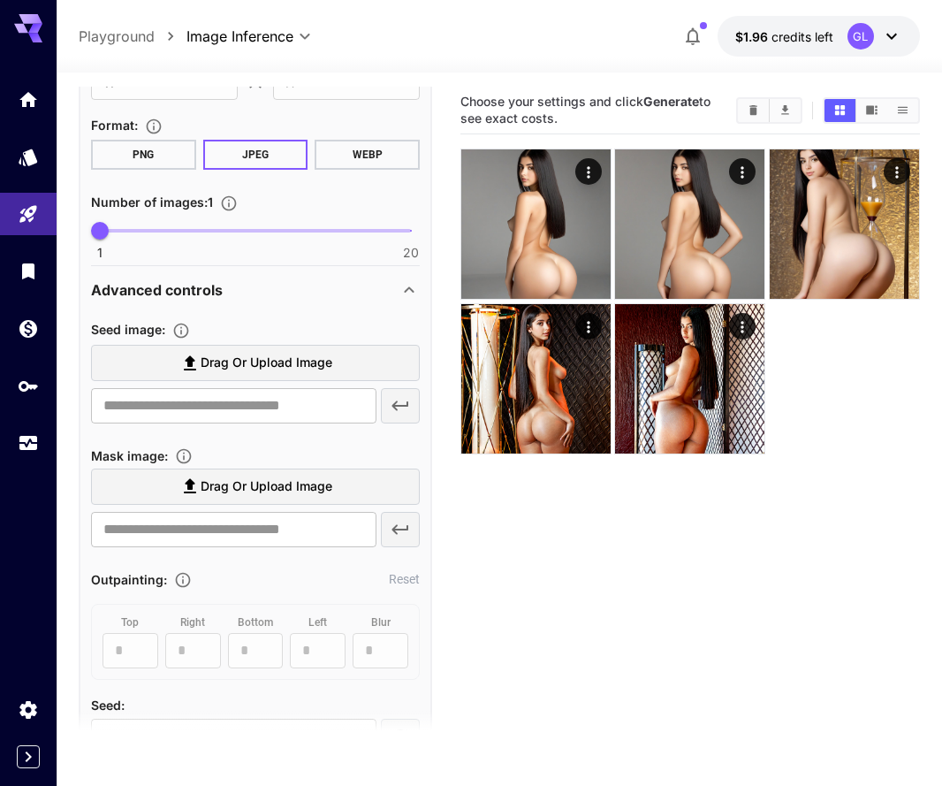
scroll to position [1182, 0]
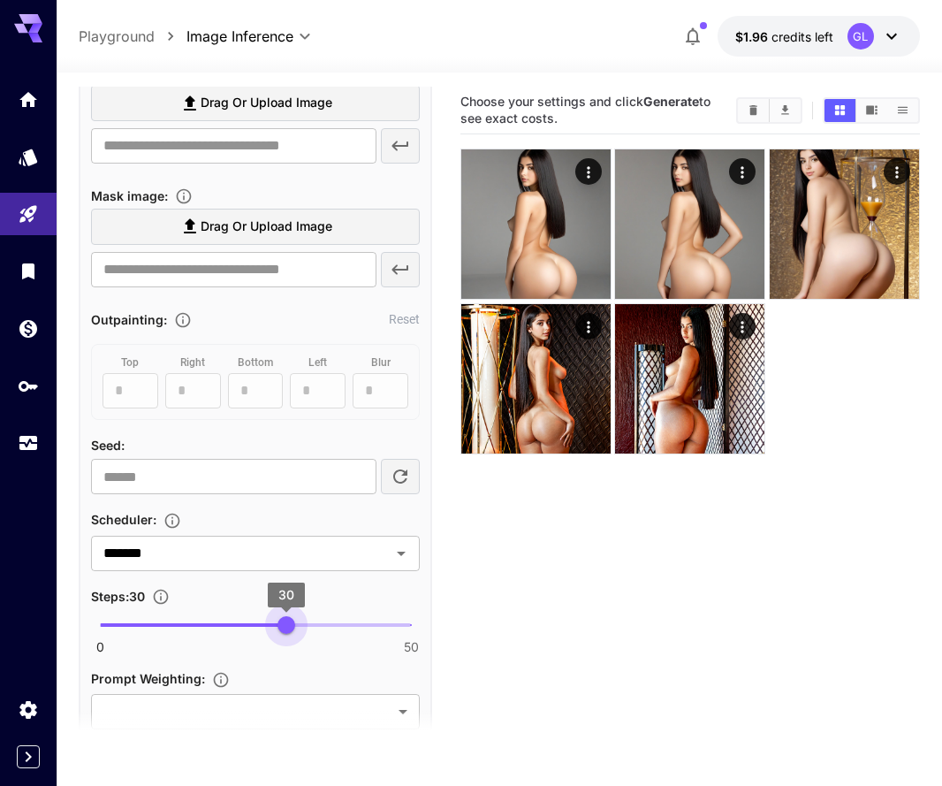
drag, startPoint x: 225, startPoint y: 628, endPoint x: 286, endPoint y: 635, distance: 60.5
click at [286, 634] on span "30" at bounding box center [287, 625] width 18 height 18
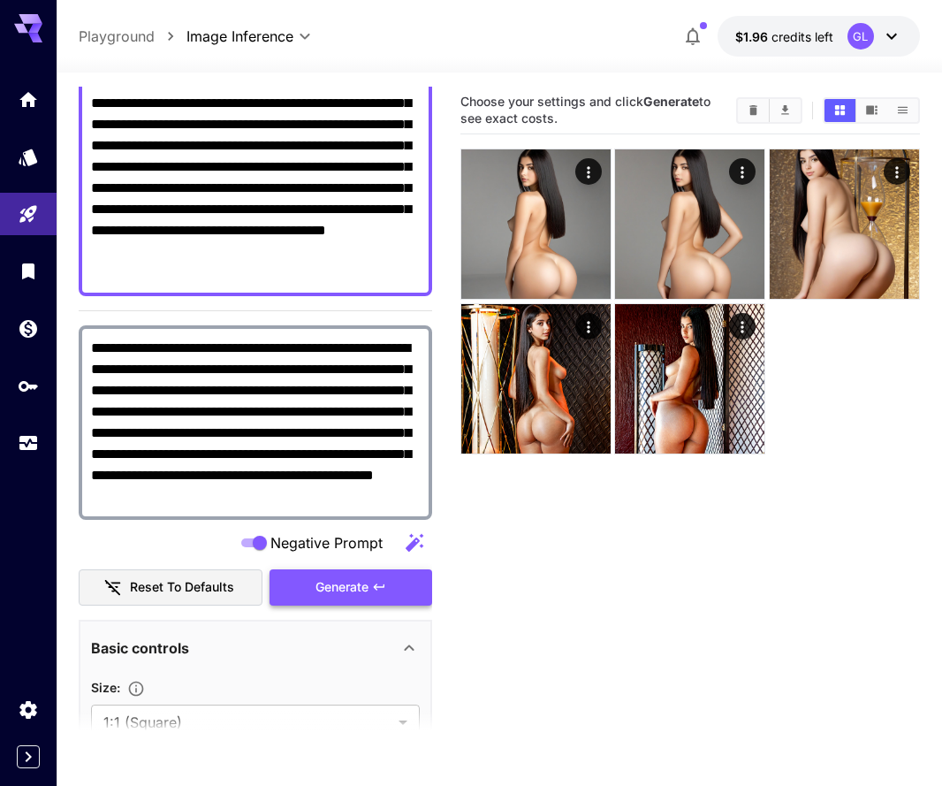
scroll to position [237, 0]
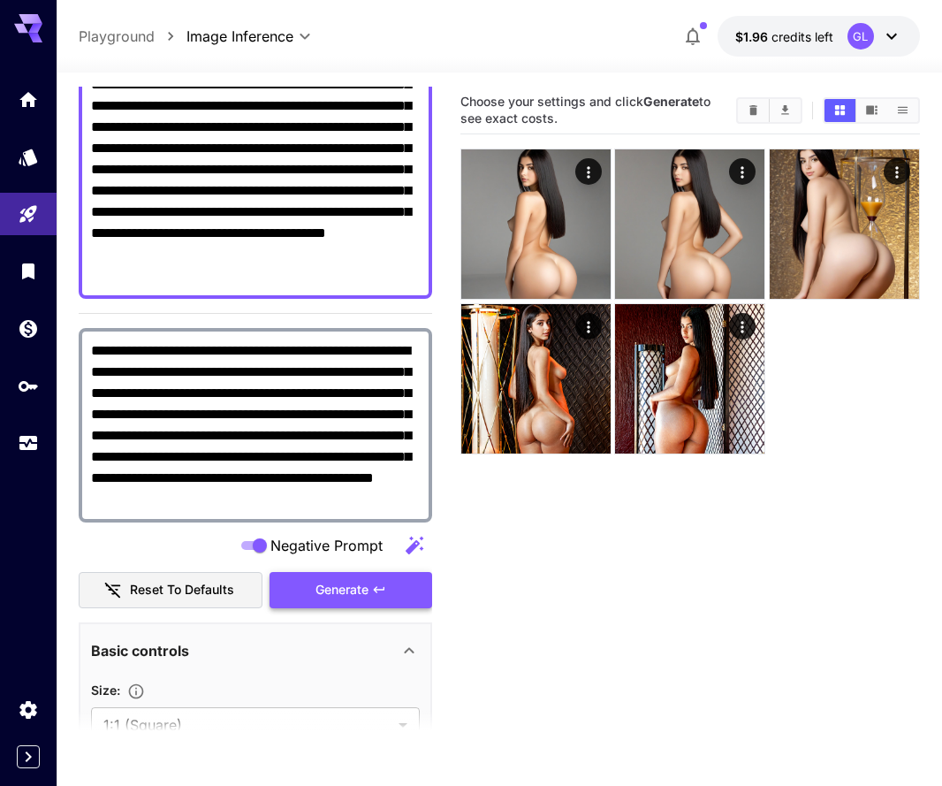
click at [339, 577] on button "Generate" at bounding box center [351, 590] width 163 height 36
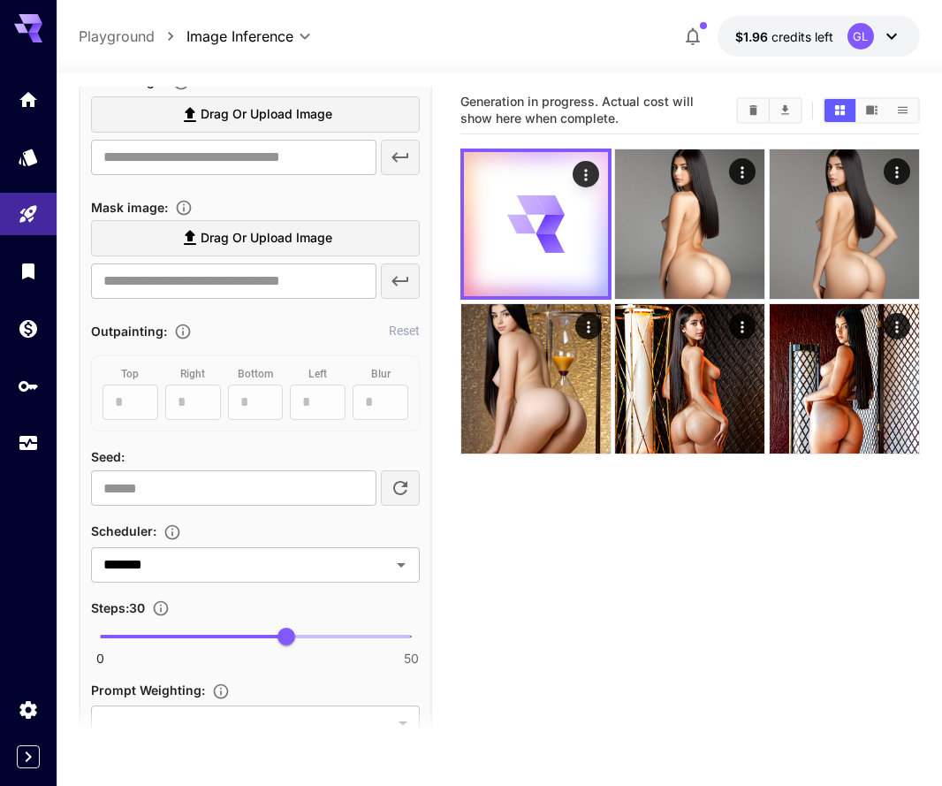
scroll to position [1172, 0]
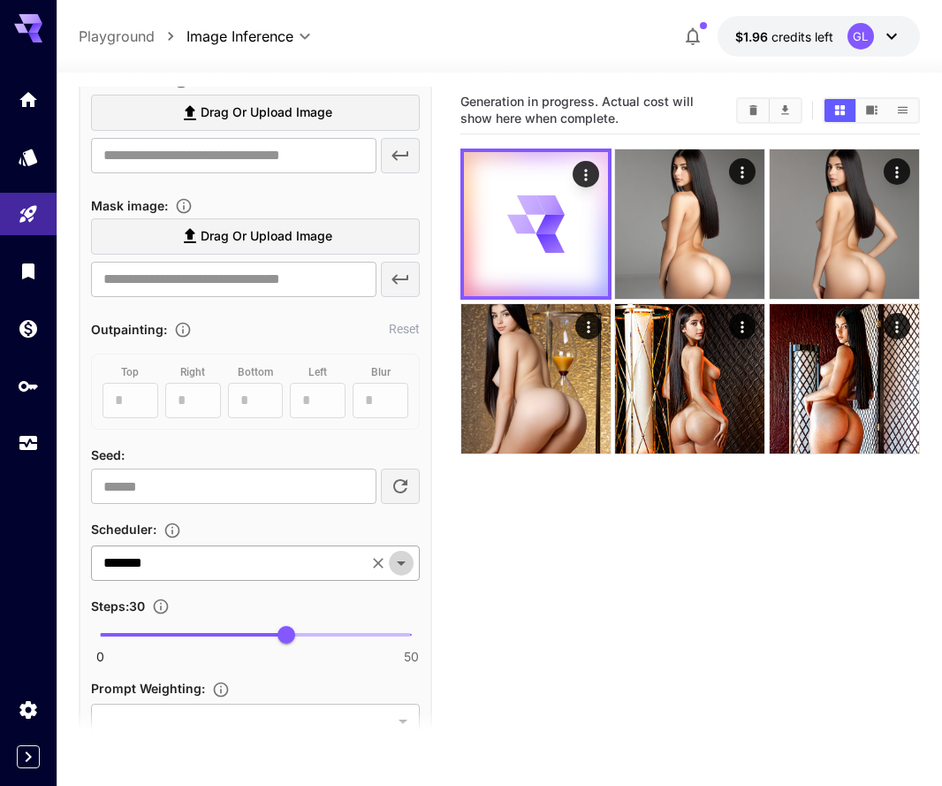
click at [400, 568] on icon "Open" at bounding box center [401, 563] width 21 height 21
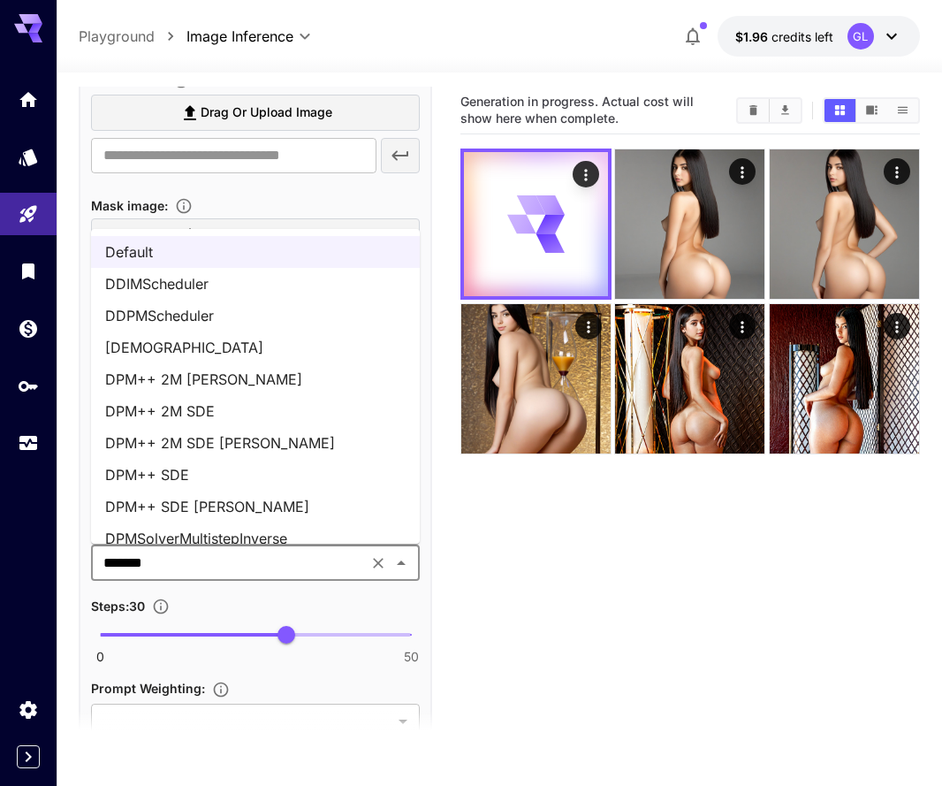
click at [287, 364] on li "DPM++ 2M [PERSON_NAME]" at bounding box center [255, 379] width 329 height 32
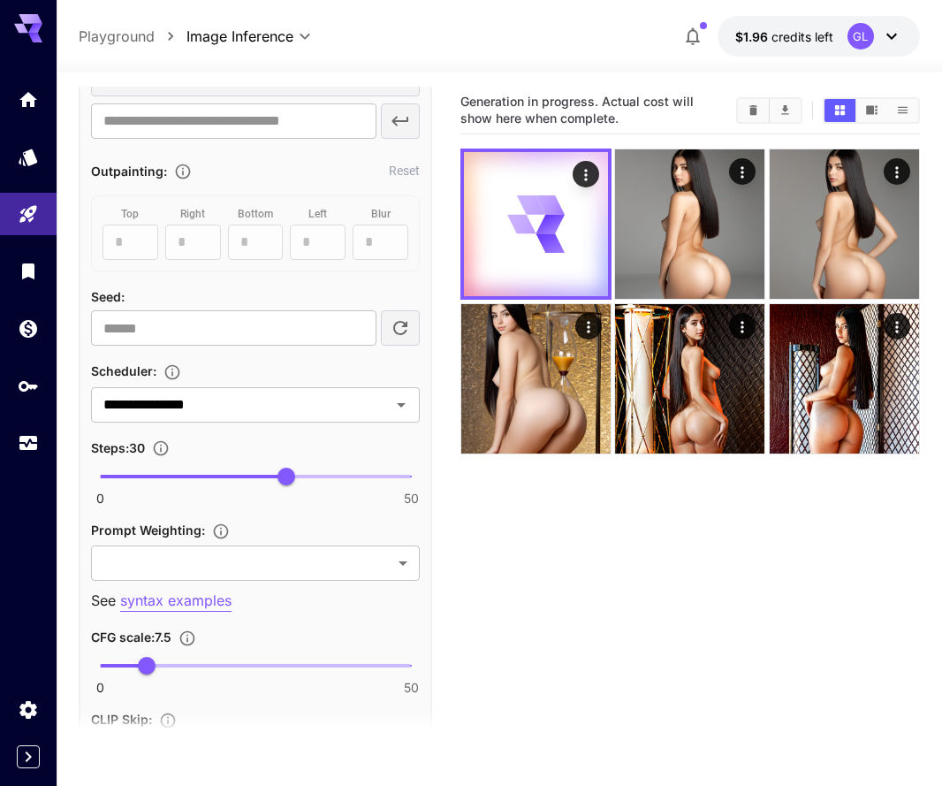
scroll to position [1332, 0]
click at [756, 111] on icon "Clear Images" at bounding box center [754, 110] width 8 height 10
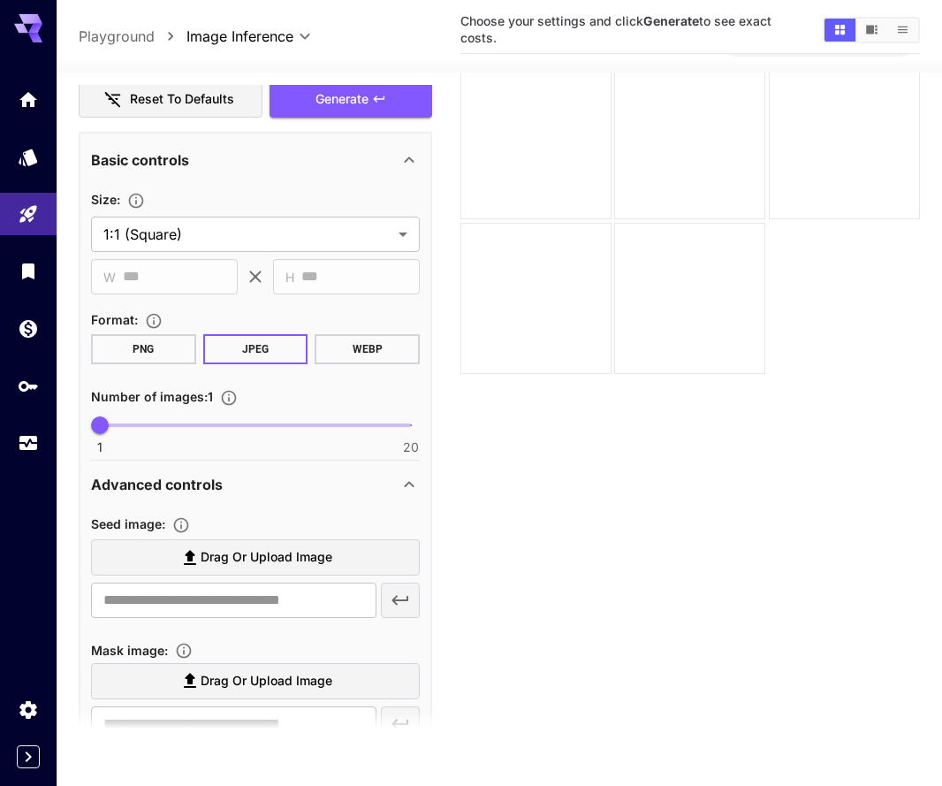
scroll to position [571, 0]
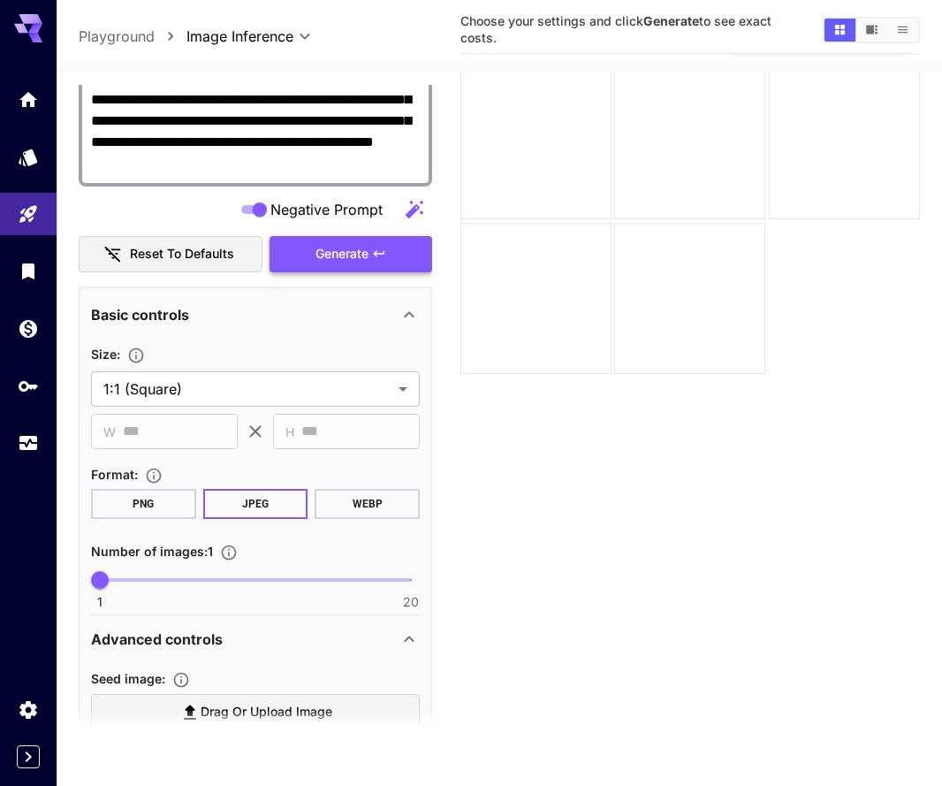
click at [372, 244] on button "Generate" at bounding box center [351, 254] width 163 height 36
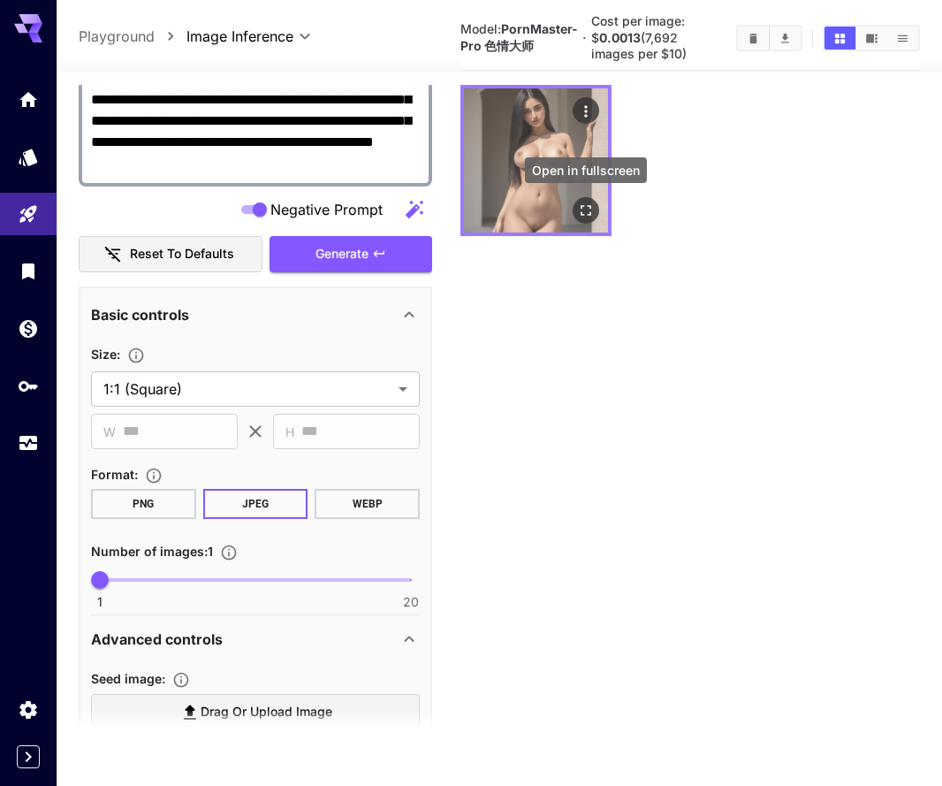
click at [588, 208] on icon "Open in fullscreen" at bounding box center [586, 211] width 18 height 18
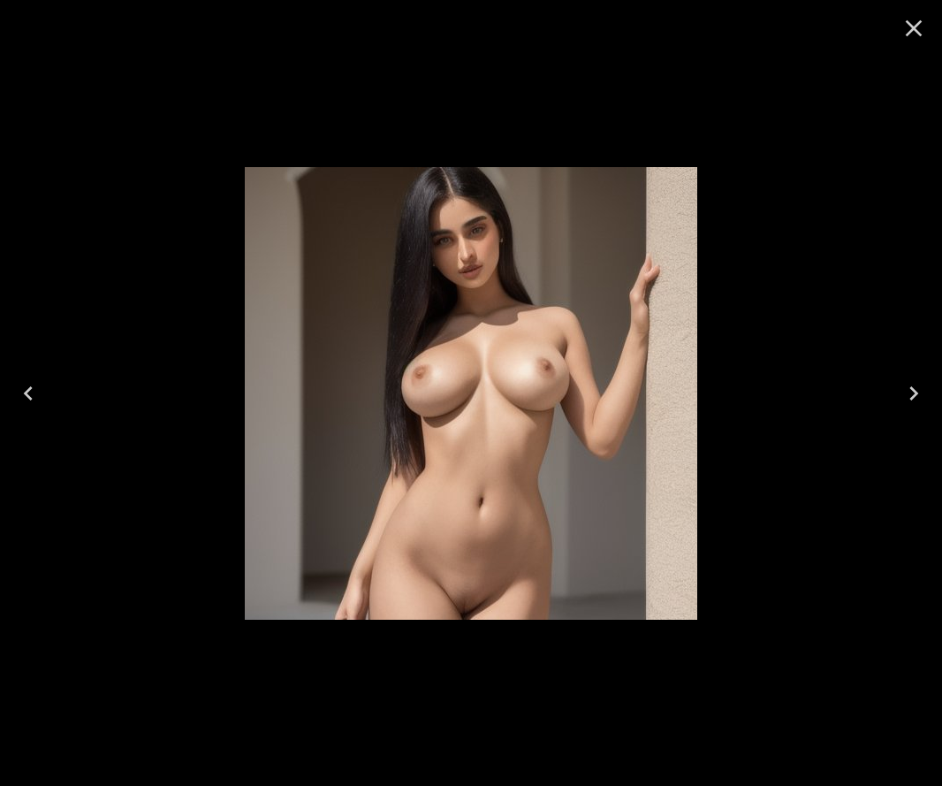
click at [910, 28] on icon "Close" at bounding box center [914, 28] width 28 height 28
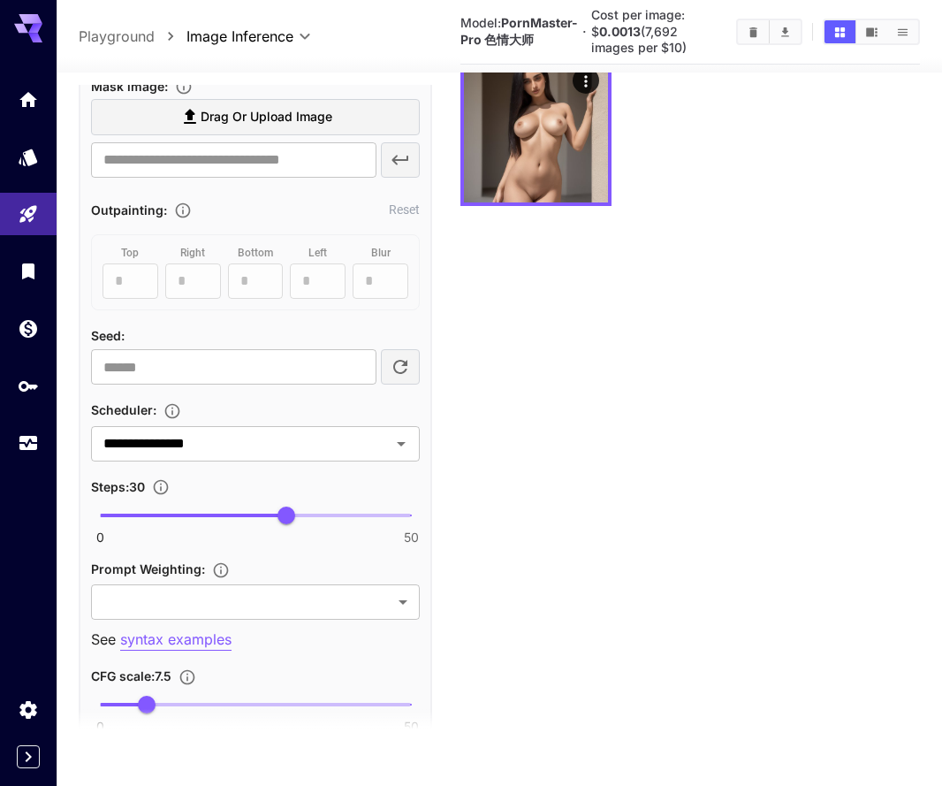
scroll to position [1300, 0]
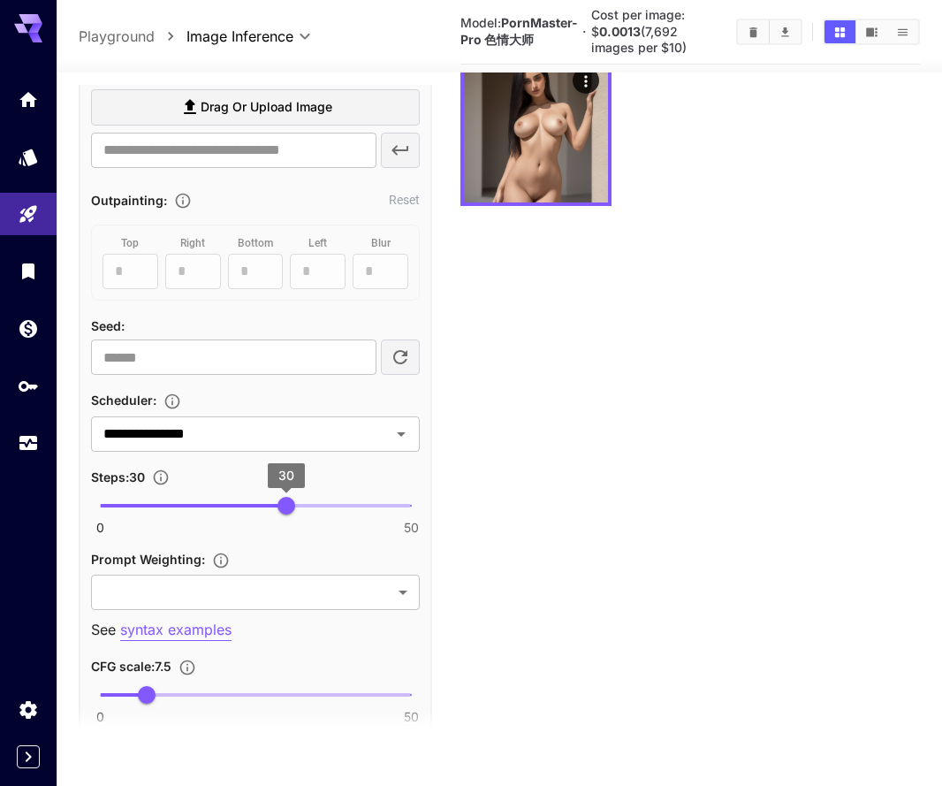
type input "**"
drag, startPoint x: 294, startPoint y: 501, endPoint x: 576, endPoint y: 514, distance: 282.3
click at [576, 515] on main "**********" at bounding box center [500, 376] width 842 height 800
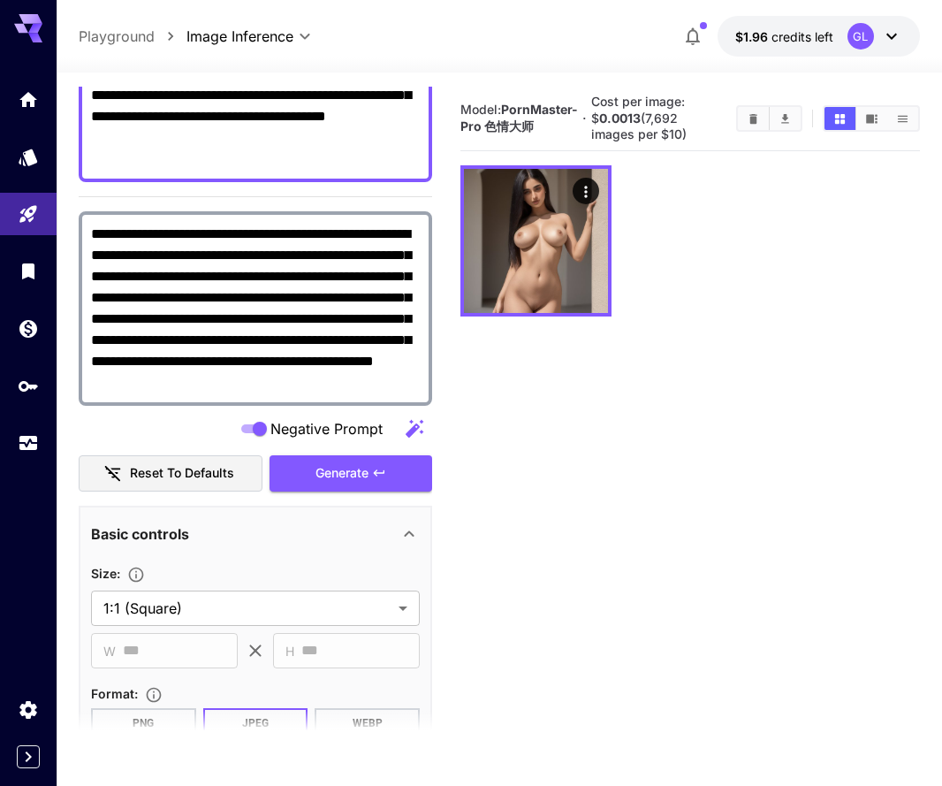
scroll to position [338, 0]
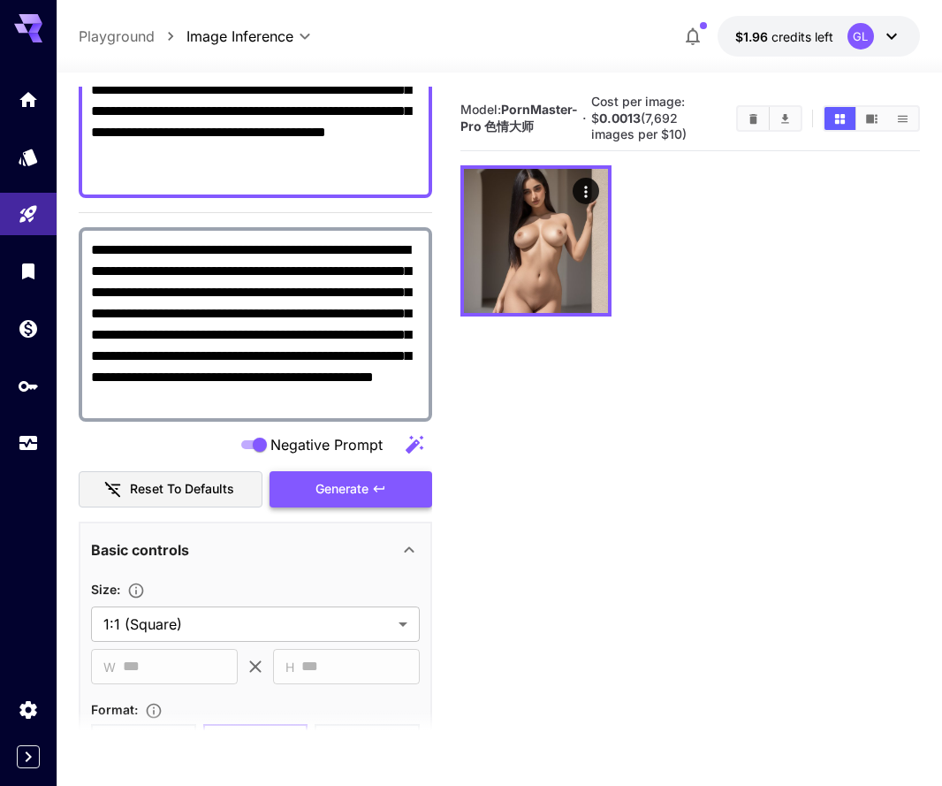
click at [346, 481] on span "Generate" at bounding box center [342, 489] width 53 height 22
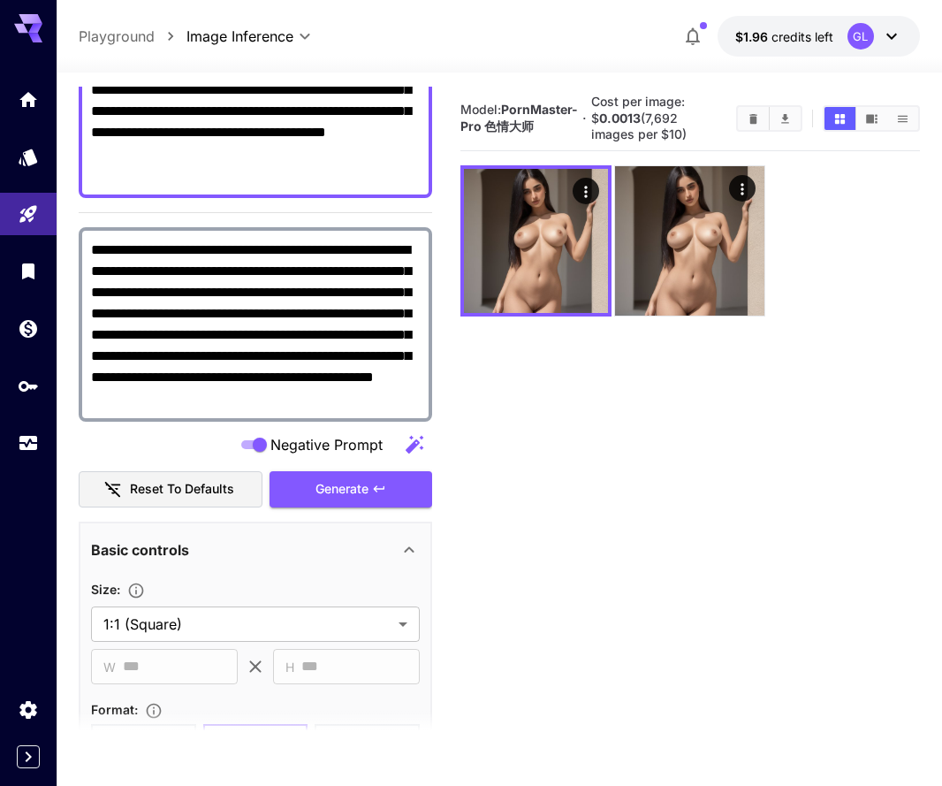
click at [848, 279] on div at bounding box center [691, 240] width 460 height 151
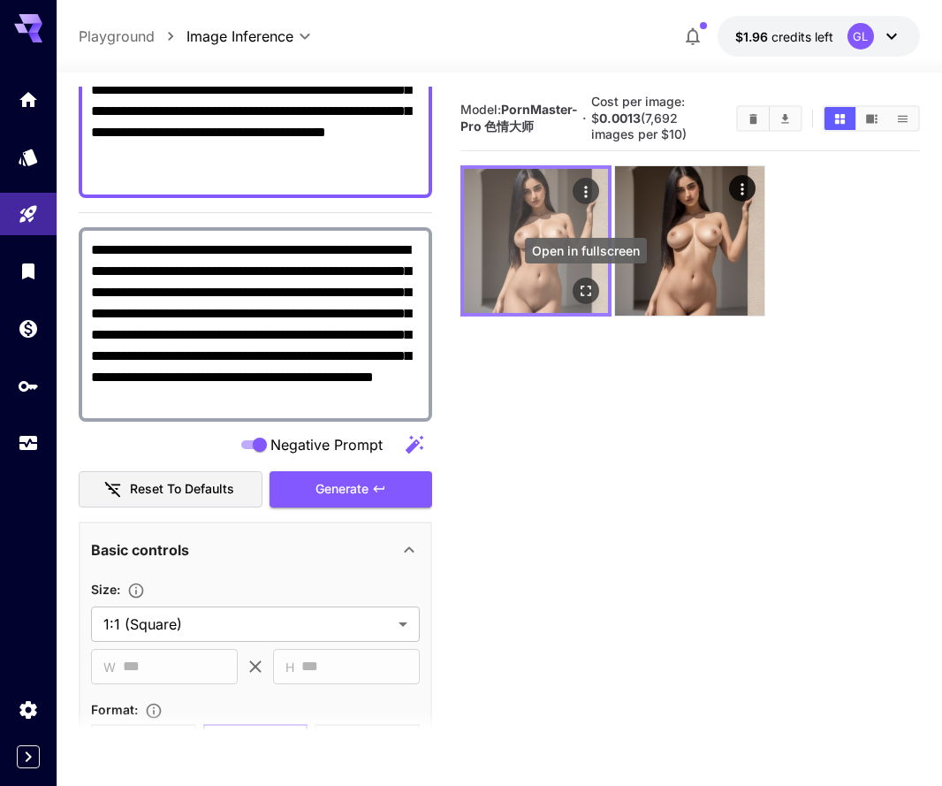
click at [584, 279] on button "Open in fullscreen" at bounding box center [586, 291] width 27 height 27
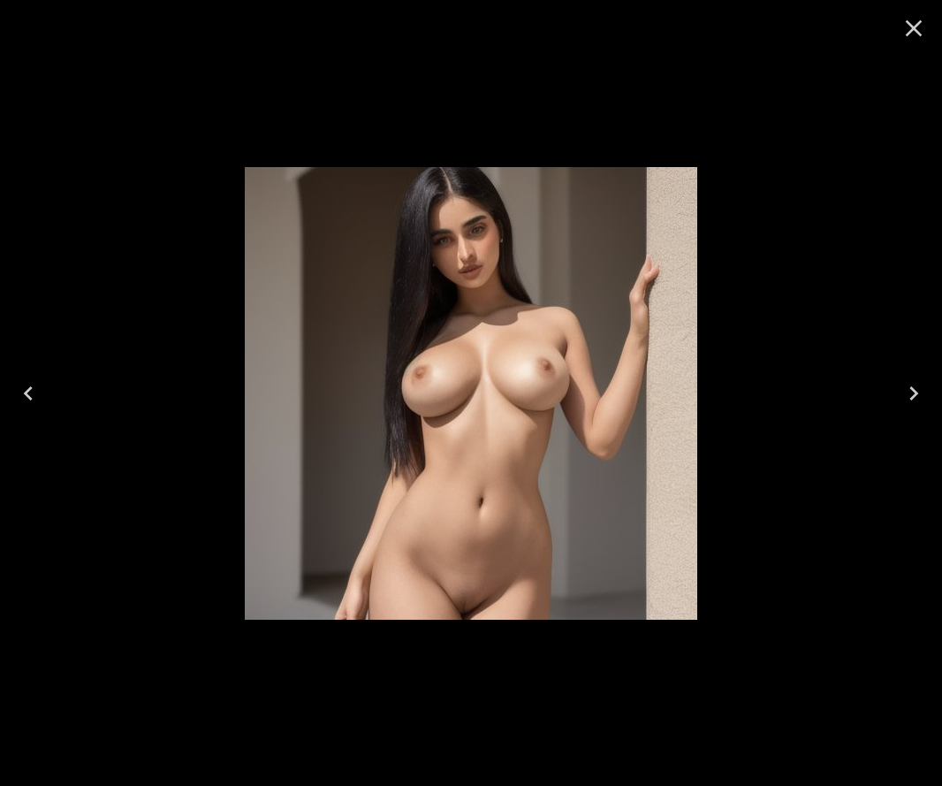
click at [923, 33] on icon "Close" at bounding box center [914, 28] width 28 height 28
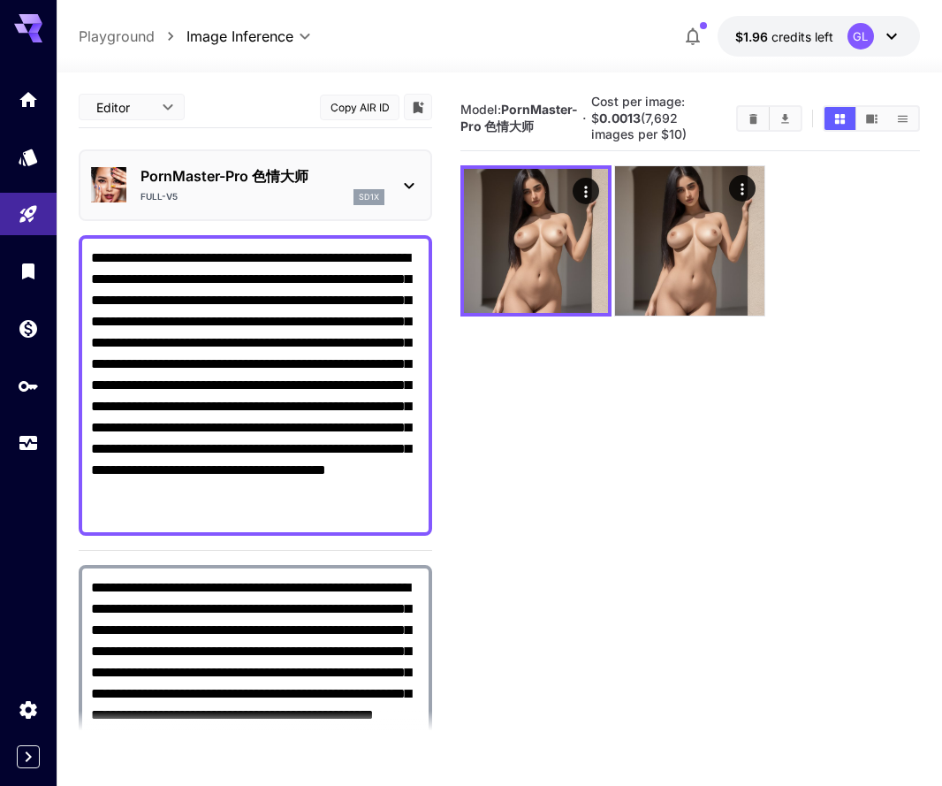
scroll to position [0, 0]
click at [404, 179] on icon at bounding box center [409, 185] width 21 height 21
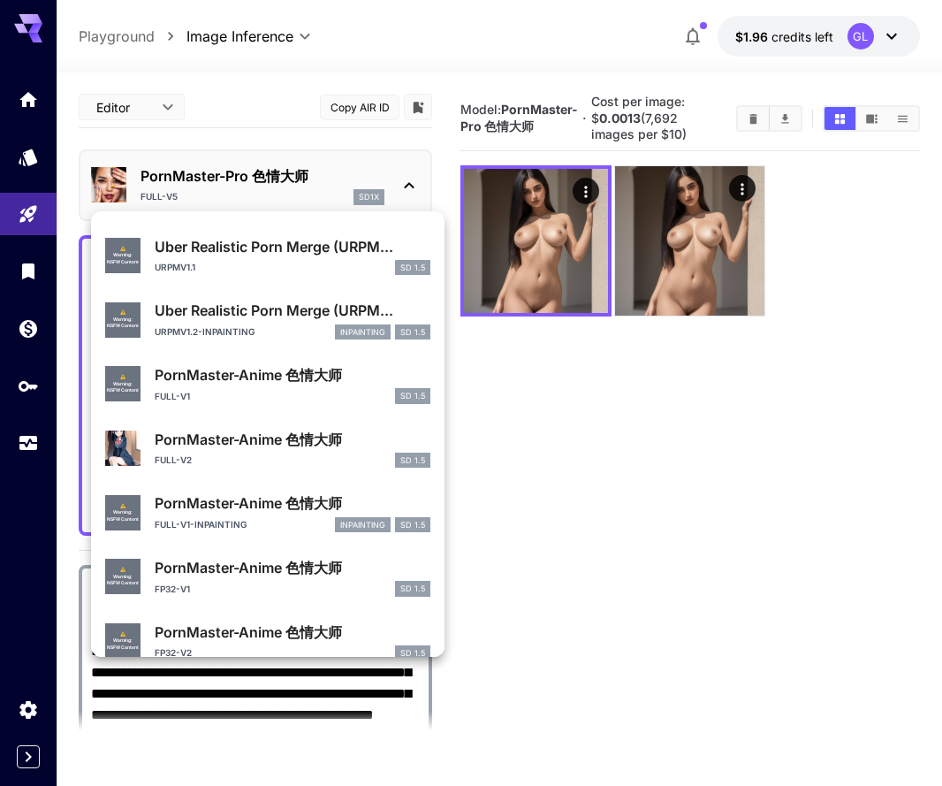
scroll to position [484, 0]
click at [749, 123] on div at bounding box center [471, 393] width 942 height 786
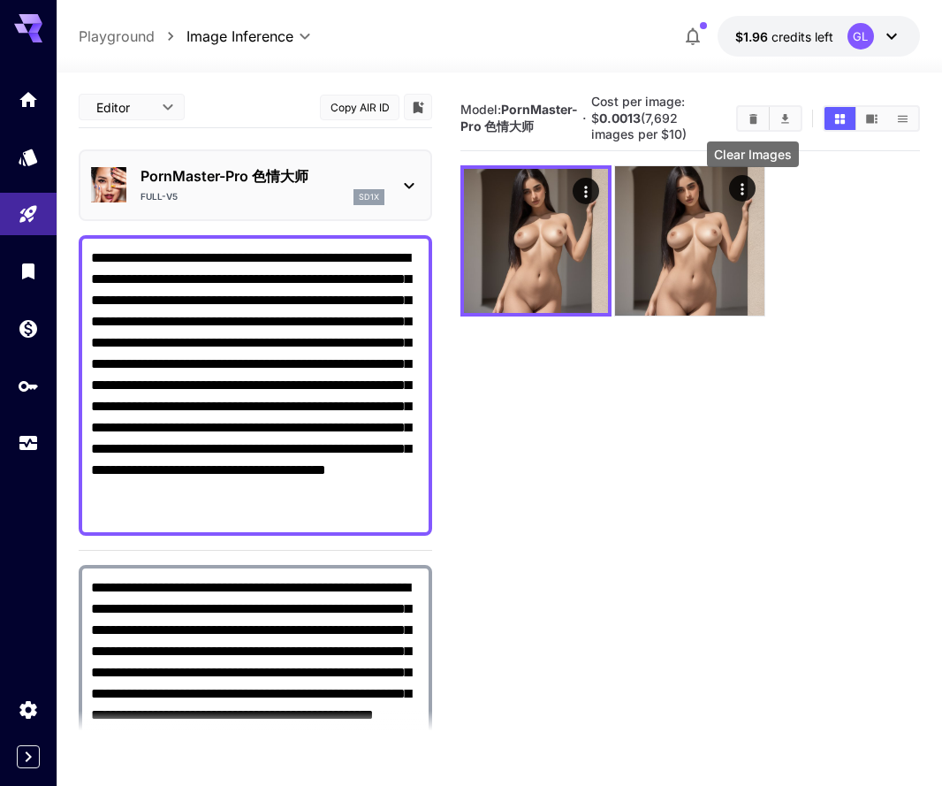
click at [749, 118] on icon "Clear Images" at bounding box center [753, 118] width 13 height 13
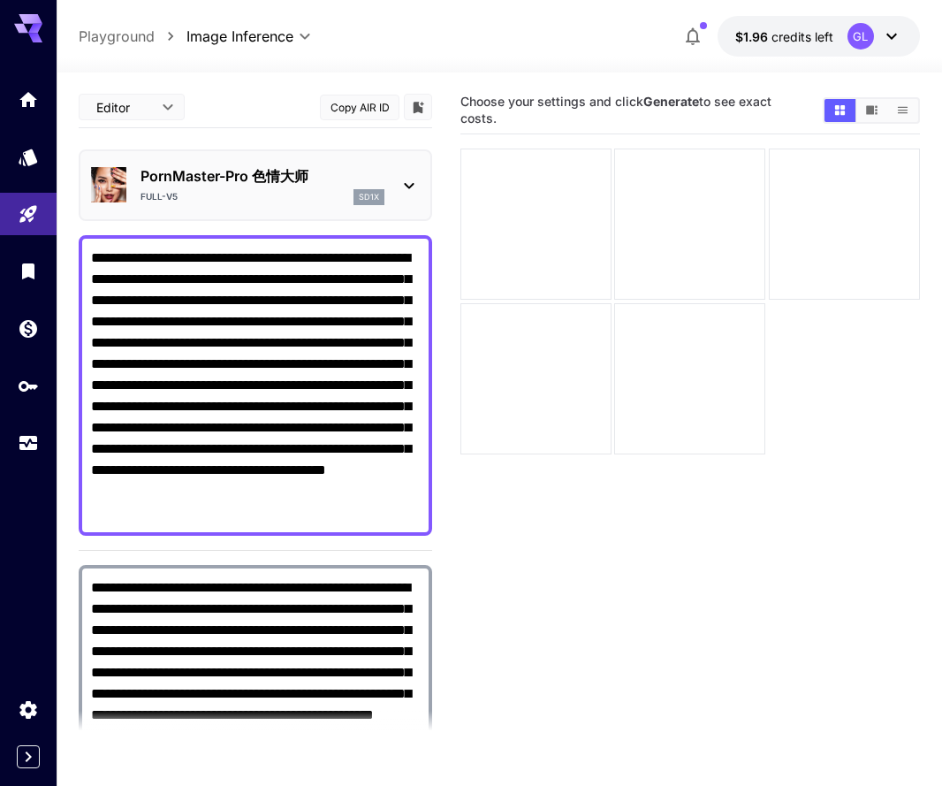
click at [408, 177] on icon at bounding box center [409, 185] width 21 height 21
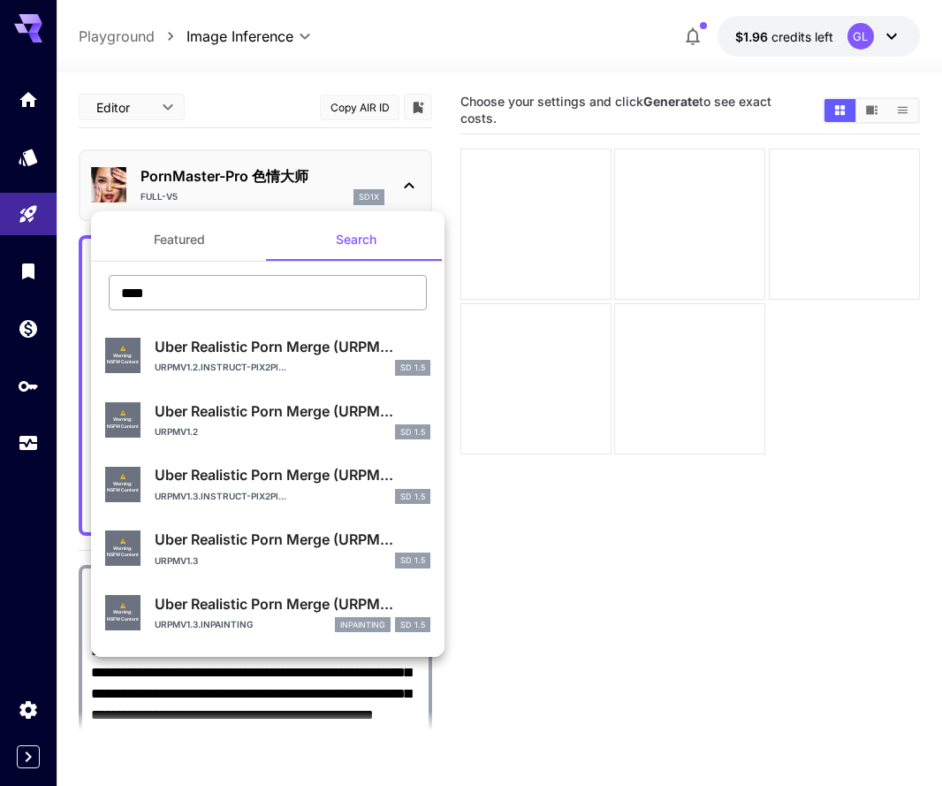
scroll to position [0, 0]
drag, startPoint x: 243, startPoint y: 312, endPoint x: 120, endPoint y: 286, distance: 125.5
click at [120, 286] on div "**** ​" at bounding box center [268, 299] width 354 height 49
click at [194, 294] on input "****" at bounding box center [268, 292] width 318 height 35
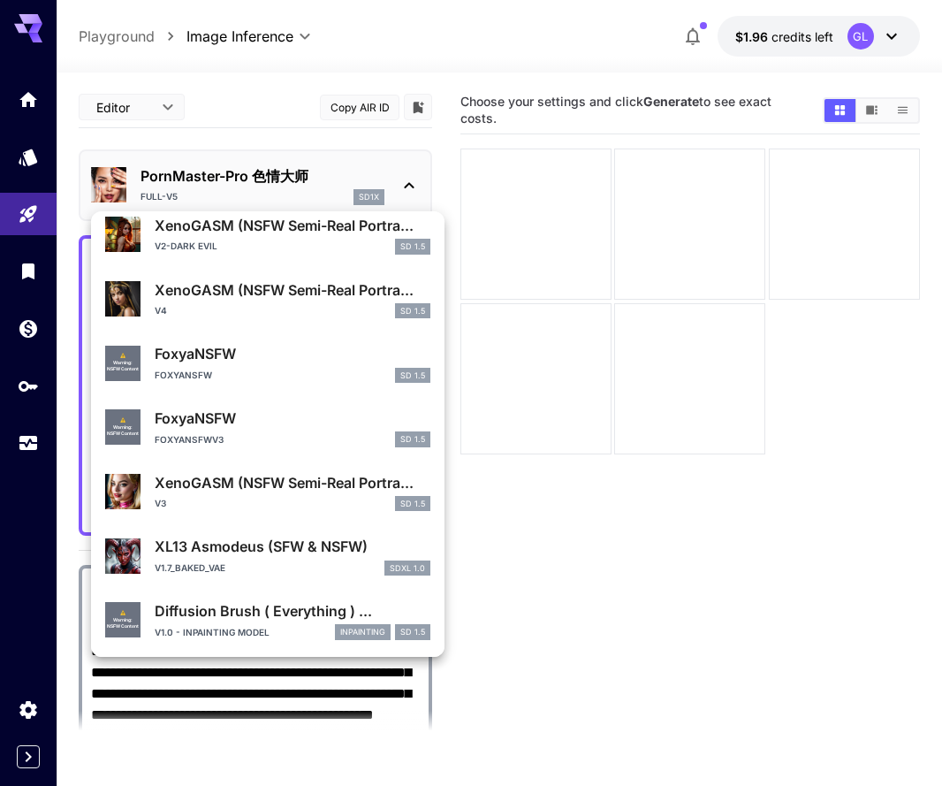
scroll to position [1584, 0]
type input "****"
click at [233, 168] on div at bounding box center [471, 393] width 942 height 786
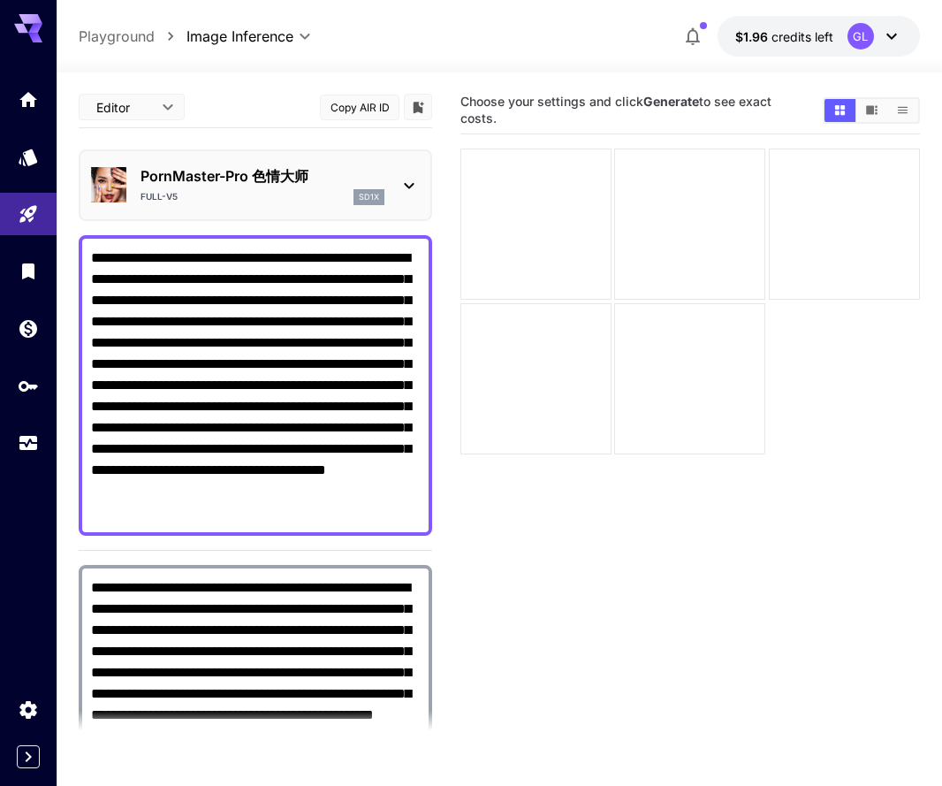
click at [384, 187] on div "PornMaster-Pro 色情大师 FULL-V5 sd1x" at bounding box center [263, 185] width 244 height 40
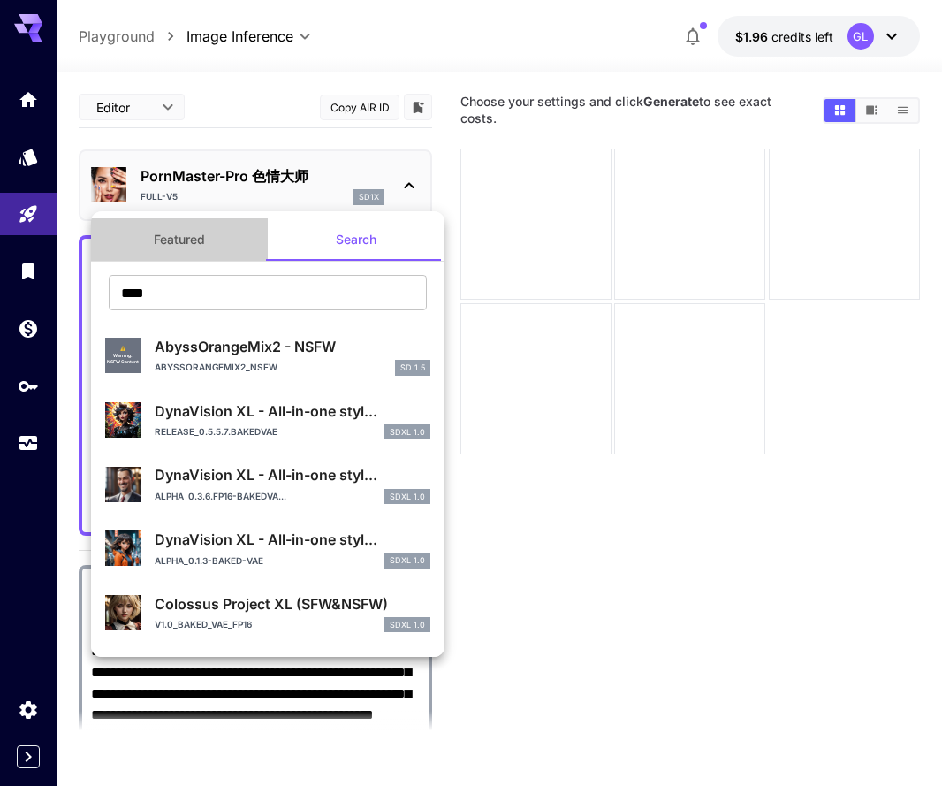
click at [168, 233] on button "Featured" at bounding box center [179, 239] width 177 height 42
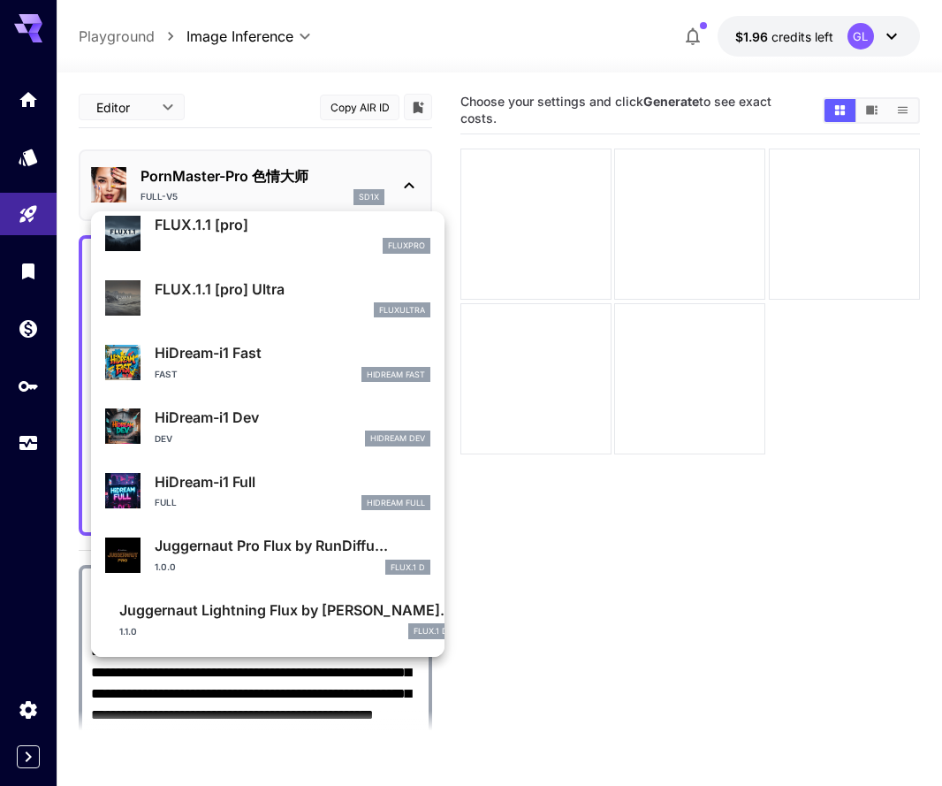
scroll to position [1217, 0]
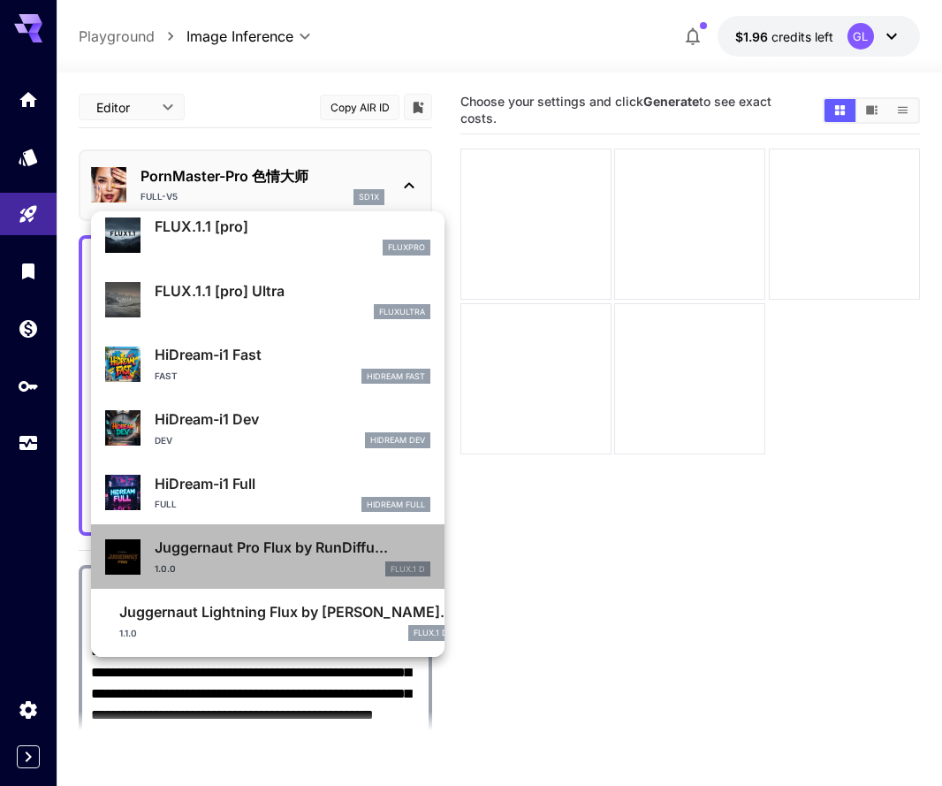
click at [229, 561] on div "1.0.0 FLUX.1 D" at bounding box center [293, 569] width 276 height 16
type input "**********"
type input "****"
type input "**"
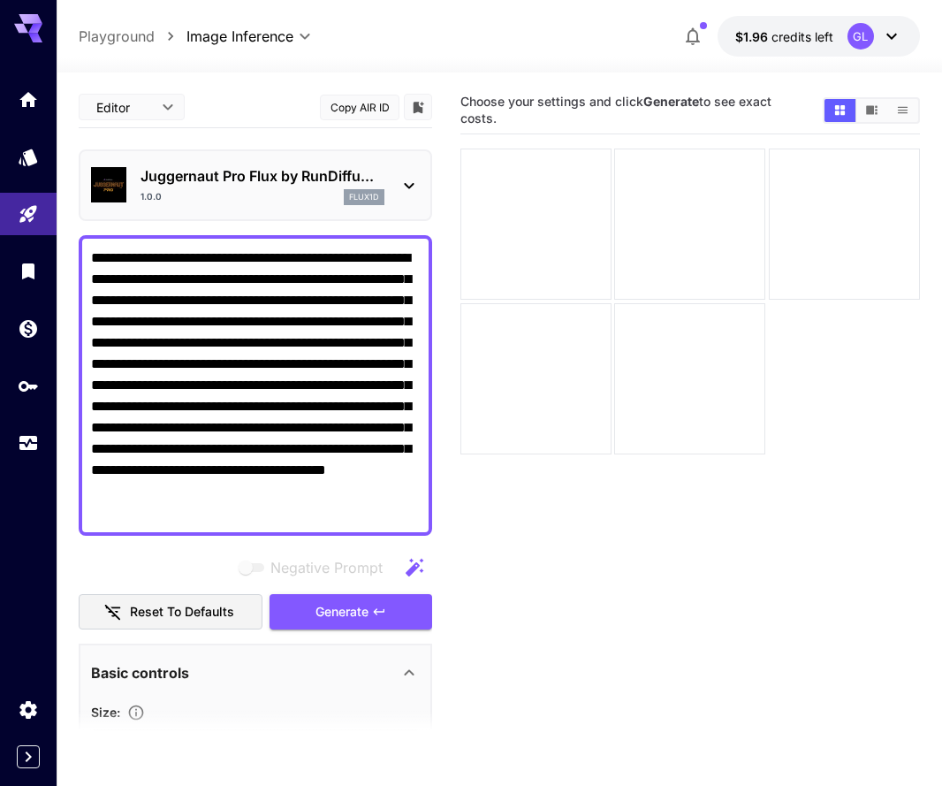
click at [251, 566] on span "Negative prompts are not compatible with the selected model." at bounding box center [252, 567] width 23 height 9
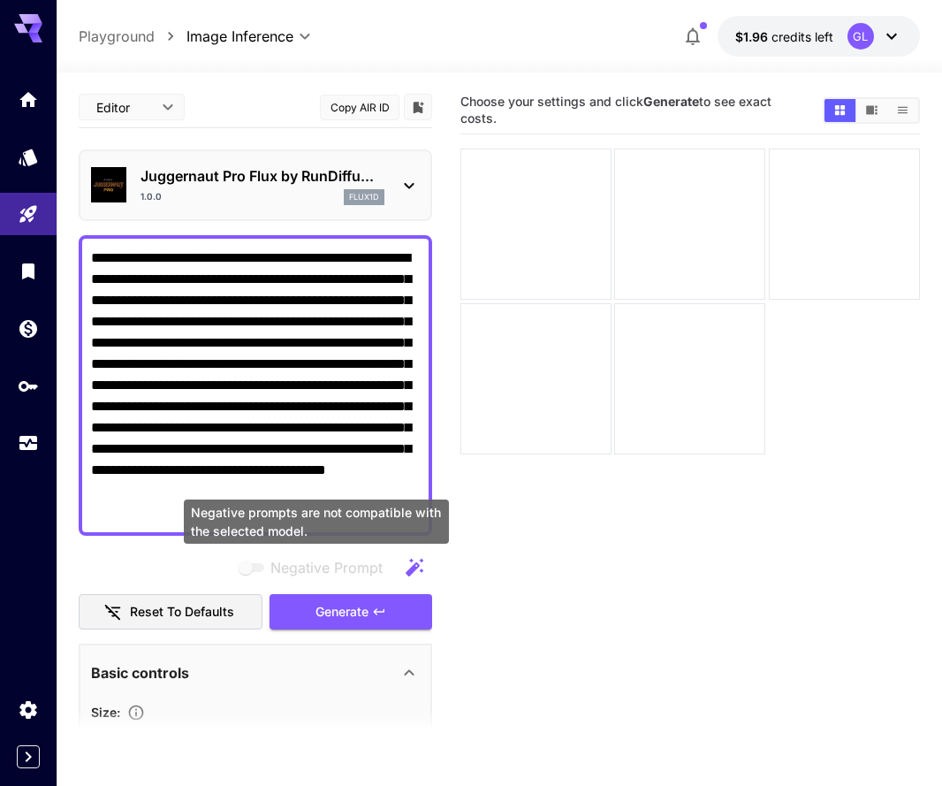
click at [251, 566] on span "Negative prompts are not compatible with the selected model." at bounding box center [252, 567] width 23 height 9
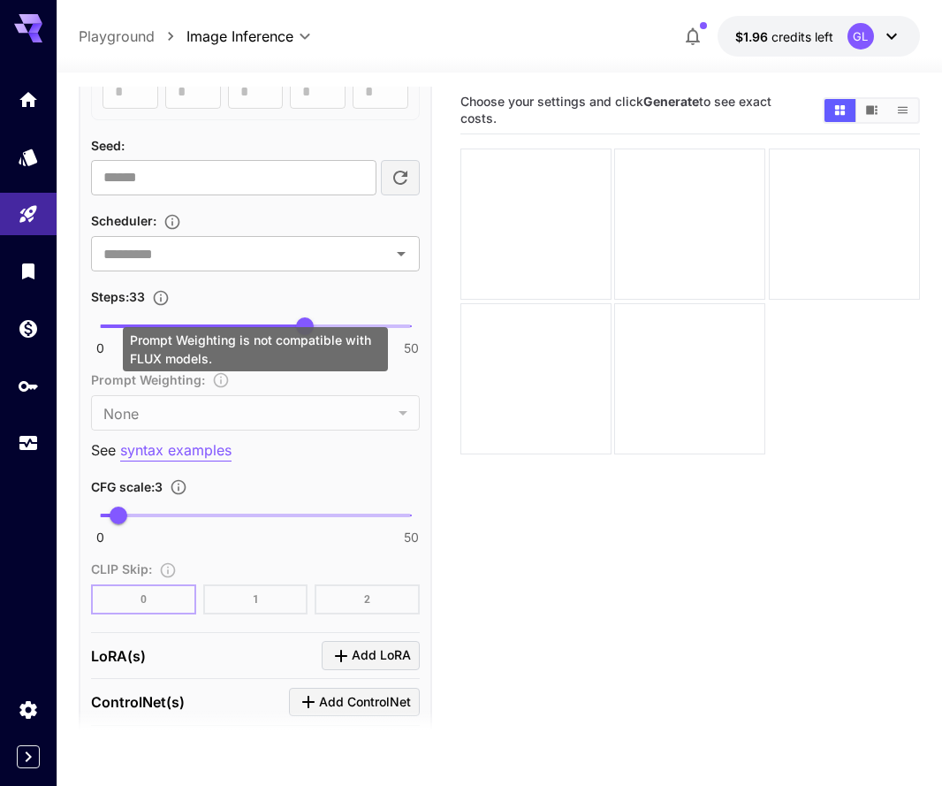
scroll to position [1268, 0]
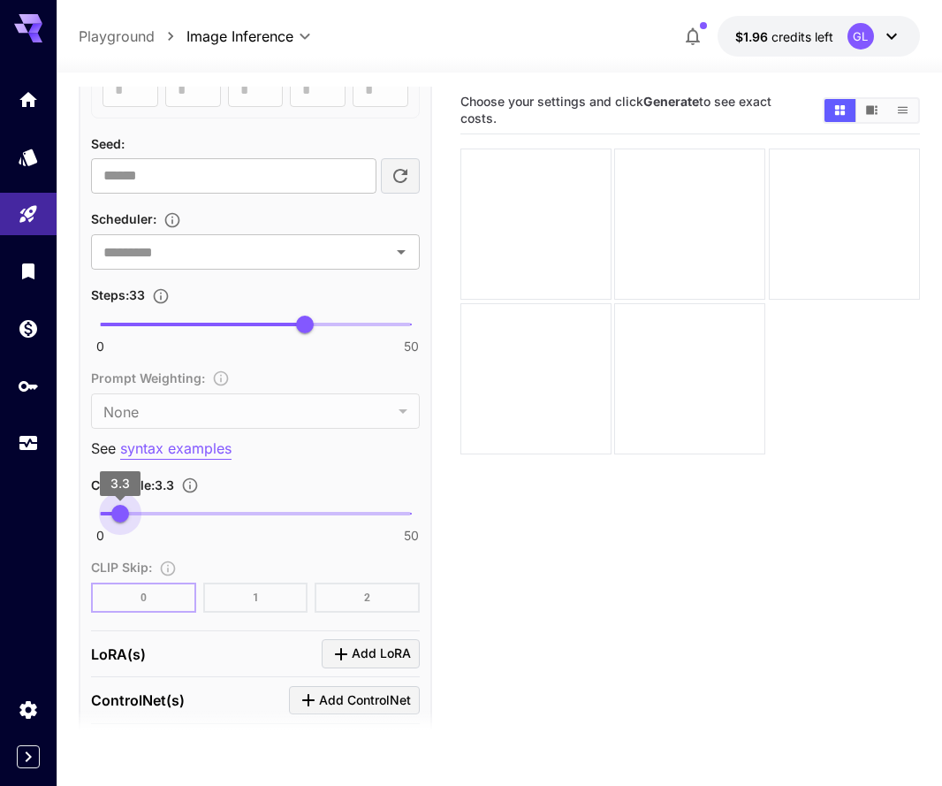
click at [120, 513] on span "3.3" at bounding box center [120, 514] width 18 height 18
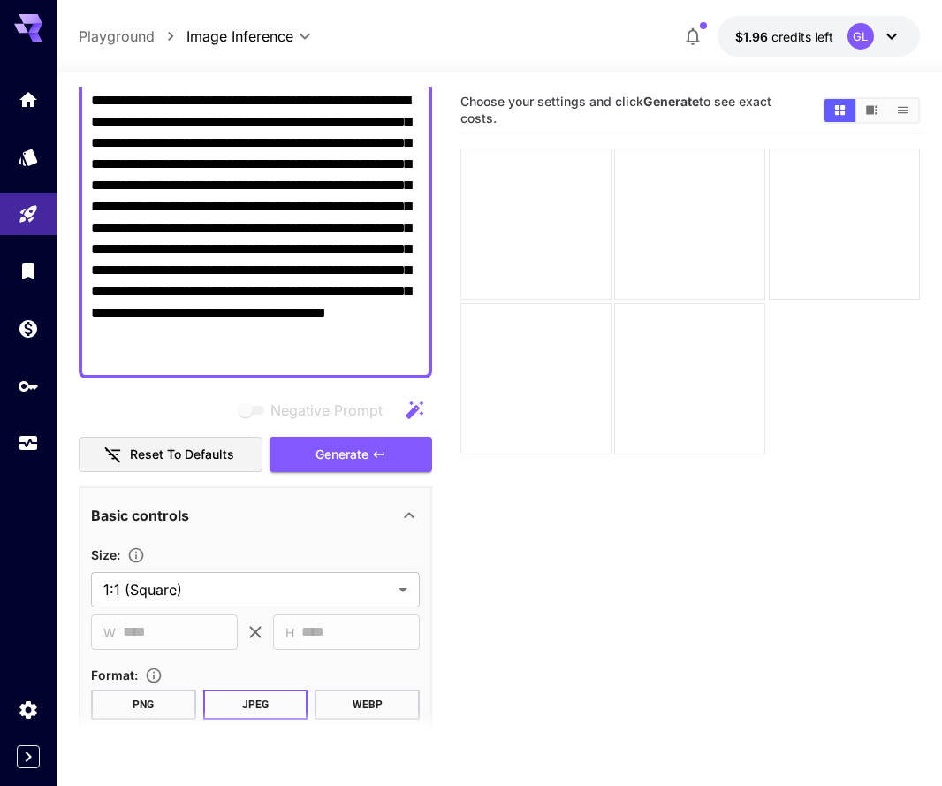
scroll to position [72, 0]
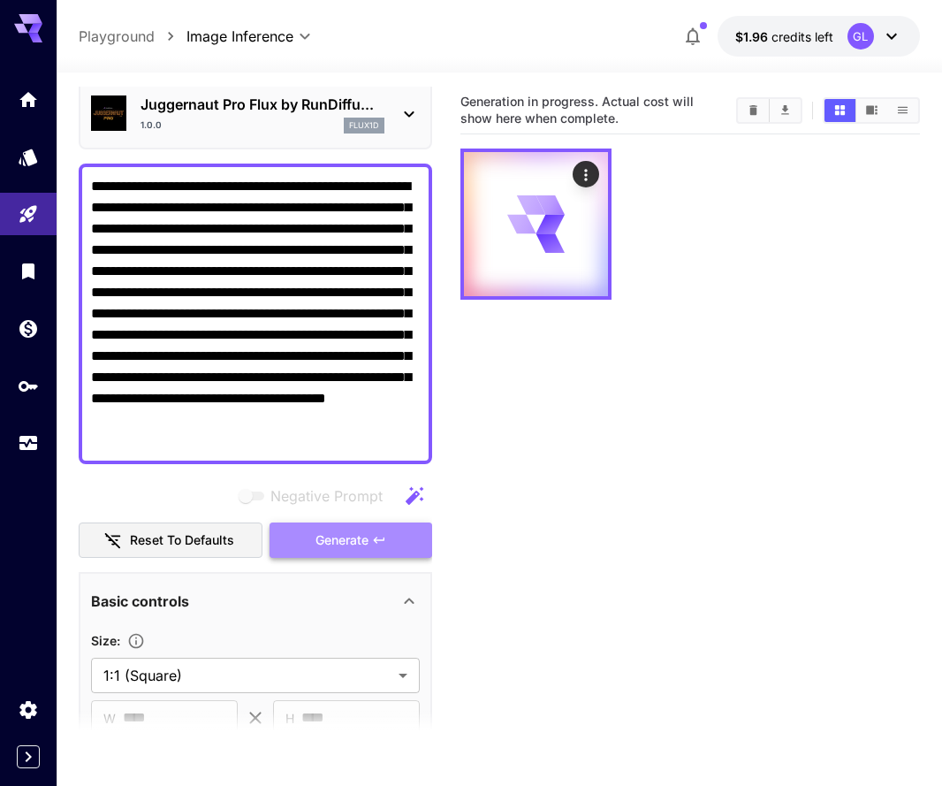
click at [340, 546] on span "Generate" at bounding box center [342, 541] width 53 height 22
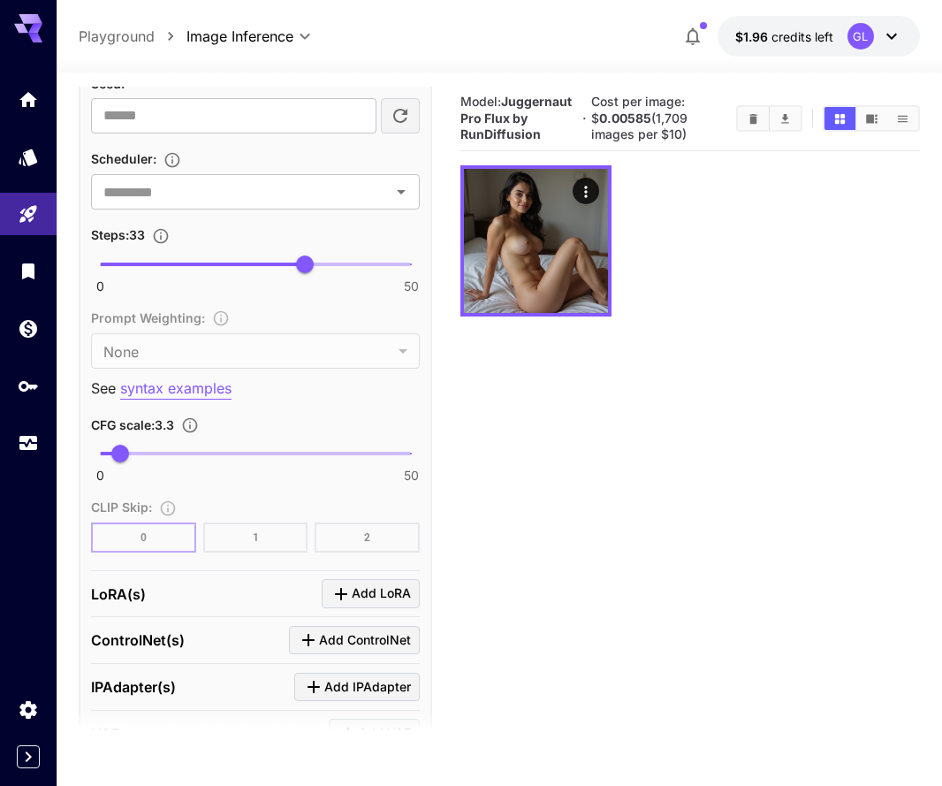
scroll to position [1347, 0]
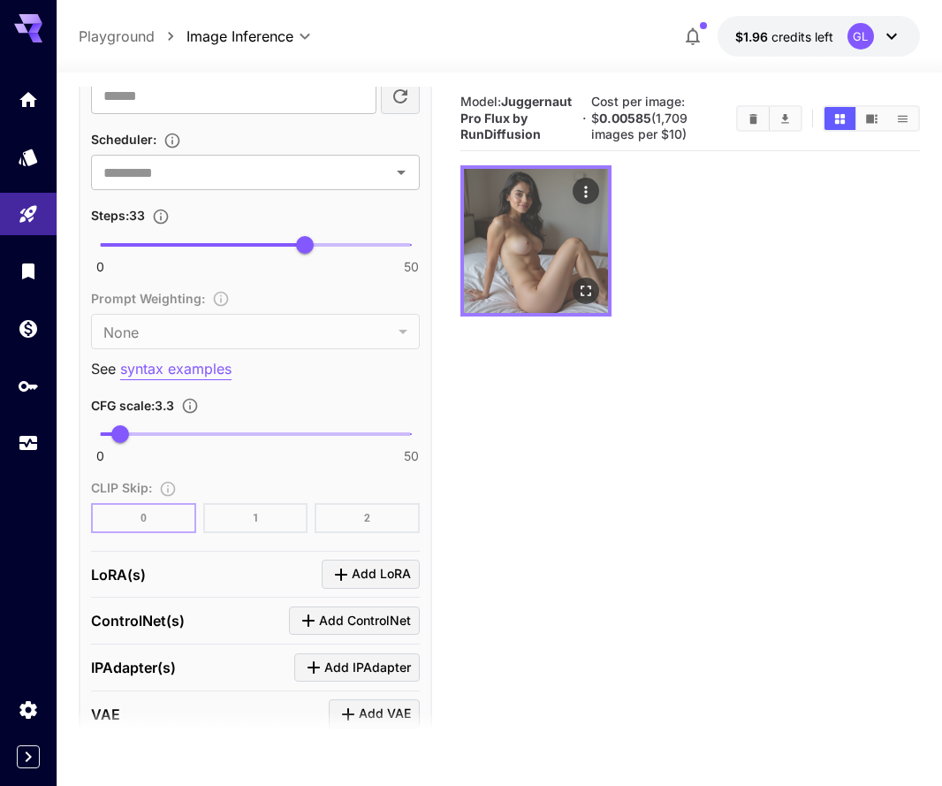
click at [589, 286] on icon "Open in fullscreen" at bounding box center [586, 291] width 11 height 11
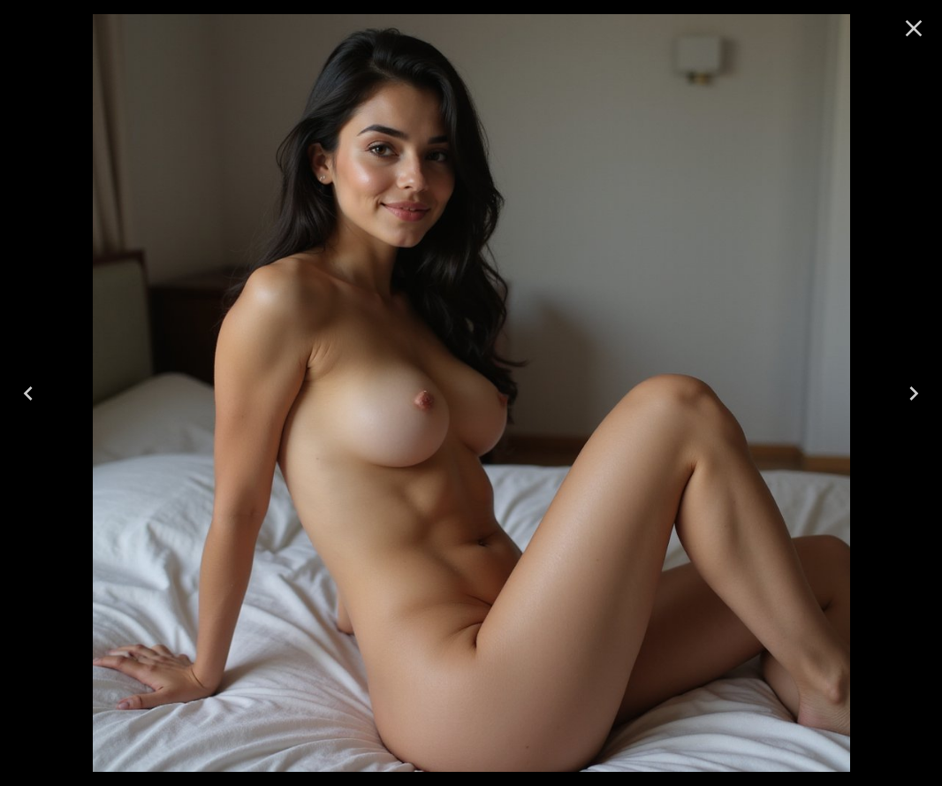
click at [913, 27] on icon "Close" at bounding box center [914, 28] width 17 height 17
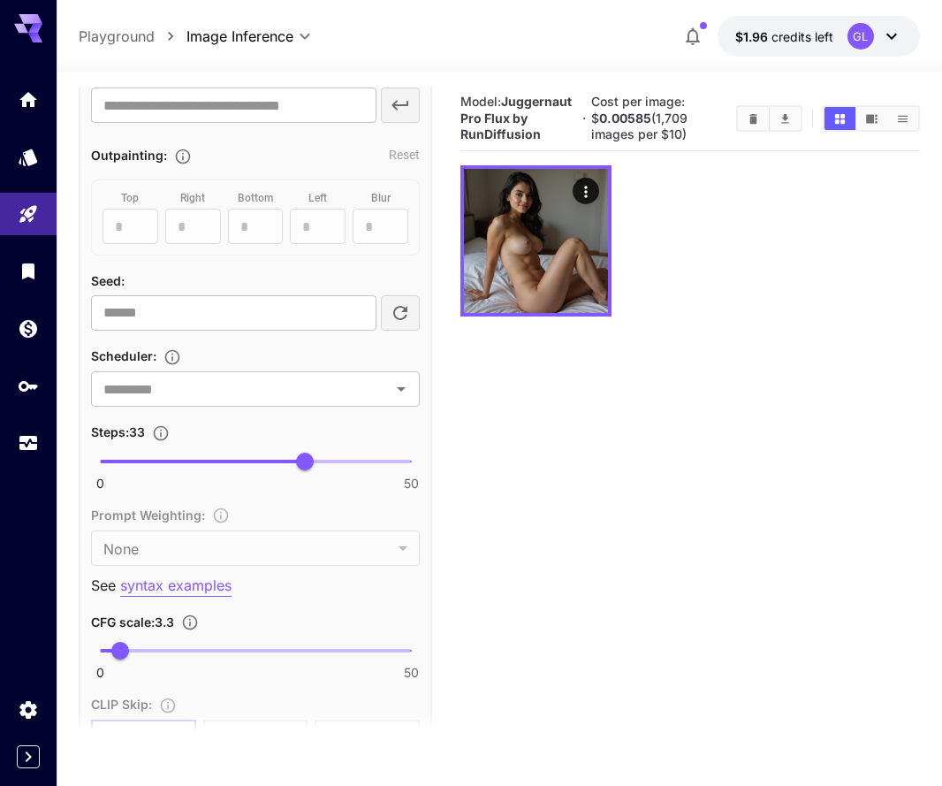
scroll to position [1247, 0]
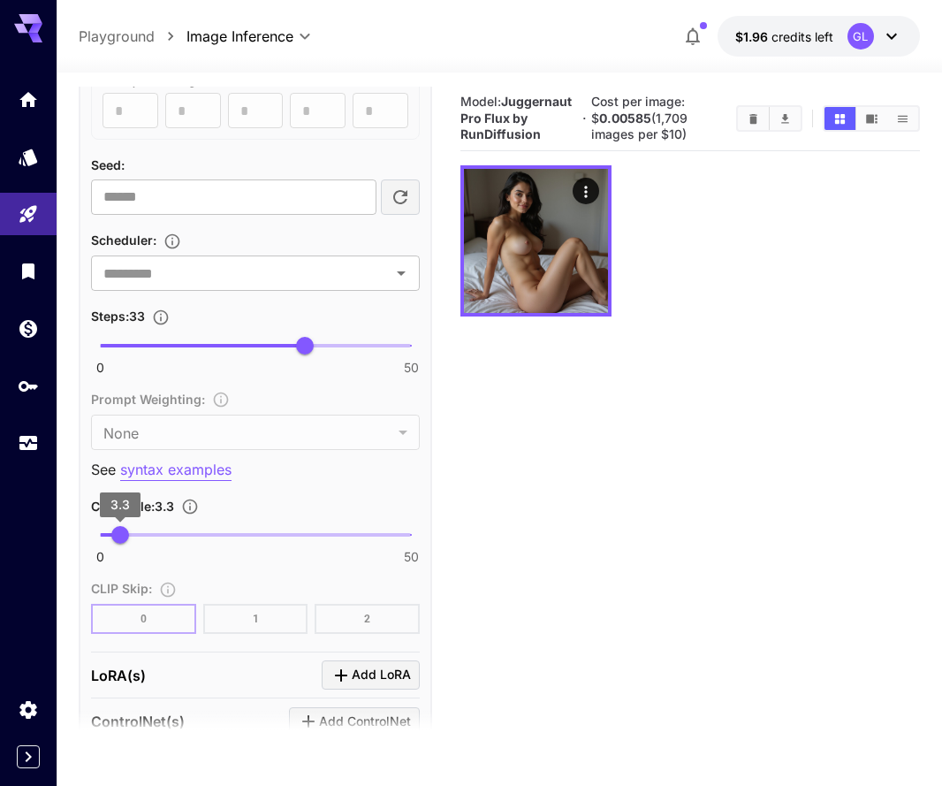
type input "*"
drag, startPoint x: 124, startPoint y: 529, endPoint x: 137, endPoint y: 529, distance: 13.3
click at [137, 529] on span "6" at bounding box center [137, 535] width 18 height 18
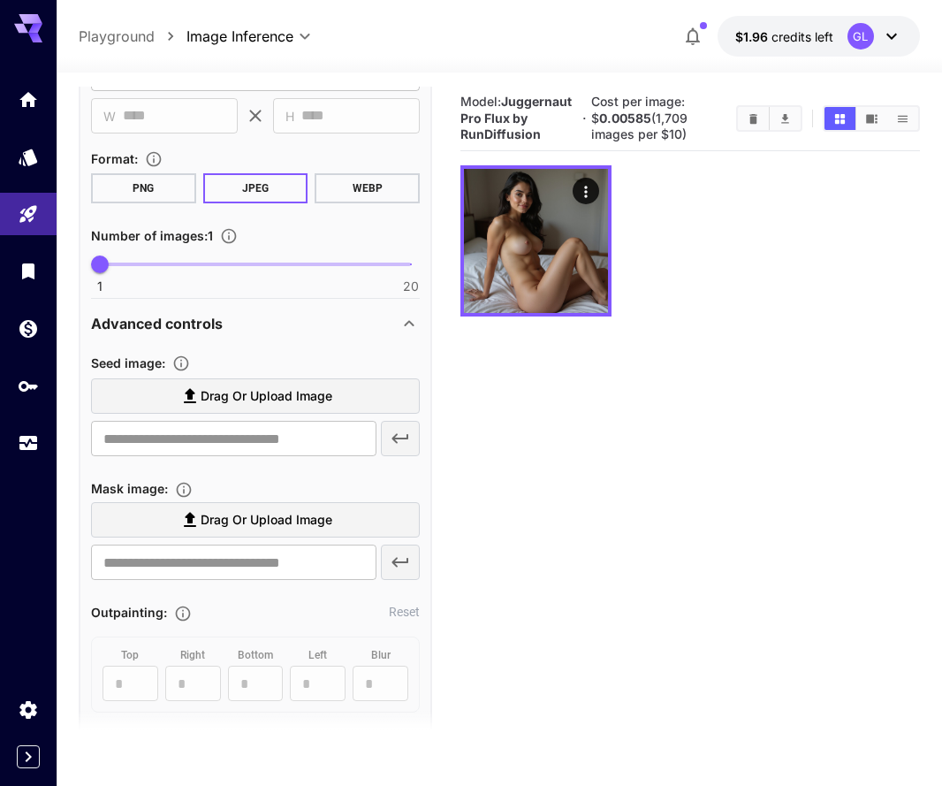
scroll to position [386, 0]
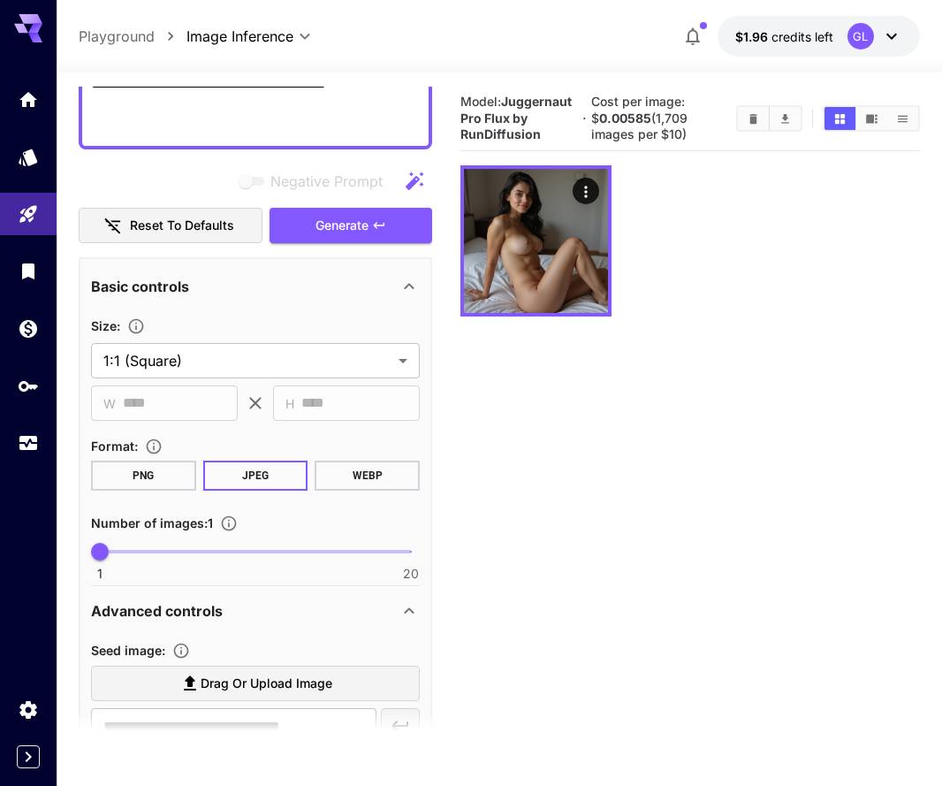
click at [146, 486] on button "PNG" at bounding box center [143, 476] width 105 height 30
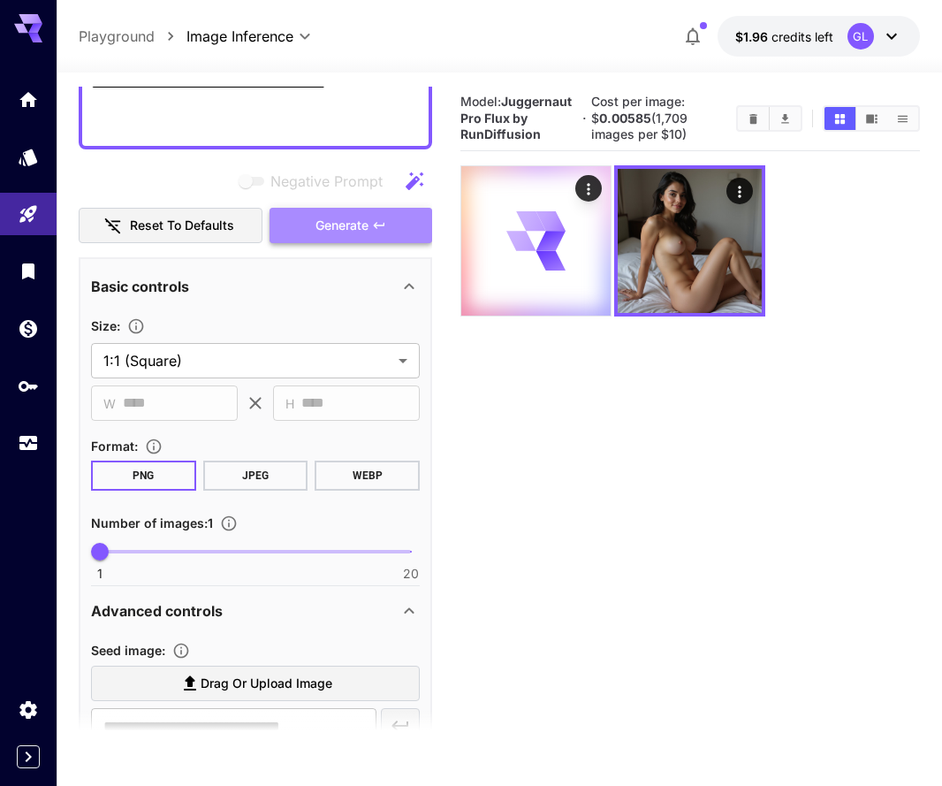
click at [370, 221] on button "Generate" at bounding box center [351, 226] width 163 height 36
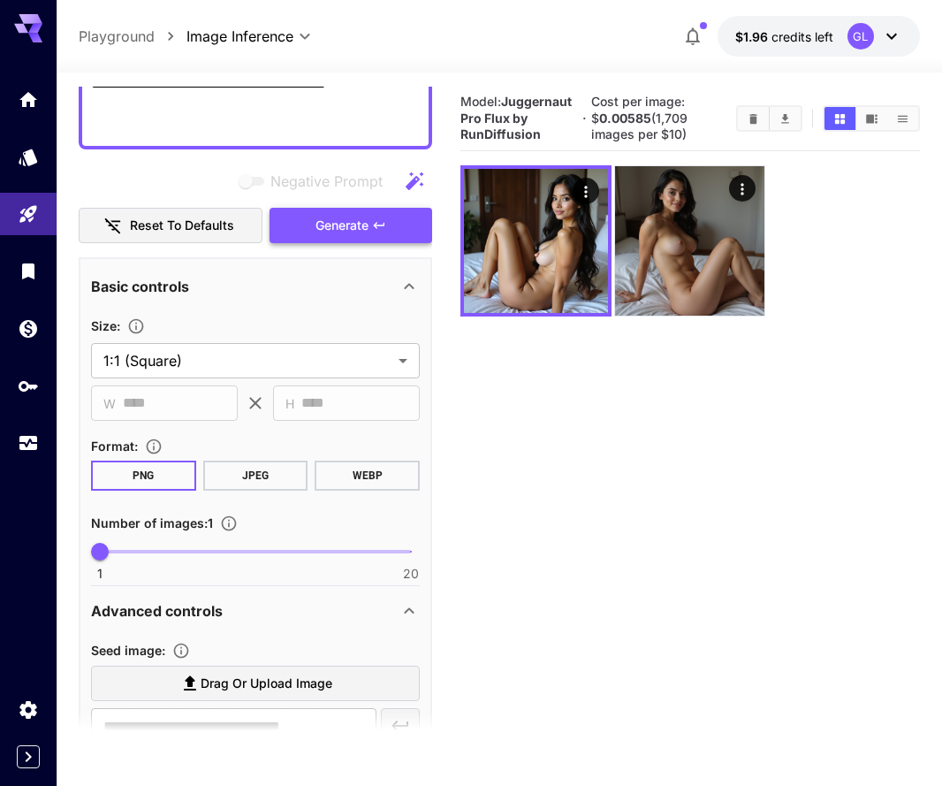
click at [379, 215] on button "Generate" at bounding box center [351, 226] width 163 height 36
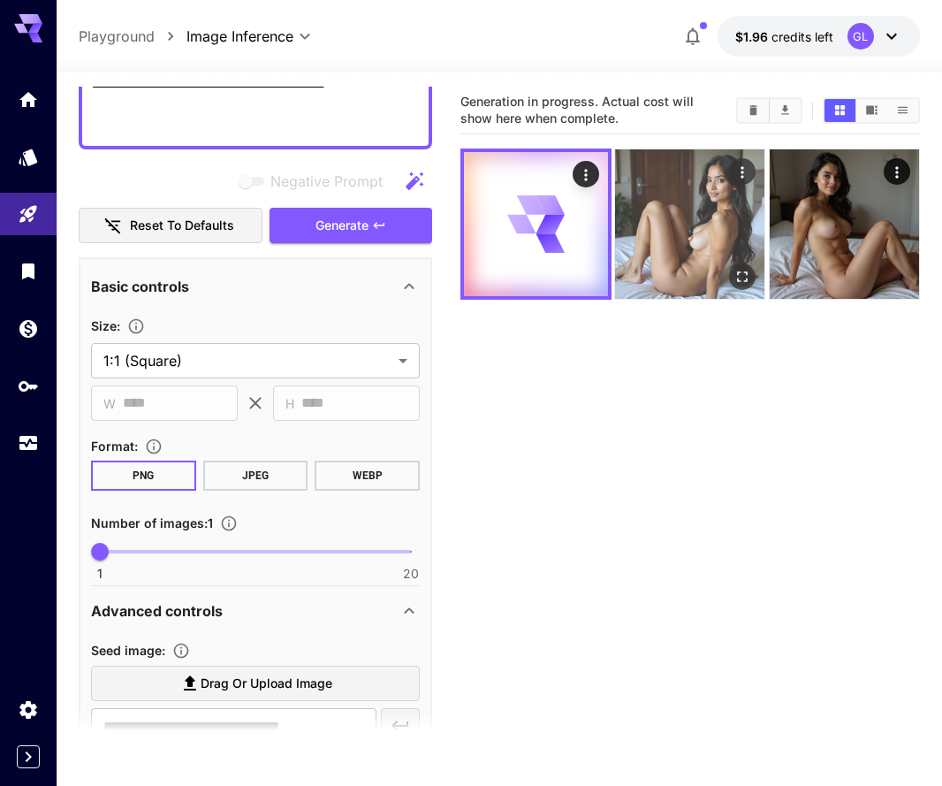
click at [657, 211] on img at bounding box center [689, 223] width 149 height 149
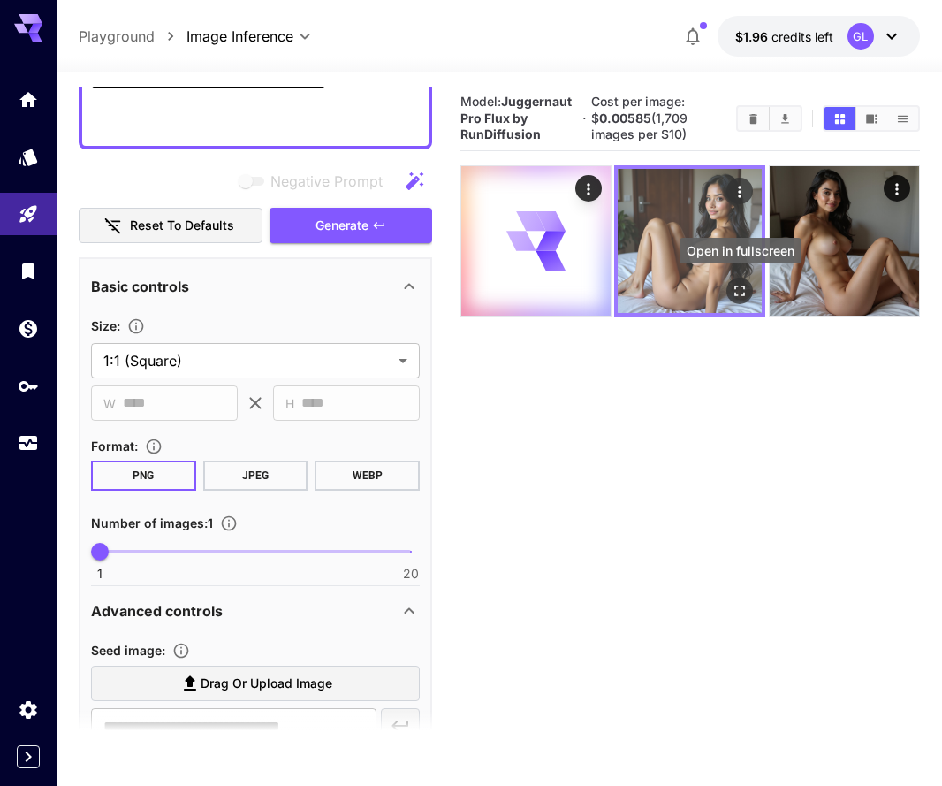
click at [744, 290] on icon "Open in fullscreen" at bounding box center [741, 291] width 18 height 18
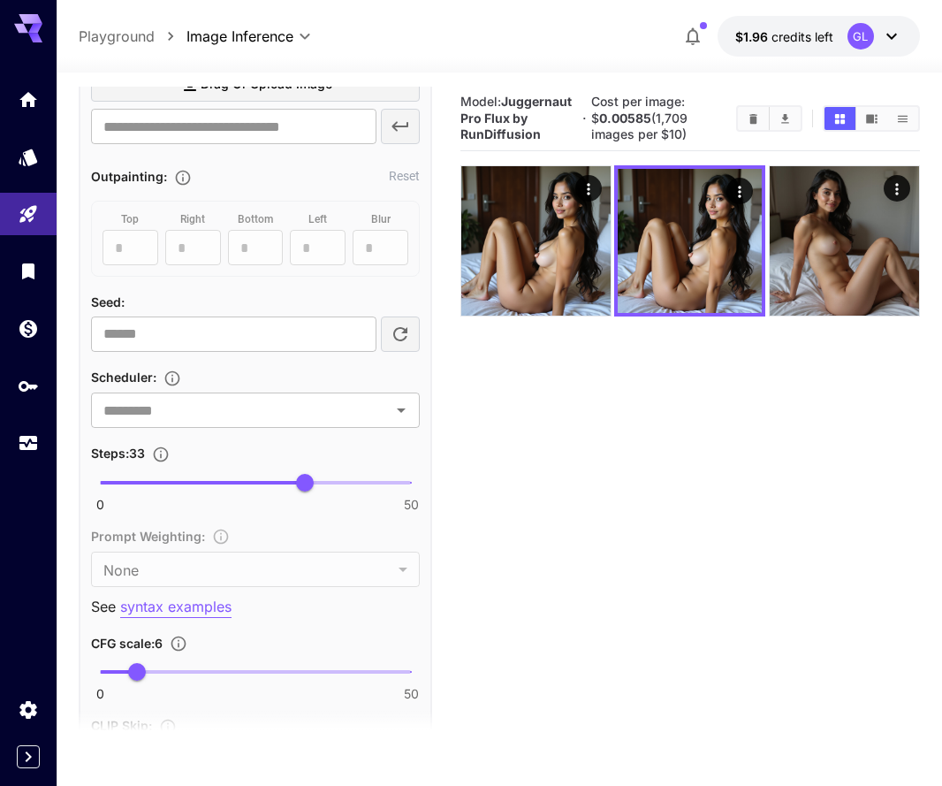
scroll to position [1133, 0]
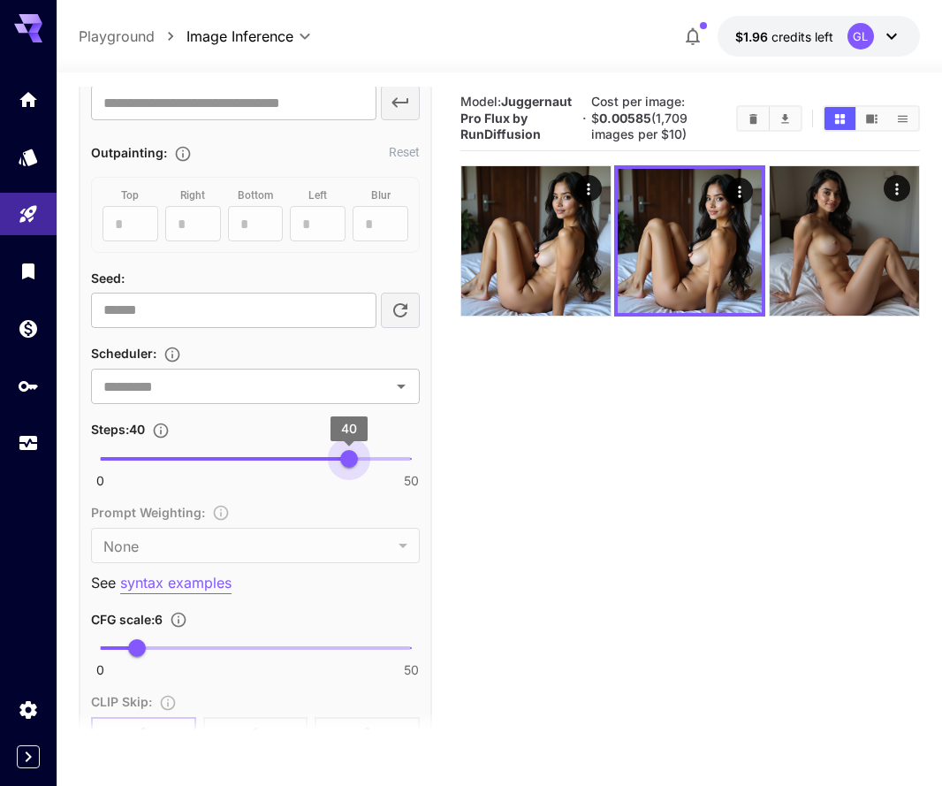
type input "**"
drag, startPoint x: 312, startPoint y: 456, endPoint x: 431, endPoint y: 469, distance: 120.0
click at [431, 469] on div "**********" at bounding box center [256, 378] width 354 height 1736
type input "***"
drag, startPoint x: 139, startPoint y: 649, endPoint x: 149, endPoint y: 650, distance: 10.6
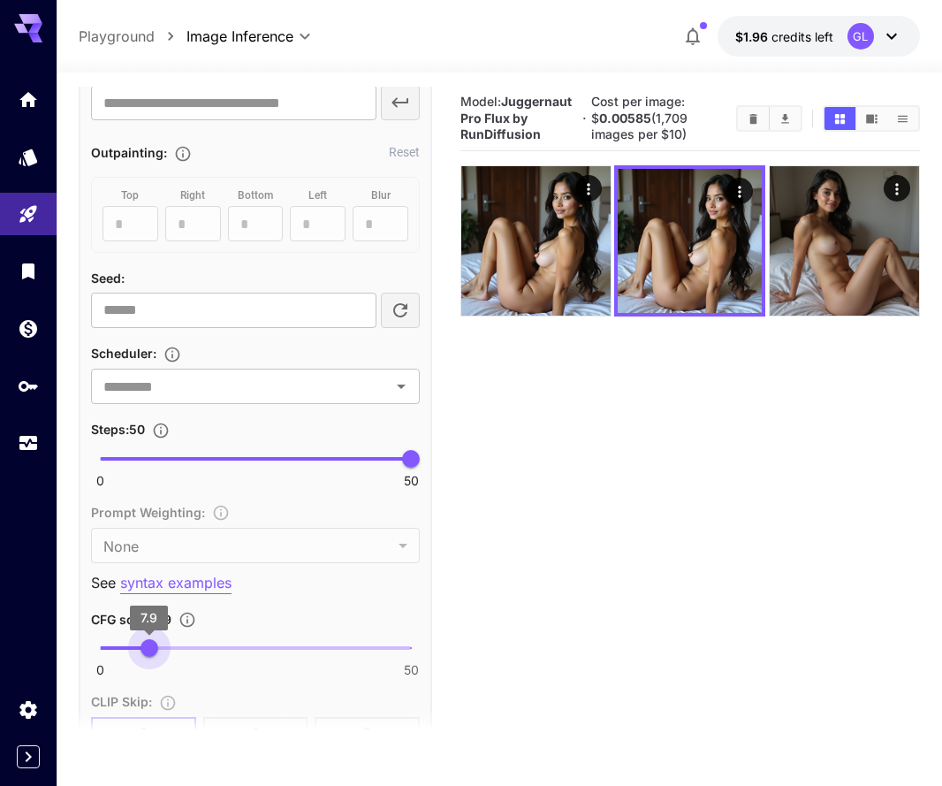
click at [149, 650] on span "7.9" at bounding box center [150, 648] width 18 height 18
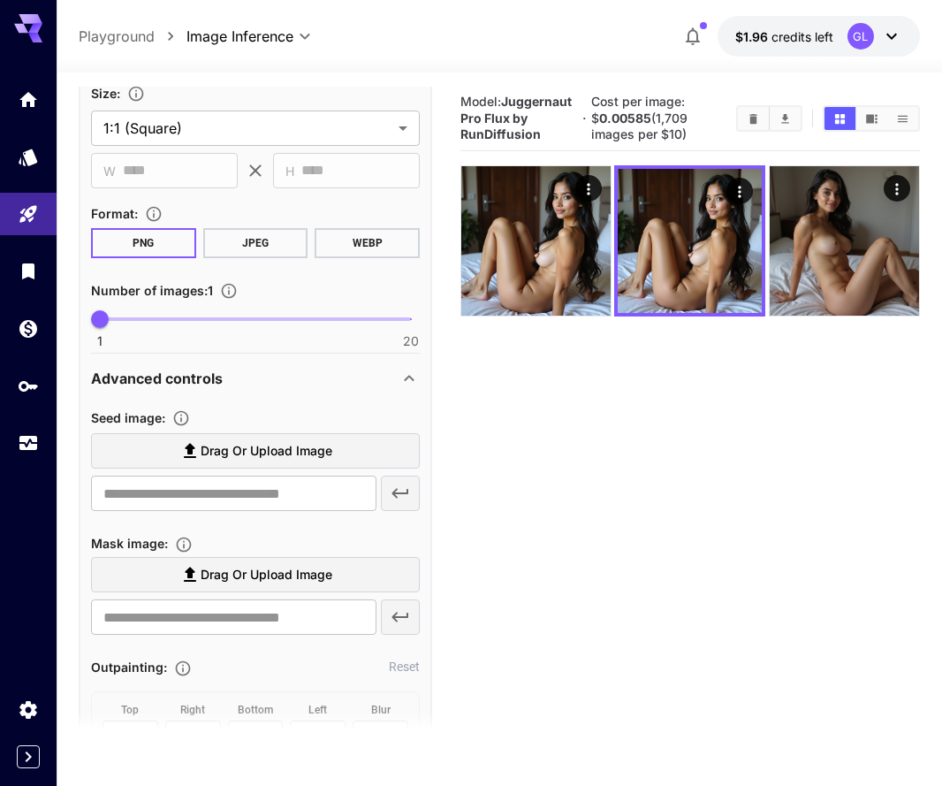
scroll to position [475, 0]
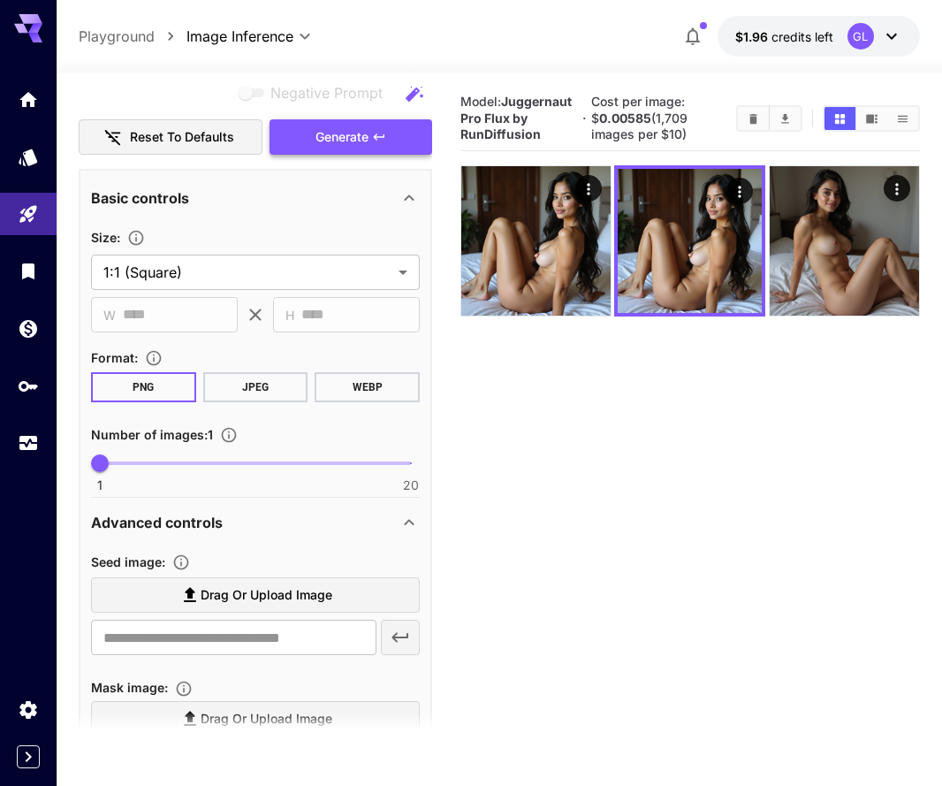
click at [367, 132] on span "Generate" at bounding box center [342, 137] width 53 height 22
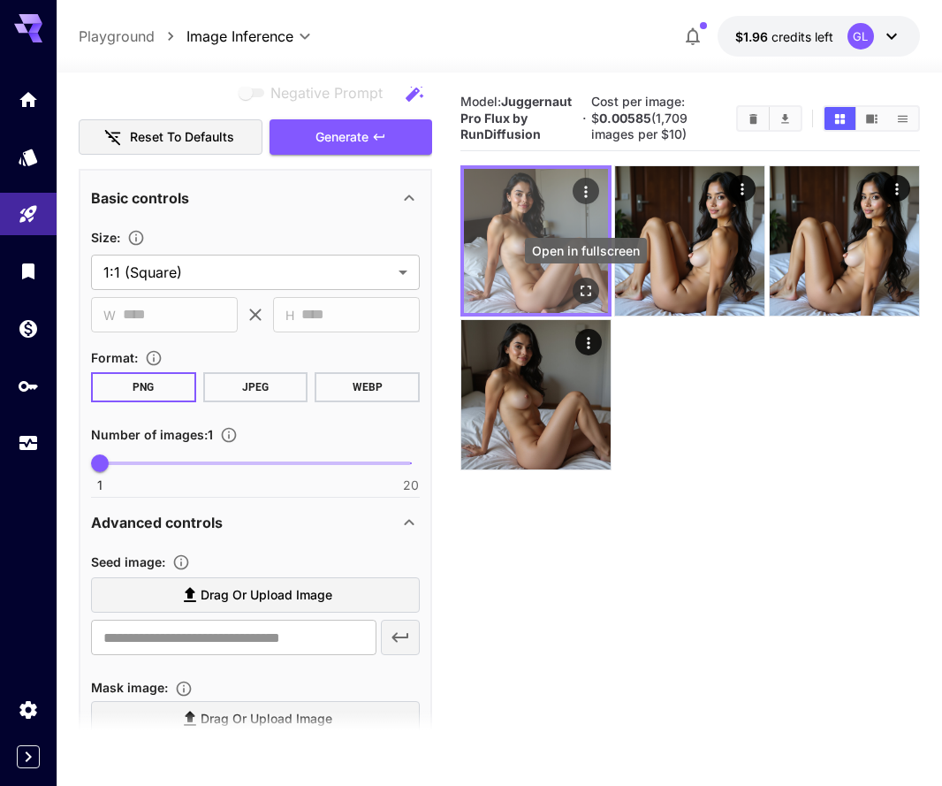
click at [583, 282] on icon "Open in fullscreen" at bounding box center [586, 291] width 18 height 18
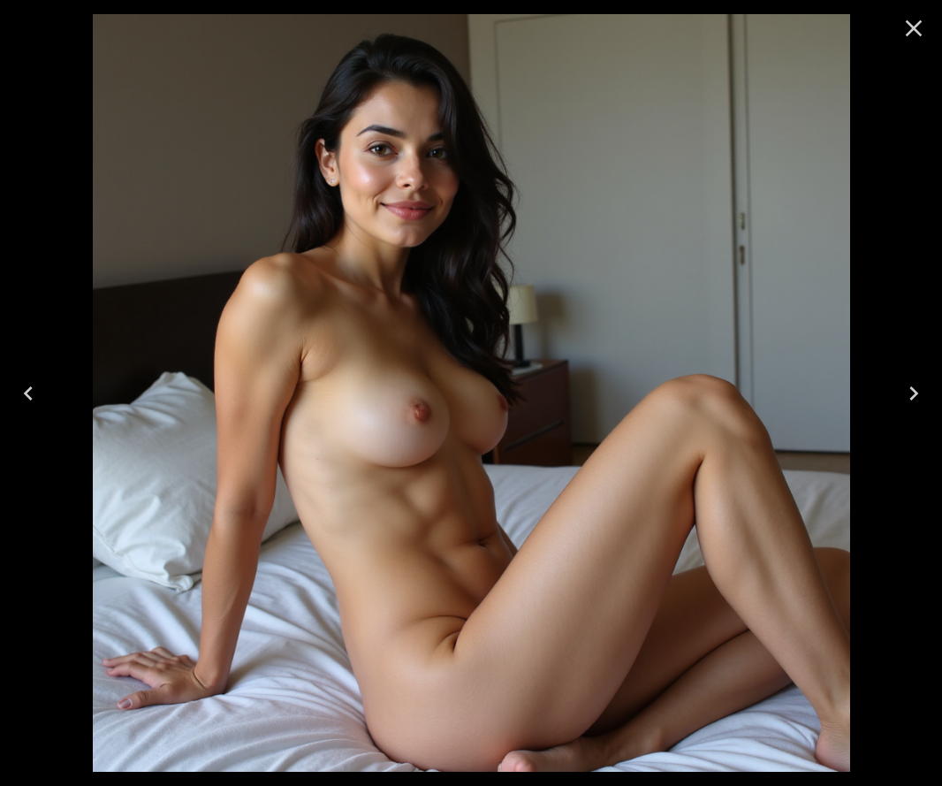
click at [921, 27] on icon "Close" at bounding box center [914, 28] width 28 height 28
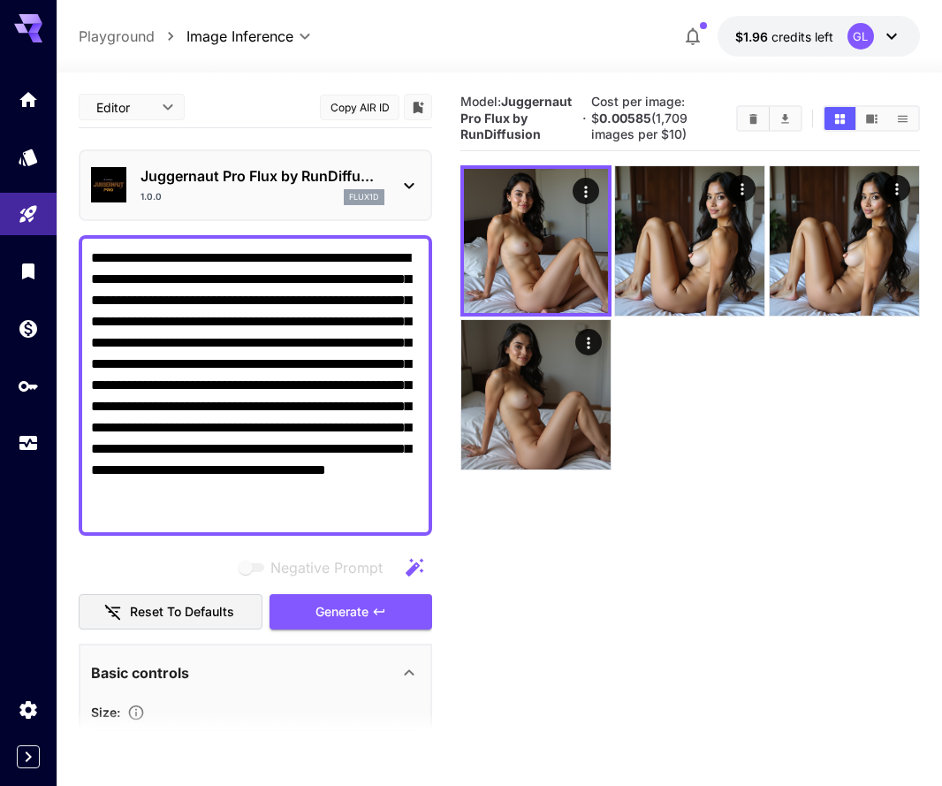
scroll to position [0, 0]
click at [423, 391] on div "**********" at bounding box center [256, 385] width 354 height 301
click at [418, 388] on textarea "**********" at bounding box center [255, 386] width 329 height 276
type textarea "**********"
click at [376, 618] on icon "button" at bounding box center [379, 612] width 14 height 14
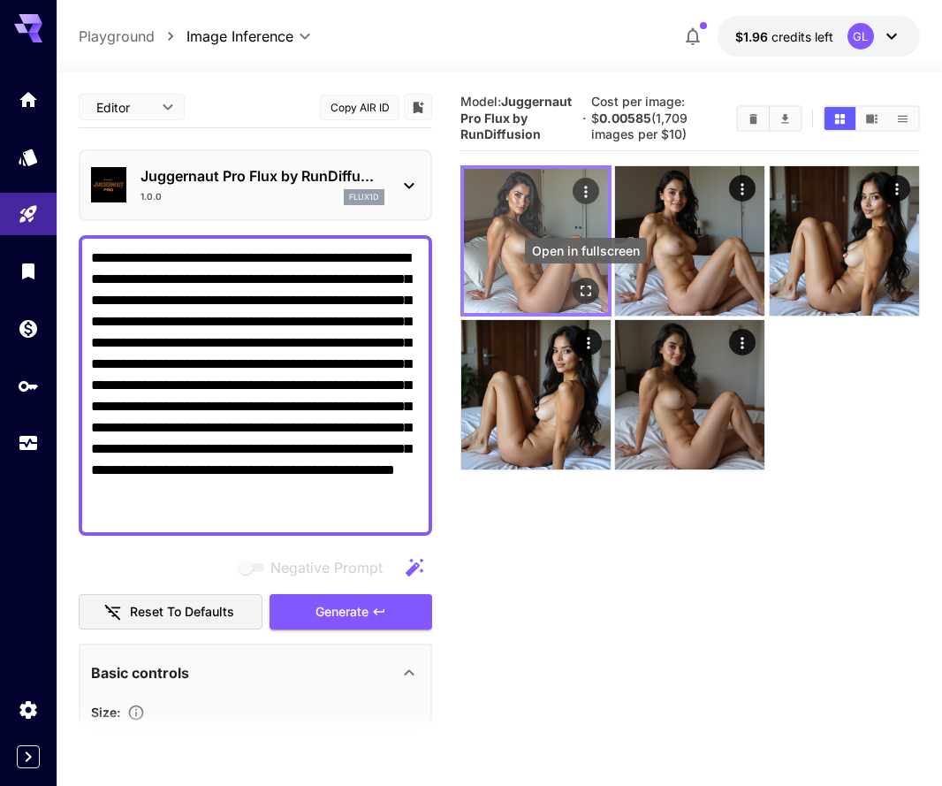
click at [584, 294] on icon "Open in fullscreen" at bounding box center [586, 291] width 11 height 11
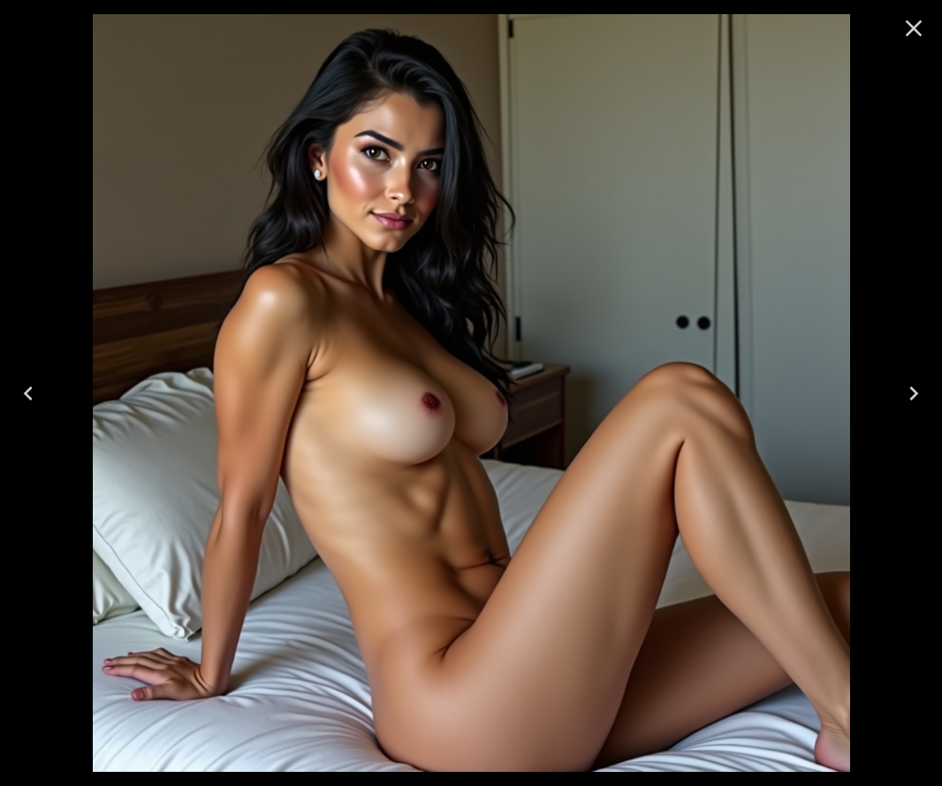
click at [916, 23] on icon "Close" at bounding box center [914, 28] width 28 height 28
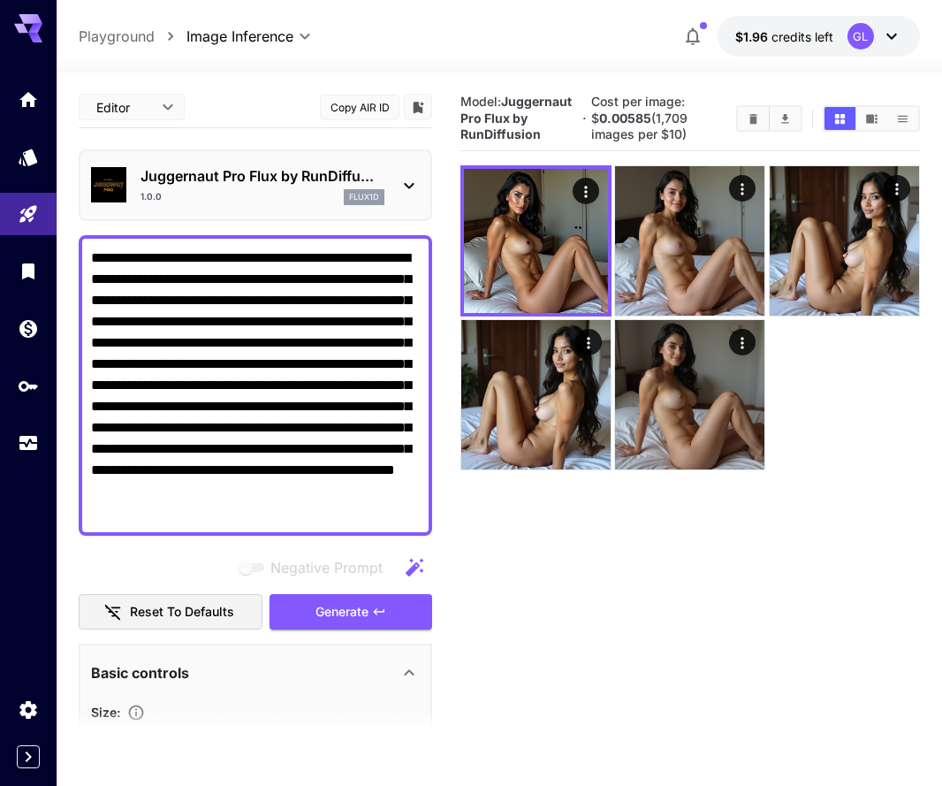
click at [403, 172] on div "Juggernaut Pro Flux by RunDiffu... 1.0.0 flux1d" at bounding box center [255, 185] width 329 height 54
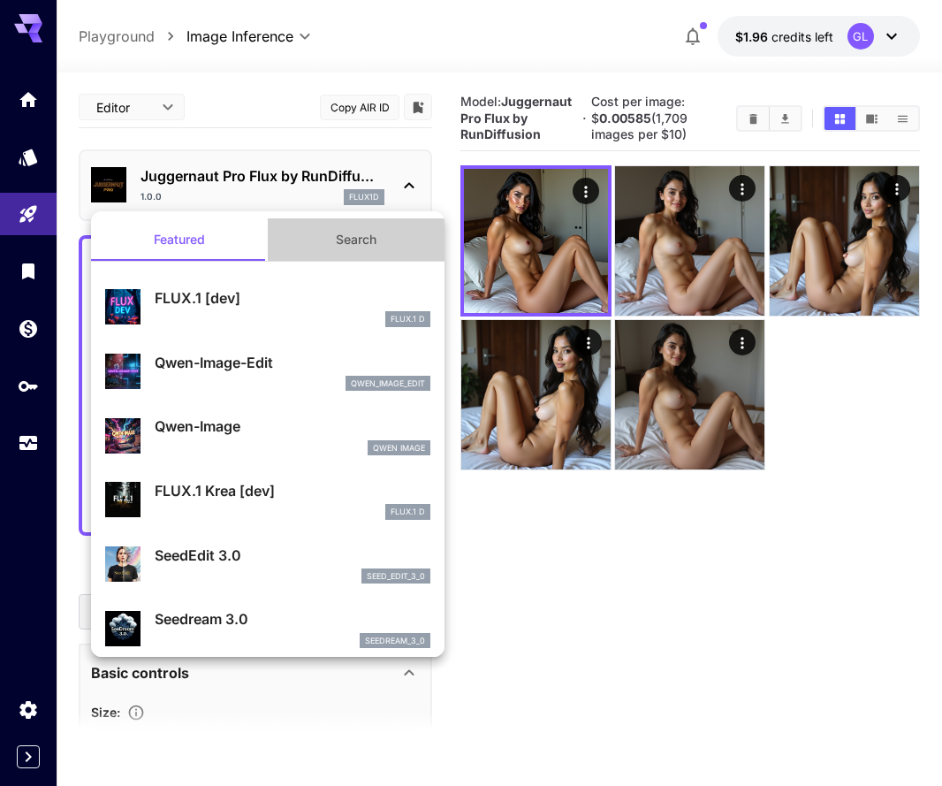
click at [355, 236] on button "Search" at bounding box center [356, 239] width 177 height 42
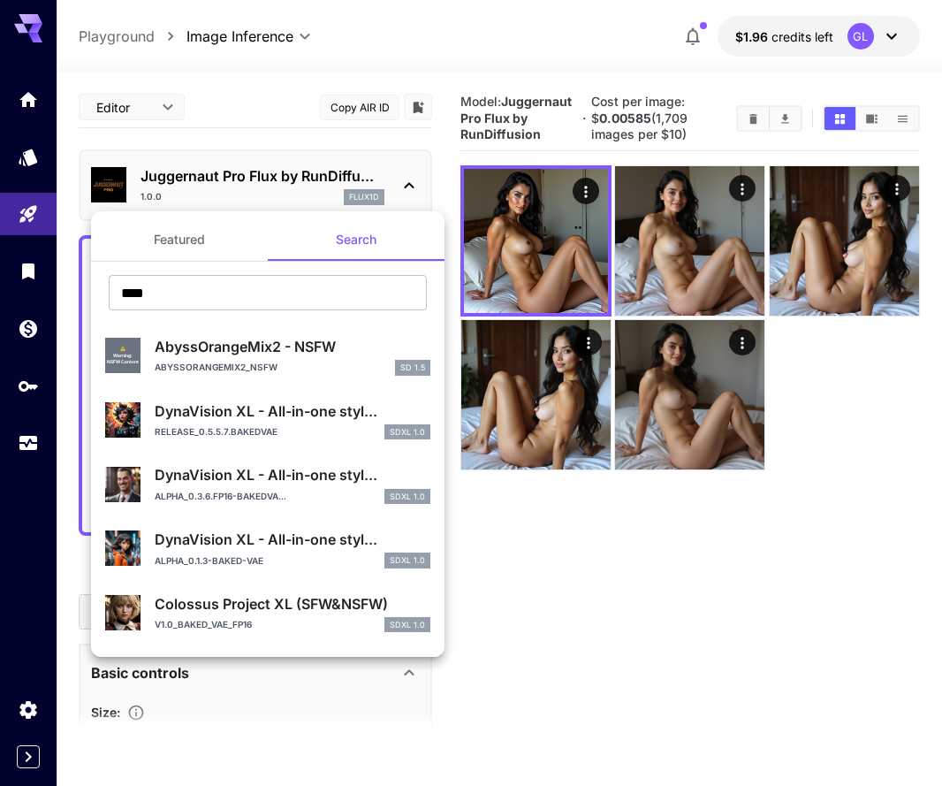
click at [746, 117] on div at bounding box center [471, 393] width 942 height 786
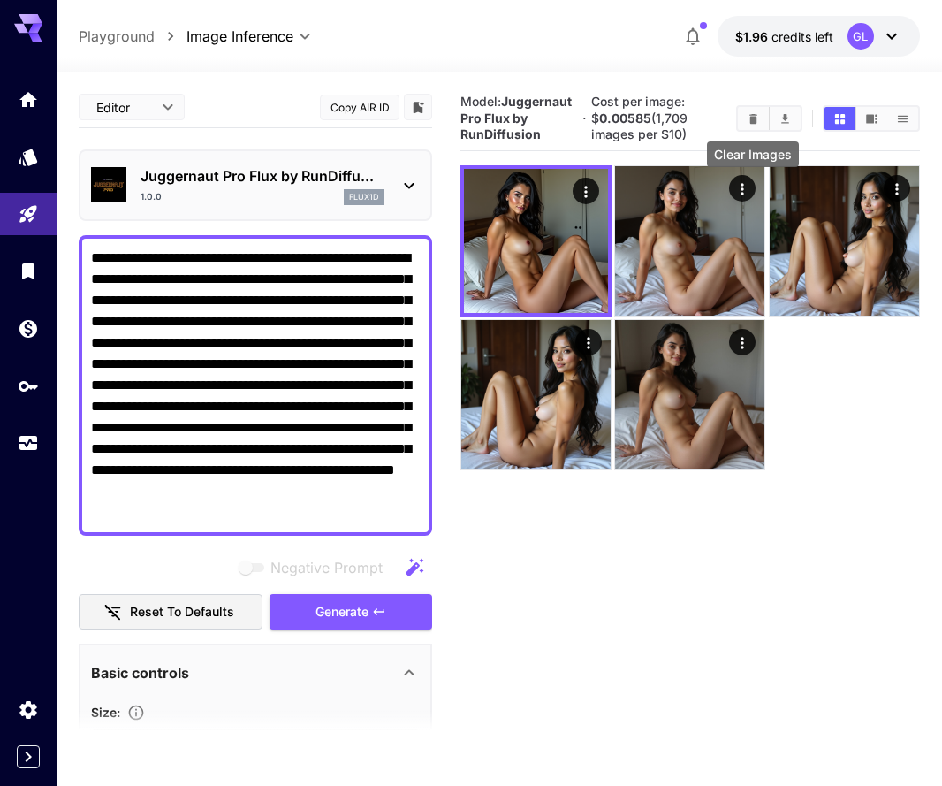
click at [749, 118] on icon "Clear Images" at bounding box center [753, 118] width 13 height 13
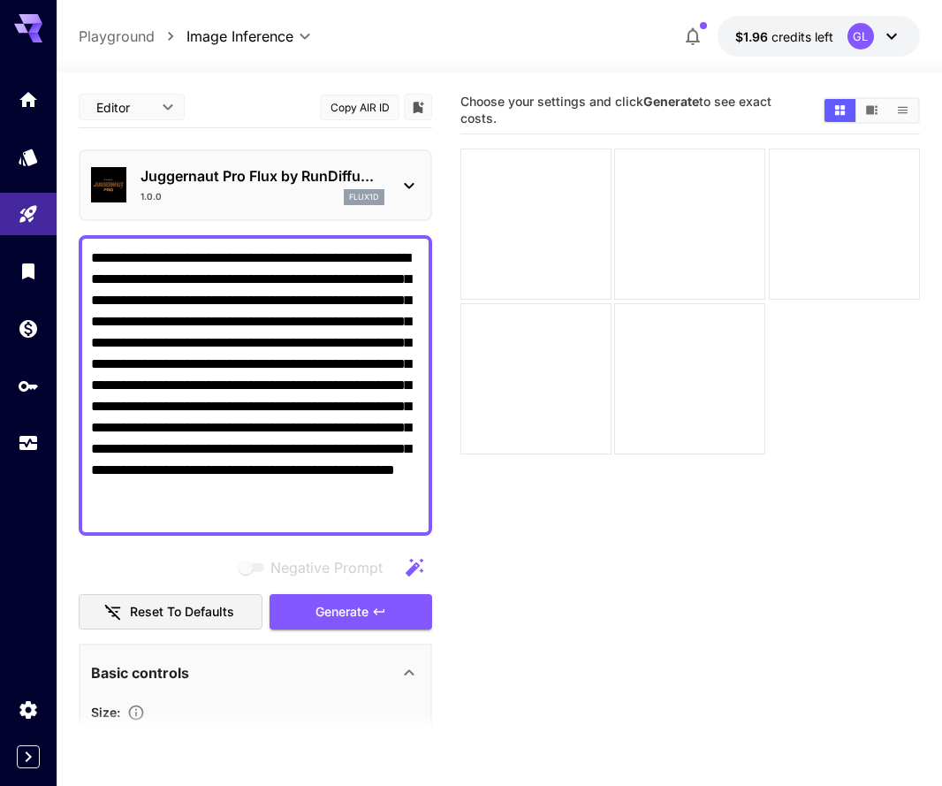
click at [405, 190] on icon at bounding box center [409, 185] width 21 height 21
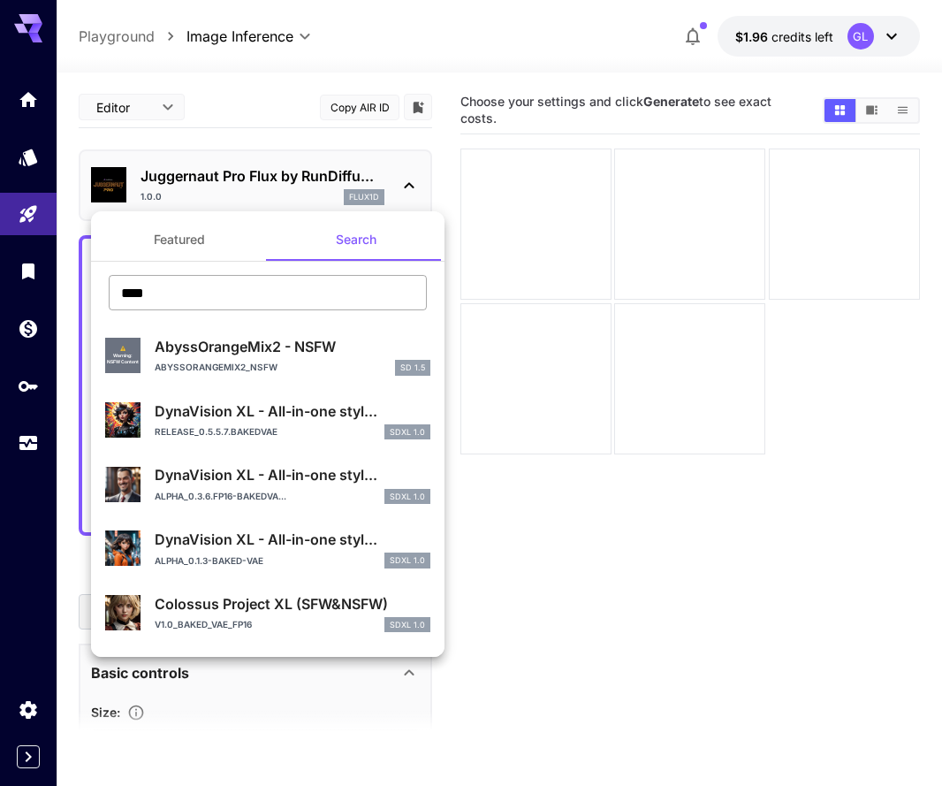
click at [314, 294] on input "****" at bounding box center [268, 292] width 318 height 35
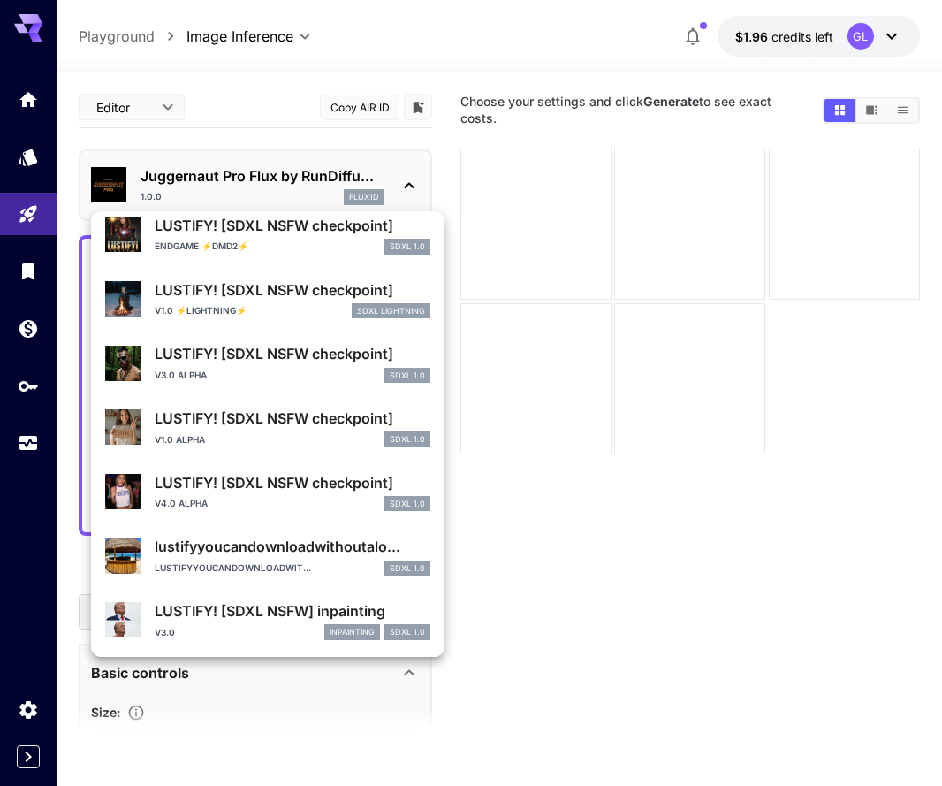
scroll to position [375, 0]
type input "*******"
click at [258, 603] on p "LUSTIFY! [SDXL NSFW] inpainting" at bounding box center [293, 611] width 276 height 21
type input "**"
type input "***"
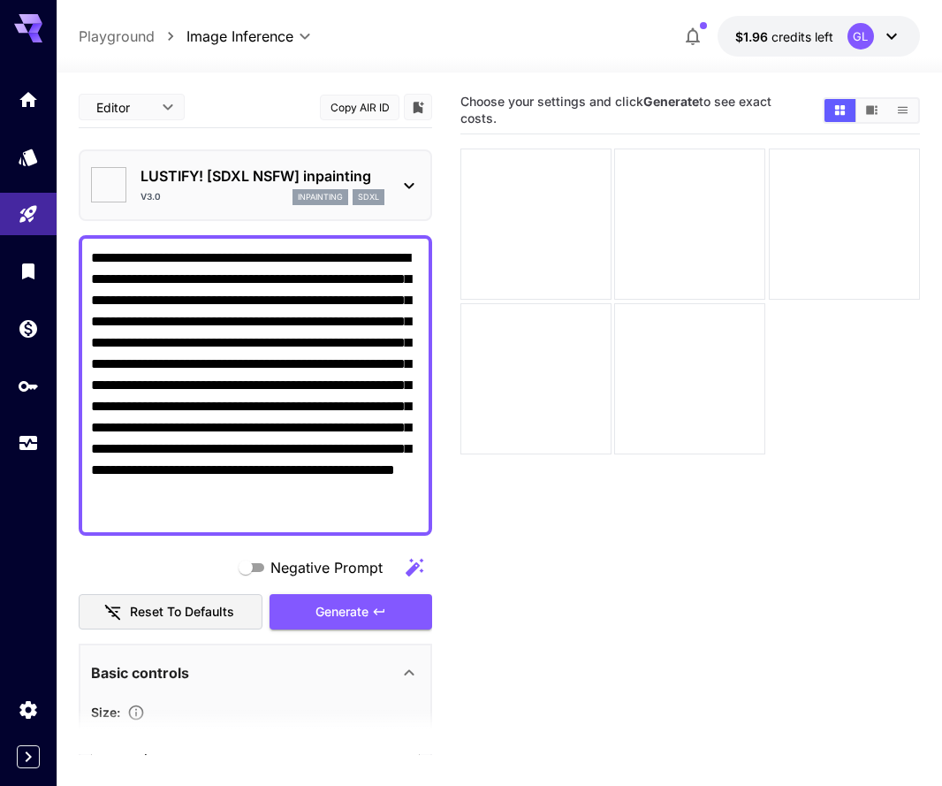
type input "*******"
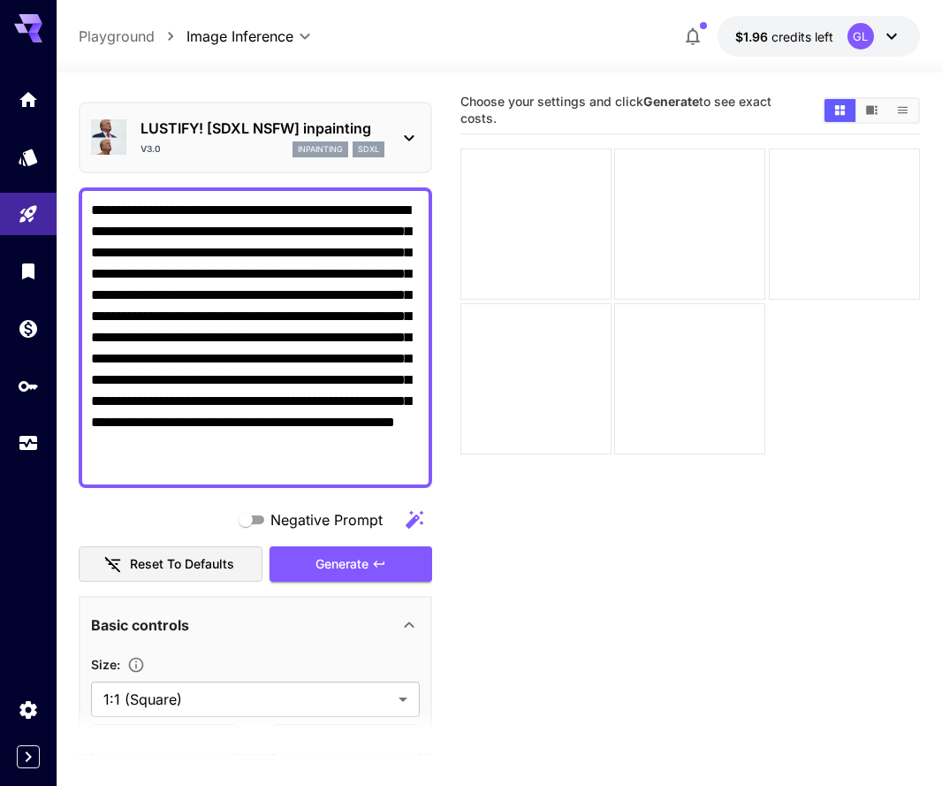
scroll to position [27, 0]
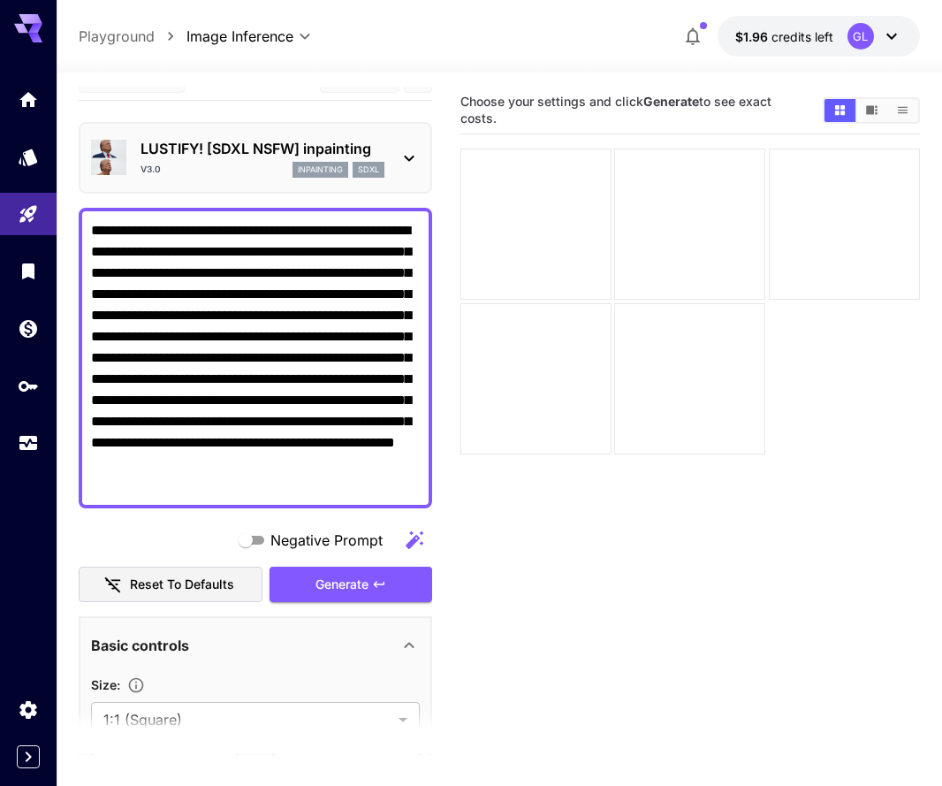
click at [407, 161] on icon at bounding box center [409, 158] width 21 height 21
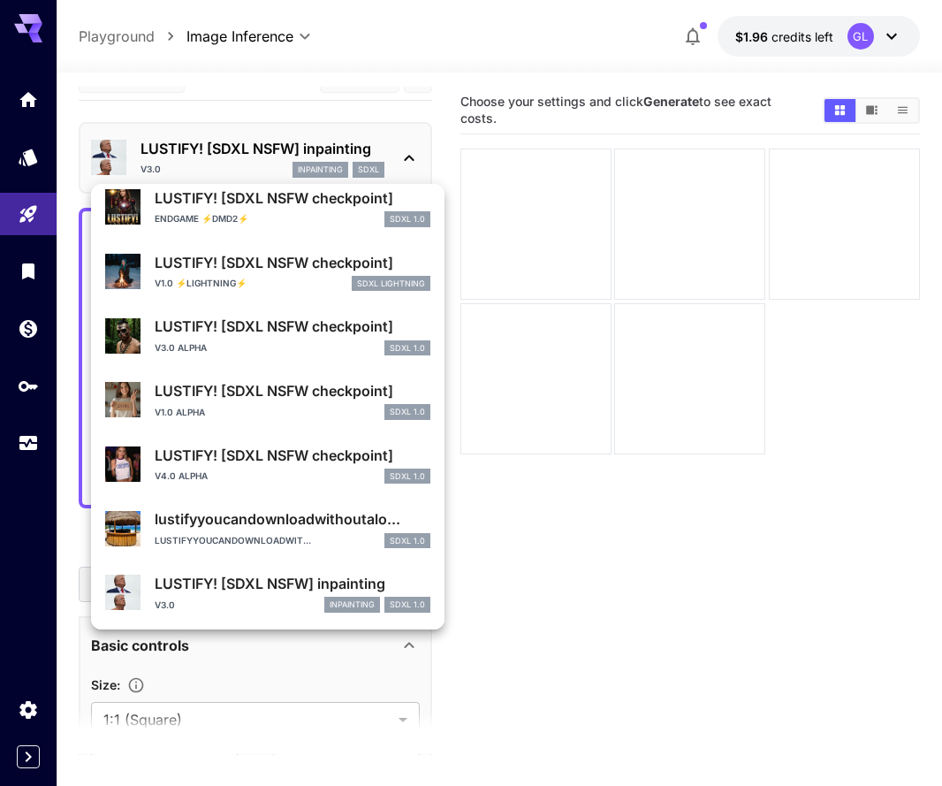
scroll to position [375, 0]
click at [280, 469] on div "v4.0 alpha SDXL 1.0" at bounding box center [293, 477] width 276 height 16
type input "*"
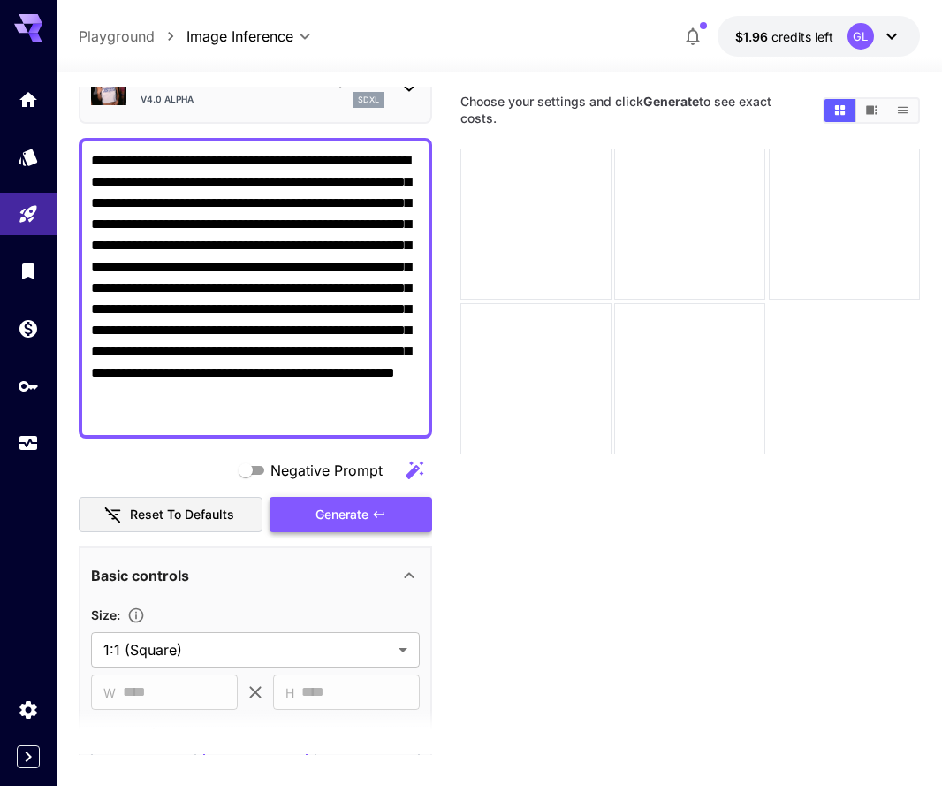
scroll to position [111, 0]
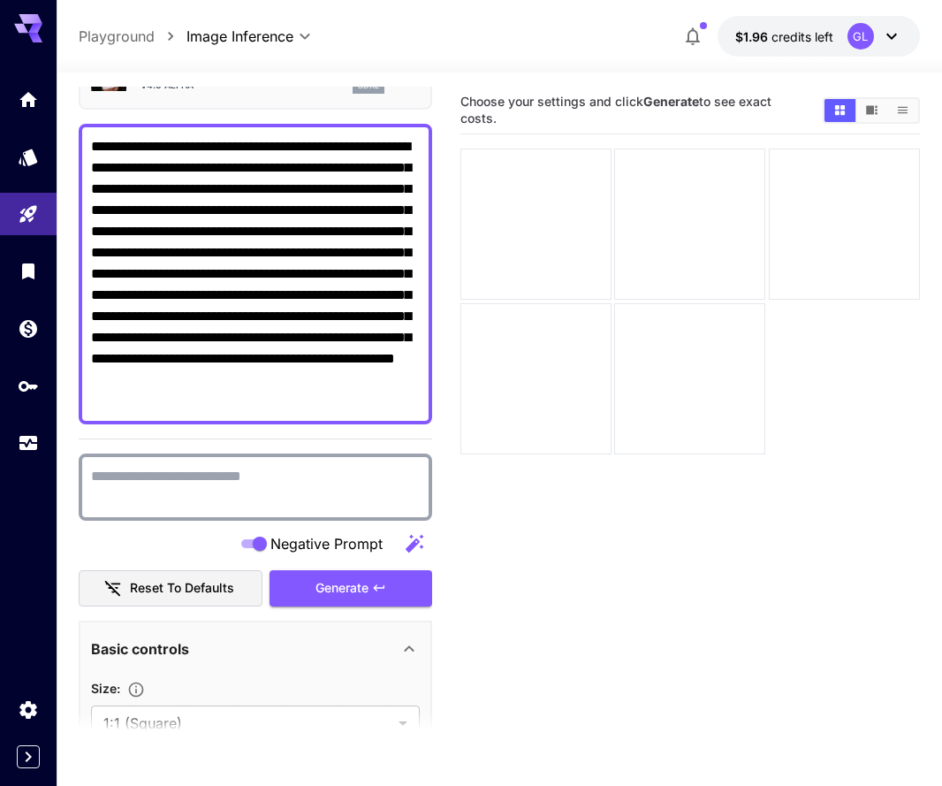
click at [258, 473] on textarea "Negative Prompt" at bounding box center [255, 487] width 329 height 42
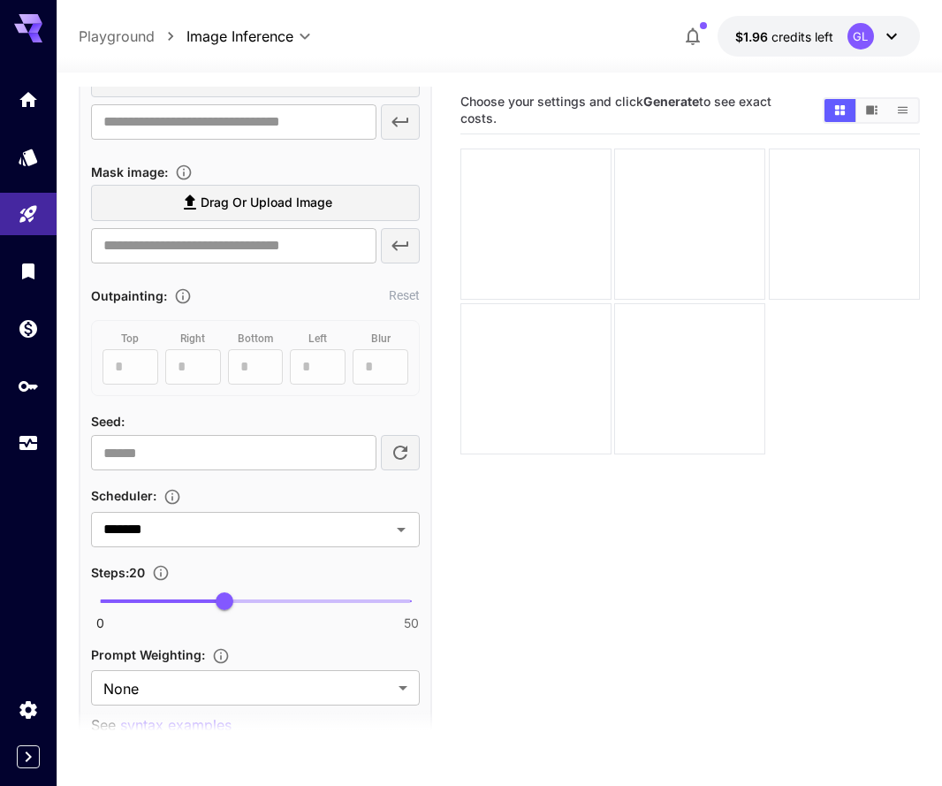
scroll to position [1207, 0]
type textarea "**********"
click at [256, 603] on span "0 50 25" at bounding box center [255, 600] width 311 height 27
type input "**"
click at [292, 599] on span "0 50 31" at bounding box center [255, 600] width 311 height 27
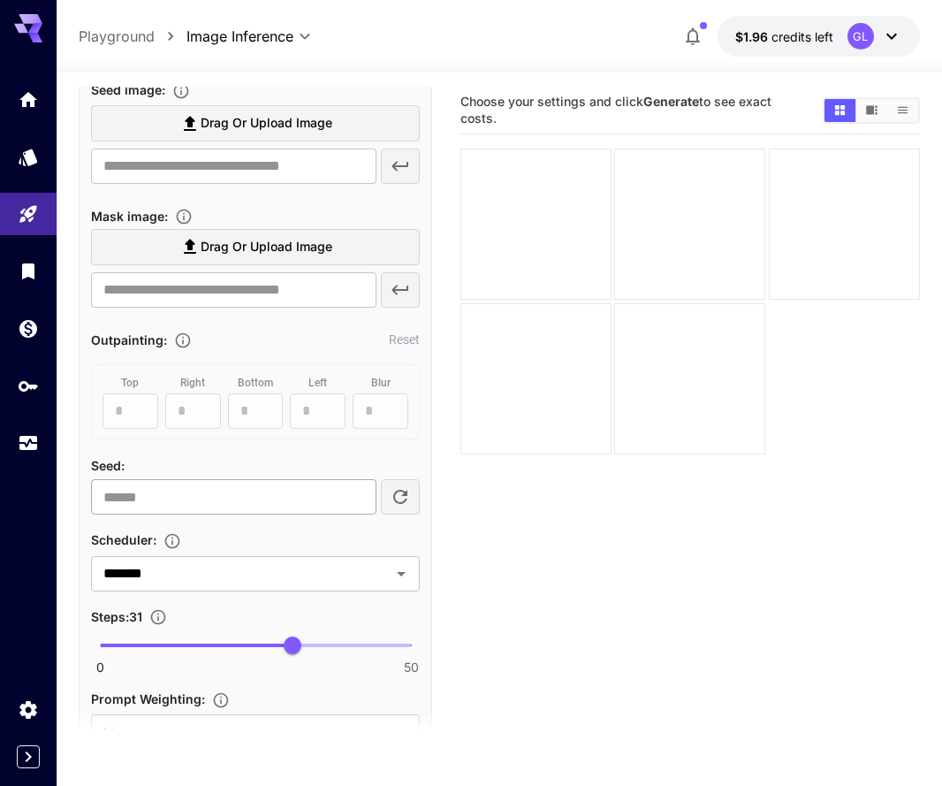
scroll to position [1170, 0]
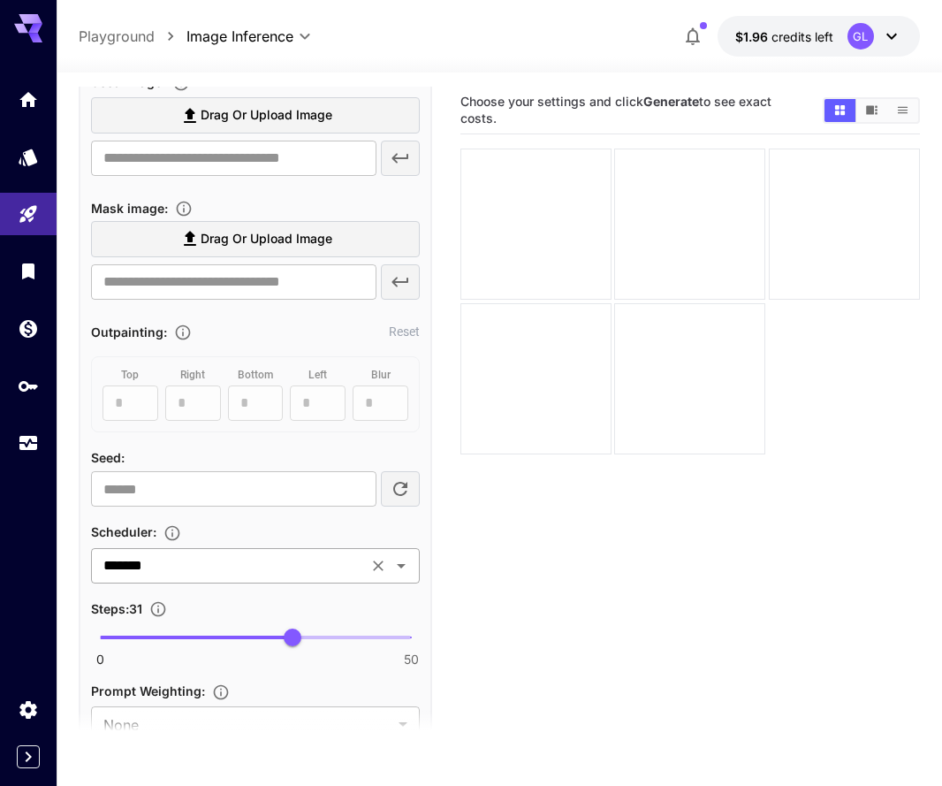
click at [341, 571] on input "*******" at bounding box center [229, 565] width 266 height 25
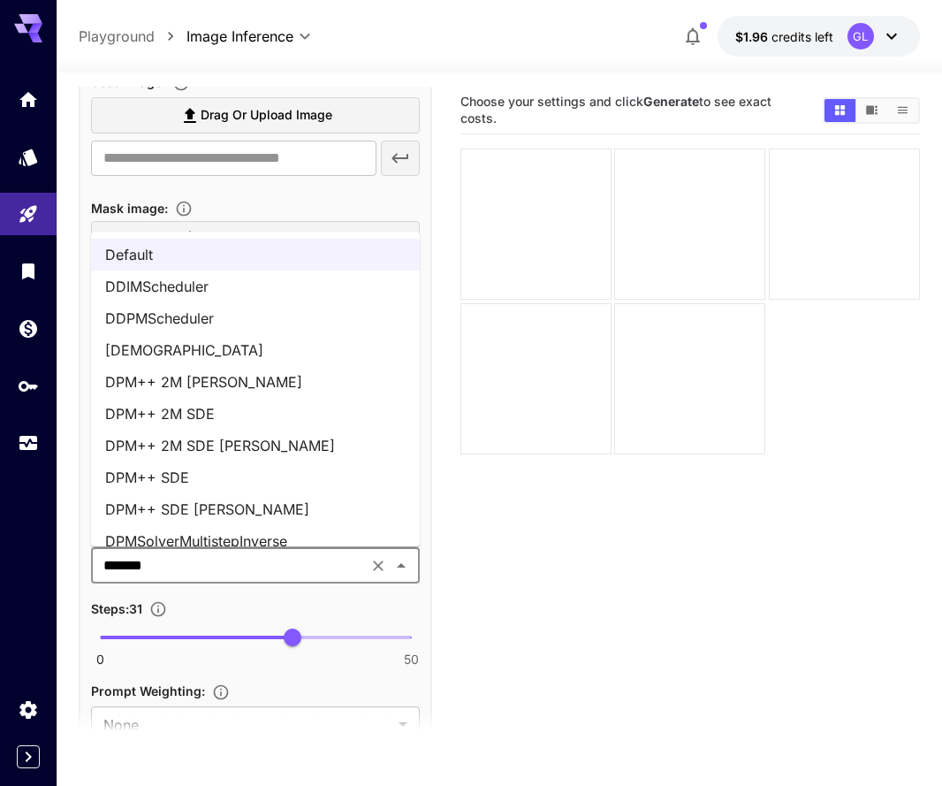
click at [225, 436] on li "DPM++ 2M SDE [PERSON_NAME]" at bounding box center [255, 446] width 329 height 32
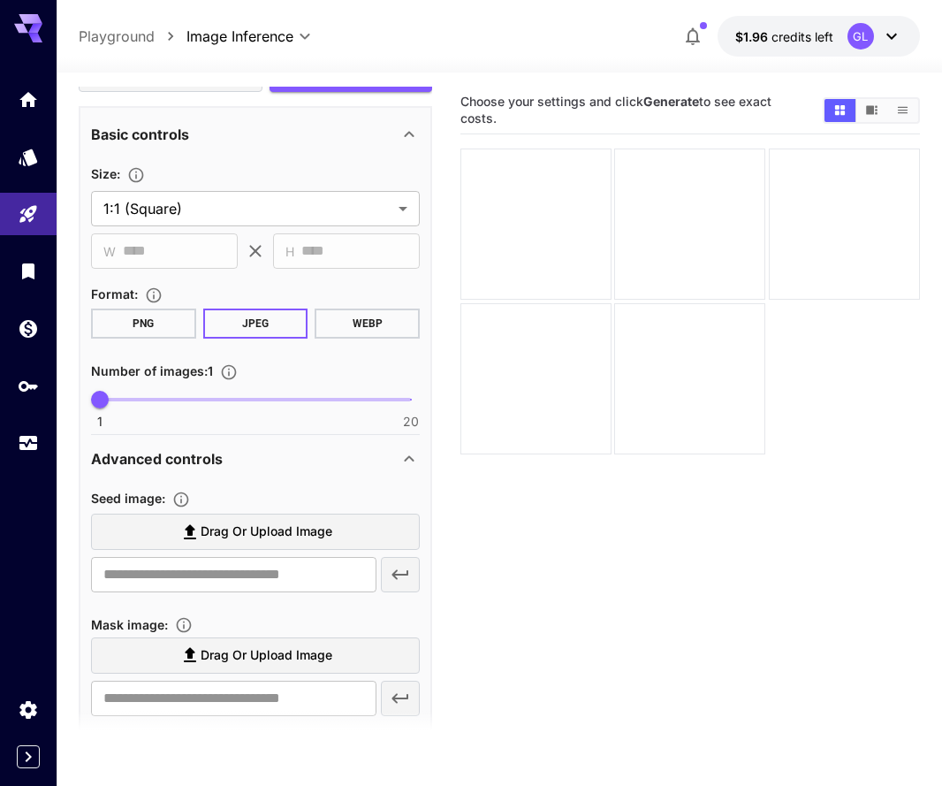
scroll to position [688, 0]
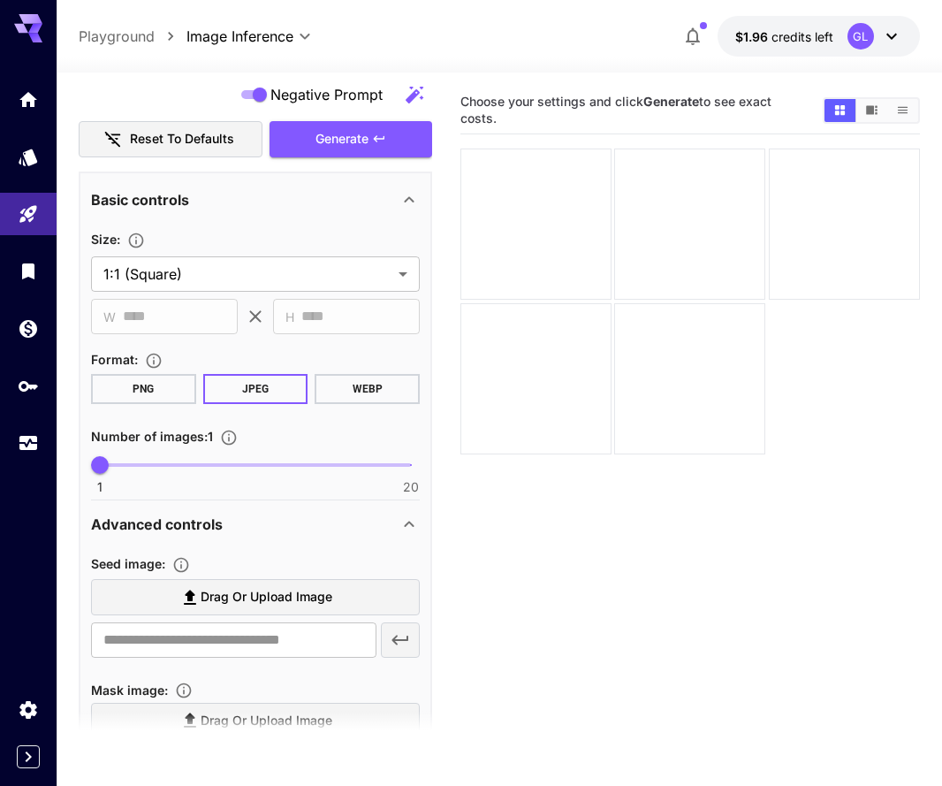
click at [137, 394] on button "PNG" at bounding box center [143, 389] width 105 height 30
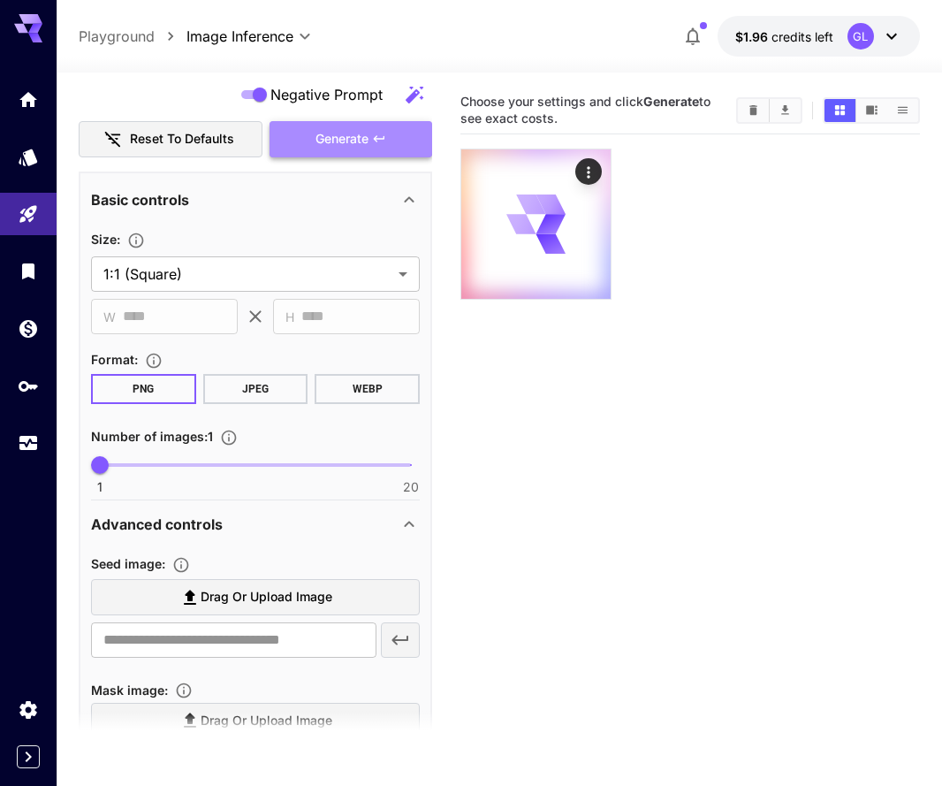
click at [400, 149] on button "Generate" at bounding box center [351, 139] width 163 height 36
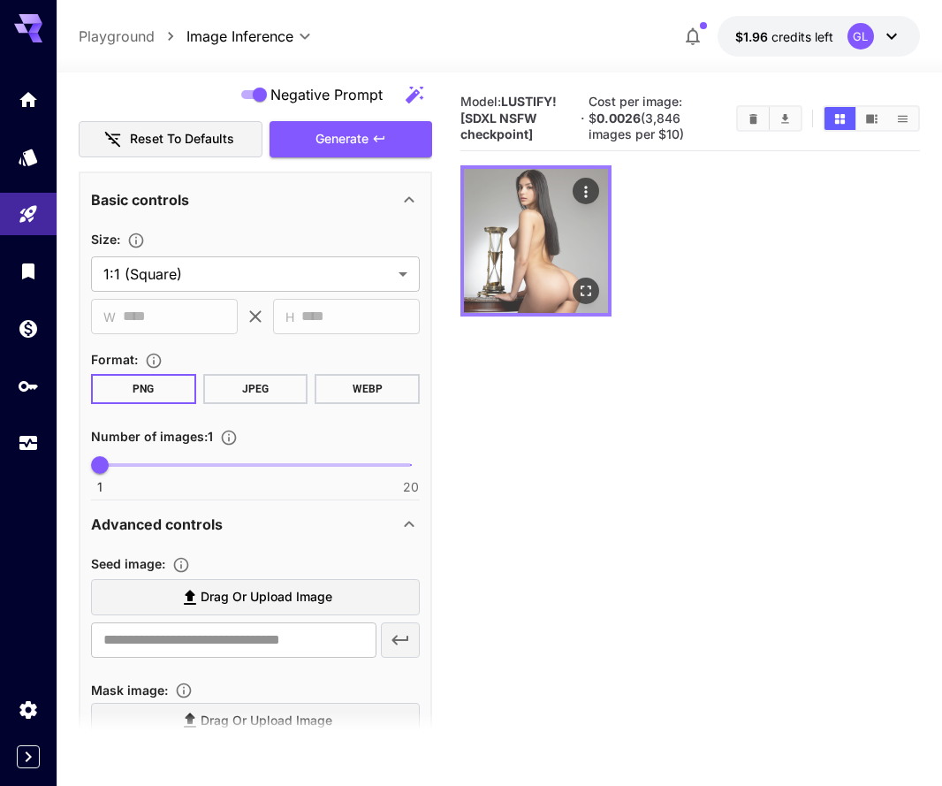
click at [585, 285] on icon "Open in fullscreen" at bounding box center [586, 291] width 18 height 18
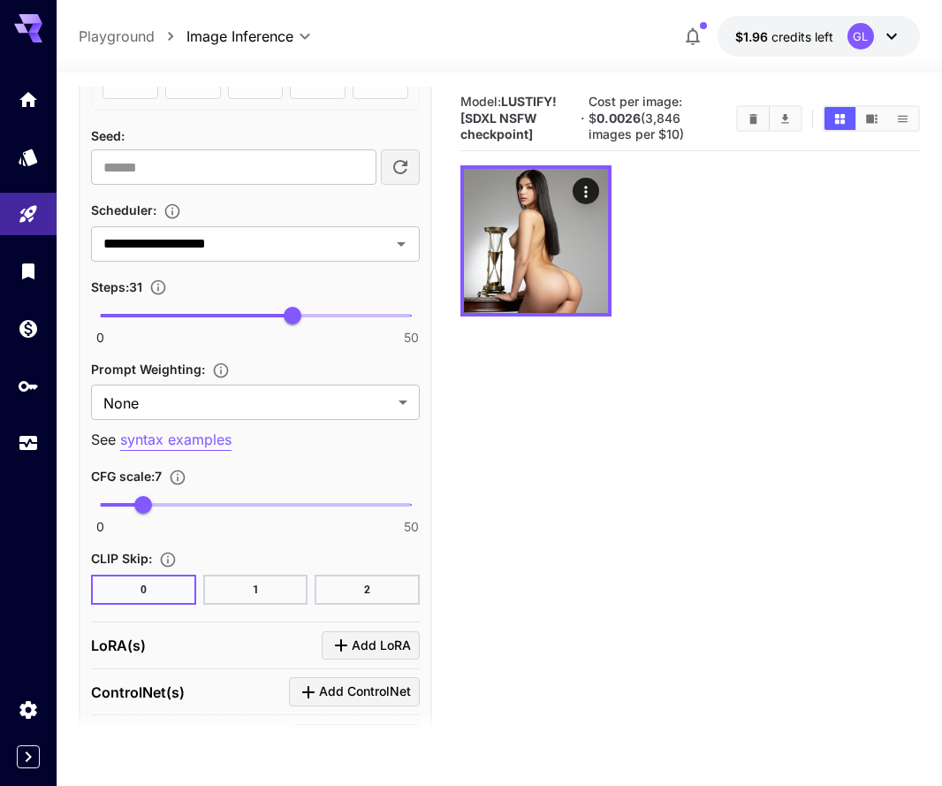
scroll to position [1561, 0]
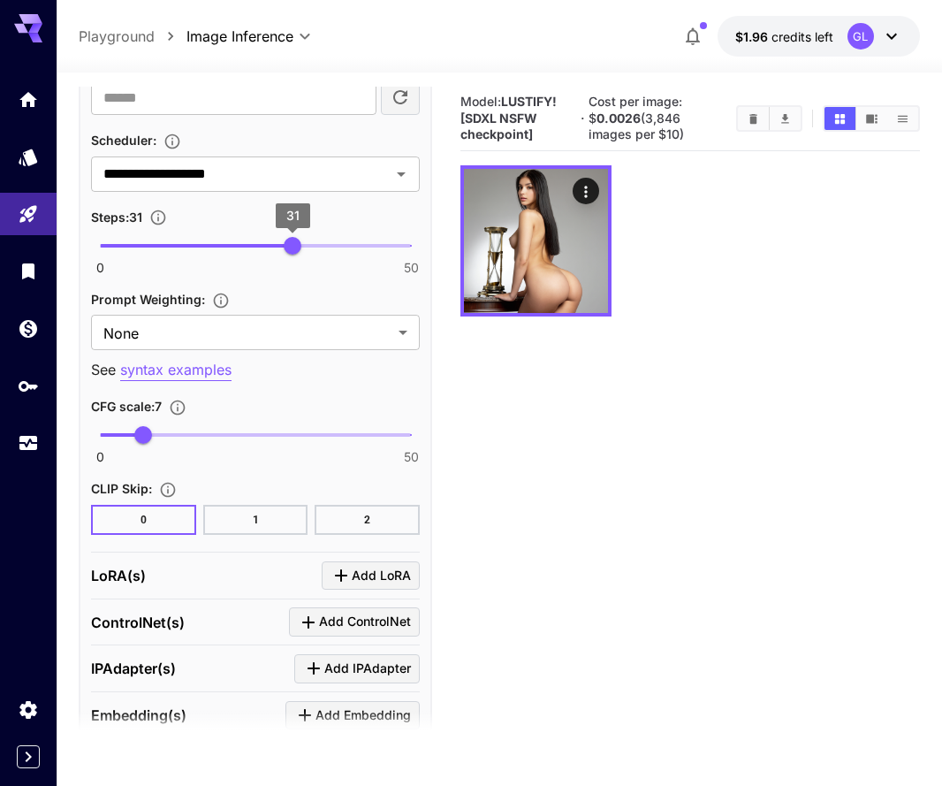
type input "**"
click at [287, 251] on span "30" at bounding box center [287, 246] width 18 height 18
click at [408, 179] on icon "Open" at bounding box center [401, 174] width 21 height 21
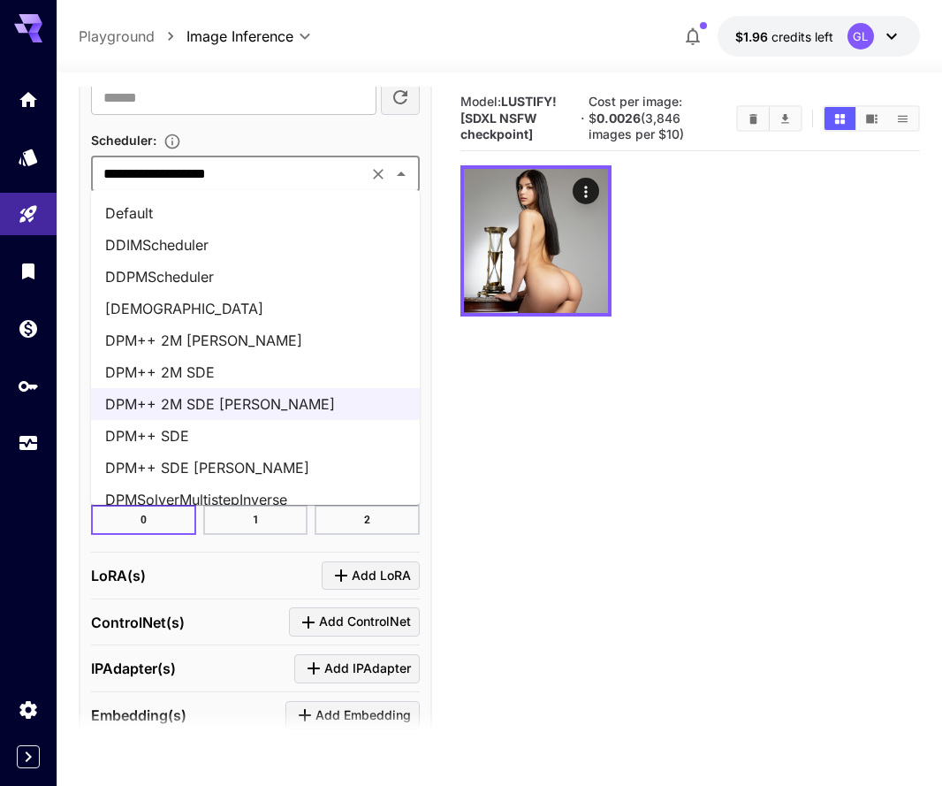
click at [286, 340] on li "DPM++ 2M [PERSON_NAME]" at bounding box center [255, 340] width 329 height 32
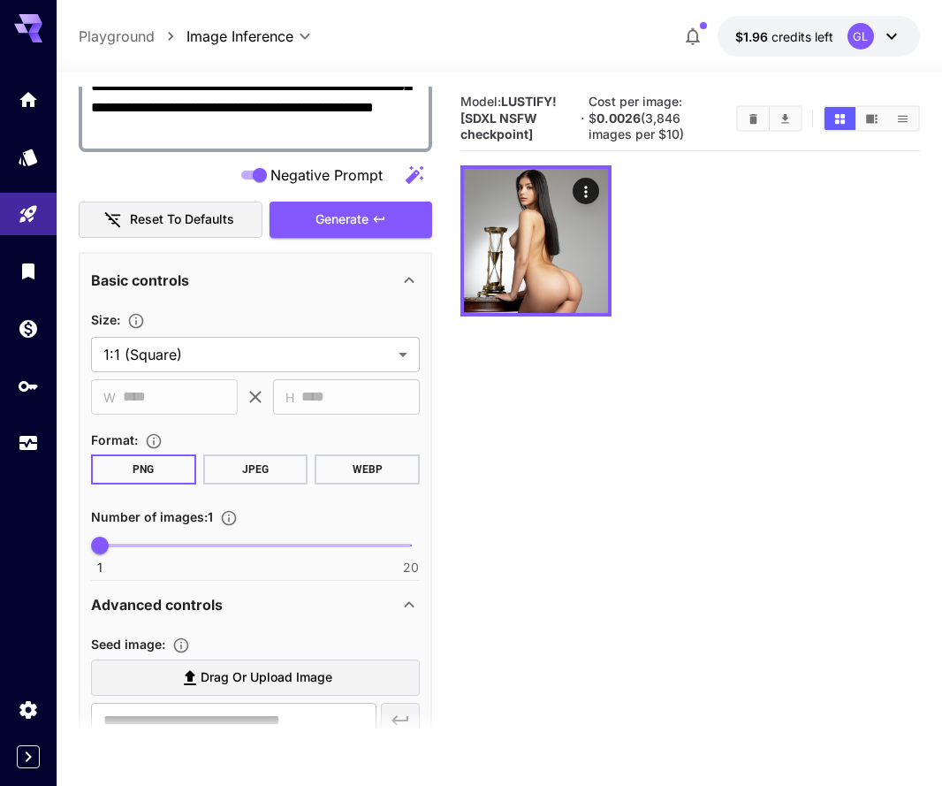
scroll to position [587, 0]
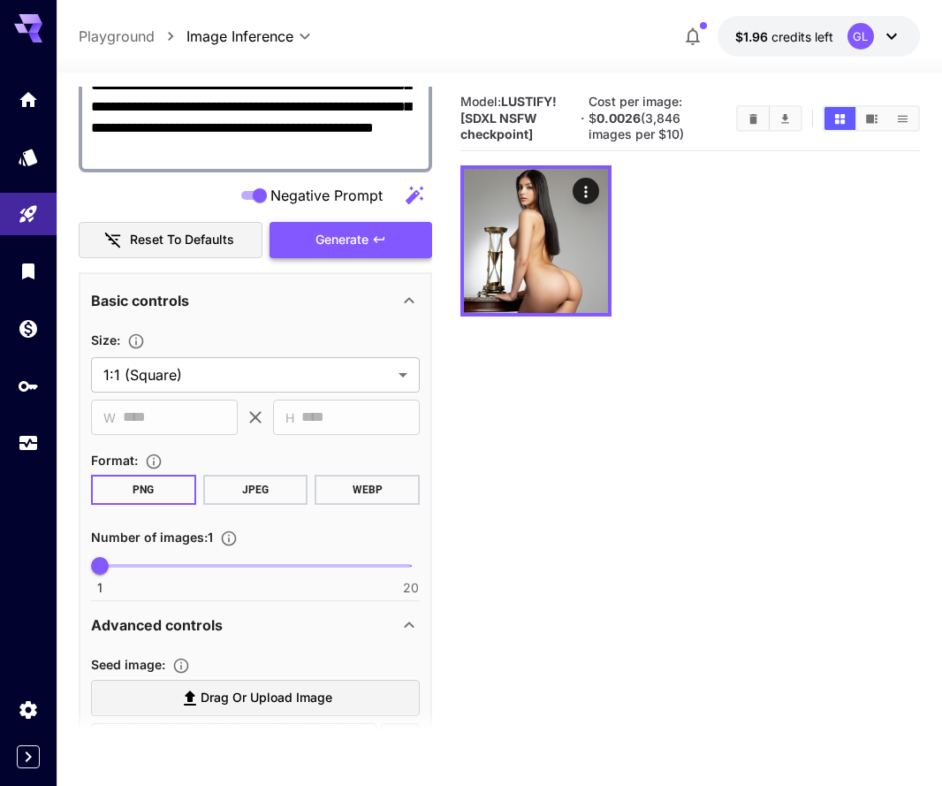
click at [385, 233] on icon "button" at bounding box center [379, 240] width 14 height 14
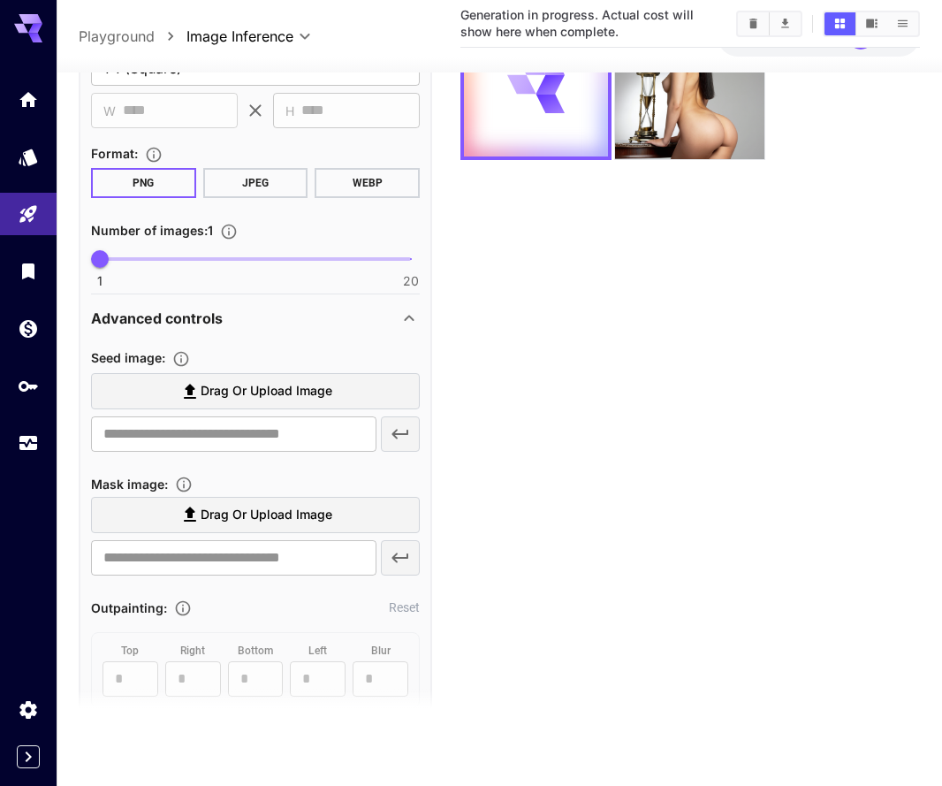
scroll to position [1141, 0]
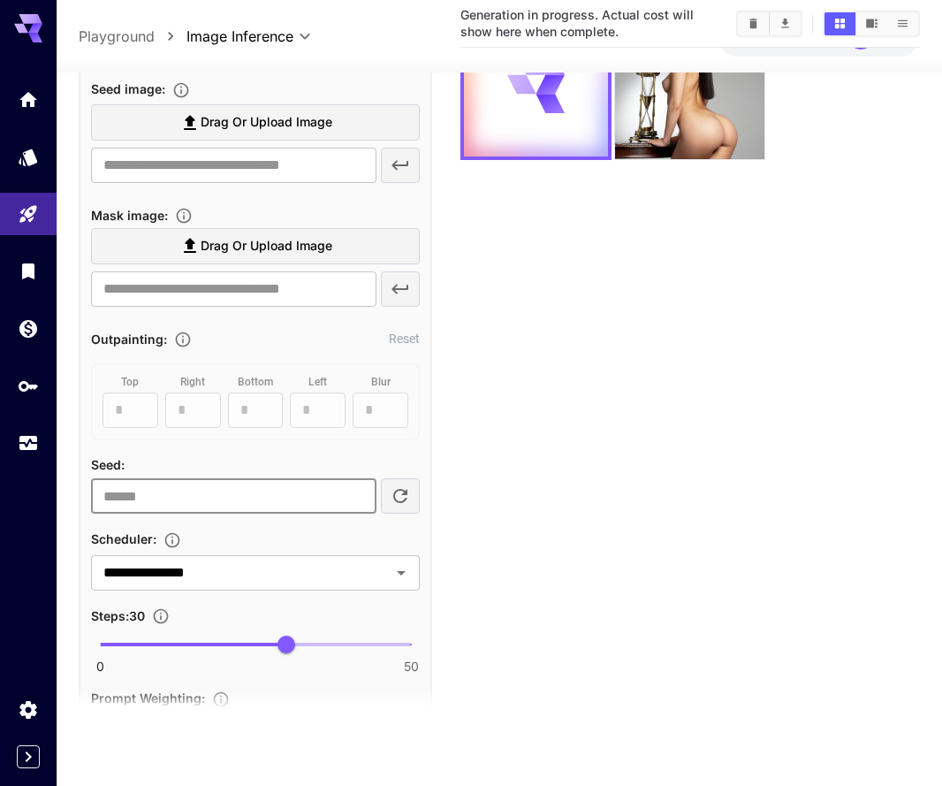
drag, startPoint x: 326, startPoint y: 507, endPoint x: -30, endPoint y: 477, distance: 357.6
click at [0, 477] on html "**********" at bounding box center [471, 323] width 942 height 926
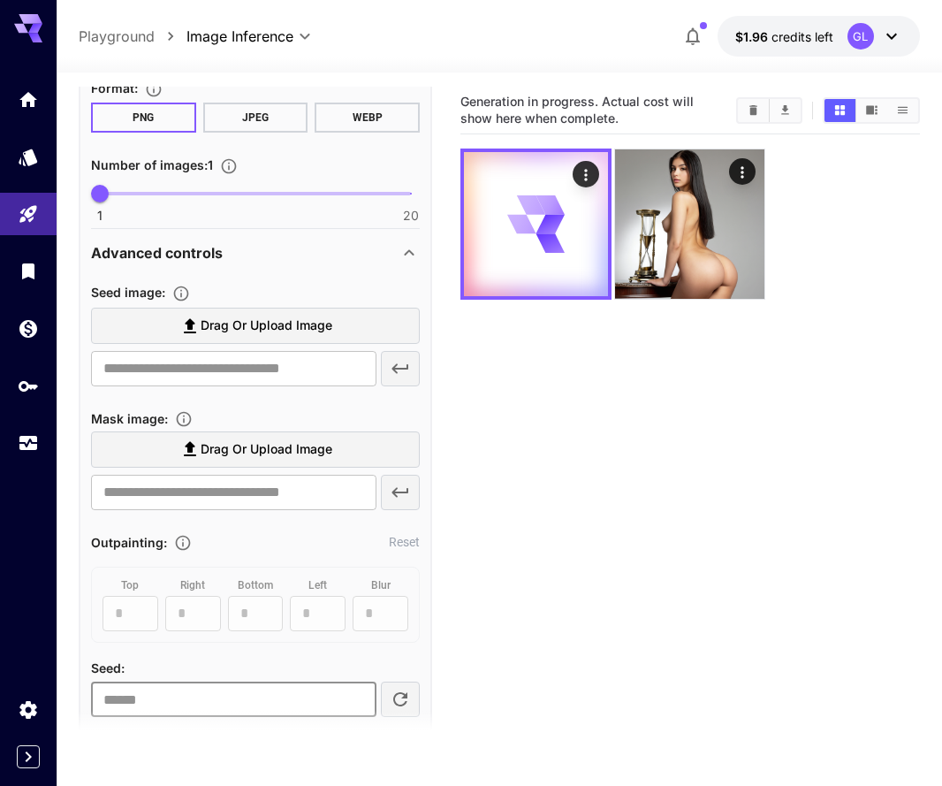
scroll to position [0, 0]
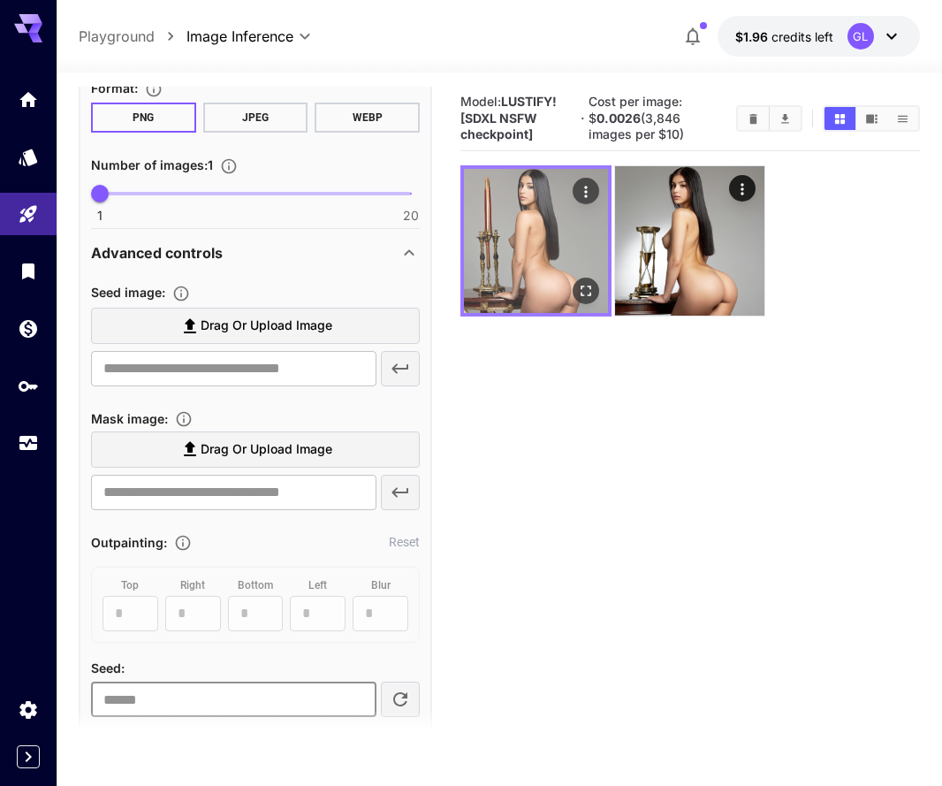
click at [586, 282] on icon "Open in fullscreen" at bounding box center [586, 291] width 18 height 18
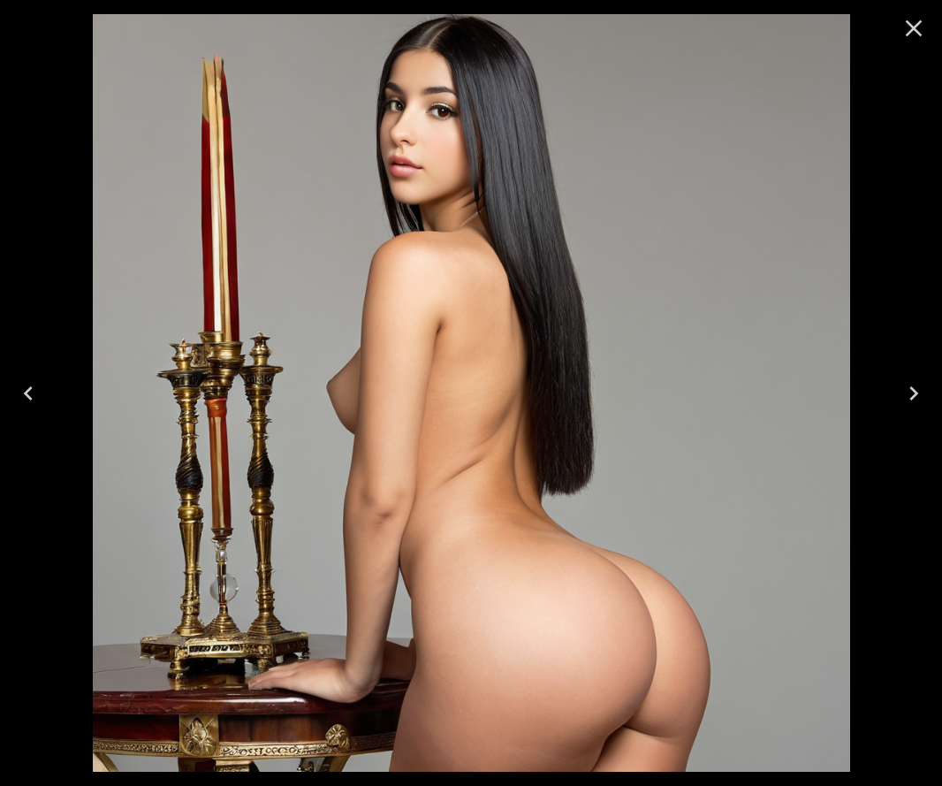
click at [912, 29] on icon "Close" at bounding box center [914, 28] width 17 height 17
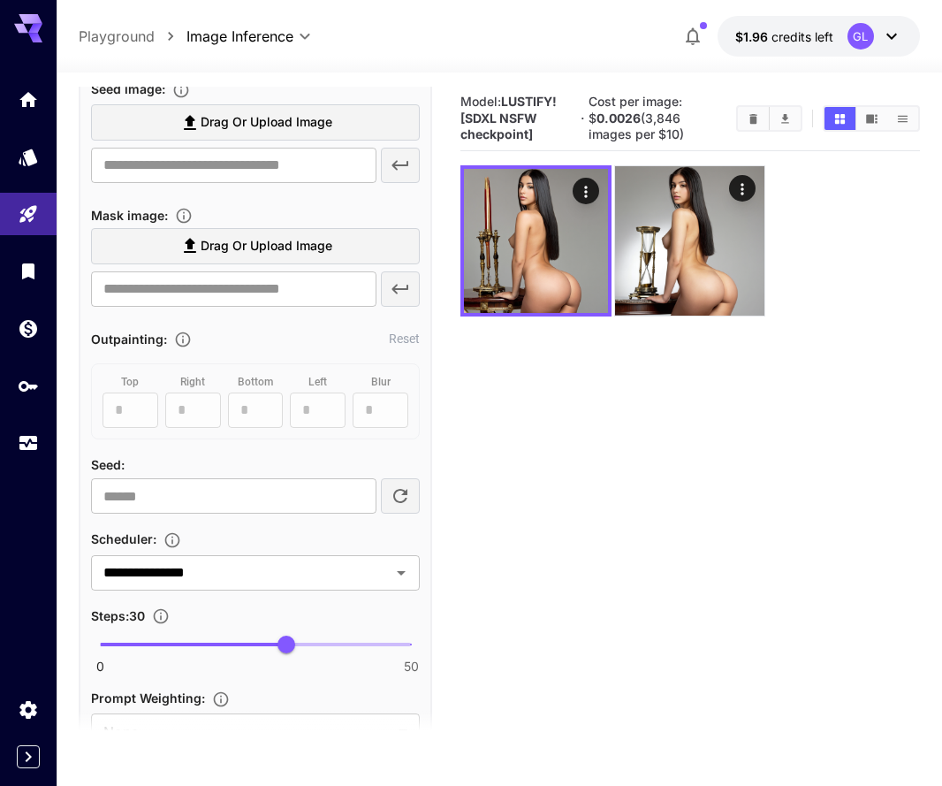
scroll to position [1170, 0]
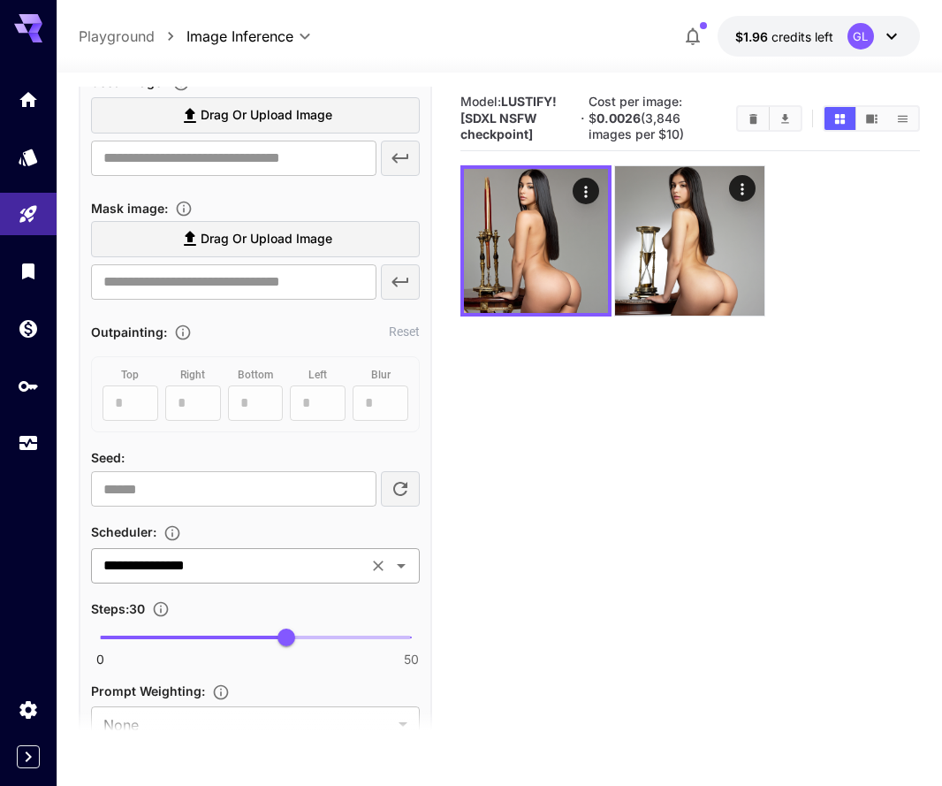
click at [404, 567] on icon "Open" at bounding box center [401, 565] width 21 height 21
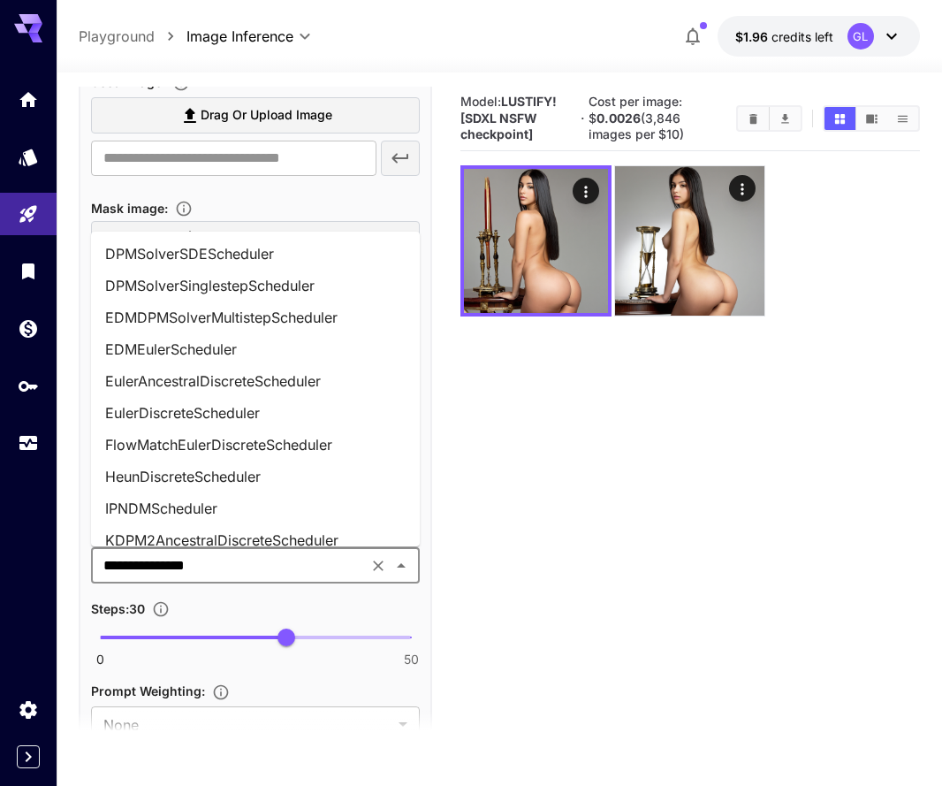
scroll to position [84, 0]
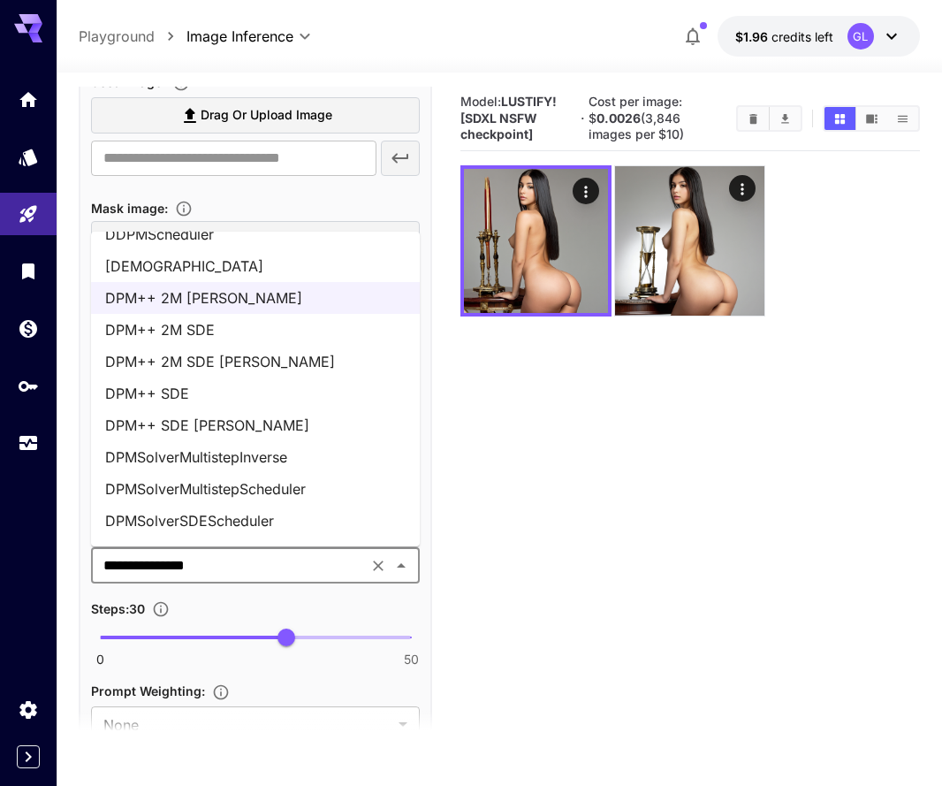
click at [752, 116] on icon "Clear Images" at bounding box center [754, 118] width 8 height 10
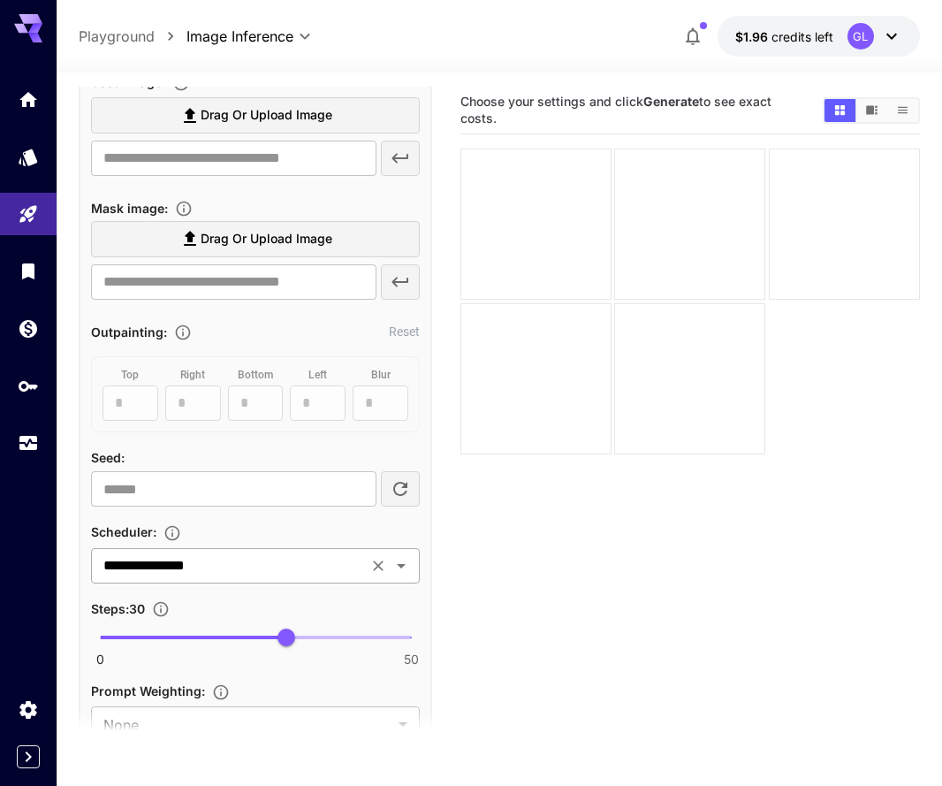
click at [401, 568] on icon "Open" at bounding box center [401, 565] width 21 height 21
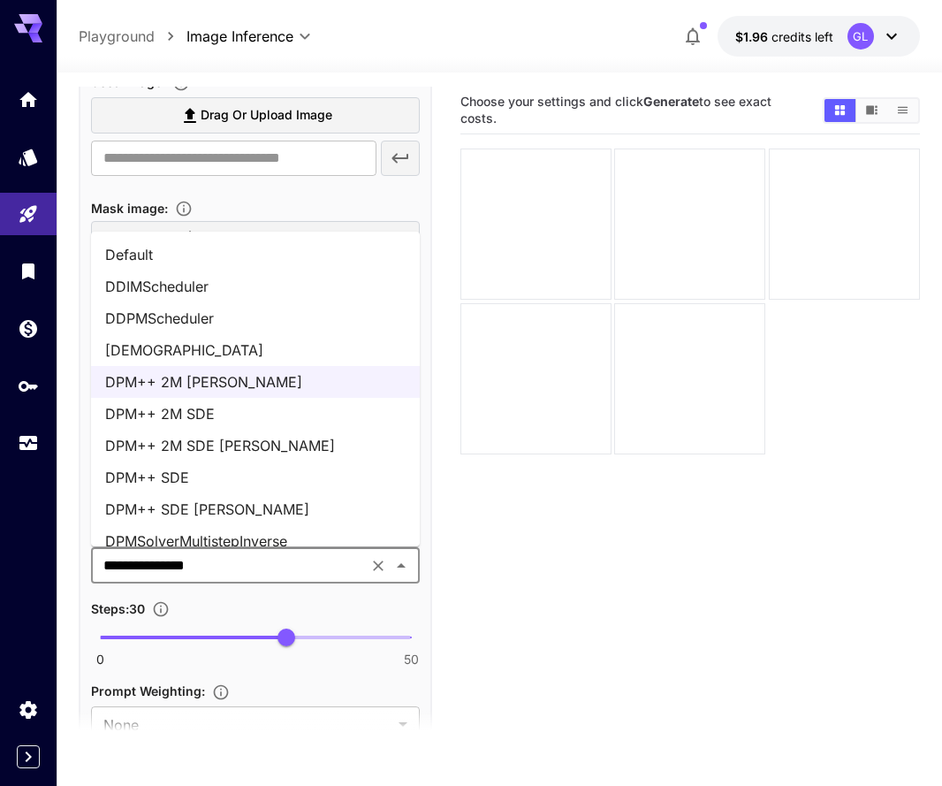
click at [370, 509] on li "DPM++ SDE [PERSON_NAME]" at bounding box center [255, 509] width 329 height 32
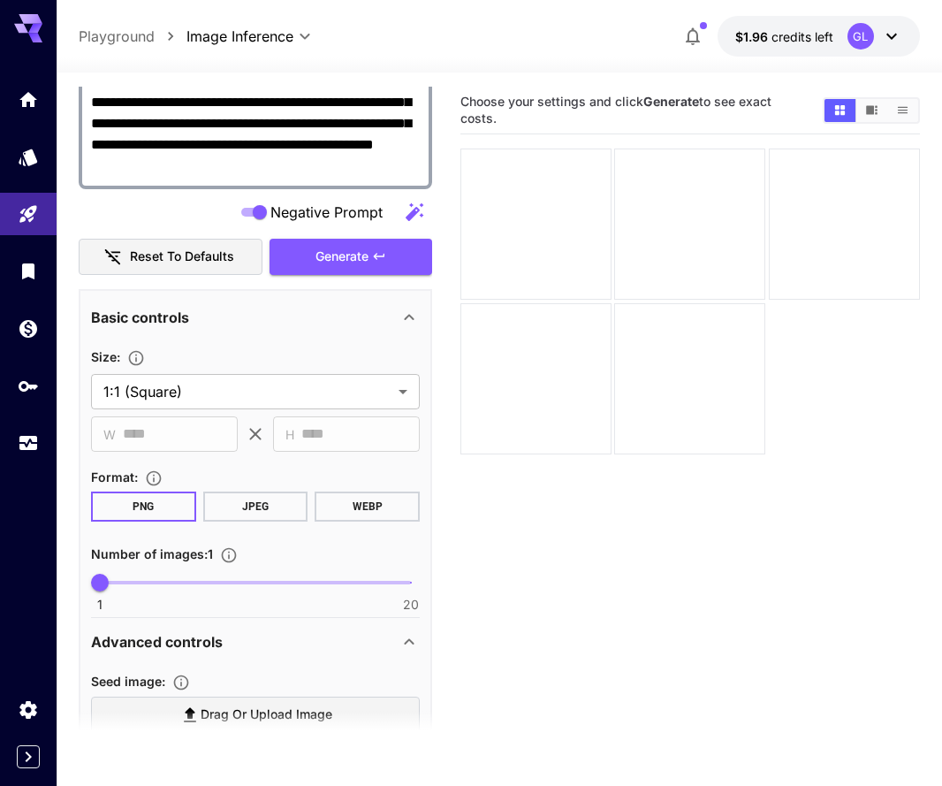
scroll to position [529, 0]
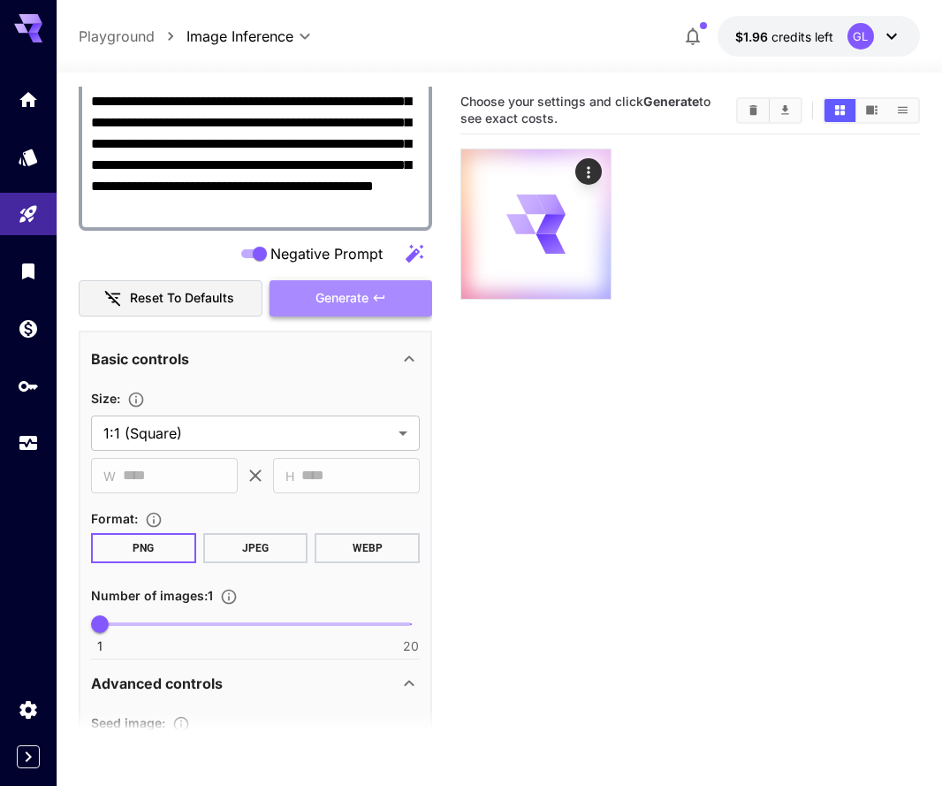
click at [352, 306] on span "Generate" at bounding box center [342, 298] width 53 height 22
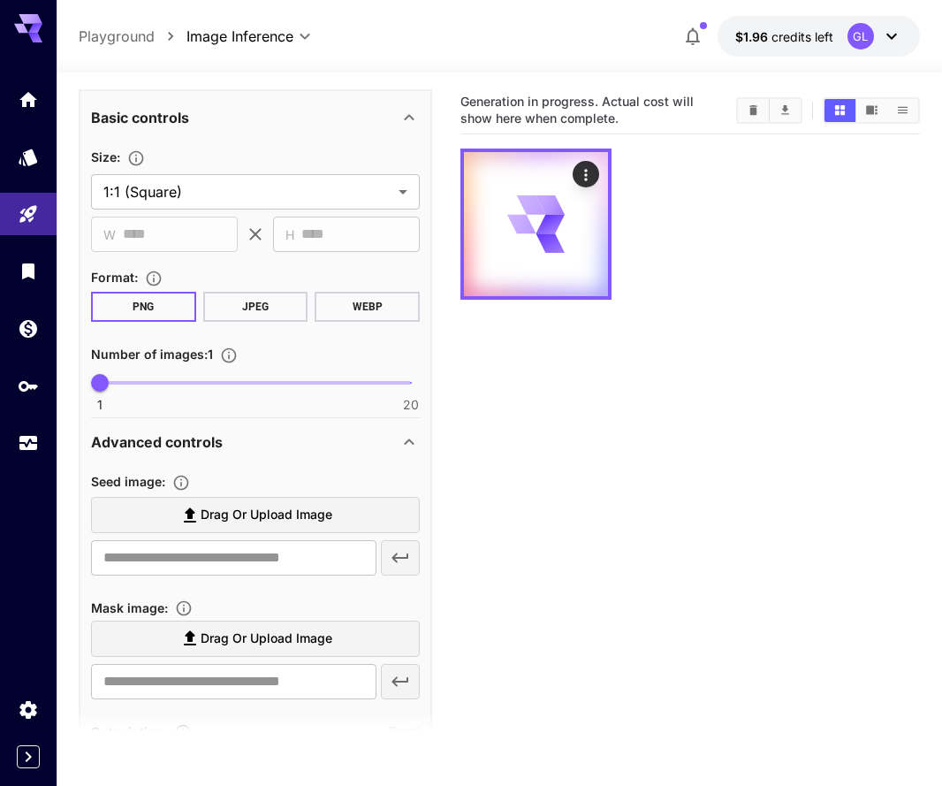
scroll to position [773, 0]
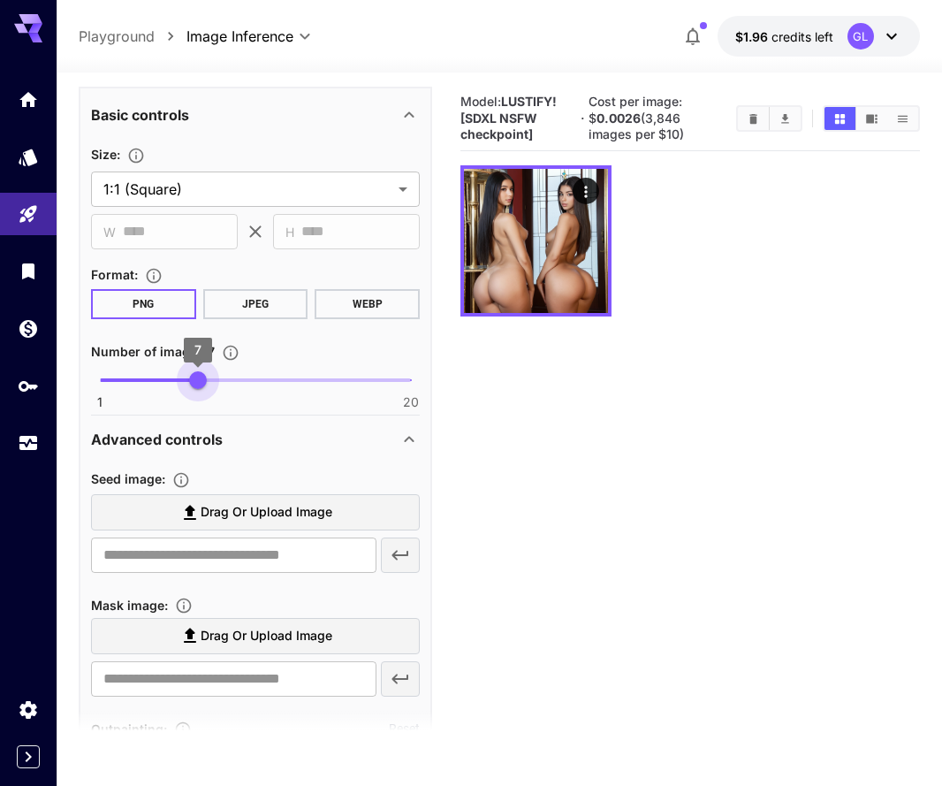
type input "*"
drag, startPoint x: 104, startPoint y: 370, endPoint x: 188, endPoint y: 383, distance: 84.9
click at [188, 383] on span "6" at bounding box center [182, 380] width 18 height 18
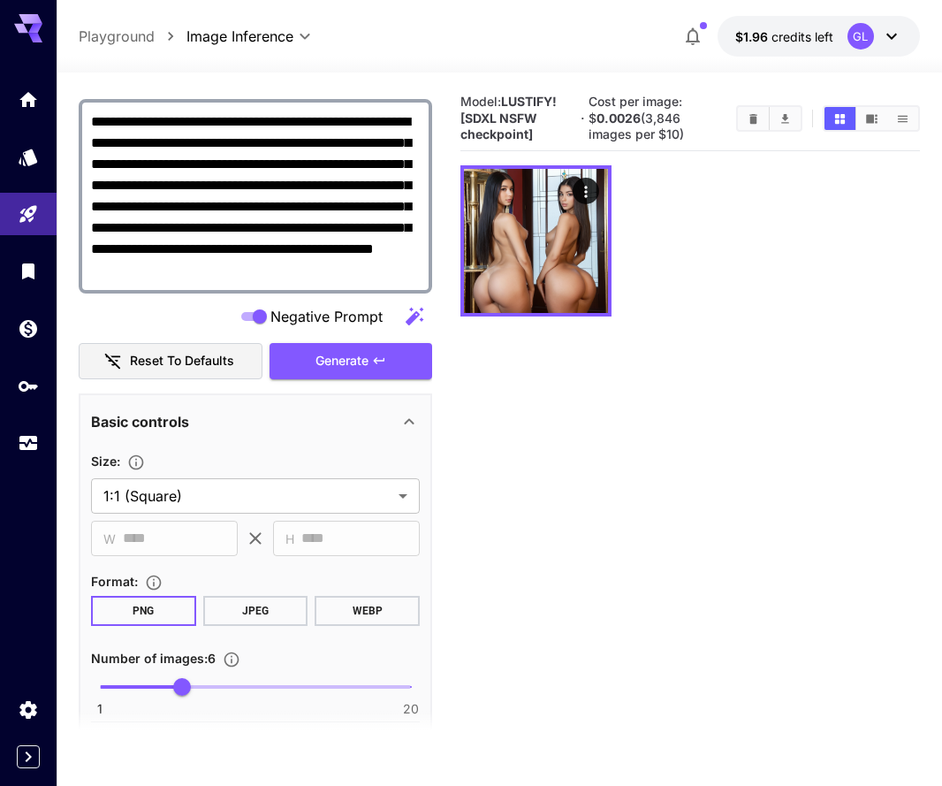
scroll to position [234, 0]
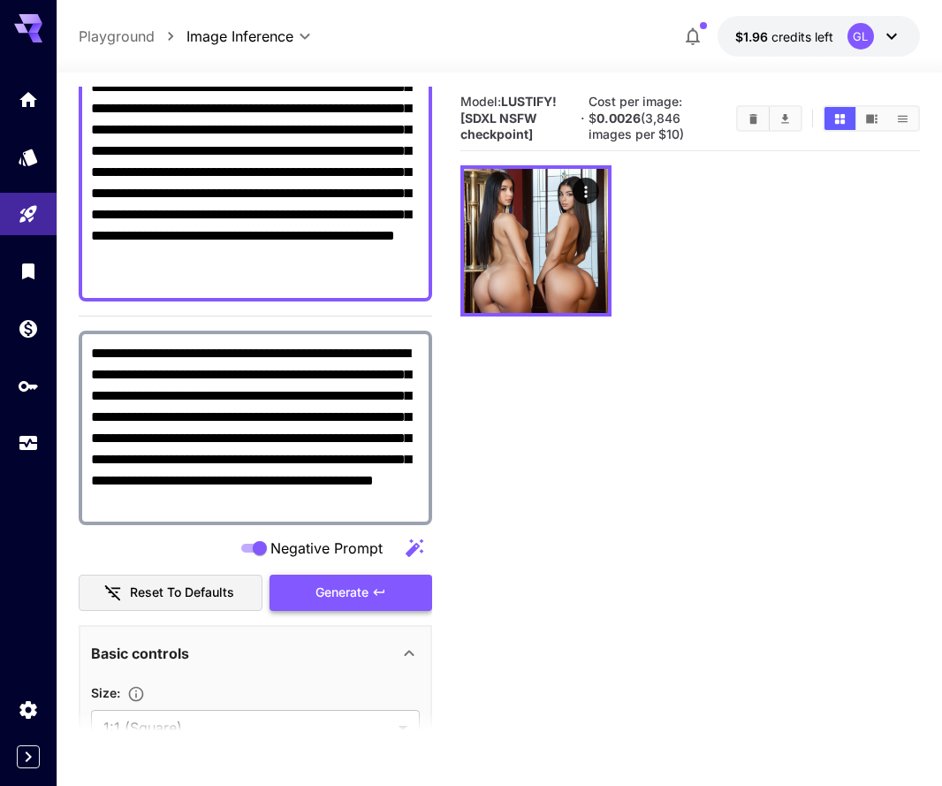
click at [362, 584] on span "Generate" at bounding box center [342, 593] width 53 height 22
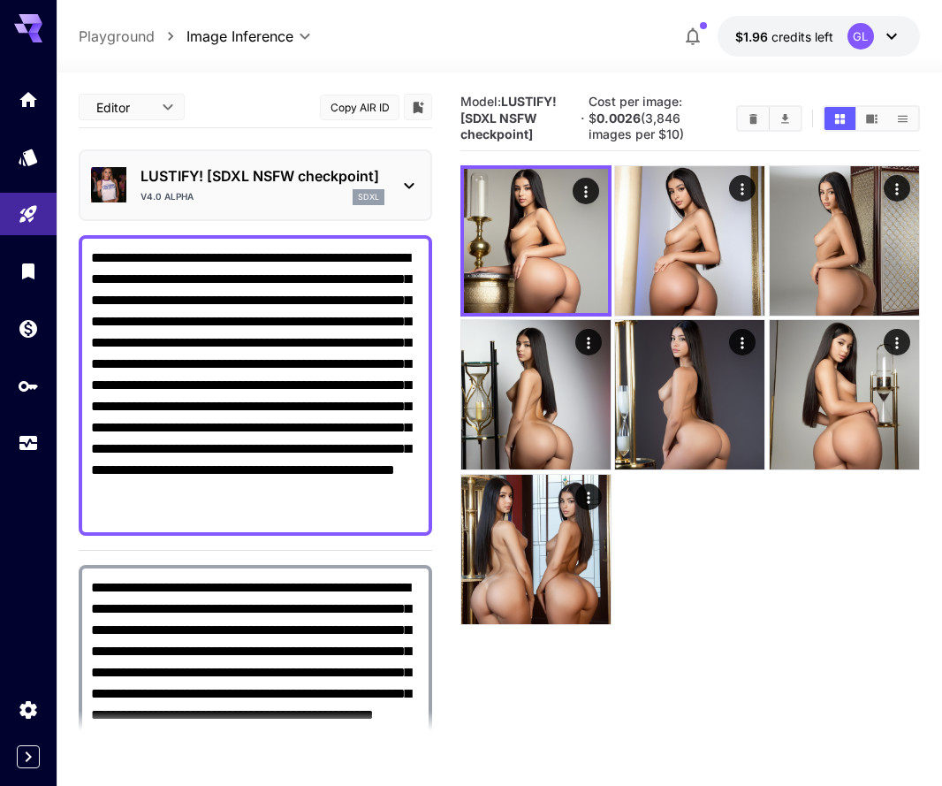
click at [410, 172] on div "LUSTIFY! [SDXL NSFW checkpoint] v4.0 alpha sdxl" at bounding box center [255, 185] width 329 height 54
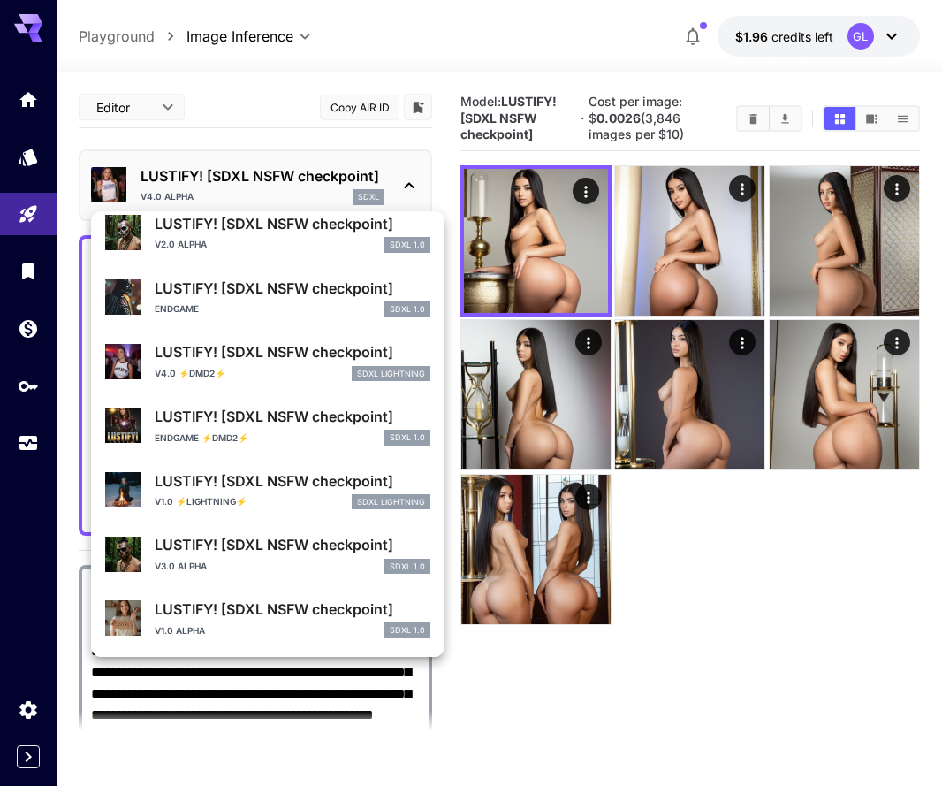
scroll to position [178, 0]
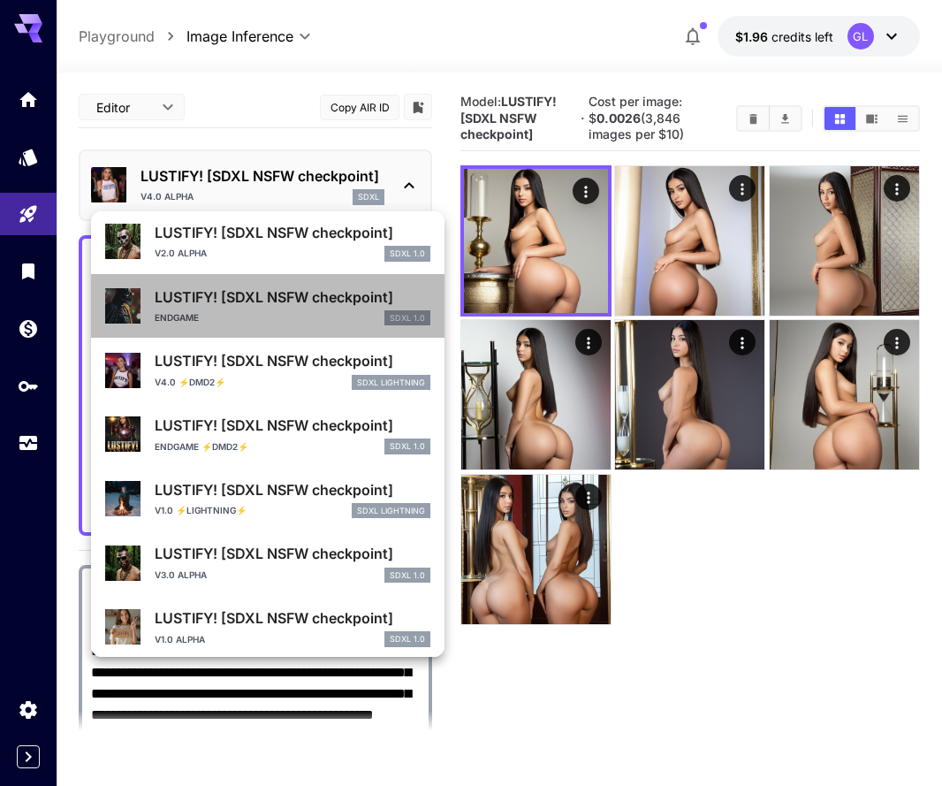
click at [283, 323] on div "ENDGAME SDXL 1.0" at bounding box center [293, 318] width 276 height 16
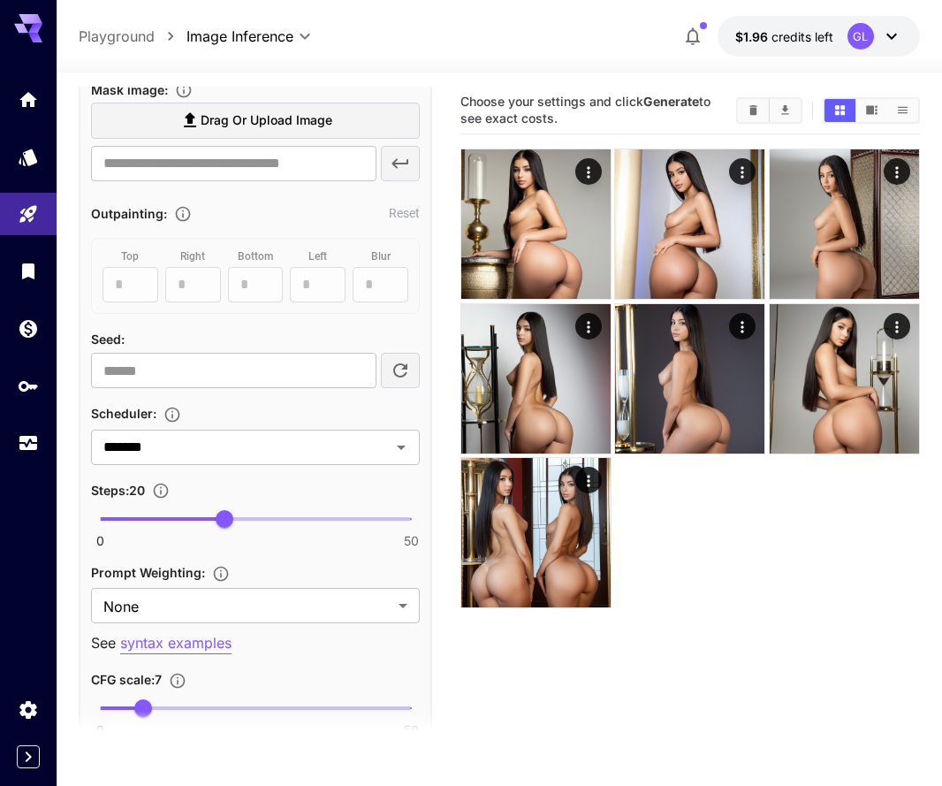
scroll to position [1292, 0]
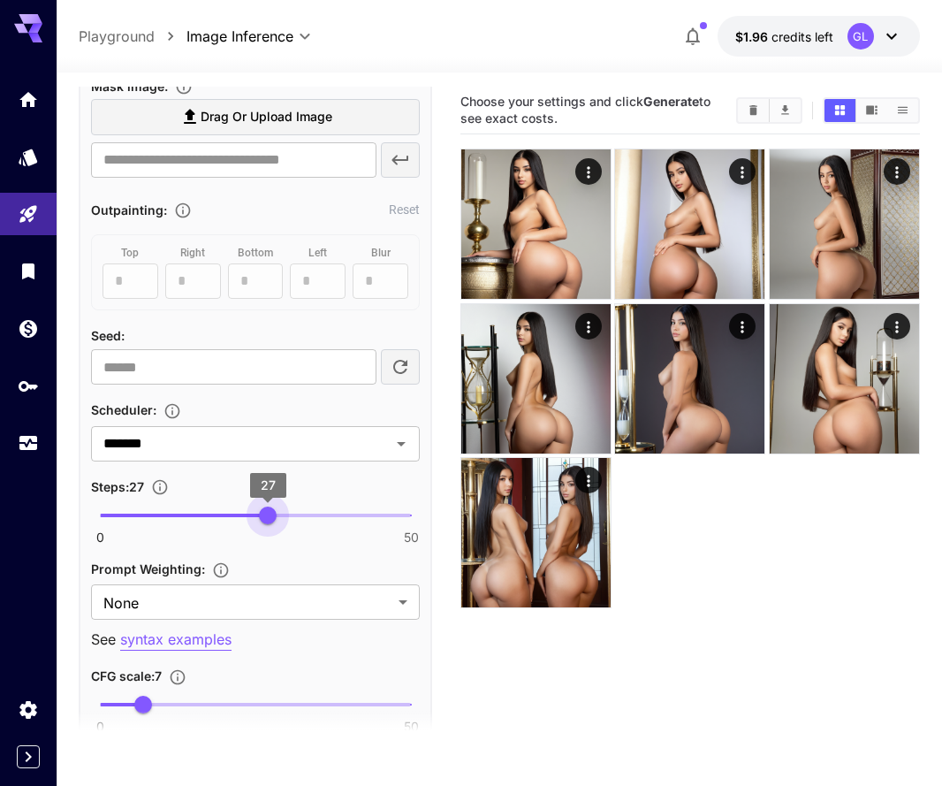
click at [266, 507] on span "0 50 27" at bounding box center [255, 515] width 311 height 27
click at [276, 510] on span "28" at bounding box center [274, 516] width 18 height 18
type input "**"
drag, startPoint x: 276, startPoint y: 510, endPoint x: 286, endPoint y: 512, distance: 10.8
click at [286, 512] on span "30" at bounding box center [287, 516] width 18 height 18
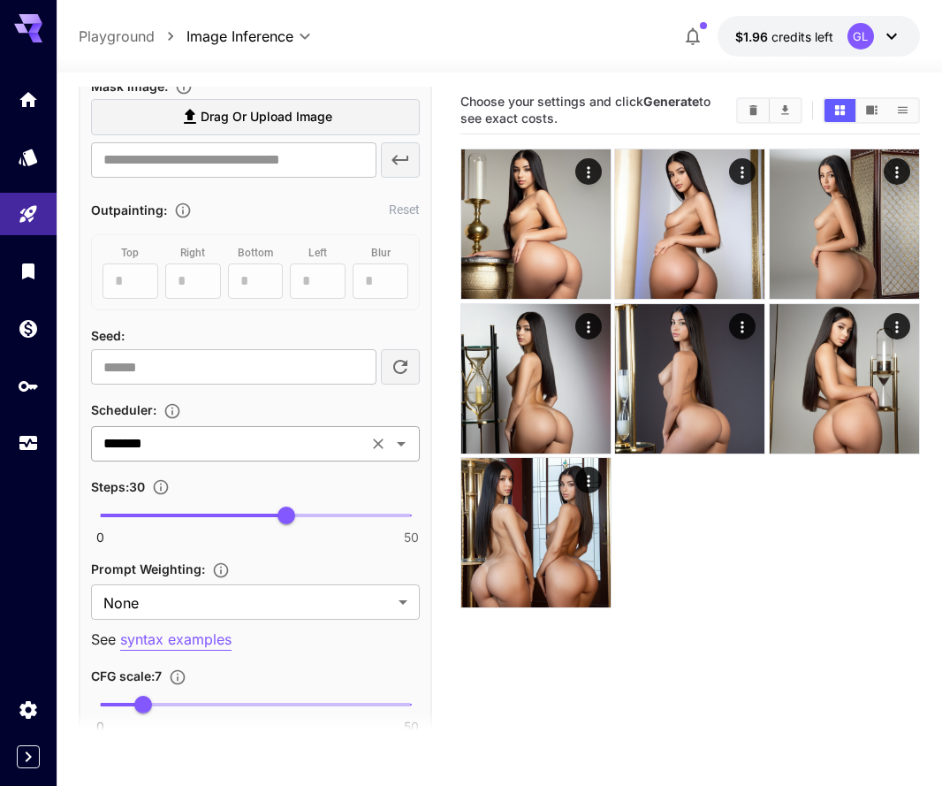
click at [406, 438] on icon "Open" at bounding box center [401, 443] width 21 height 21
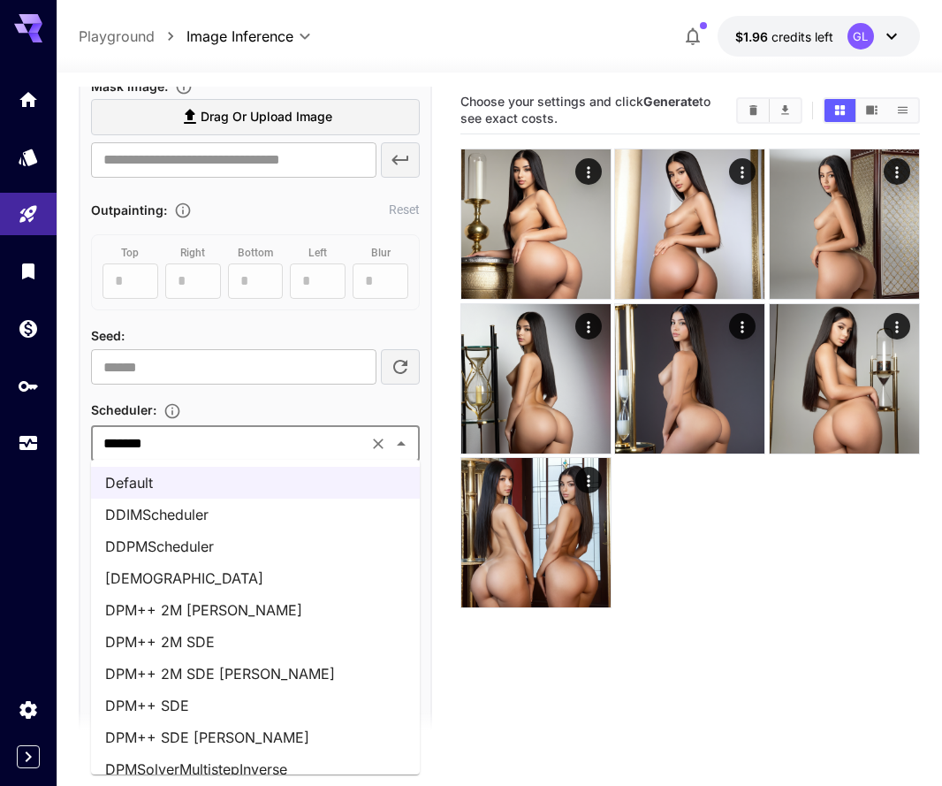
click at [326, 673] on li "DPM++ 2M SDE [PERSON_NAME]" at bounding box center [255, 674] width 329 height 32
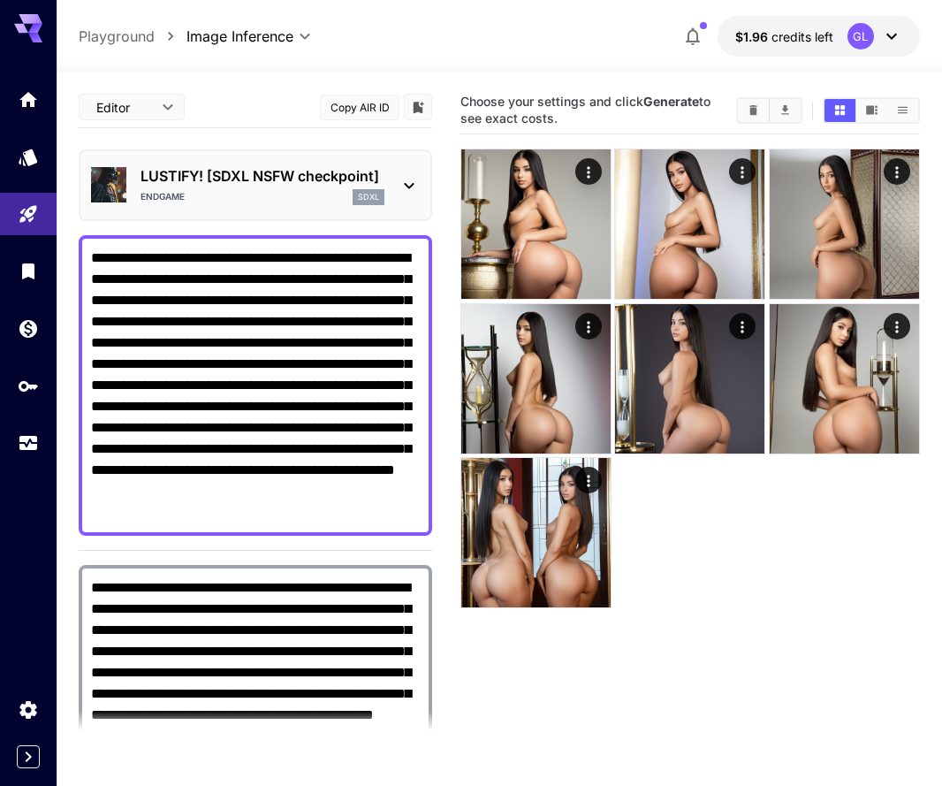
scroll to position [0, 0]
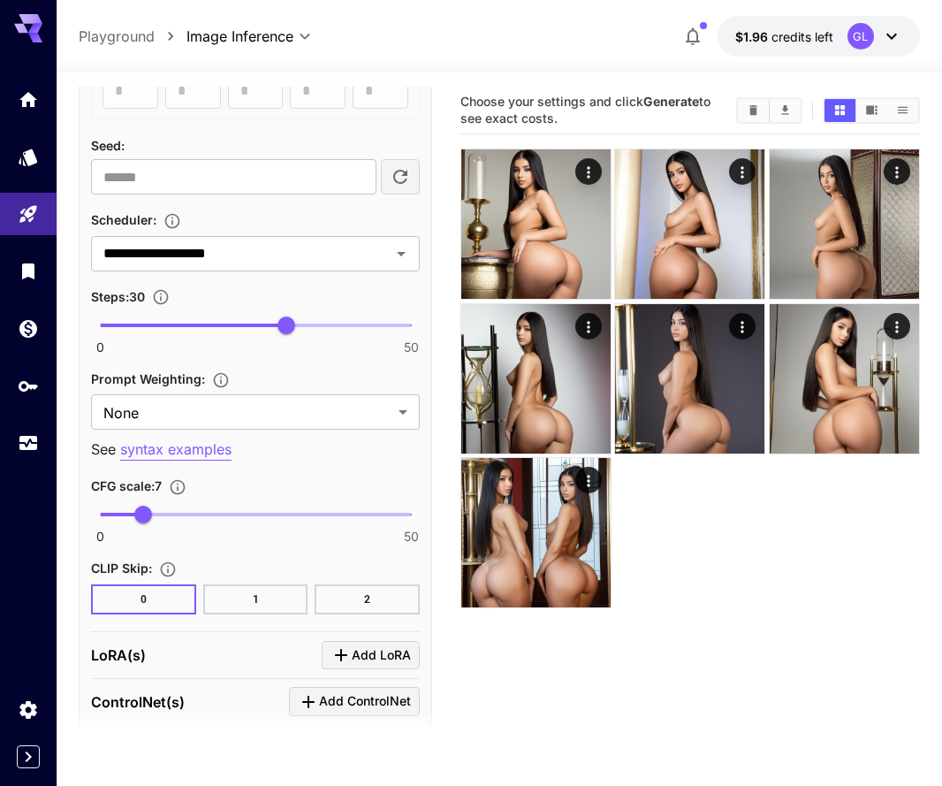
scroll to position [1700, 0]
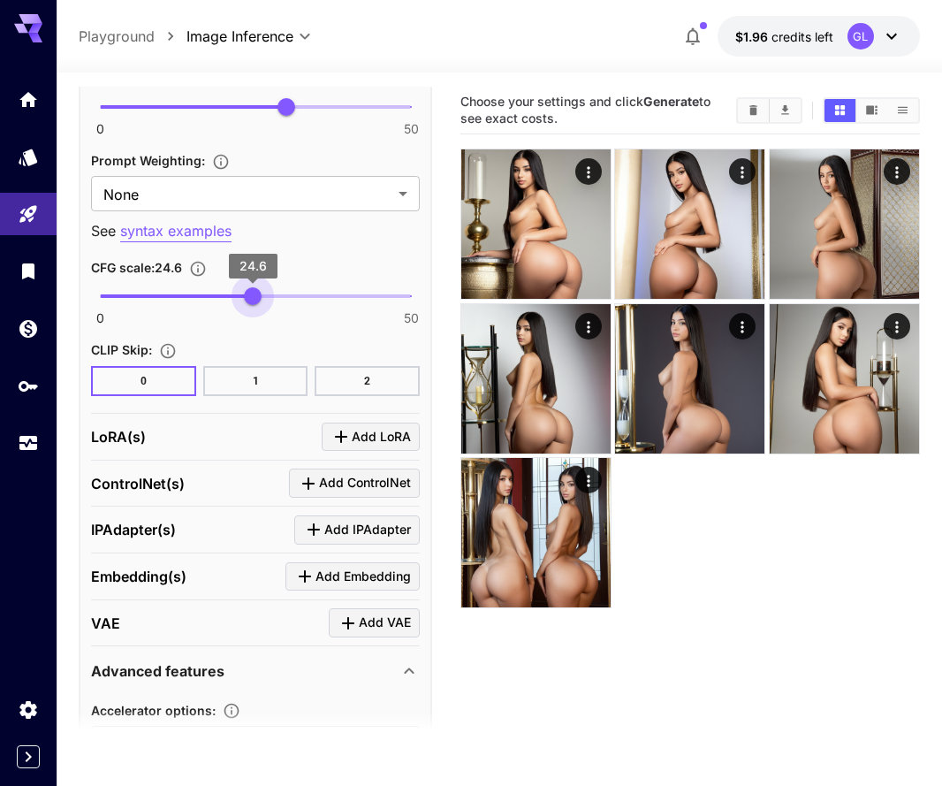
drag, startPoint x: 150, startPoint y: 292, endPoint x: 252, endPoint y: 297, distance: 101.8
click at [252, 297] on span "24.6" at bounding box center [253, 296] width 18 height 18
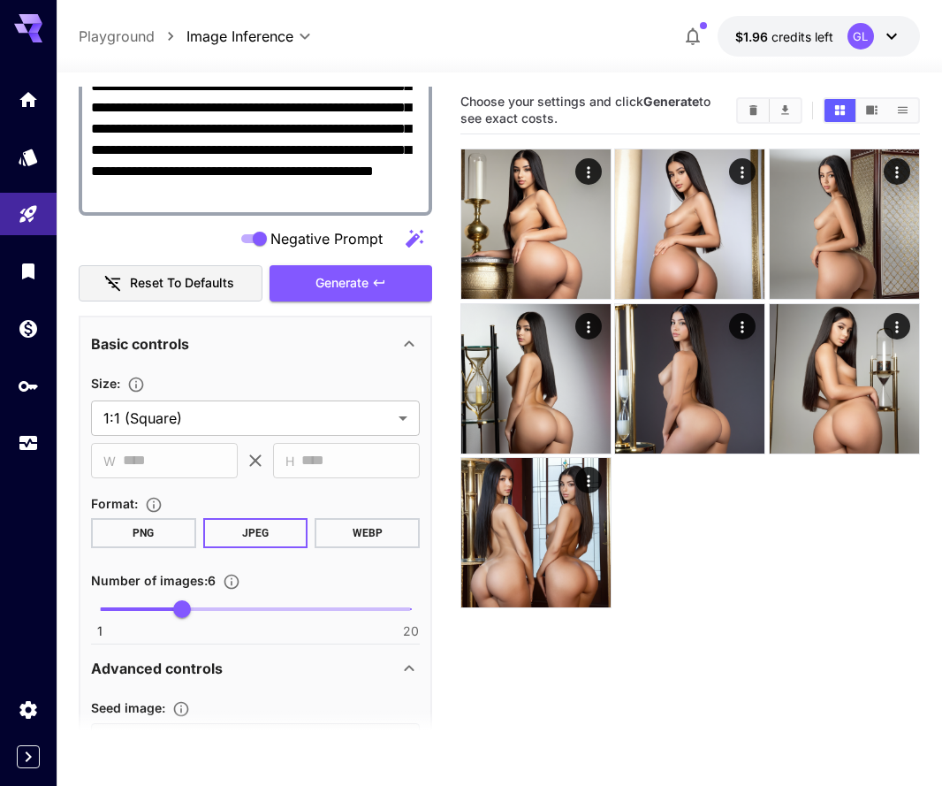
scroll to position [486, 0]
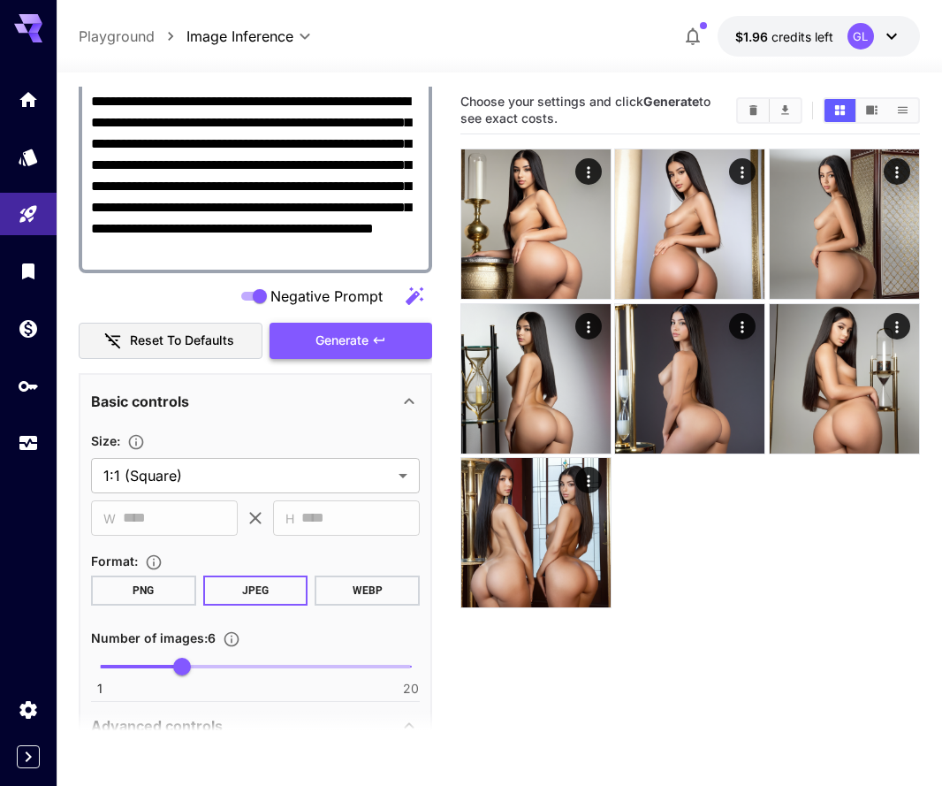
click at [309, 324] on button "Generate" at bounding box center [351, 341] width 163 height 36
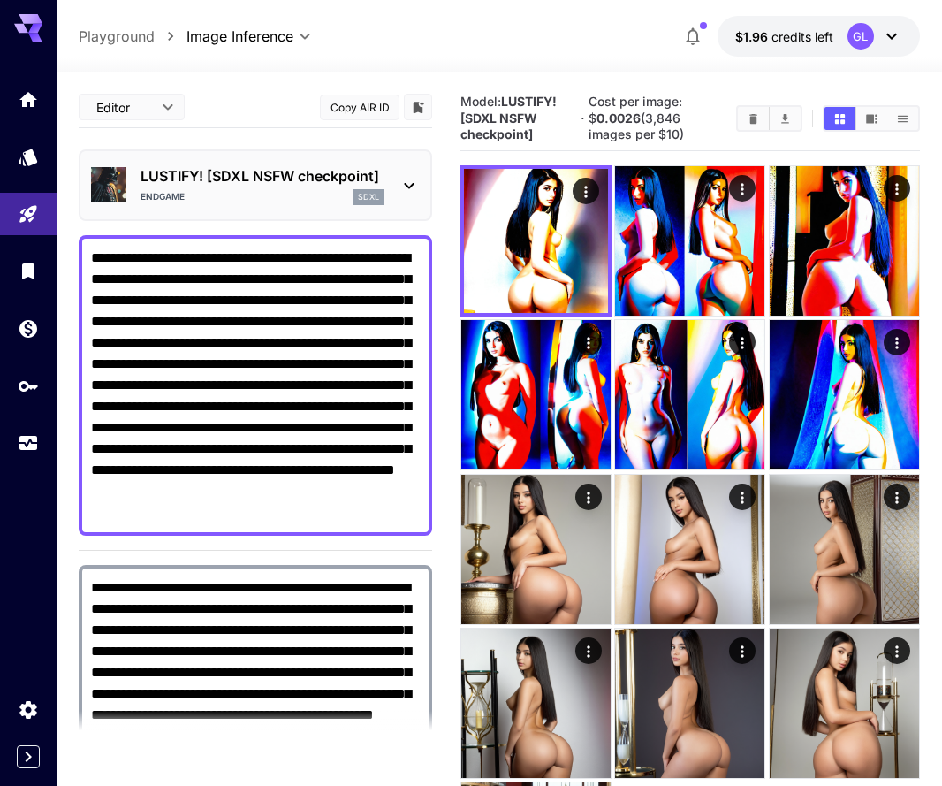
scroll to position [0, 0]
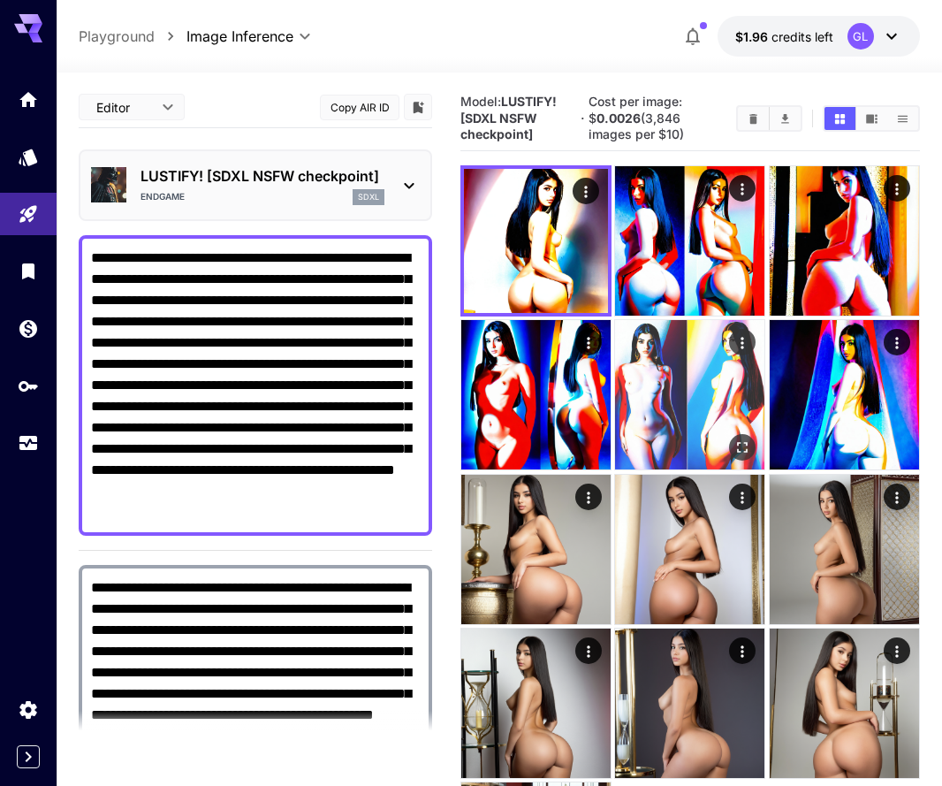
click at [645, 402] on img at bounding box center [689, 394] width 149 height 149
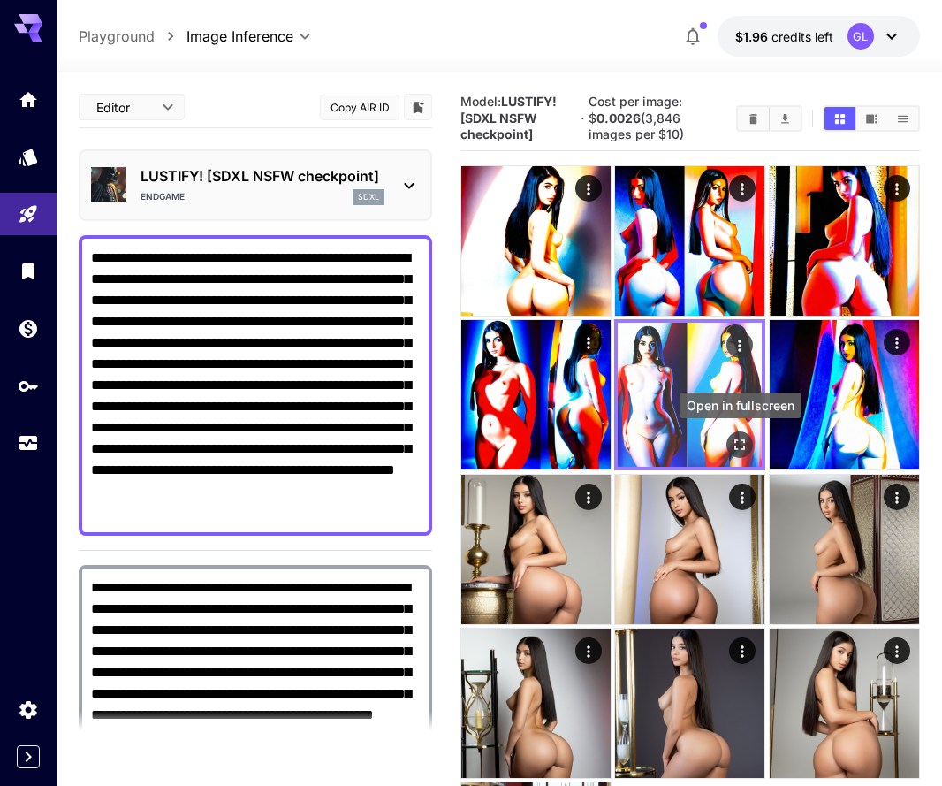
click at [738, 445] on icon "Open in fullscreen" at bounding box center [741, 446] width 18 height 18
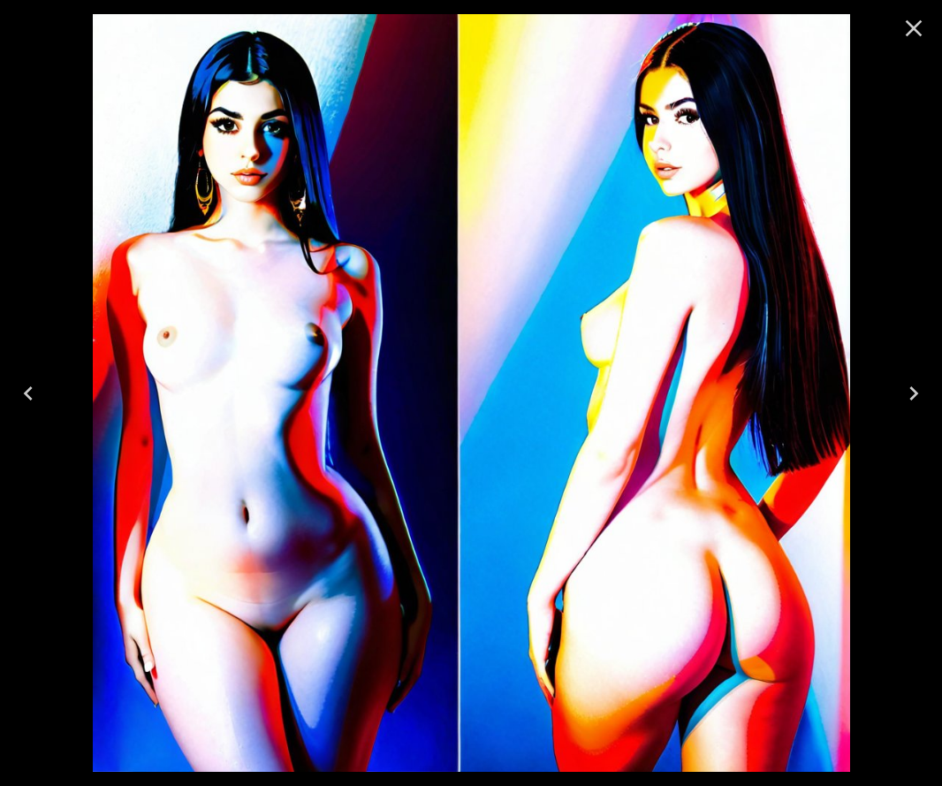
click at [916, 36] on icon "Close" at bounding box center [914, 28] width 28 height 28
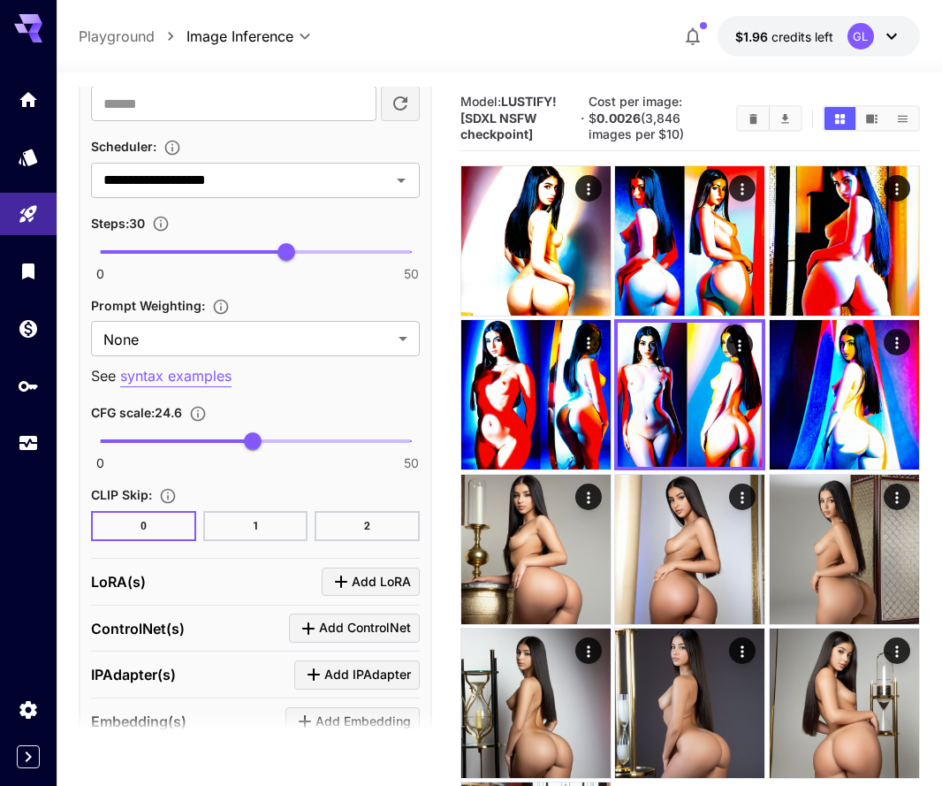
scroll to position [1562, 0]
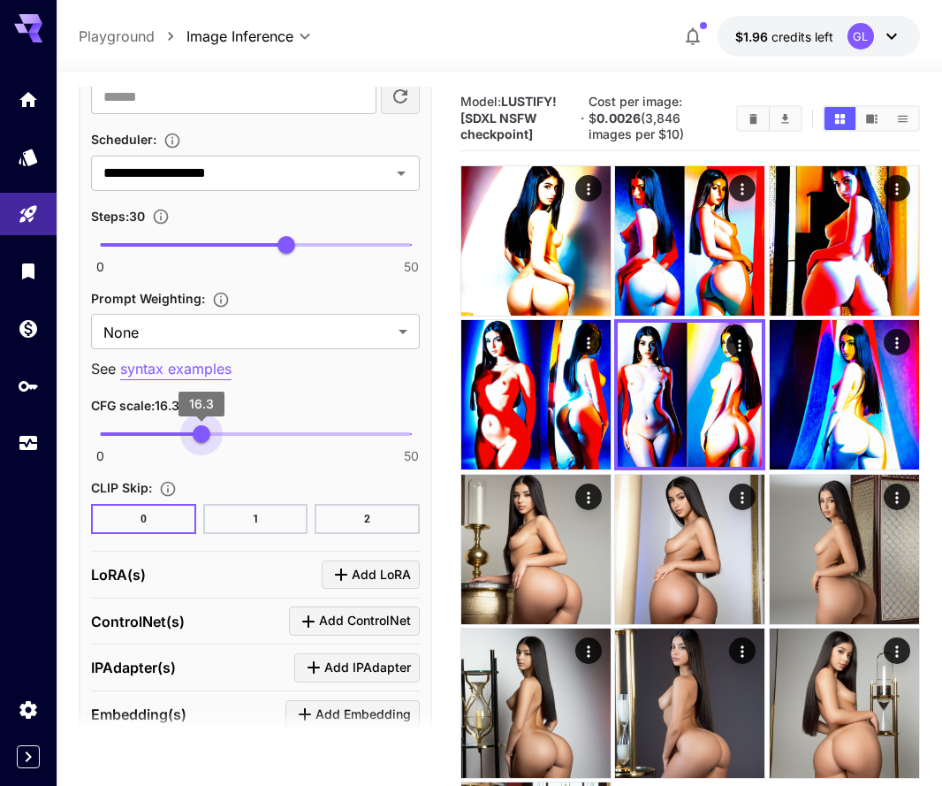
type input "****"
drag, startPoint x: 255, startPoint y: 433, endPoint x: 202, endPoint y: 439, distance: 53.3
click at [201, 439] on span "16.2" at bounding box center [201, 434] width 18 height 18
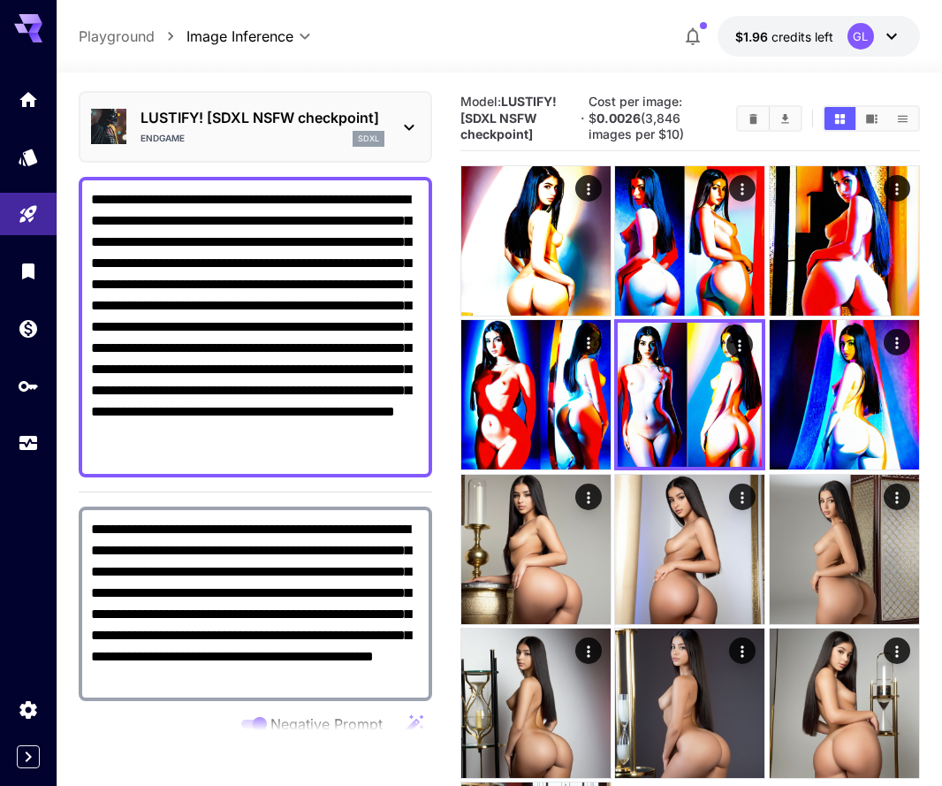
scroll to position [57, 0]
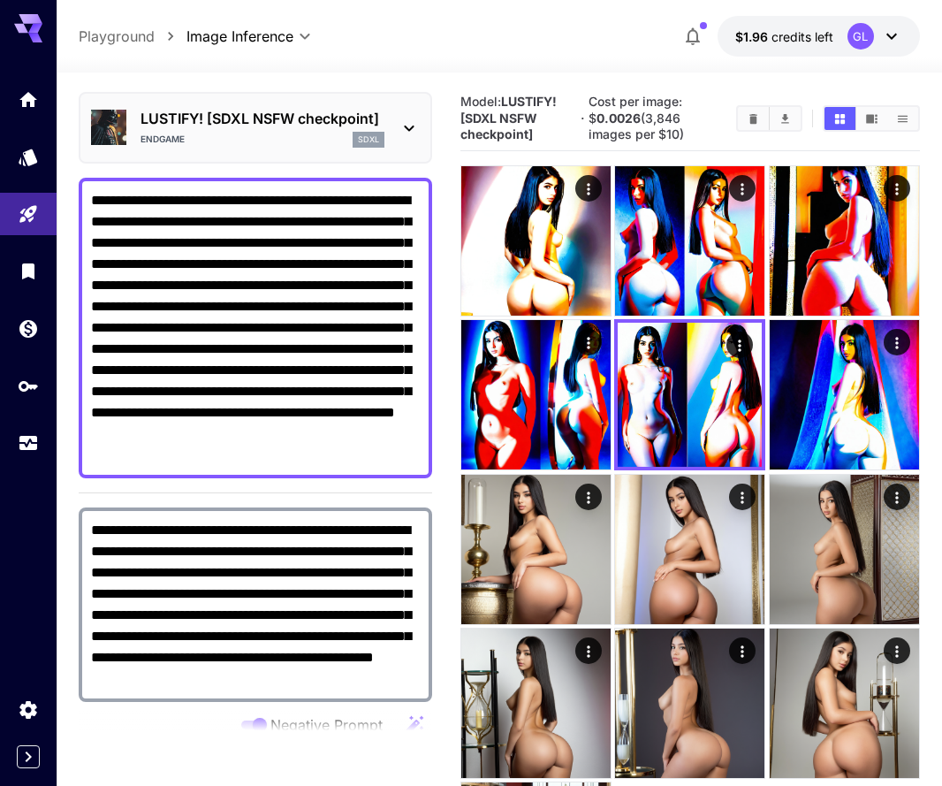
click at [417, 128] on icon at bounding box center [409, 128] width 21 height 21
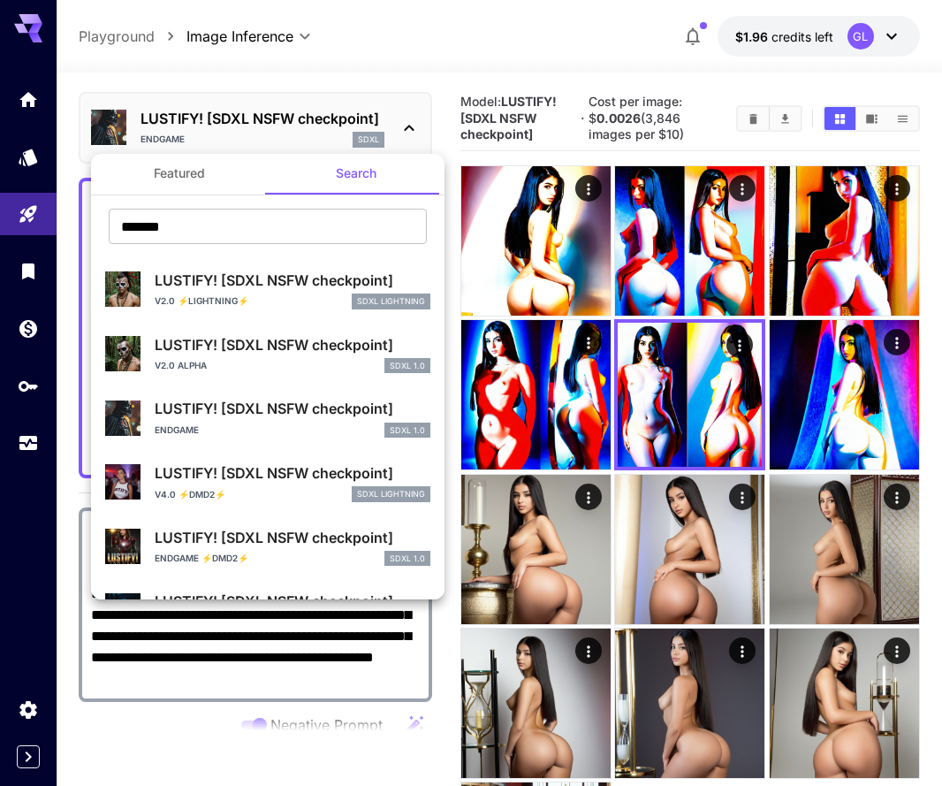
scroll to position [13, 0]
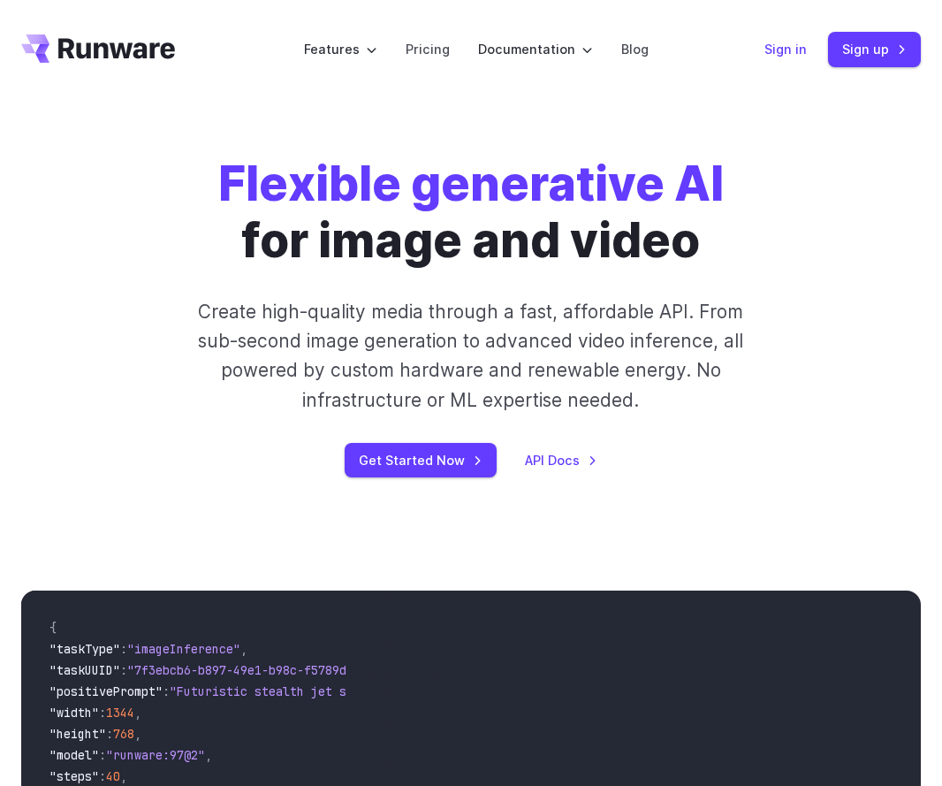
click at [779, 50] on link "Sign in" at bounding box center [786, 49] width 42 height 20
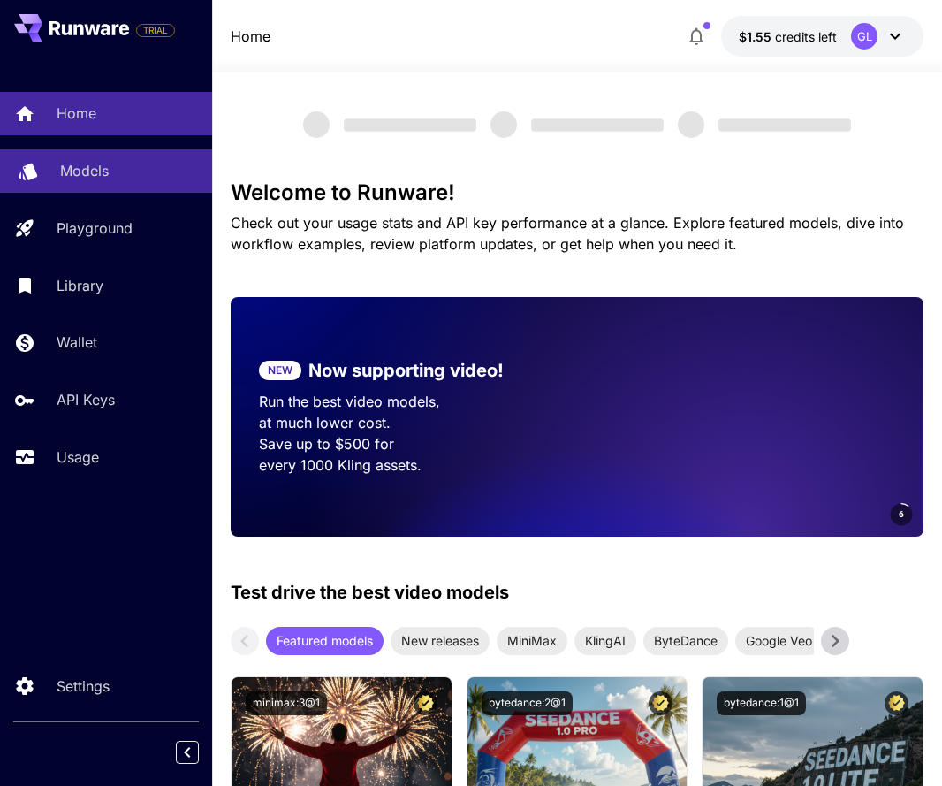
click at [123, 152] on link "Models" at bounding box center [106, 170] width 212 height 43
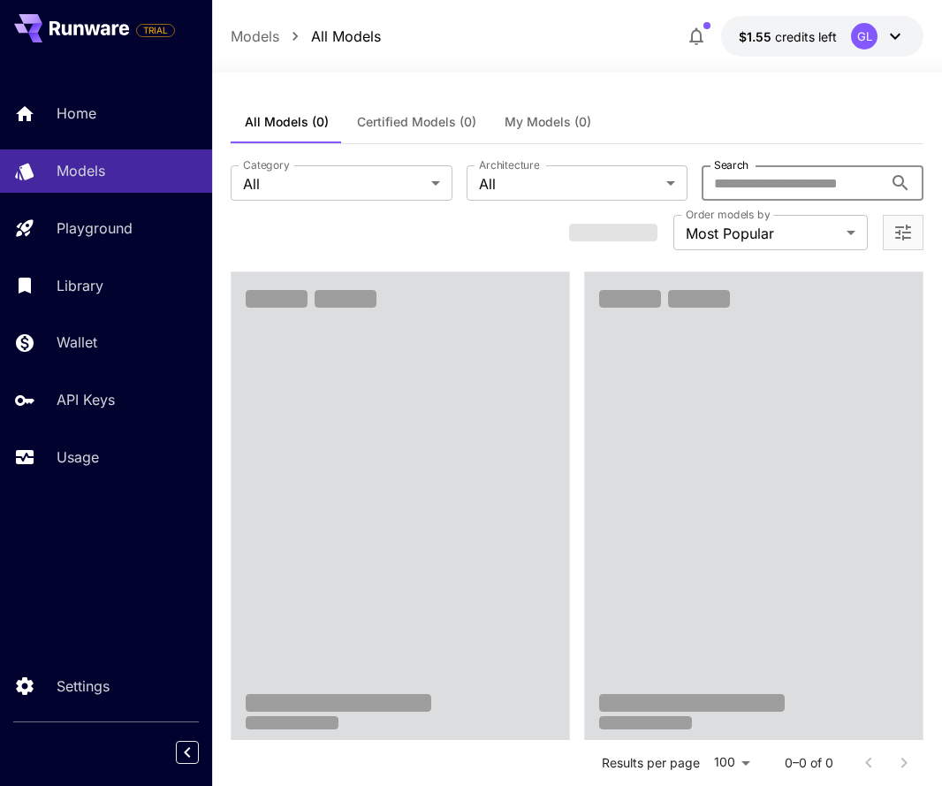
click at [759, 200] on input "Search" at bounding box center [792, 182] width 181 height 35
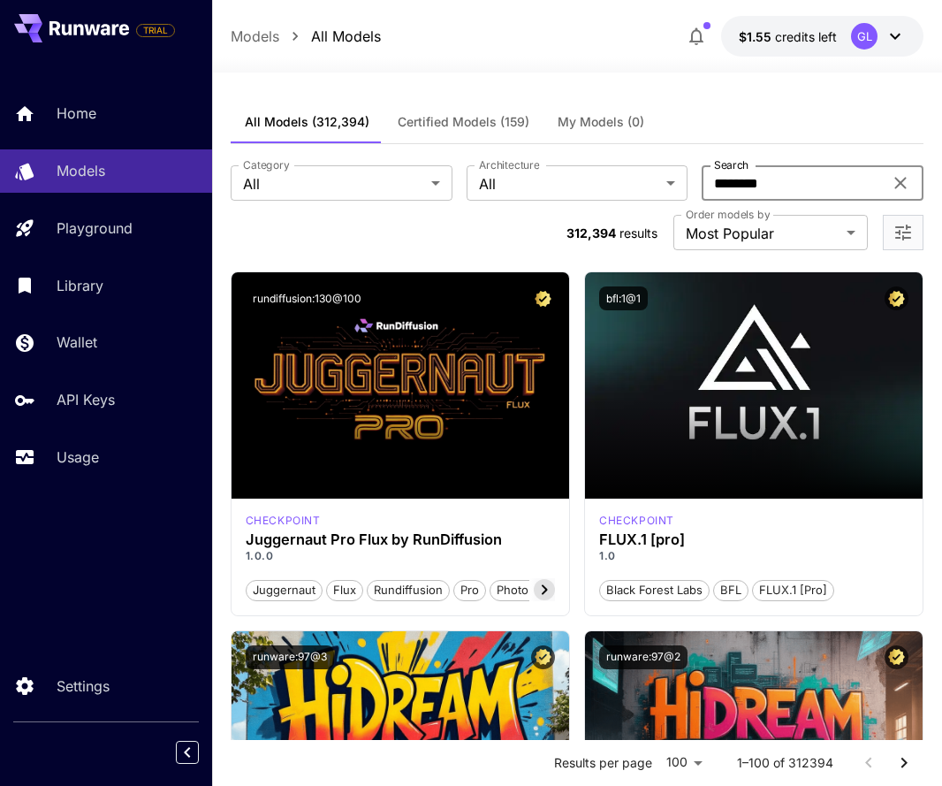
type input "*******"
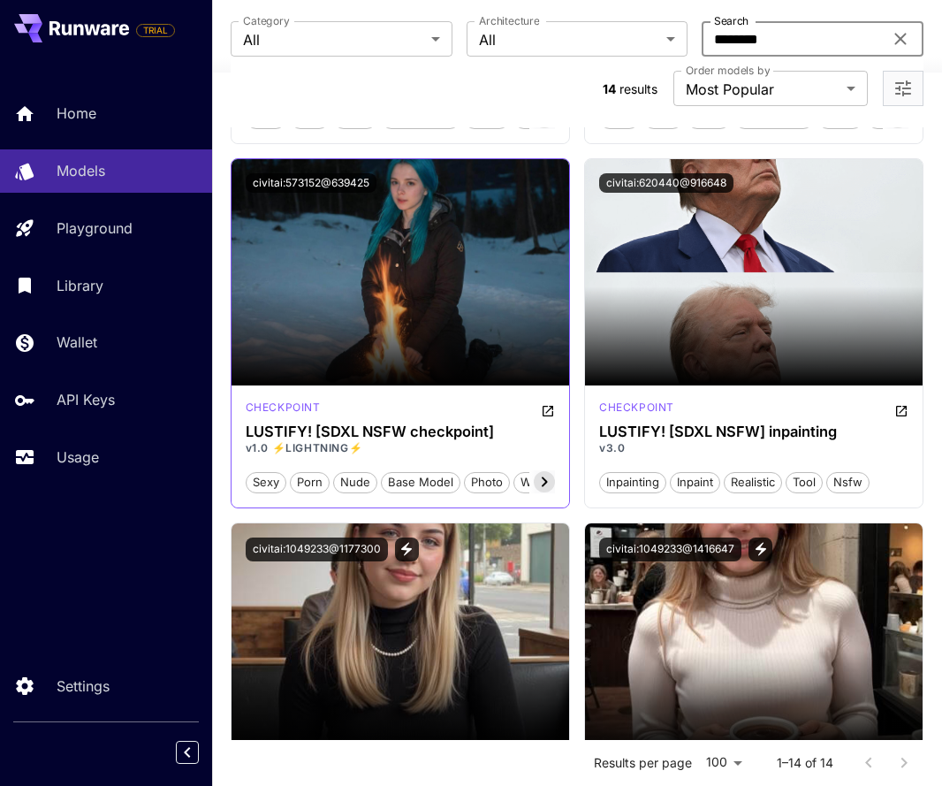
scroll to position [1563, 0]
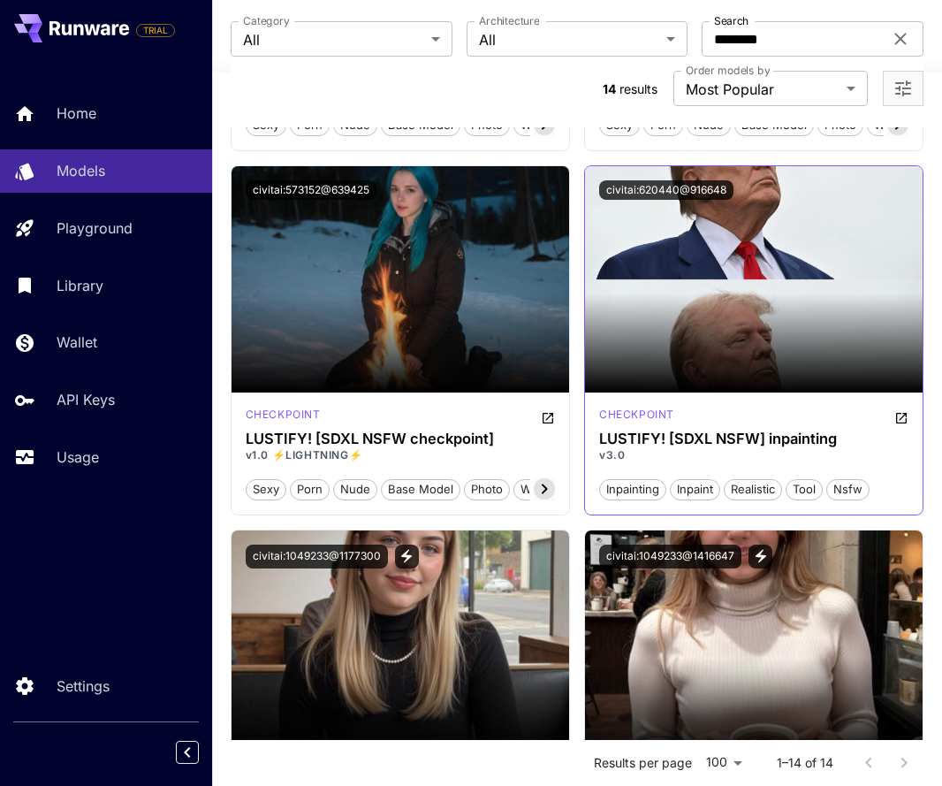
click at [691, 429] on div "checkpoint LUSTIFY! [SDXL NSFW] inpainting v3.0 inpainting inpaint realistic to…" at bounding box center [754, 454] width 338 height 122
